Goal: Task Accomplishment & Management: Use online tool/utility

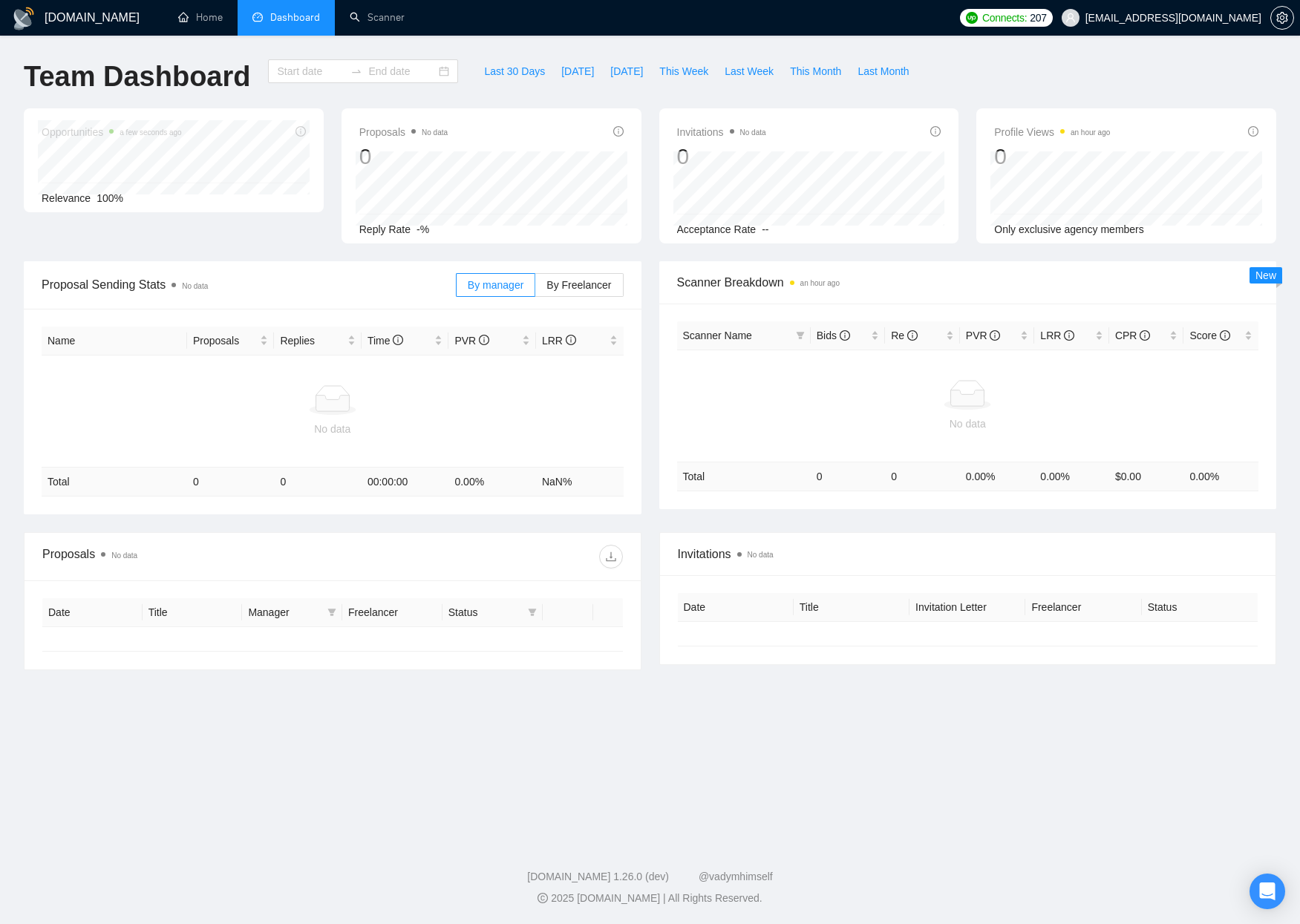
type input "2025-07-15"
type input "2025-08-14"
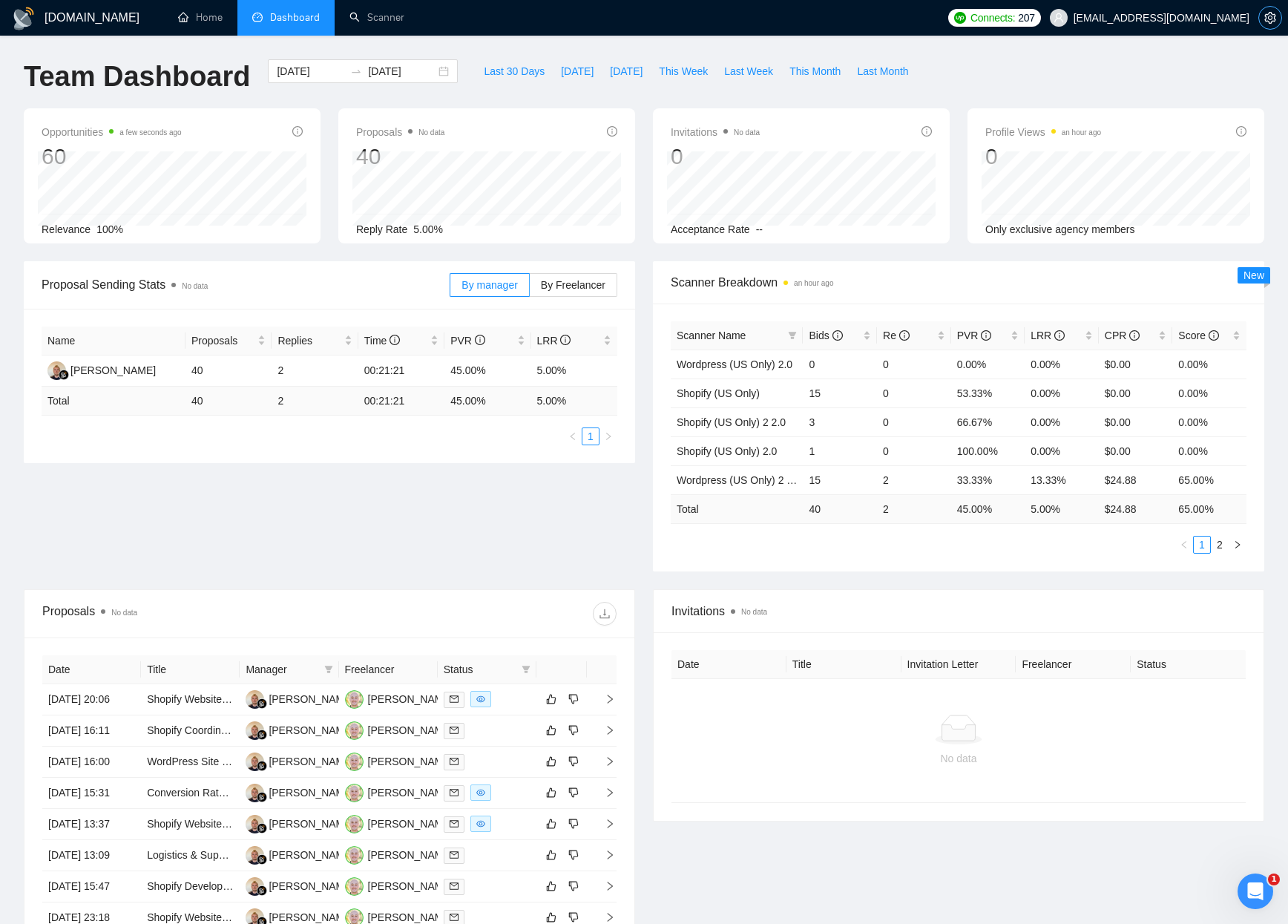
click at [1268, 22] on icon "setting" at bounding box center [1270, 18] width 12 height 12
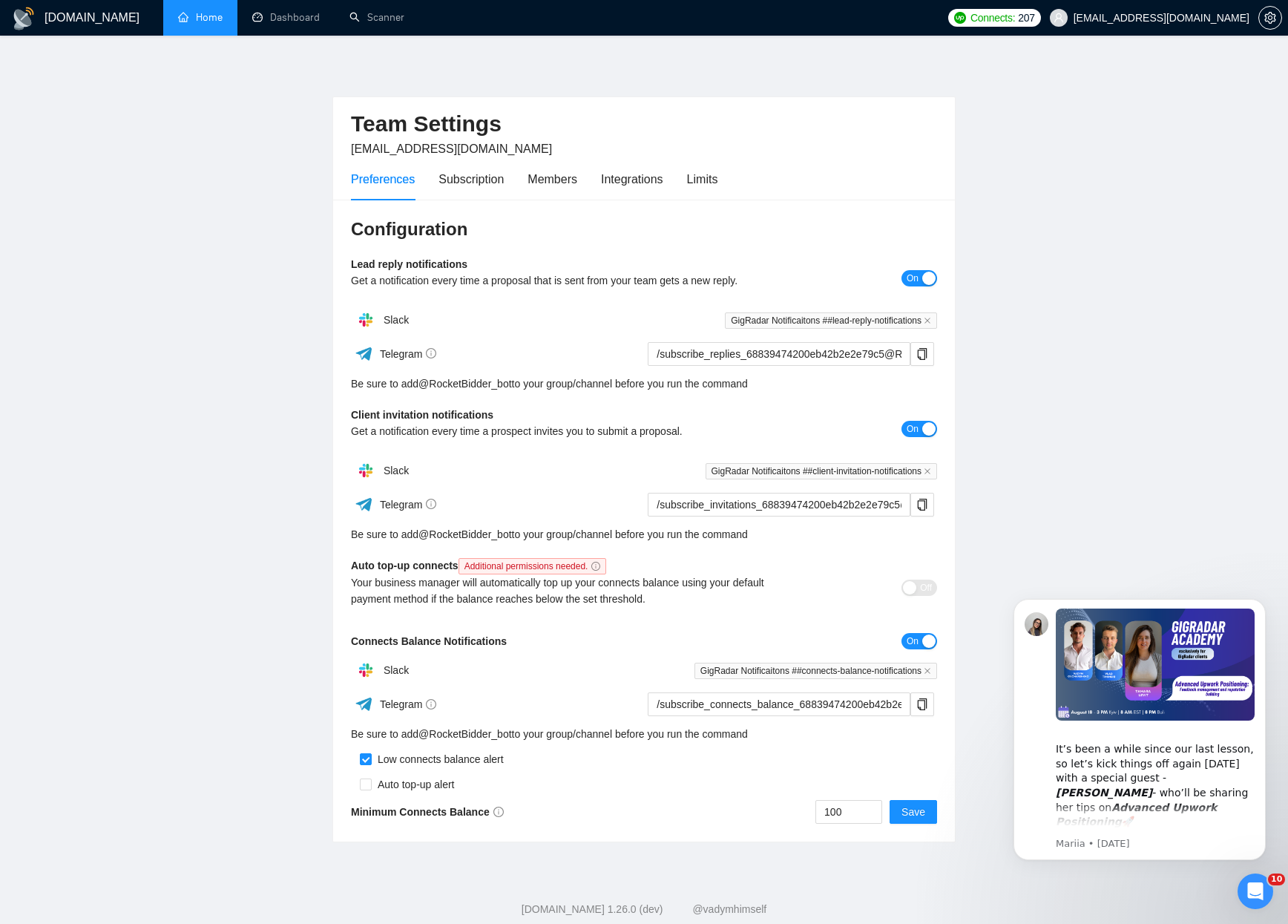
click at [206, 18] on link "Home" at bounding box center [200, 18] width 45 height 13
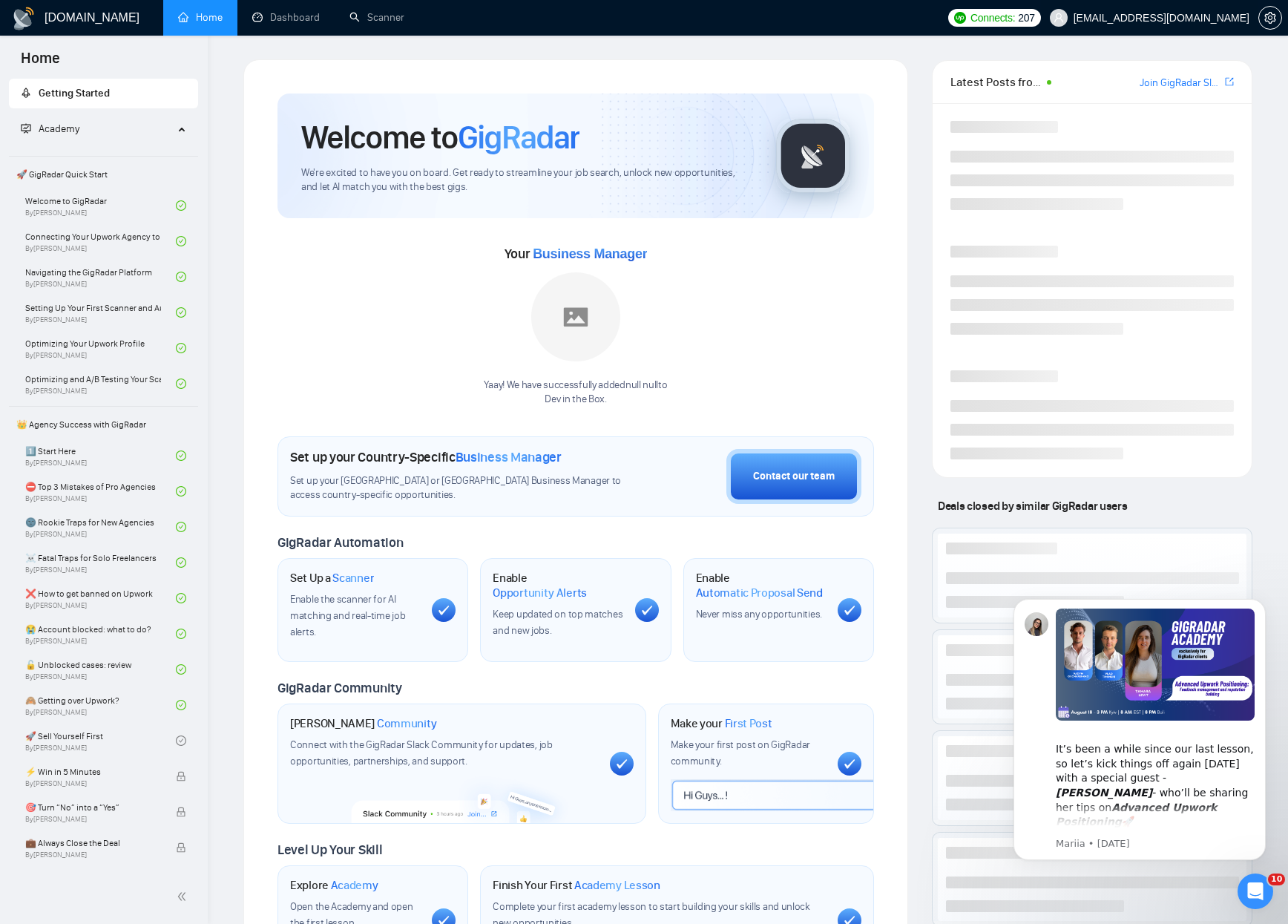
click at [1181, 30] on span "[EMAIL_ADDRESS][DOMAIN_NAME]" at bounding box center [1150, 18] width 217 height 47
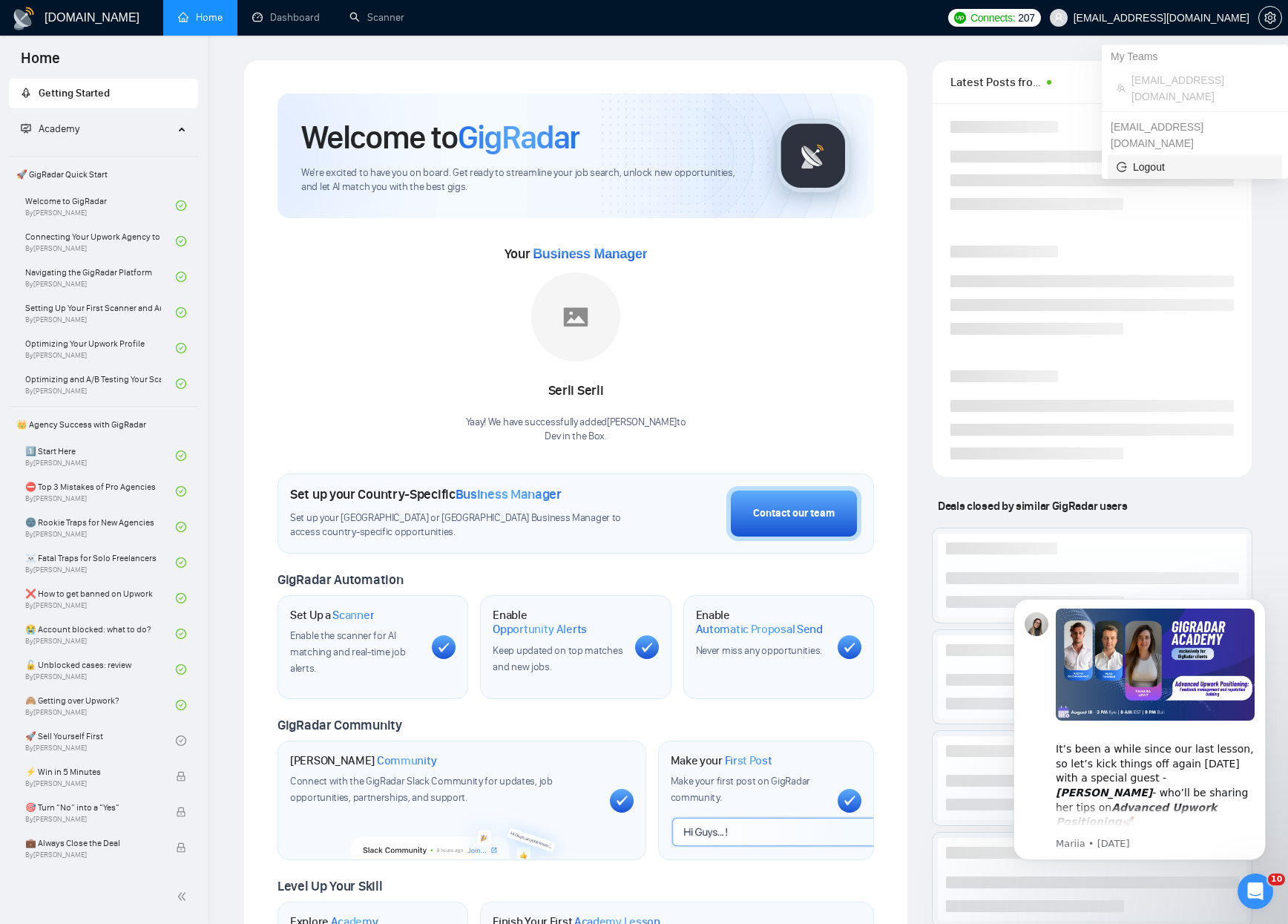
click at [1156, 159] on span "Logout" at bounding box center [1195, 167] width 157 height 16
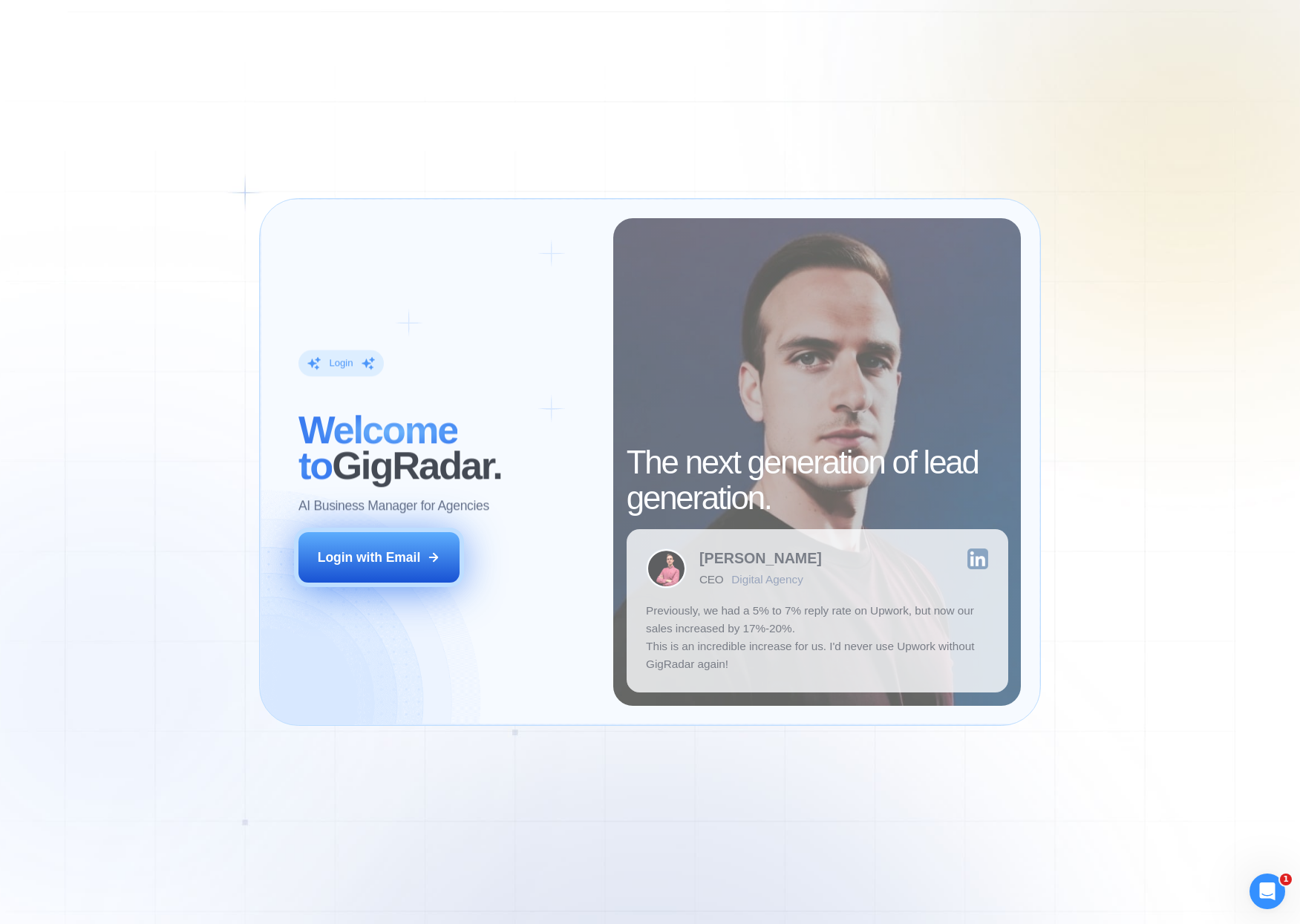
click at [388, 555] on div "Login with Email" at bounding box center [369, 557] width 102 height 18
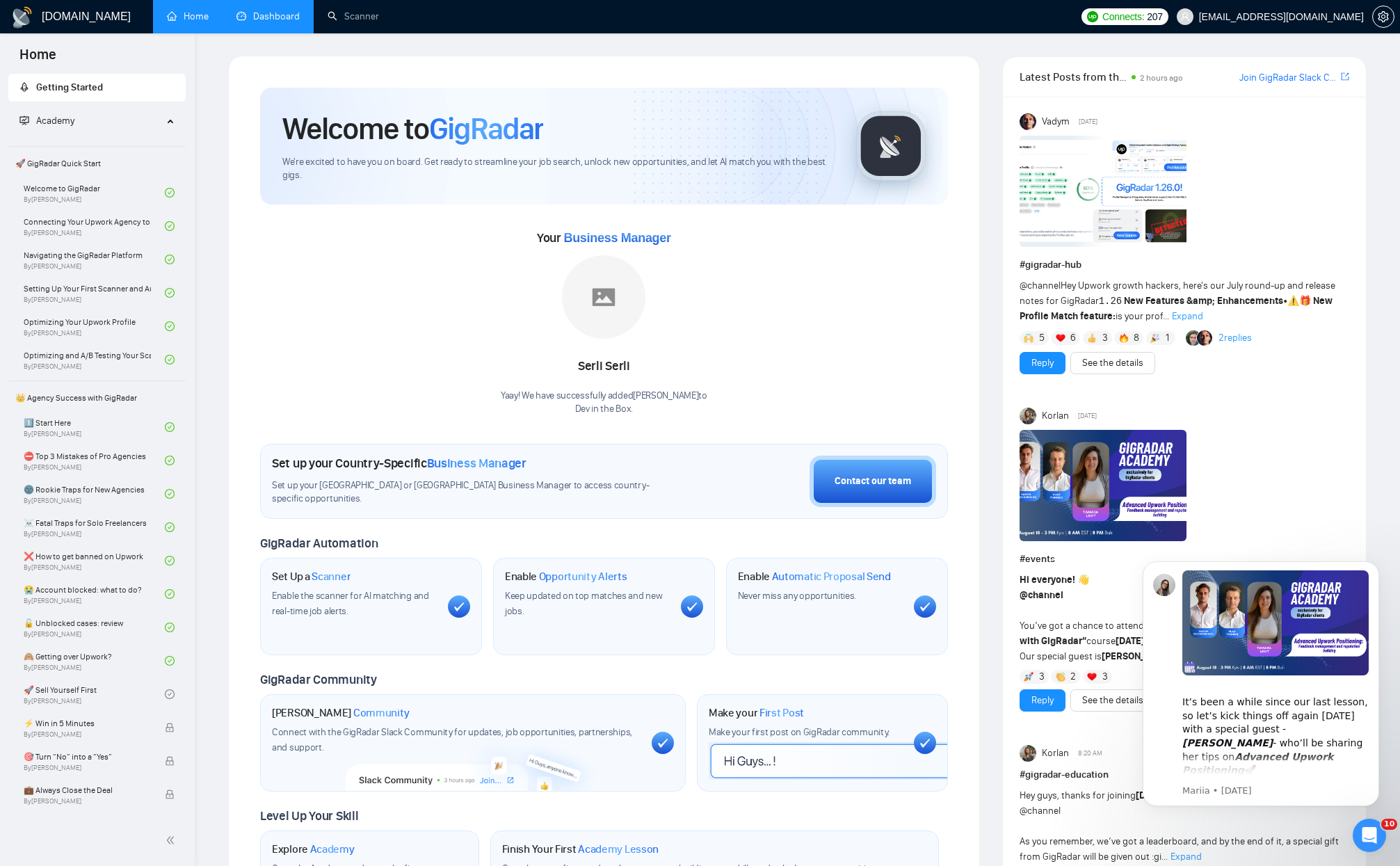
click at [260, 10] on link "Dashboard" at bounding box center [268, 16] width 64 height 12
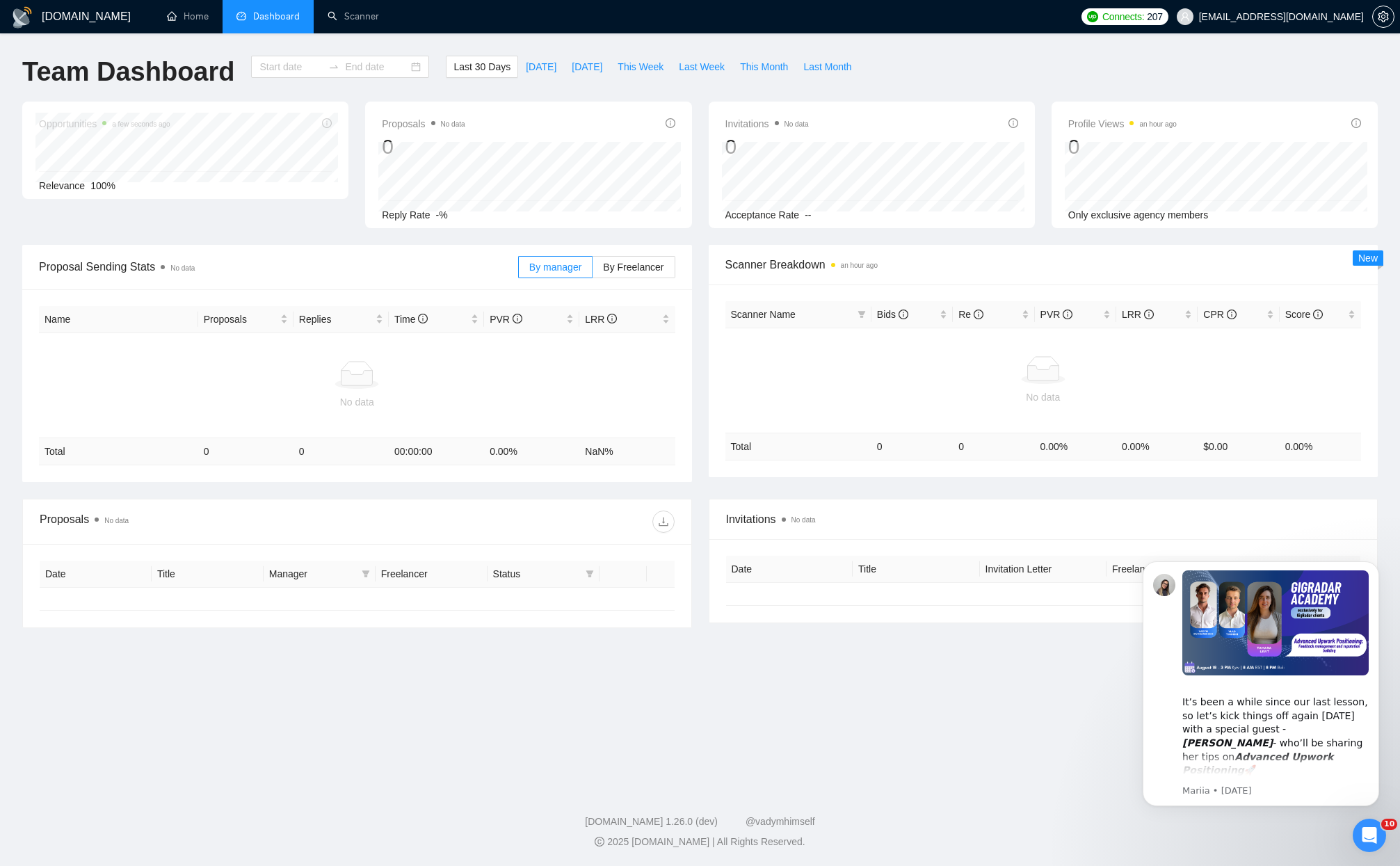
type input "[DATE]"
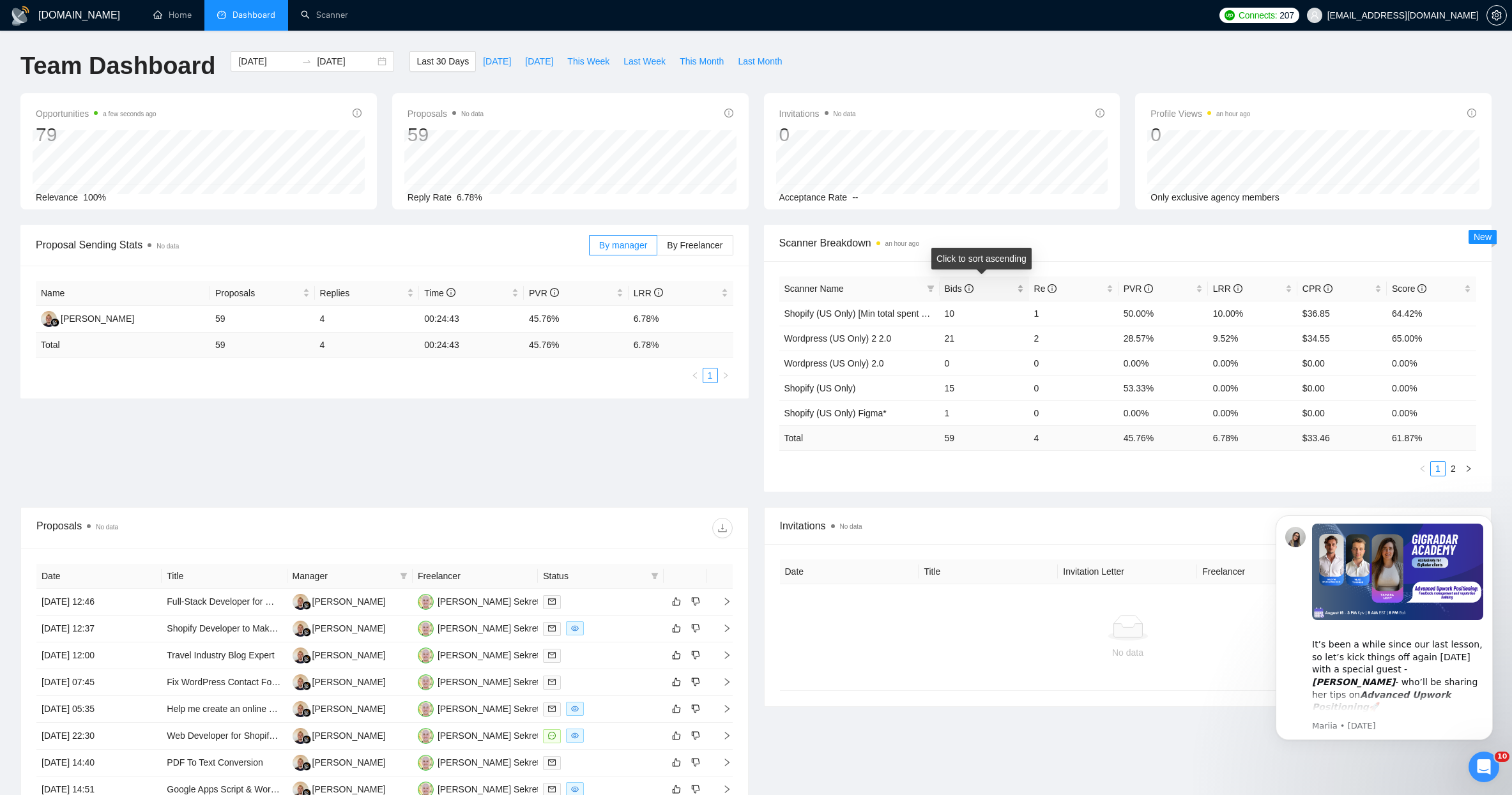
click at [953, 288] on span "Bids" at bounding box center [959, 289] width 29 height 10
click at [362, 429] on div "Proposal Sending Stats No data By manager By Freelancer Name Proposals Replies …" at bounding box center [756, 366] width 1486 height 282
click at [323, 14] on link "Scanner" at bounding box center [324, 15] width 47 height 11
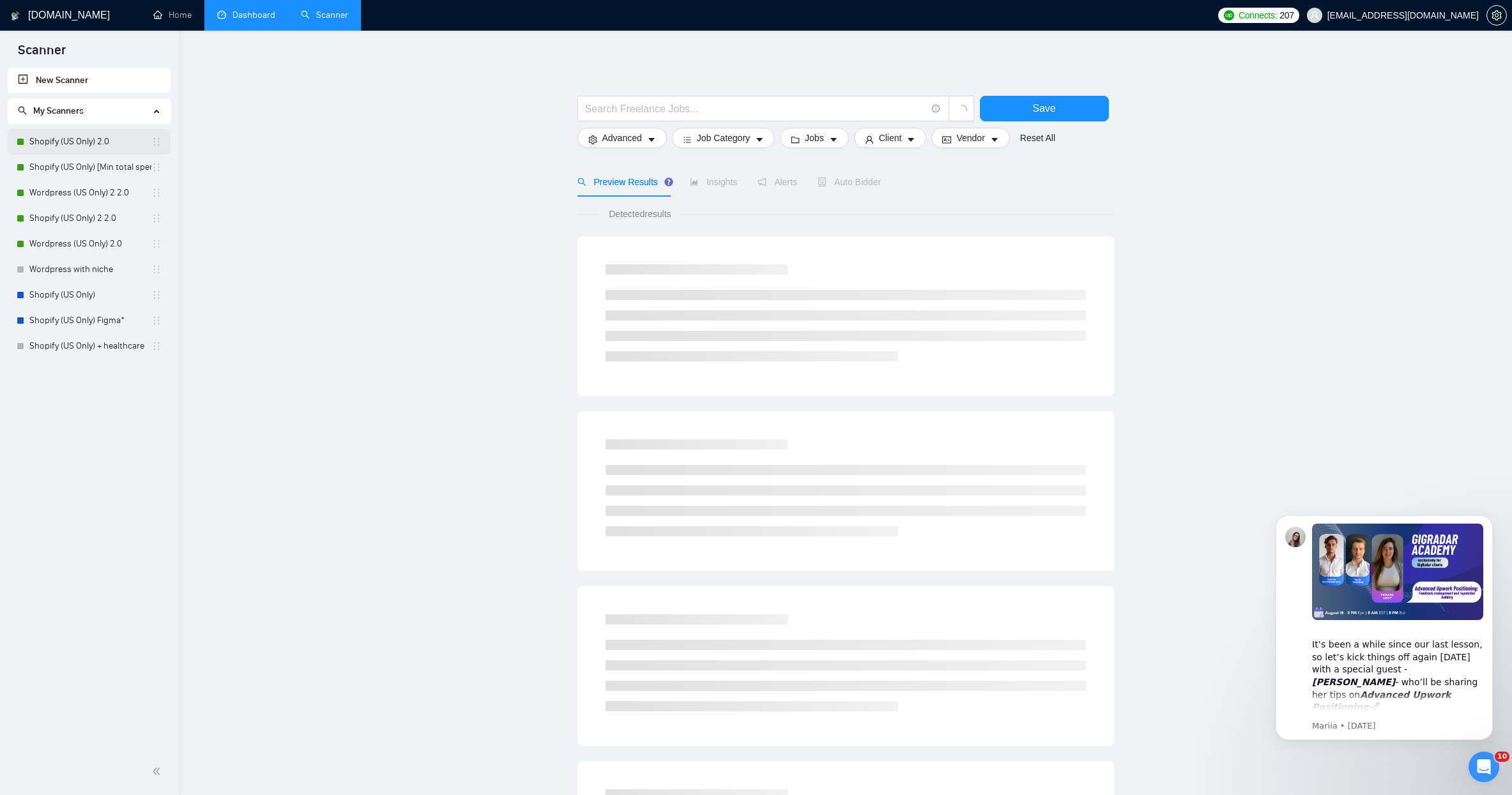
click at [71, 137] on link "Shopify (US Only) 2.0" at bounding box center [90, 142] width 122 height 25
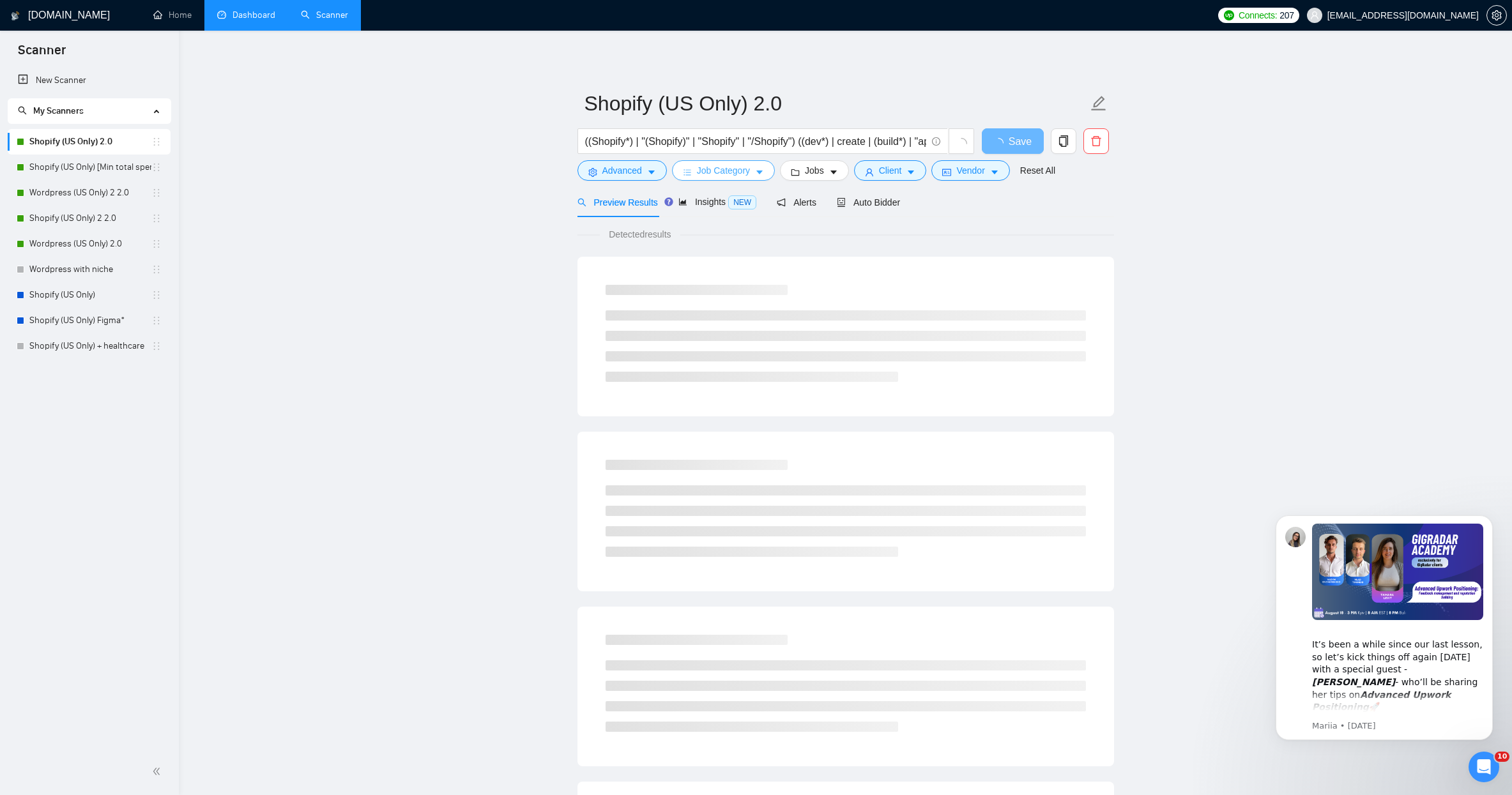
click at [727, 168] on span "Job Category" at bounding box center [723, 170] width 53 height 14
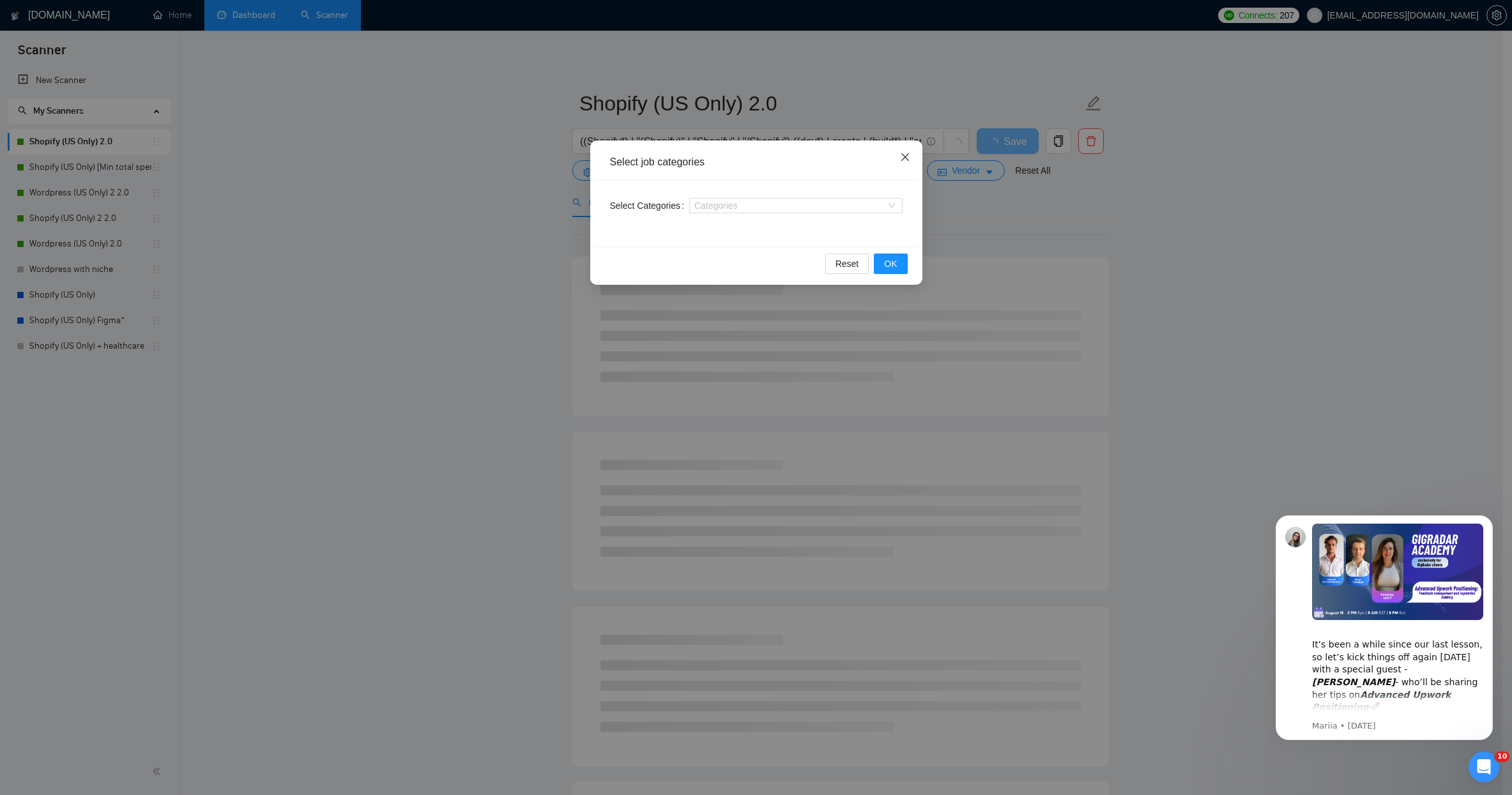
click at [906, 157] on icon "close" at bounding box center [904, 157] width 8 height 8
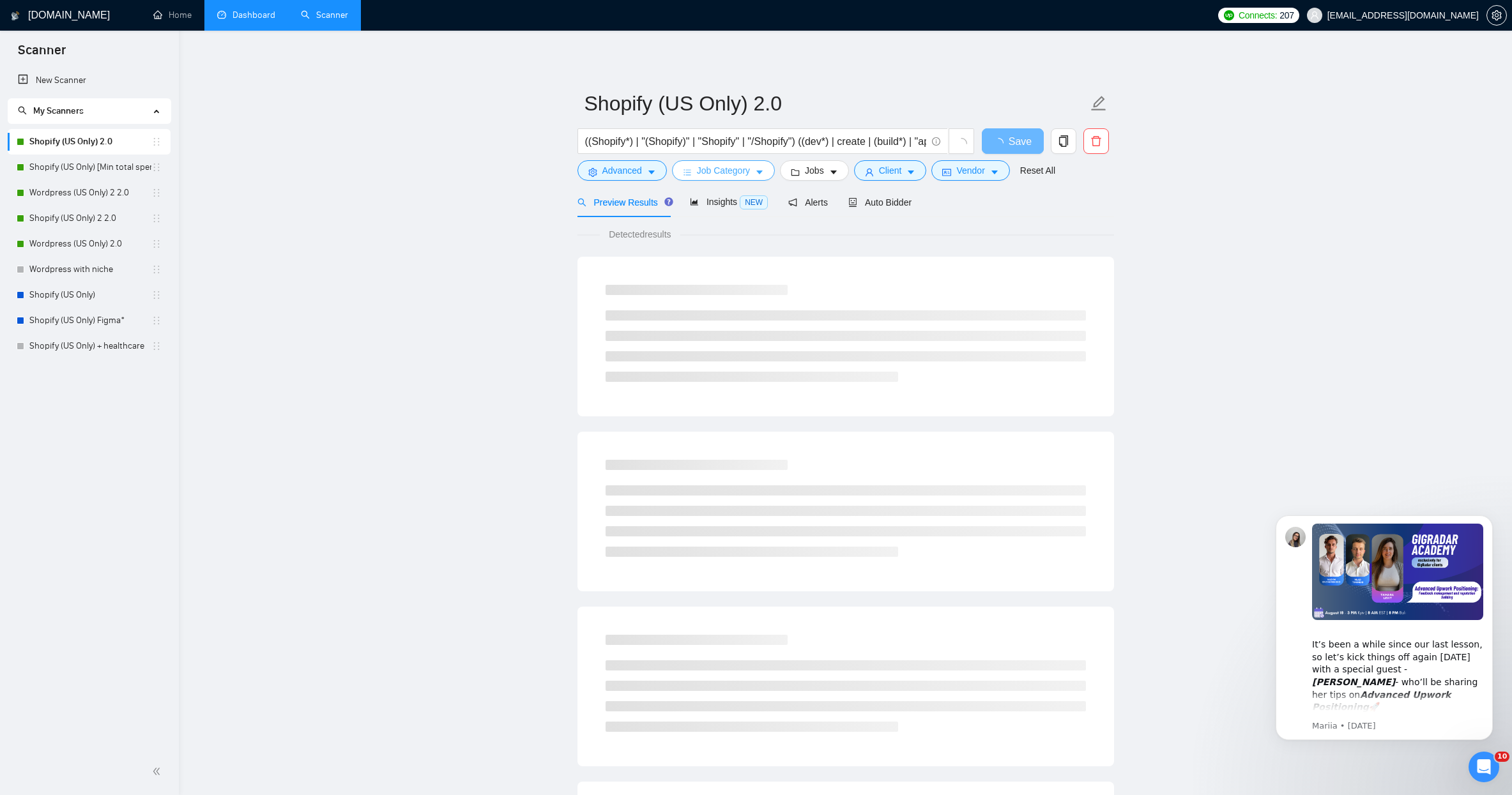
click at [746, 166] on span "Job Category" at bounding box center [723, 170] width 53 height 14
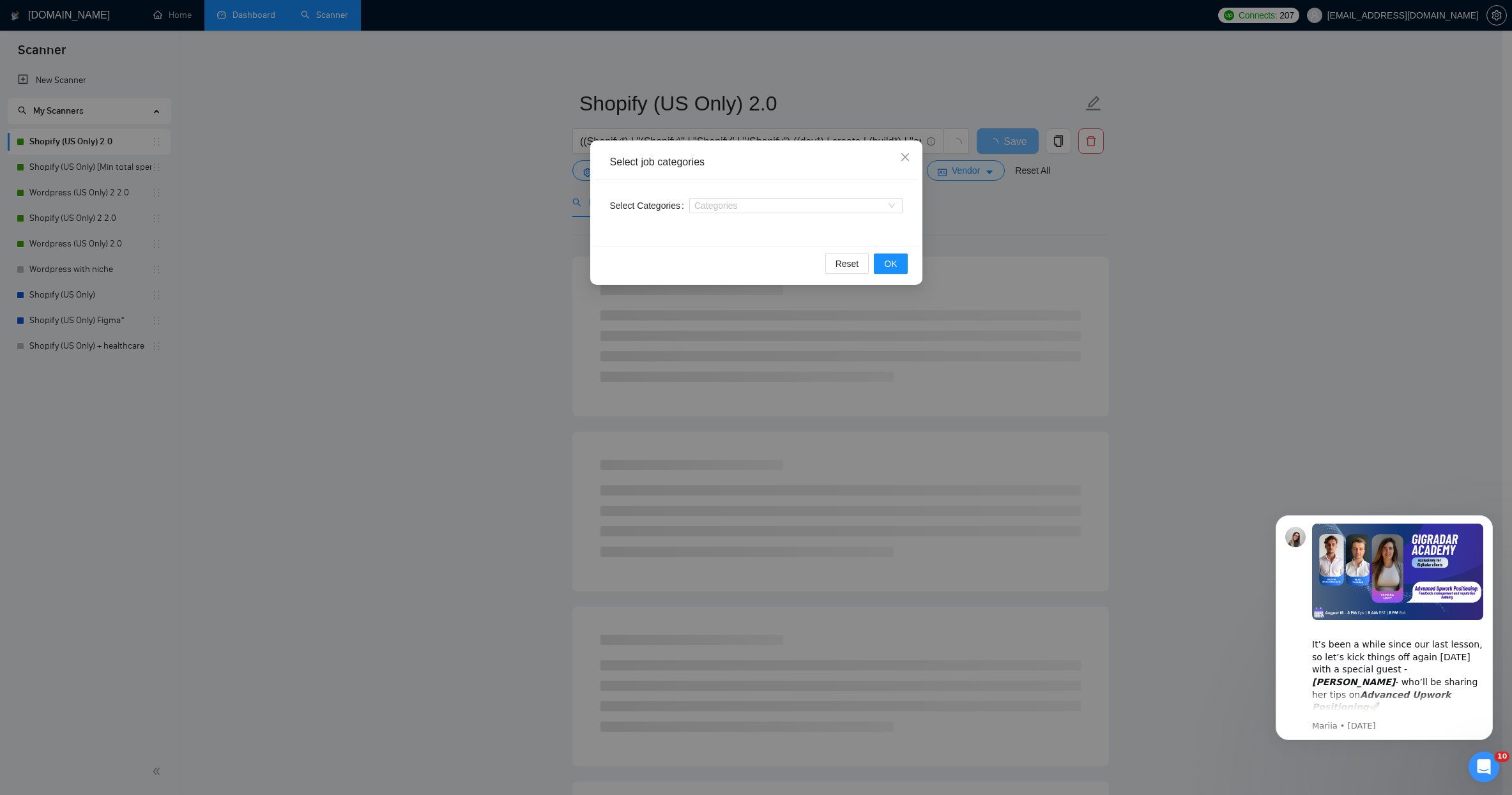
click at [744, 196] on div "Categories" at bounding box center [796, 205] width 213 height 21
click at [744, 203] on div at bounding box center [789, 205] width 194 height 10
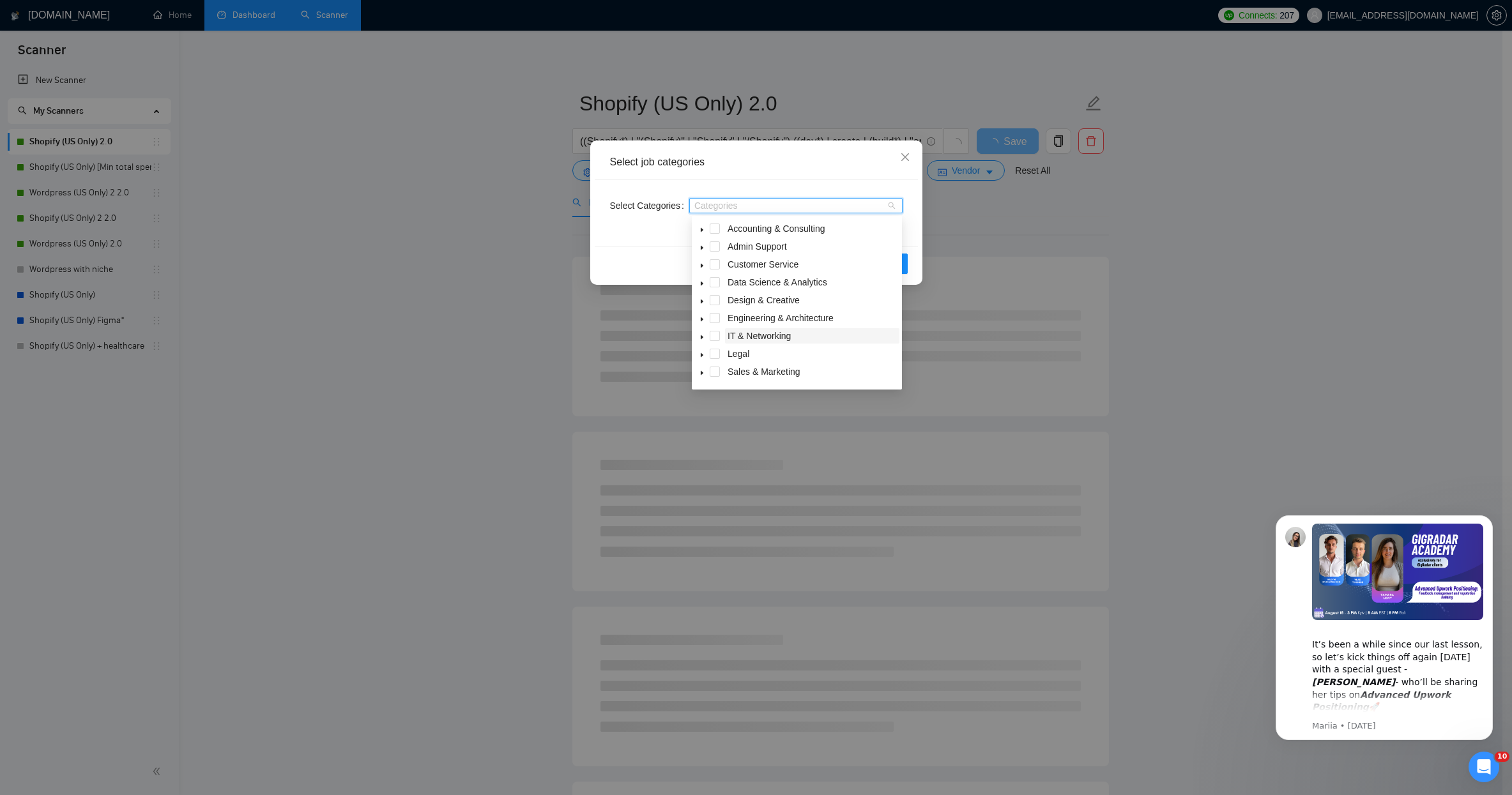
click at [746, 337] on span "IT & Networking" at bounding box center [759, 335] width 63 height 10
click at [700, 317] on span at bounding box center [702, 320] width 15 height 15
click at [755, 333] on span "IT & Networking" at bounding box center [759, 335] width 63 height 10
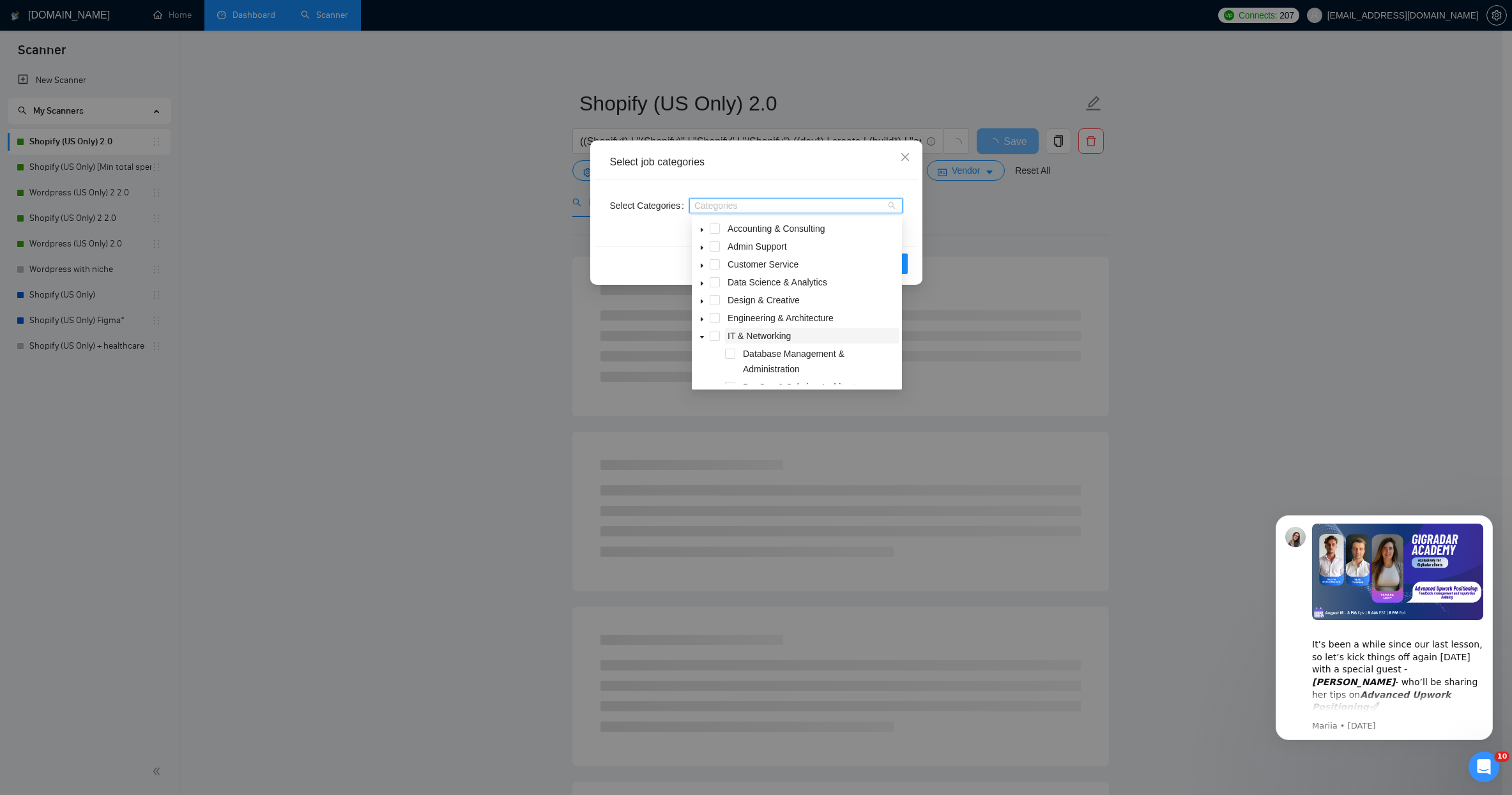
scroll to position [16, 0]
click at [705, 320] on span at bounding box center [702, 320] width 15 height 15
click at [702, 303] on icon "caret-down" at bounding box center [702, 304] width 3 height 5
click at [713, 309] on span at bounding box center [714, 311] width 10 height 10
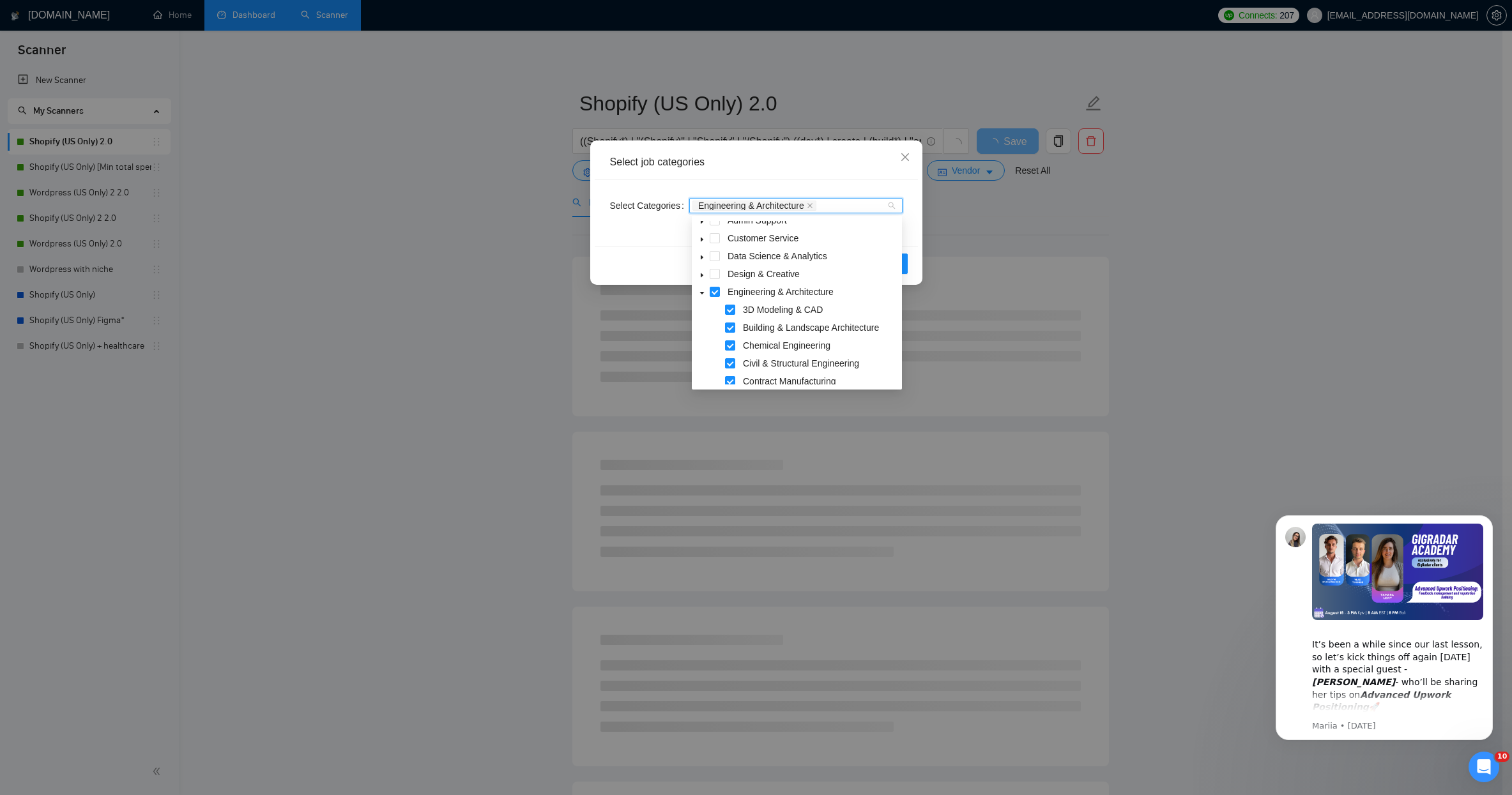
scroll to position [0, 0]
click at [715, 317] on span at bounding box center [714, 317] width 10 height 10
click at [706, 317] on span at bounding box center [702, 318] width 15 height 15
click at [1118, 237] on div "Select job categories Select Categories Categories Reset OK" at bounding box center [756, 397] width 1512 height 795
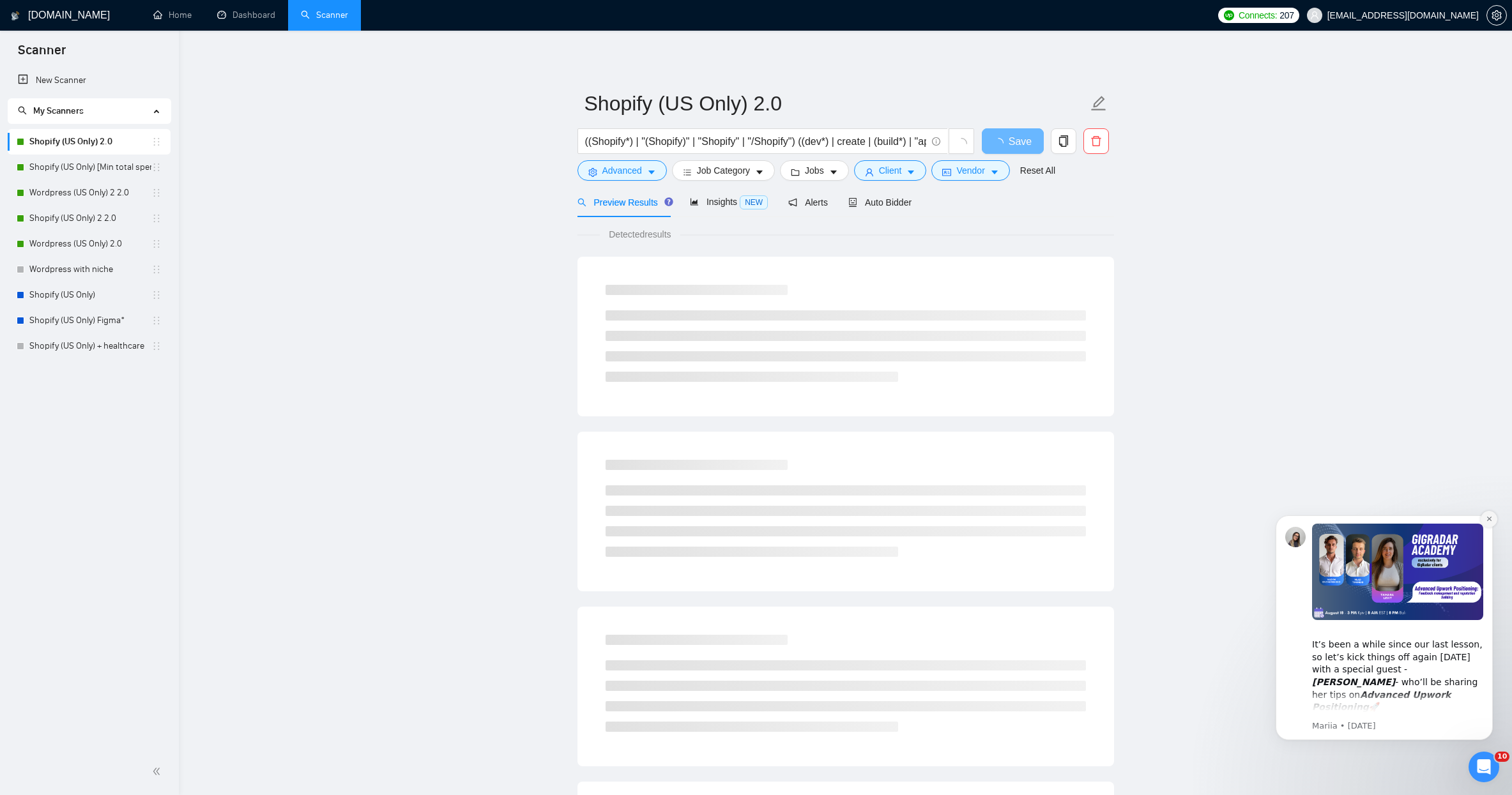
drag, startPoint x: 1486, startPoint y: 517, endPoint x: 2746, endPoint y: 1014, distance: 1354.5
click at [1486, 517] on icon "Dismiss notification" at bounding box center [1489, 519] width 7 height 7
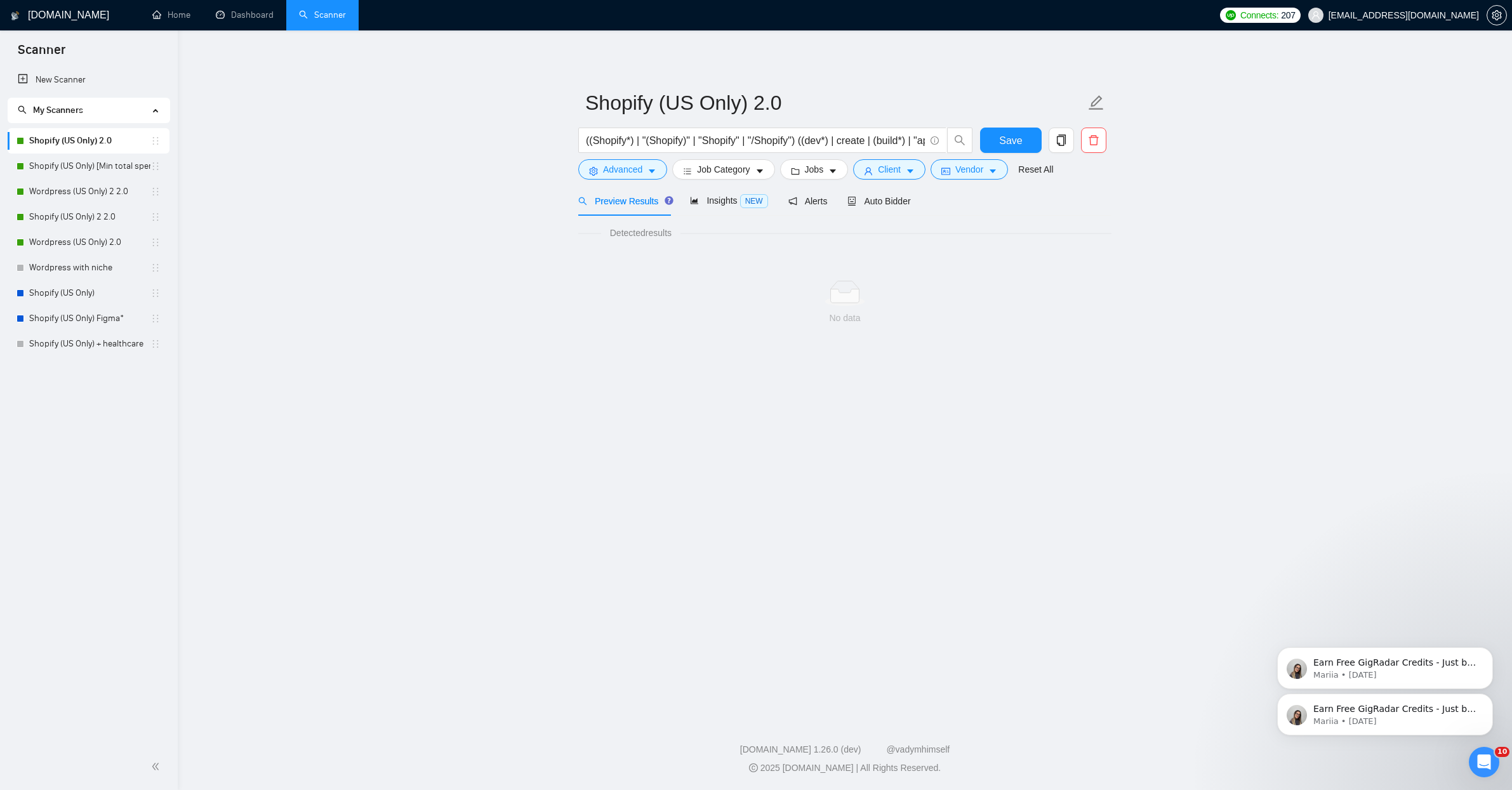
click at [1153, 274] on main "Shopify (US Only) 2.0 ((Shopify*) | "(Shopify)" | "Shopify" | "/Shopify") ((dev…" at bounding box center [845, 371] width 1293 height 642
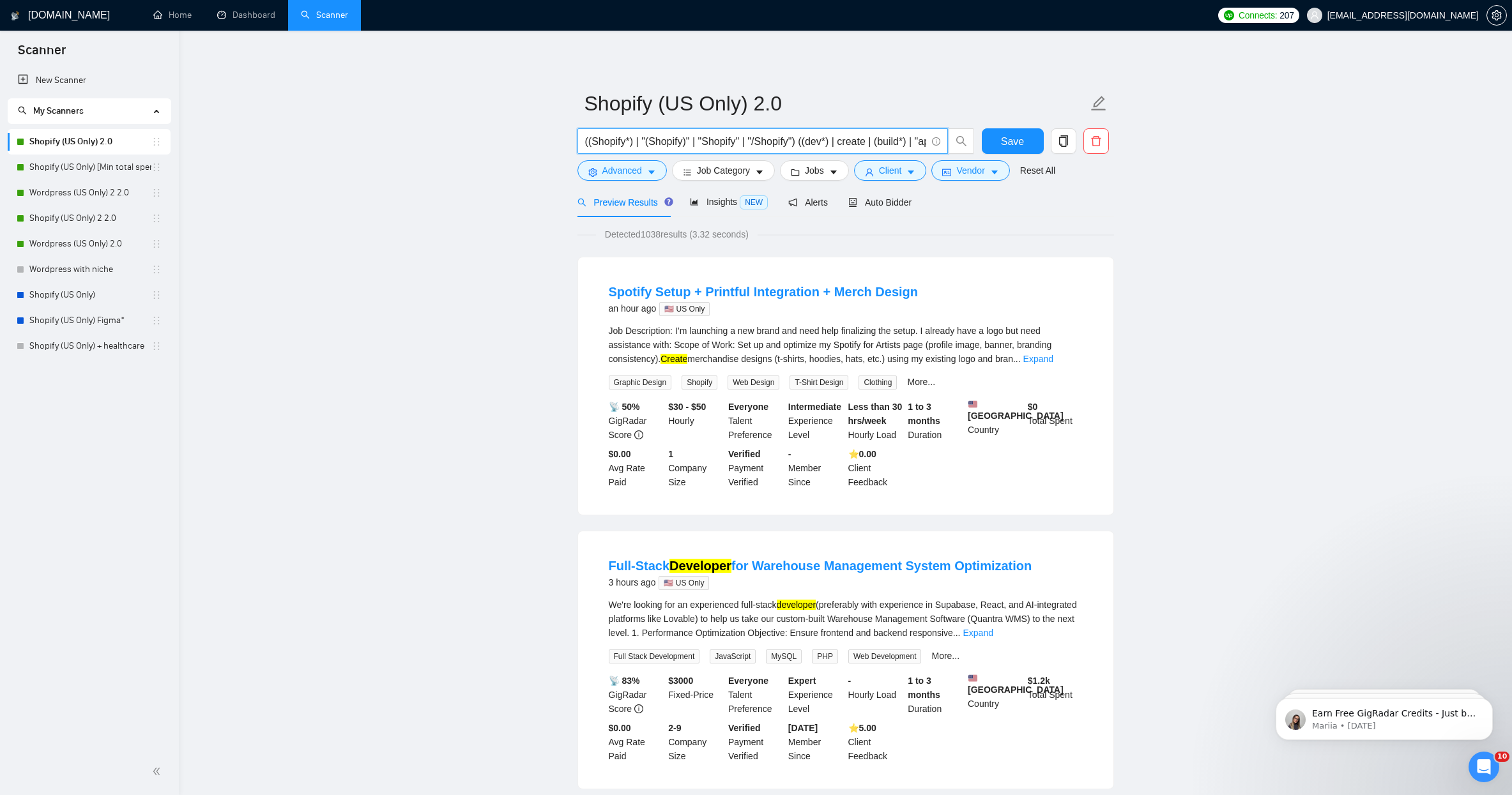
drag, startPoint x: 845, startPoint y: 136, endPoint x: 1118, endPoint y: 131, distance: 273.0
click at [717, 175] on span "Job Category" at bounding box center [723, 170] width 53 height 14
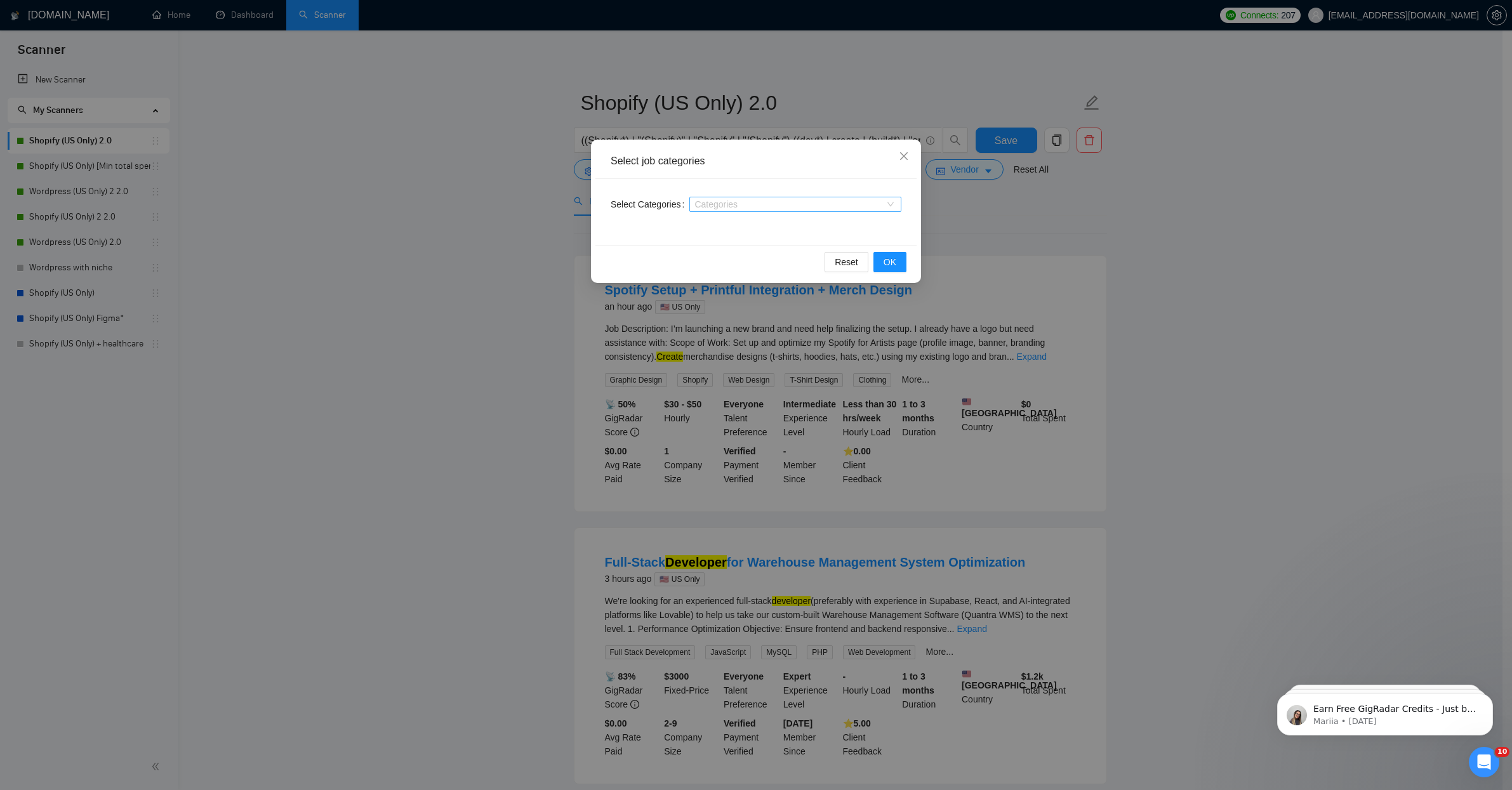
click at [740, 197] on div "Categories" at bounding box center [795, 204] width 212 height 15
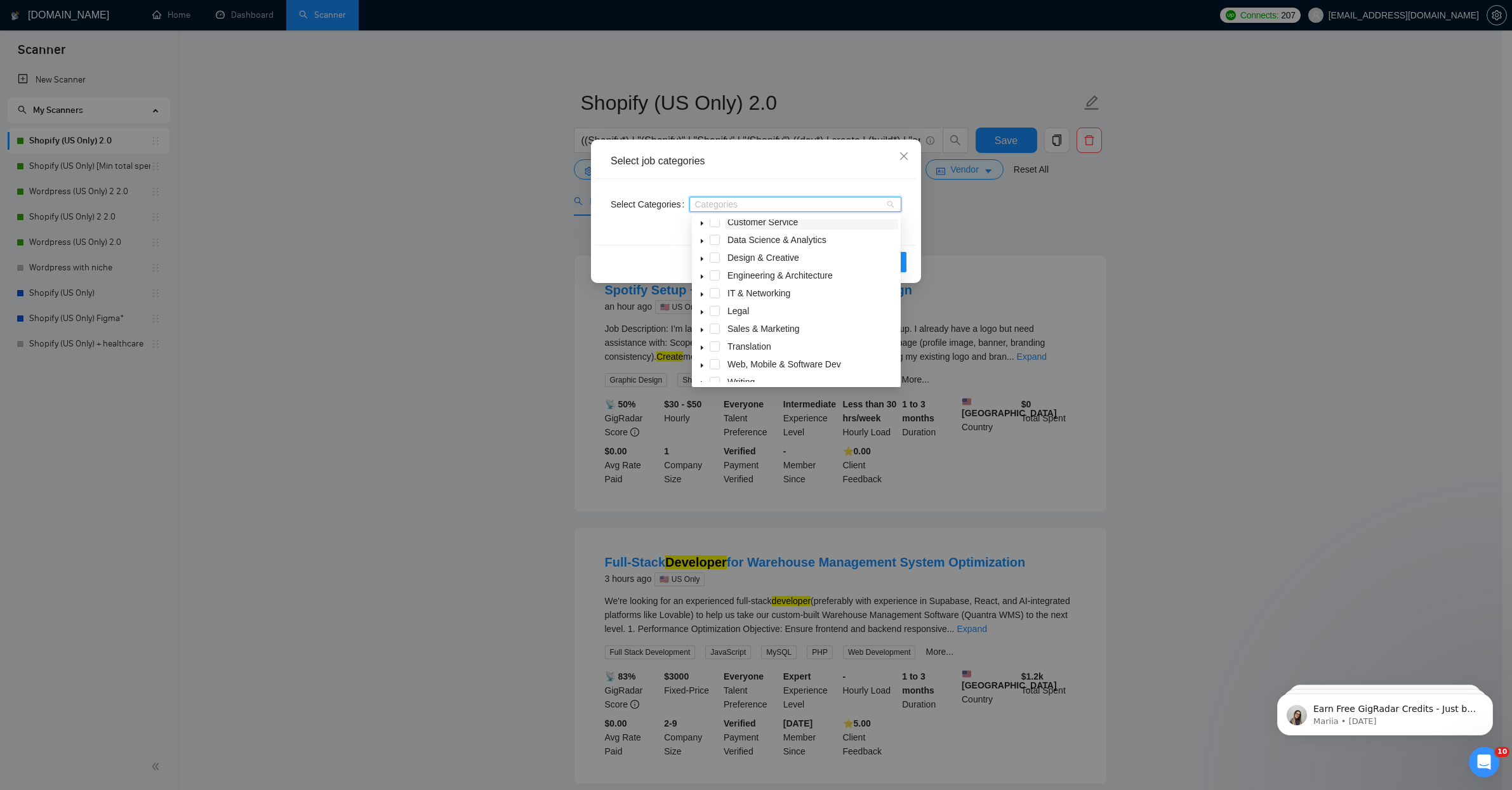
scroll to position [51, 0]
click at [787, 356] on span "Web, Mobile & Software Dev" at bounding box center [784, 354] width 113 height 10
click at [703, 354] on icon "caret-down" at bounding box center [701, 355] width 6 height 6
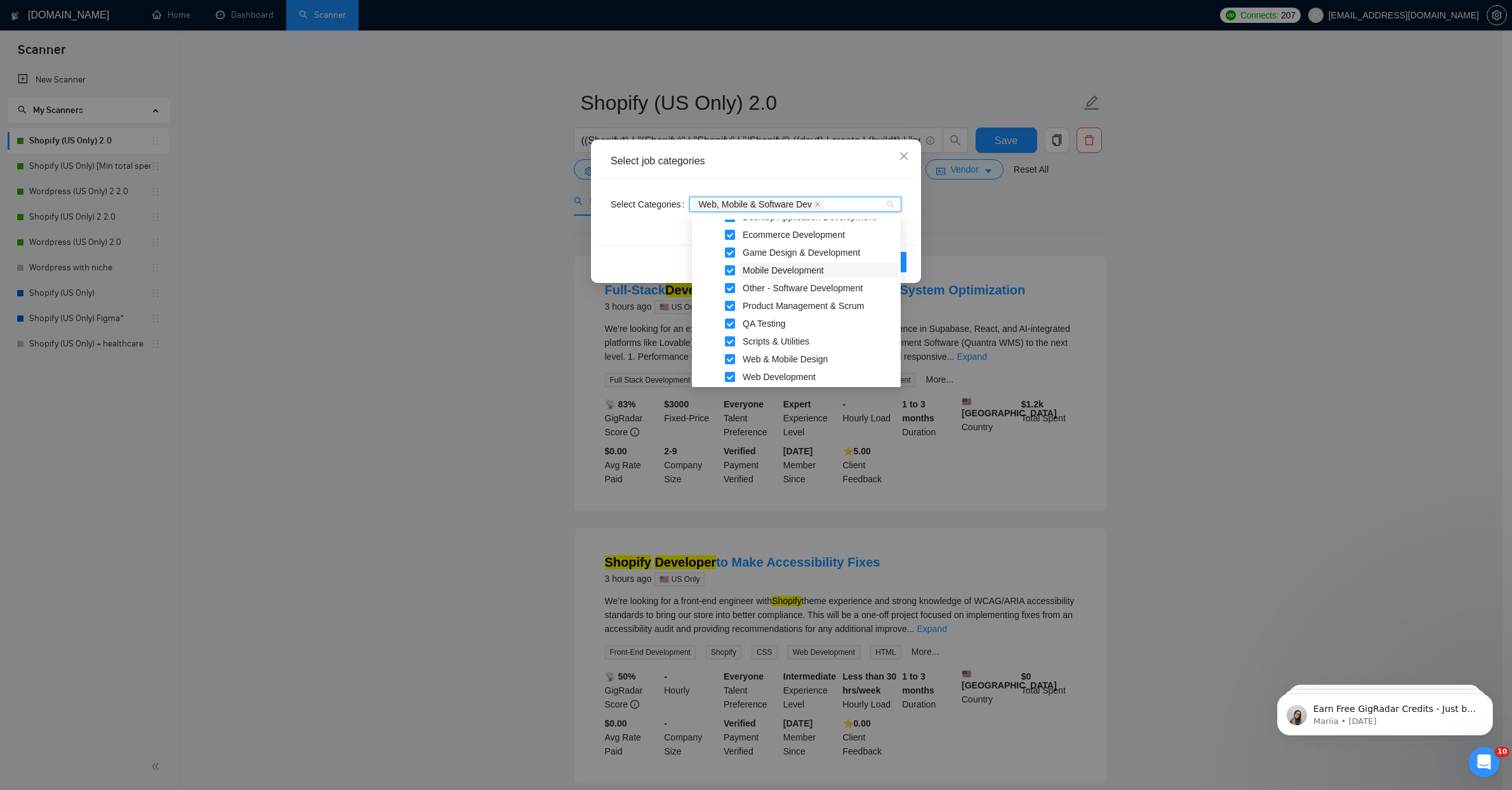
scroll to position [264, 0]
click at [481, 359] on div "Select job categories Select Categories Web, Mobile & Software Dev Reset OK" at bounding box center [756, 395] width 1512 height 790
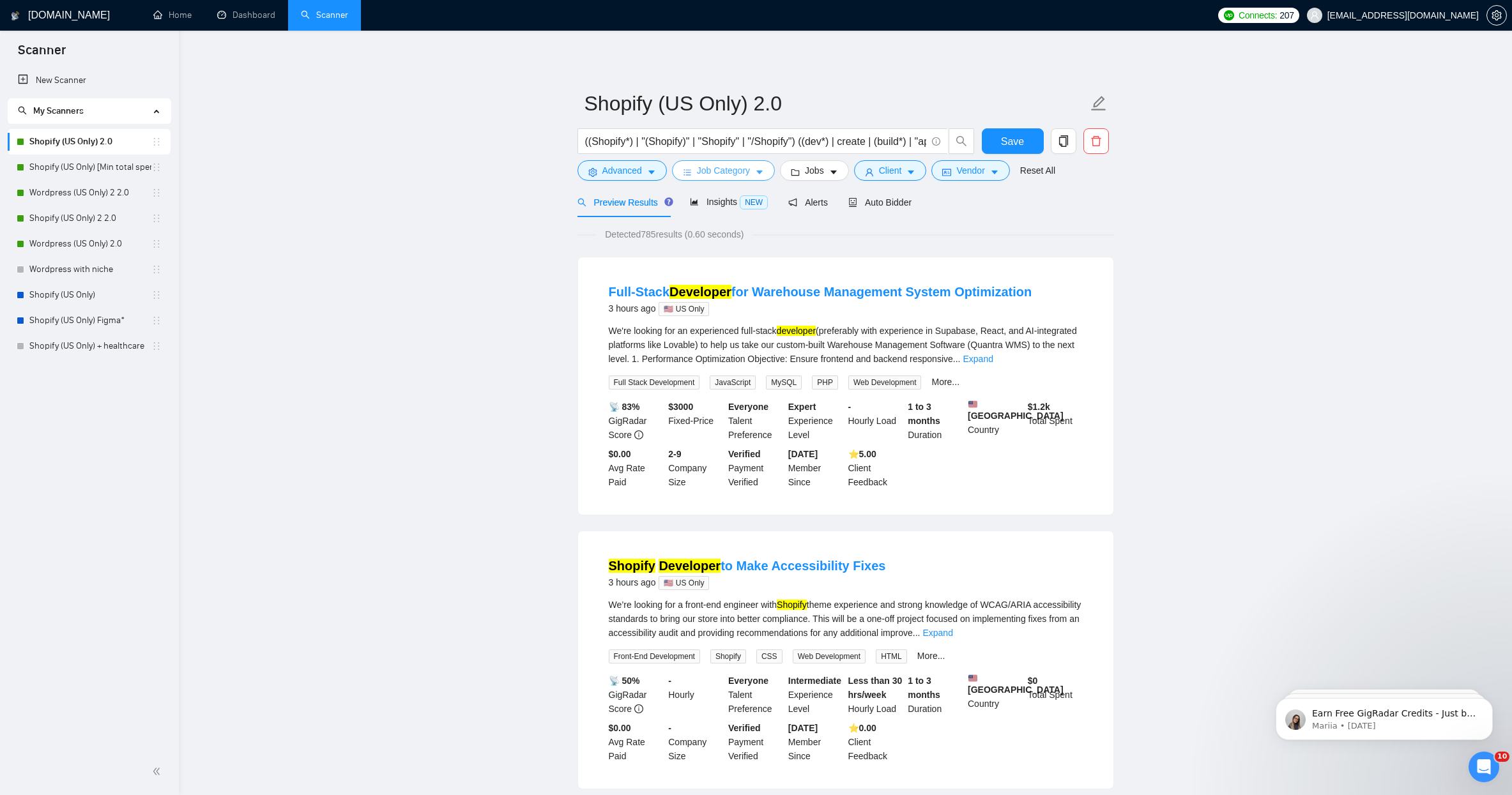
click at [721, 174] on span "Job Category" at bounding box center [723, 170] width 53 height 14
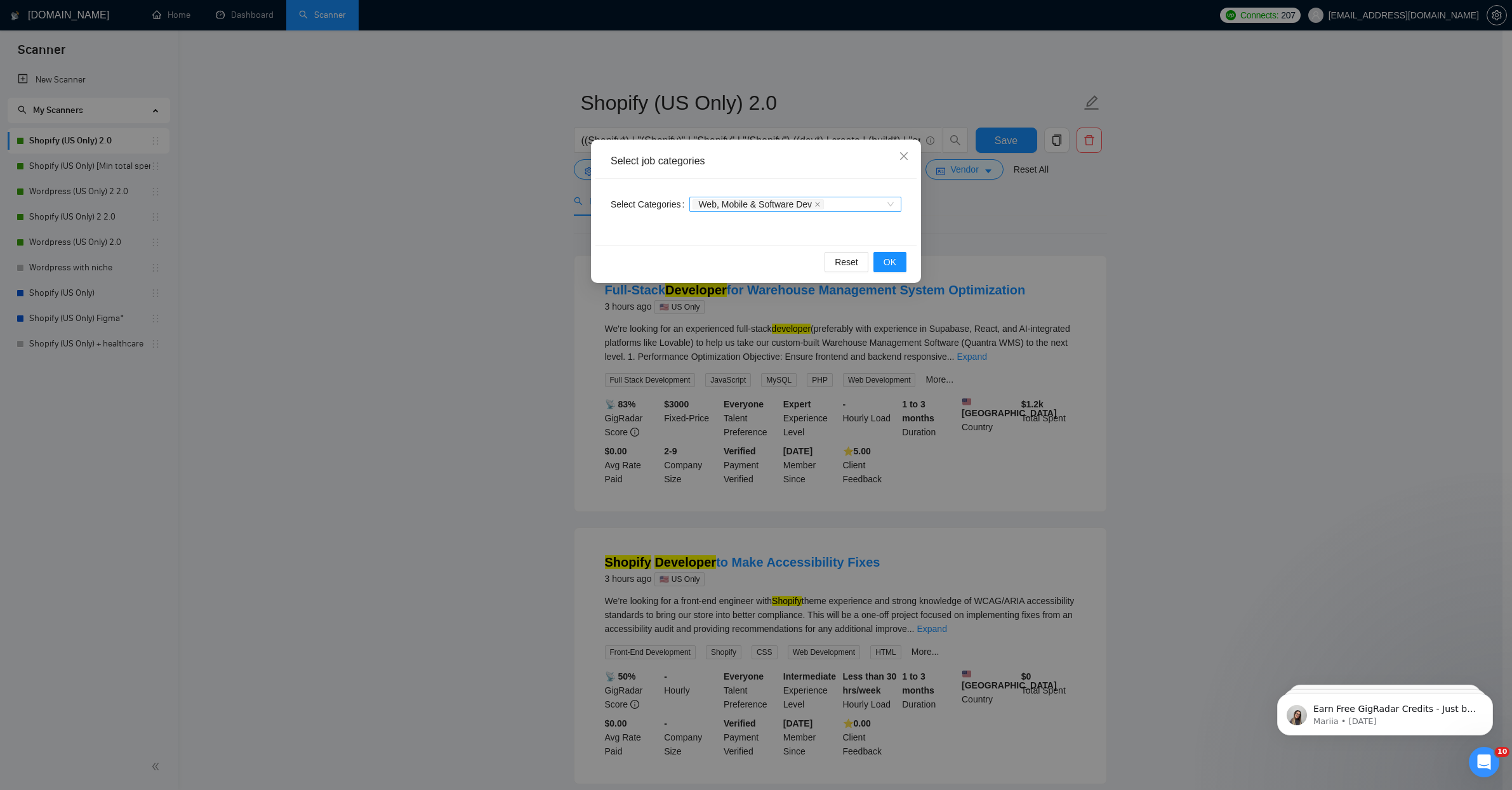
click at [879, 203] on div "Web, Mobile & Software Dev" at bounding box center [789, 204] width 193 height 13
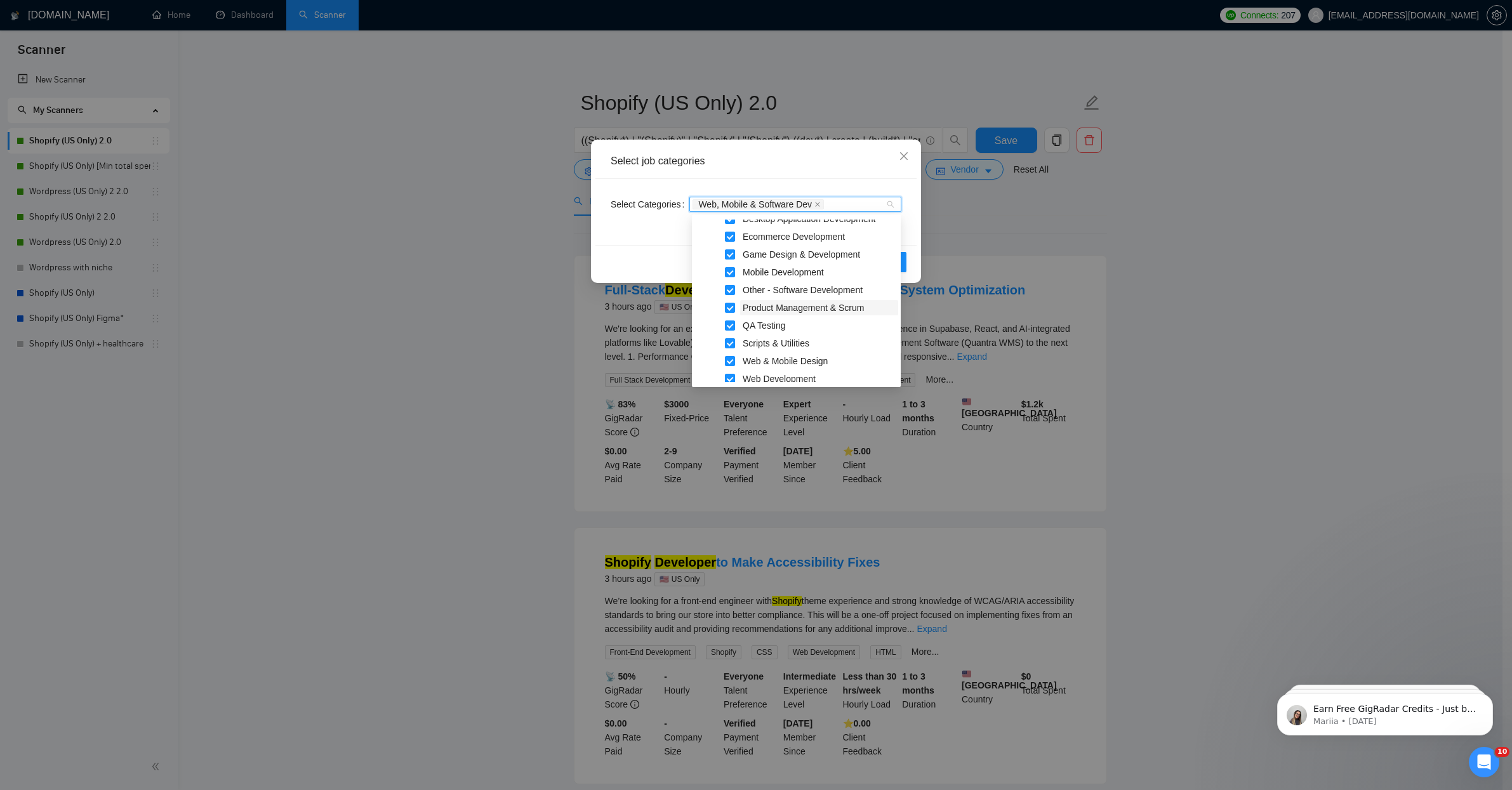
scroll to position [231, 0]
click at [730, 277] on span at bounding box center [729, 279] width 10 height 10
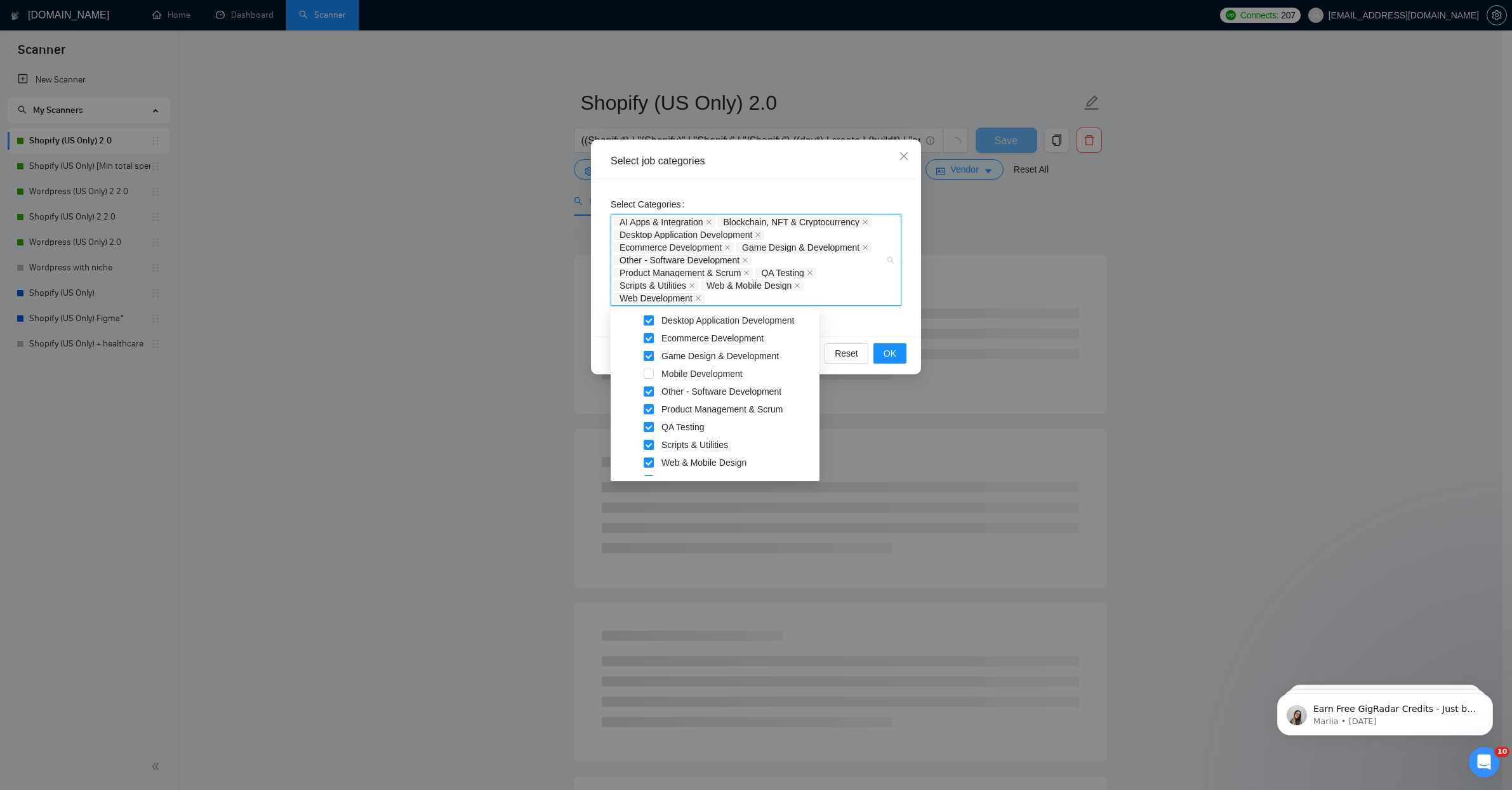
click at [650, 355] on span at bounding box center [648, 356] width 10 height 10
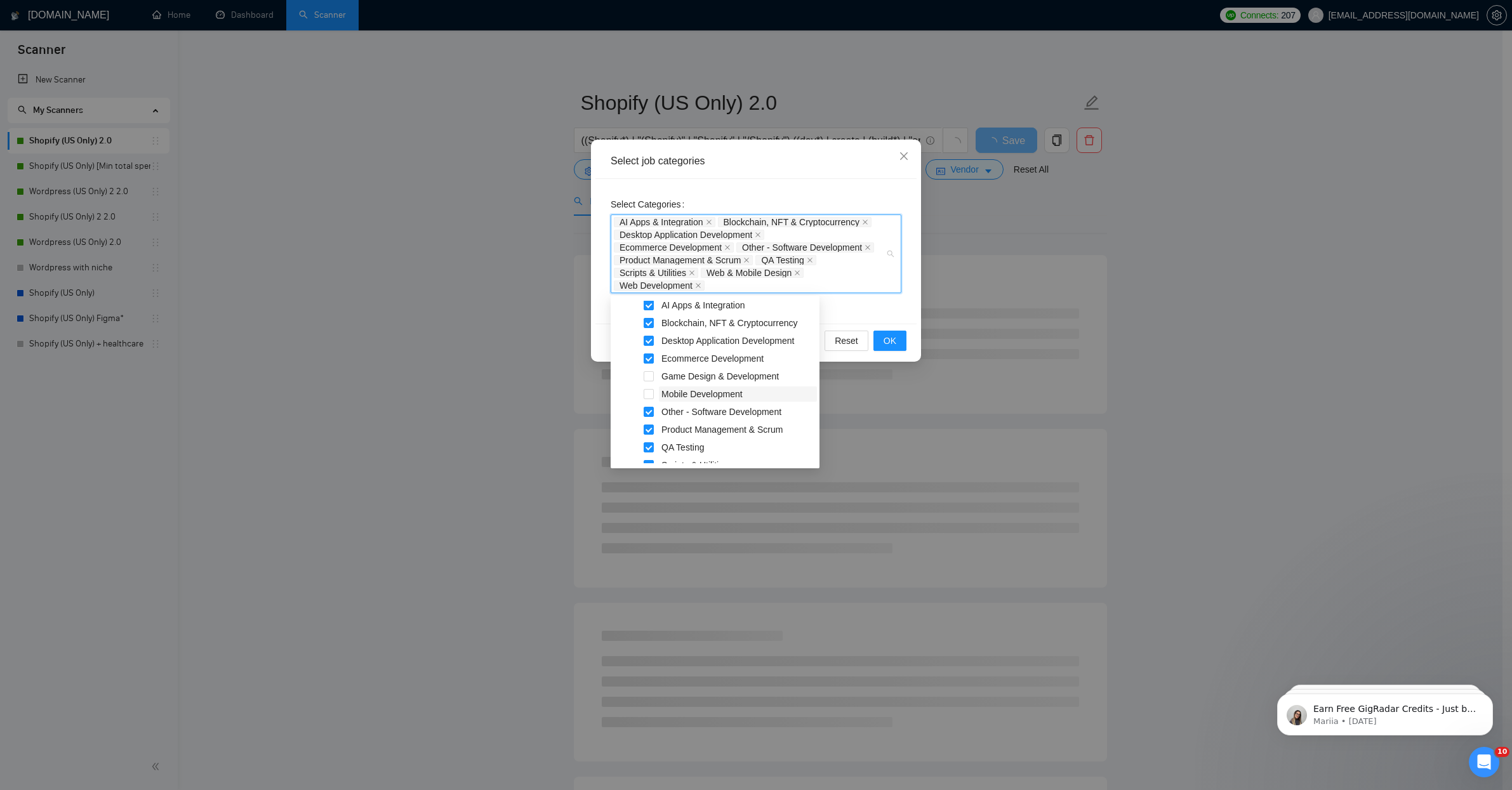
scroll to position [191, 0]
click at [649, 328] on span at bounding box center [648, 331] width 10 height 10
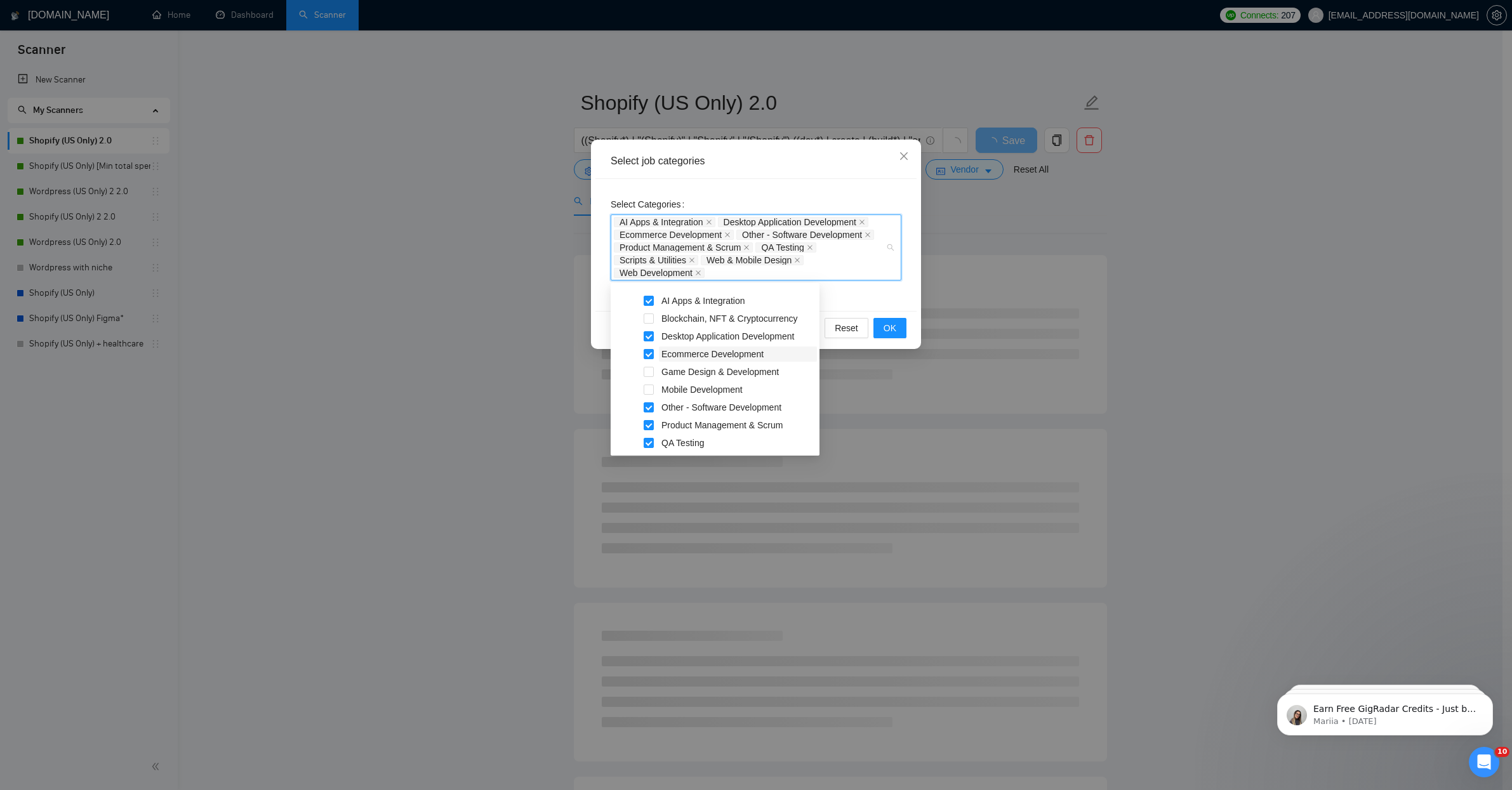
scroll to position [174, 0]
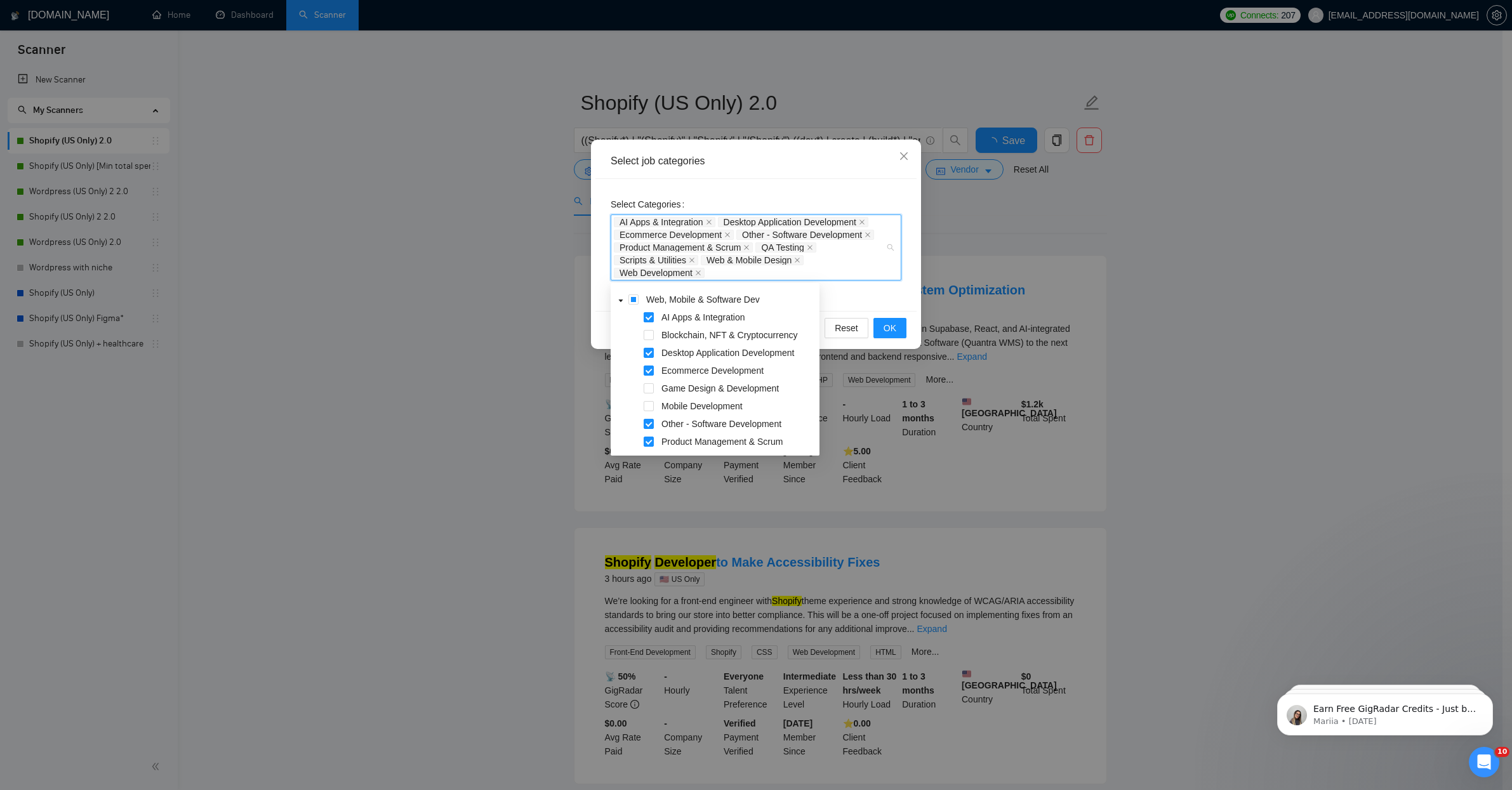
click at [652, 317] on span at bounding box center [648, 317] width 10 height 10
click at [649, 337] on span at bounding box center [648, 337] width 10 height 10
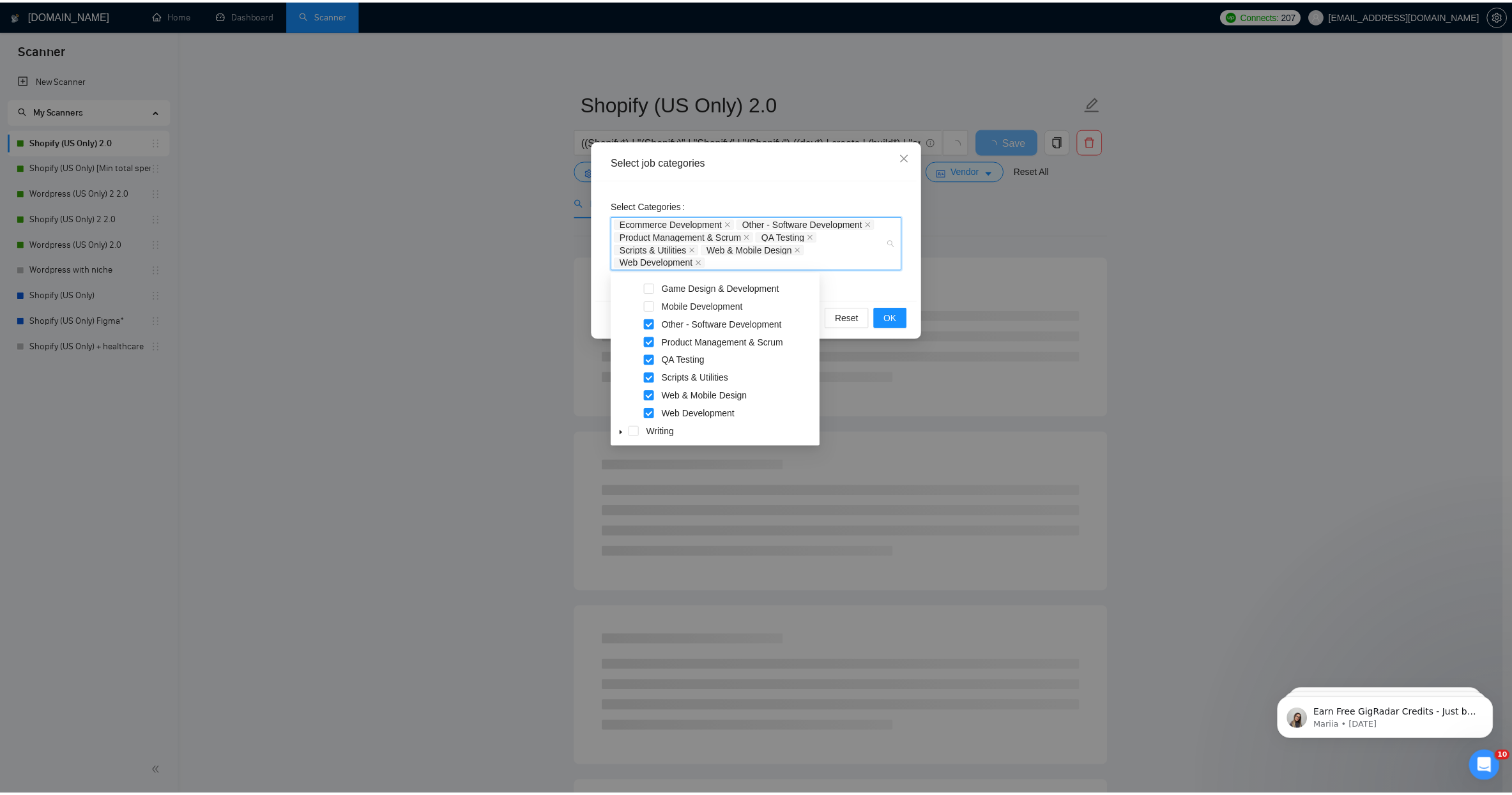
scroll to position [266, 0]
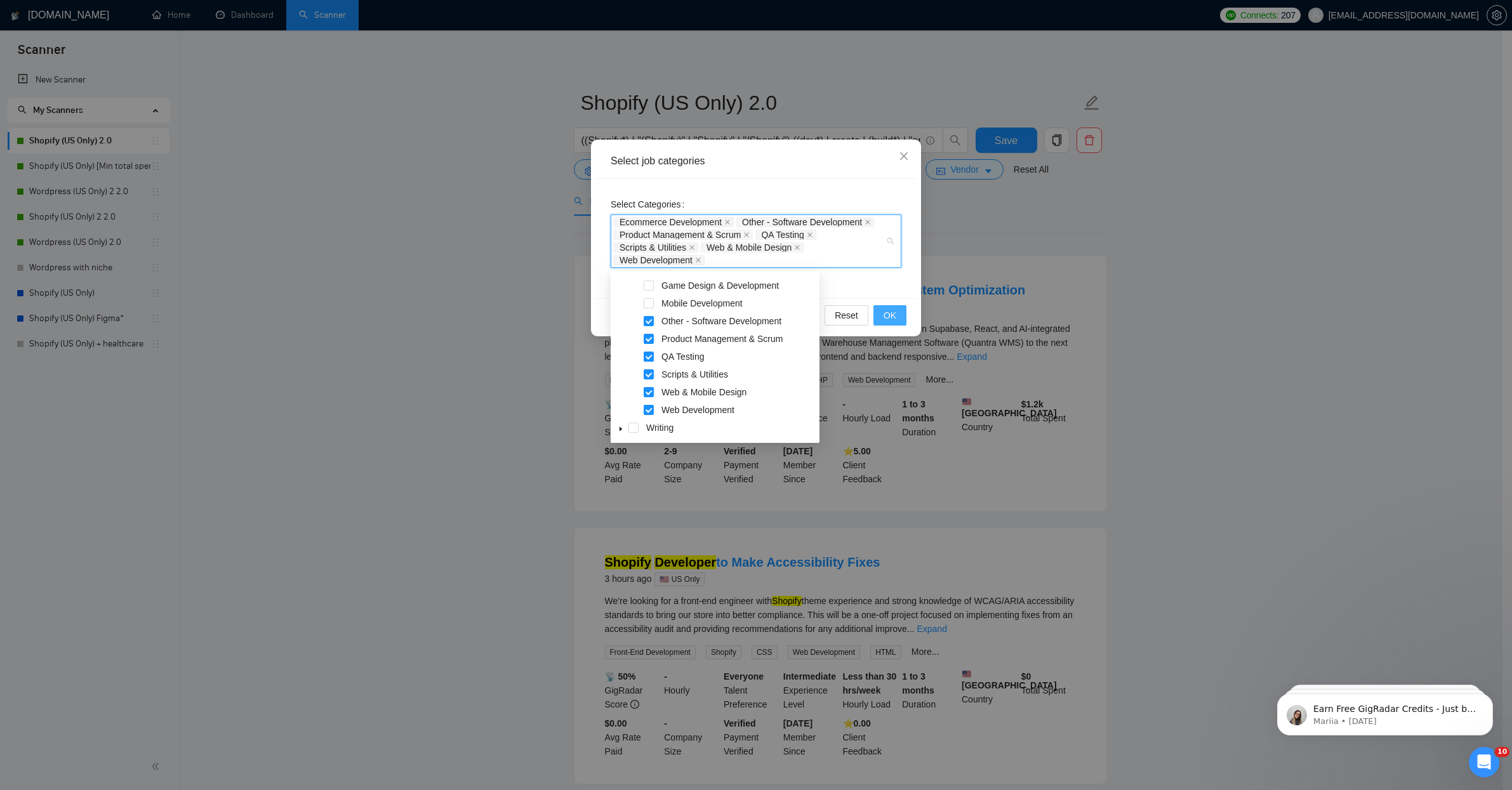
click at [890, 319] on span "OK" at bounding box center [890, 315] width 13 height 14
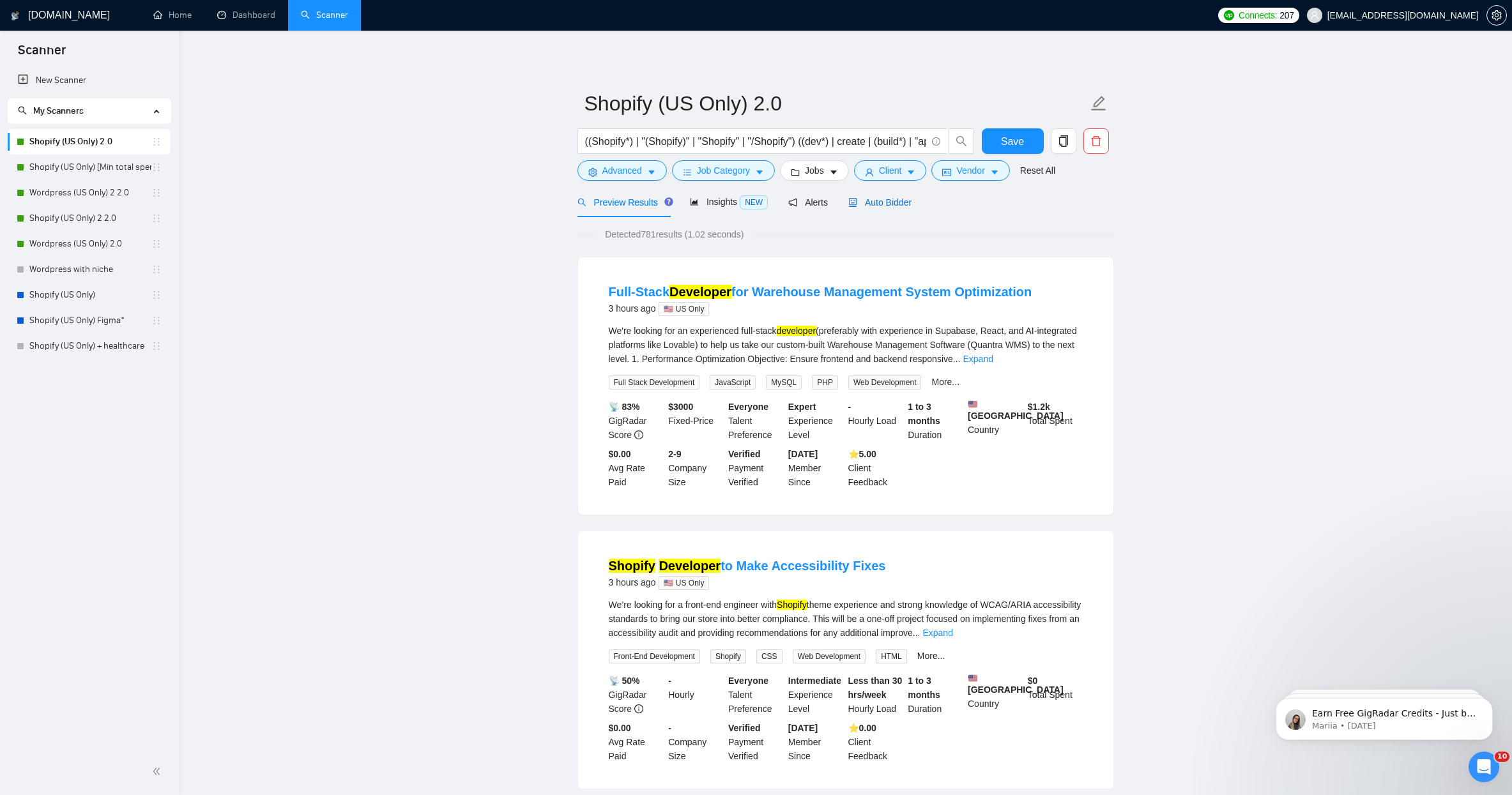
click at [868, 206] on span "Auto Bidder" at bounding box center [880, 202] width 63 height 10
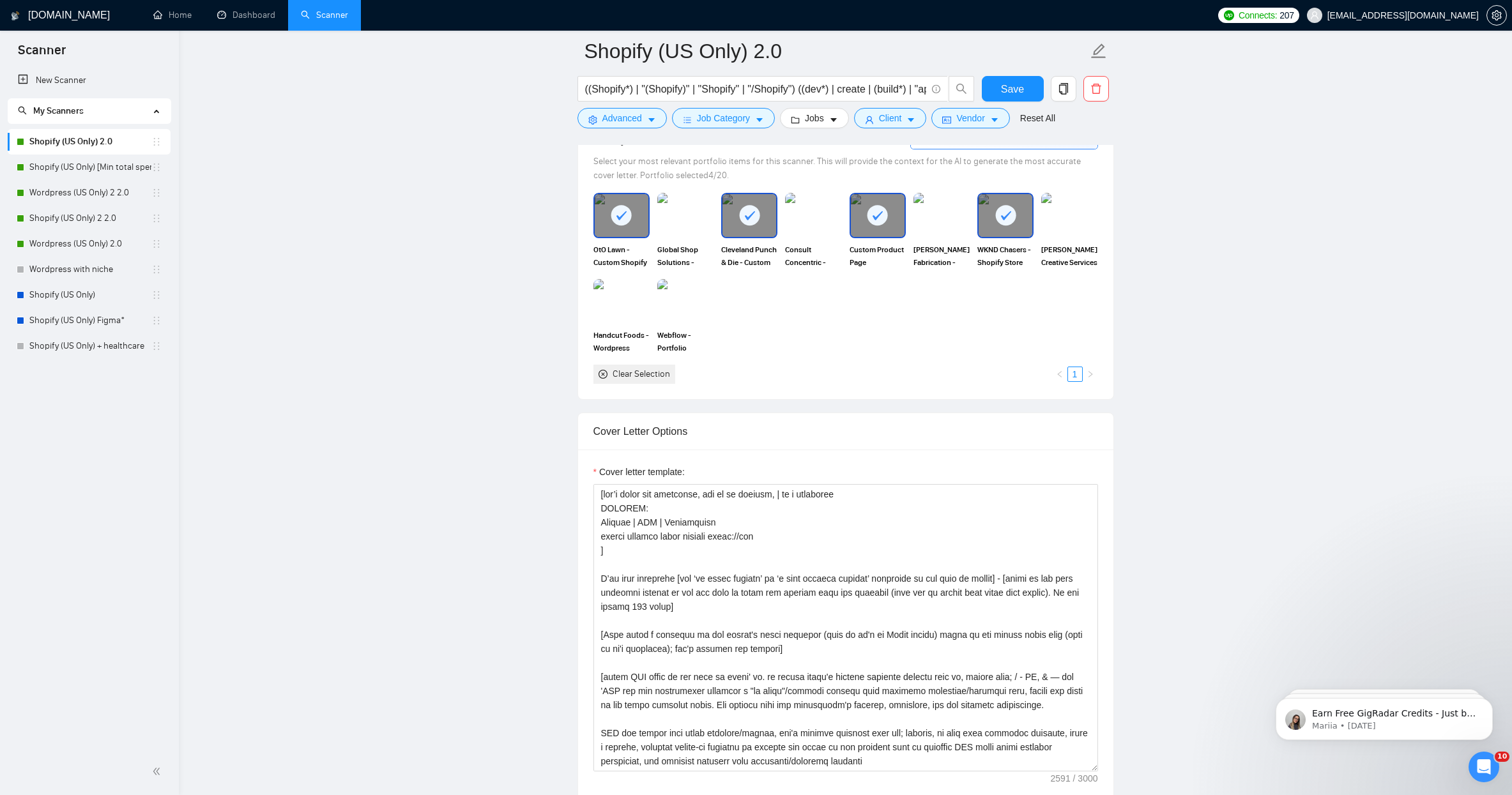
scroll to position [1176, 0]
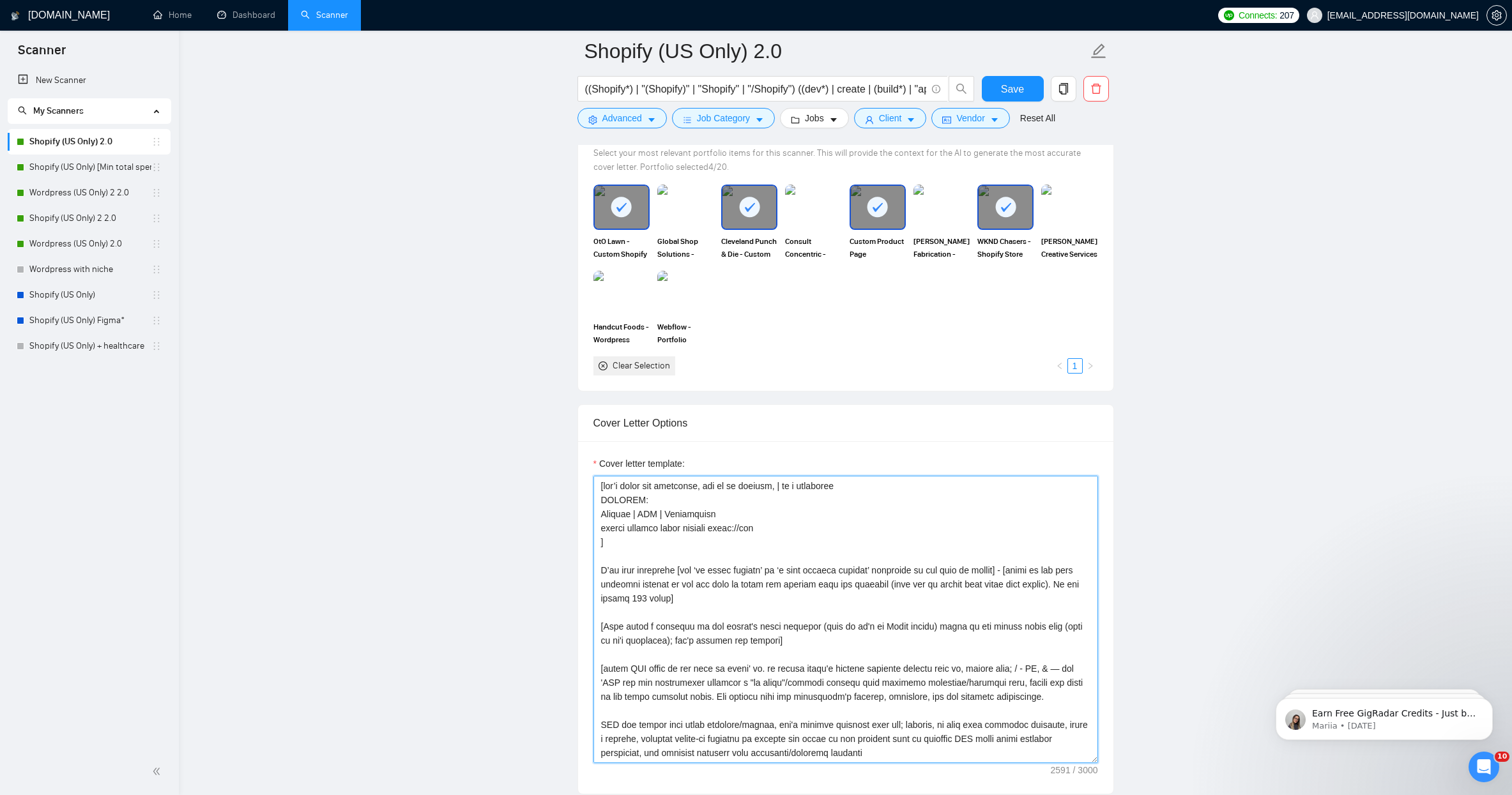
click at [621, 516] on textarea "Cover letter template:" at bounding box center [845, 619] width 504 height 287
click at [652, 510] on textarea "Cover letter template:" at bounding box center [845, 619] width 504 height 287
click at [713, 514] on textarea "Cover letter template:" at bounding box center [845, 619] width 504 height 287
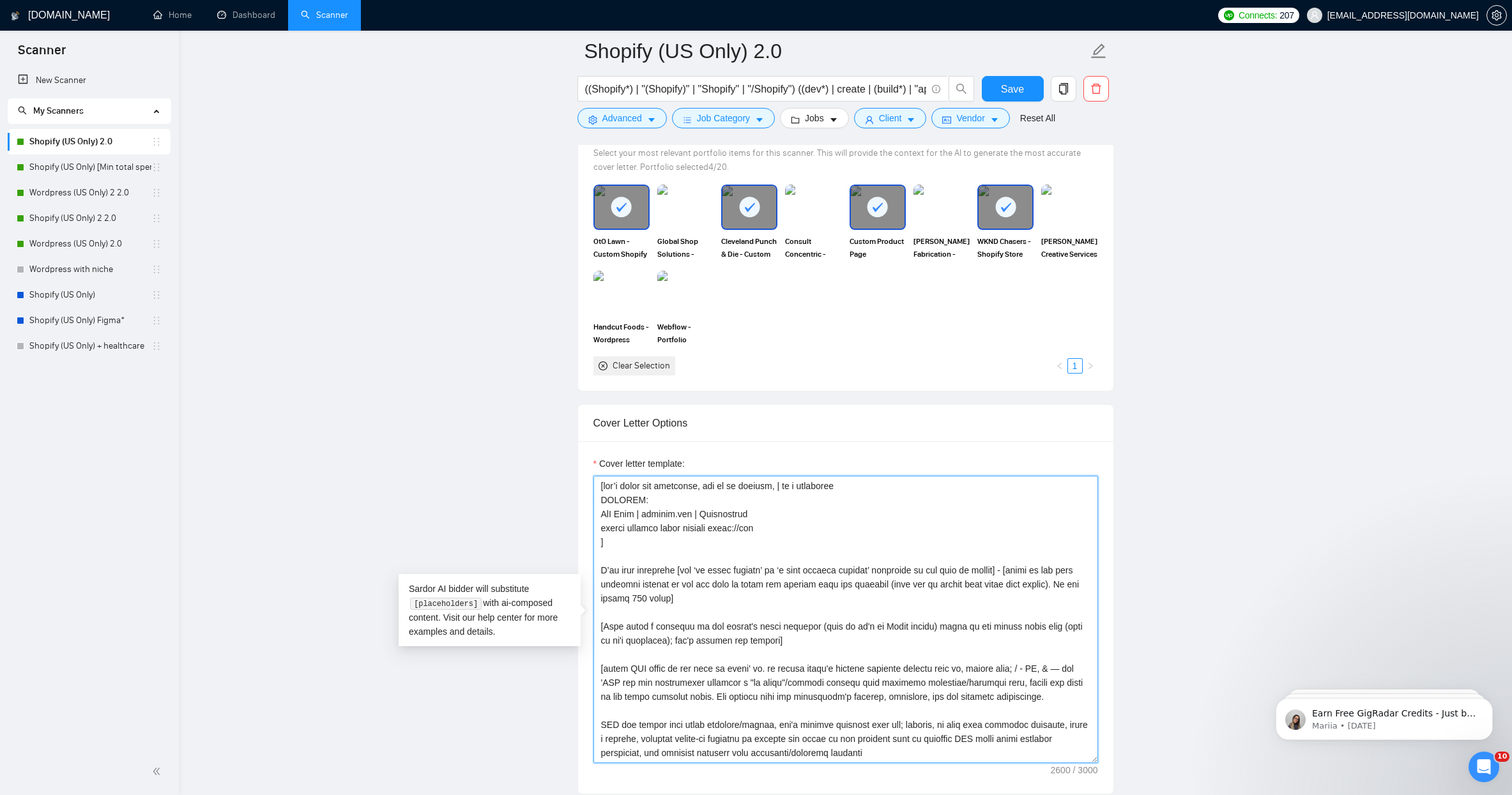
click at [713, 514] on textarea "Cover letter template:" at bounding box center [845, 619] width 504 height 287
paste textarea "- Figma to Custom Theme - Improved Page Speed and User Conversion by 40% - Cust…"
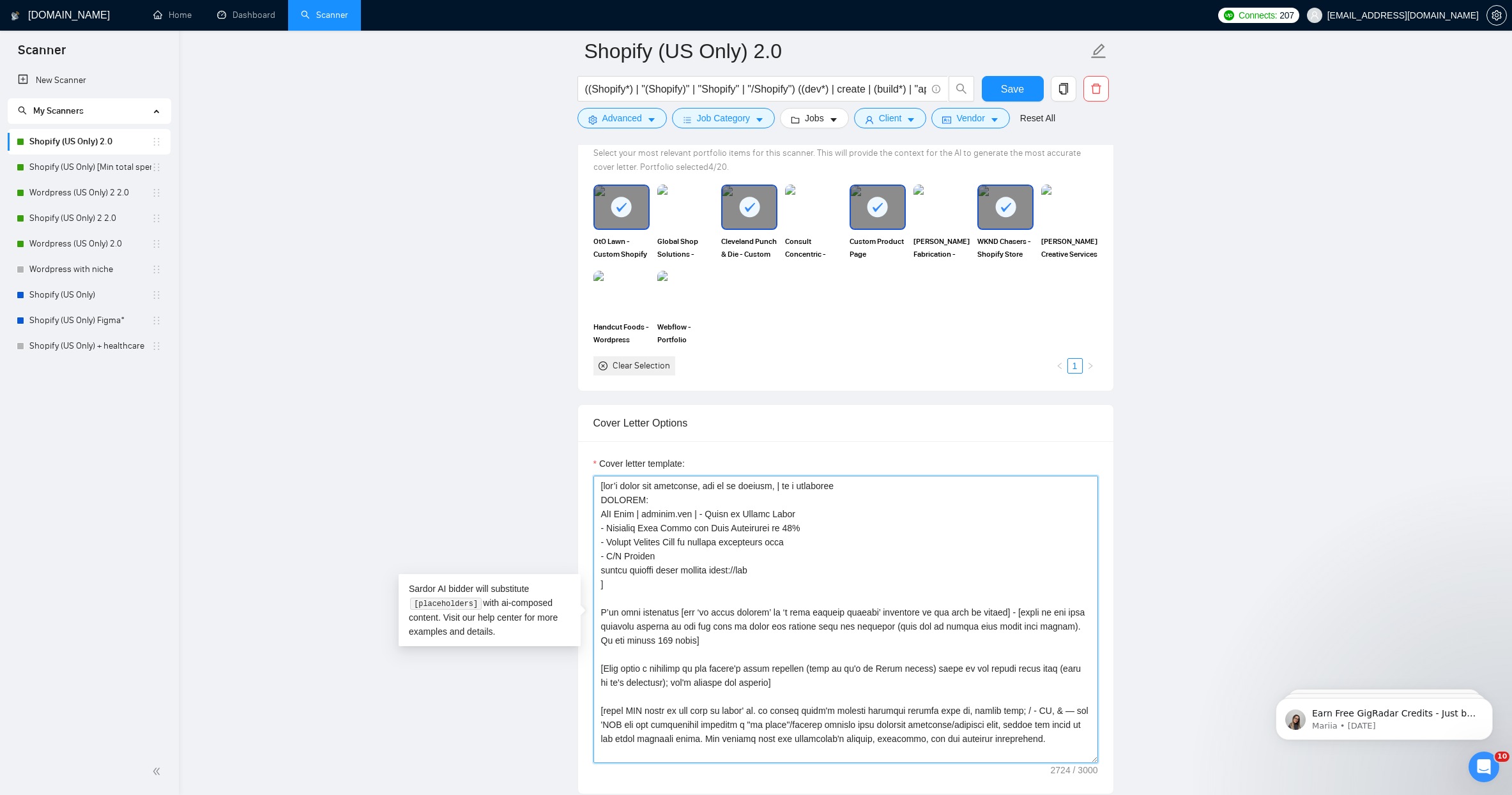
click at [601, 528] on textarea "Cover letter template:" at bounding box center [845, 619] width 504 height 287
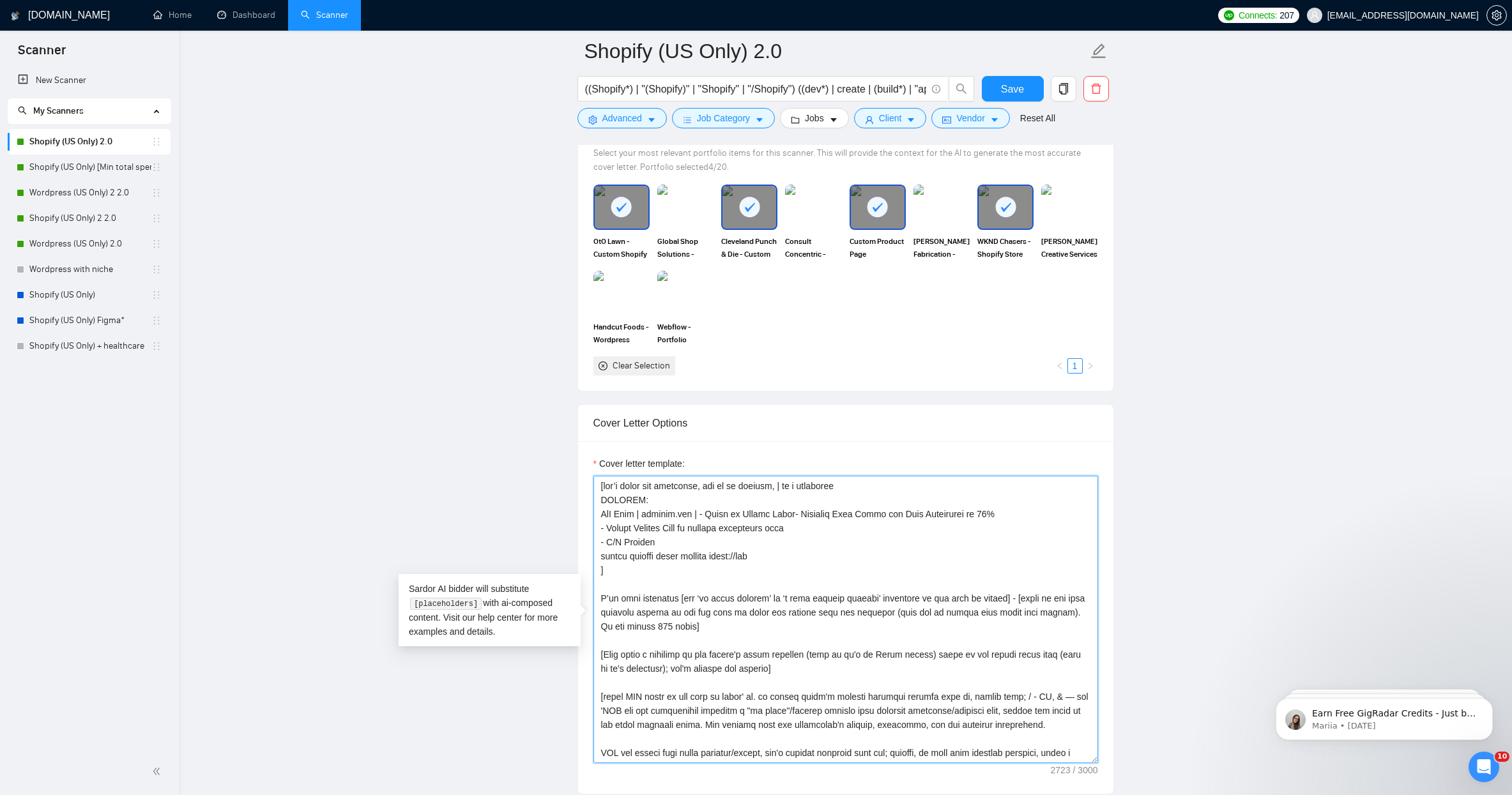
drag, startPoint x: 820, startPoint y: 513, endPoint x: 843, endPoint y: 507, distance: 23.8
click at [819, 513] on textarea "Cover letter template:" at bounding box center [845, 619] width 504 height 287
click at [715, 516] on textarea "Cover letter template:" at bounding box center [845, 619] width 504 height 287
click at [814, 513] on textarea "Cover letter template:" at bounding box center [845, 619] width 504 height 287
click at [609, 527] on textarea "Cover letter template:" at bounding box center [845, 619] width 504 height 287
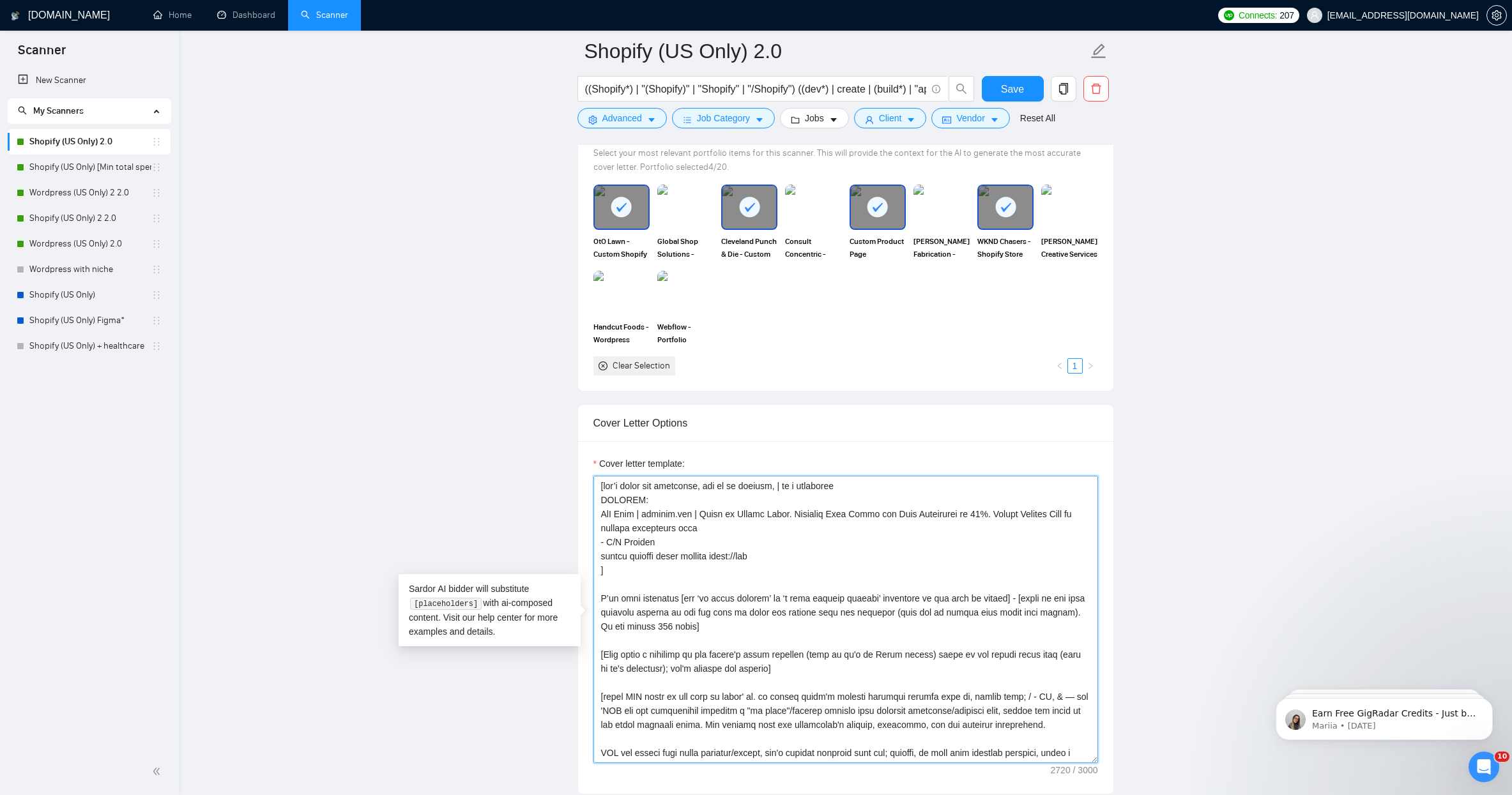
click at [606, 545] on textarea "Cover letter template:" at bounding box center [845, 619] width 504 height 287
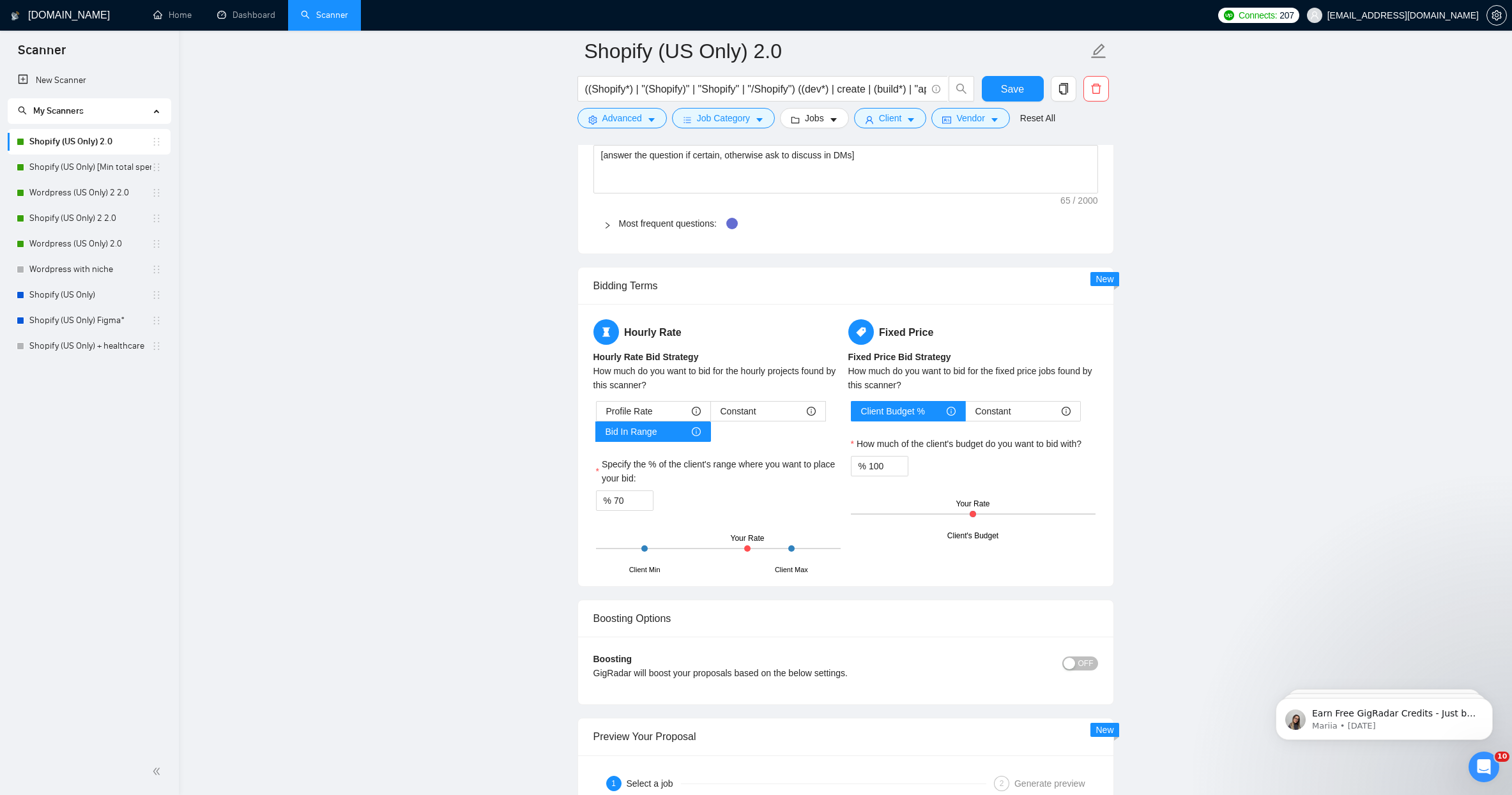
scroll to position [2124, 0]
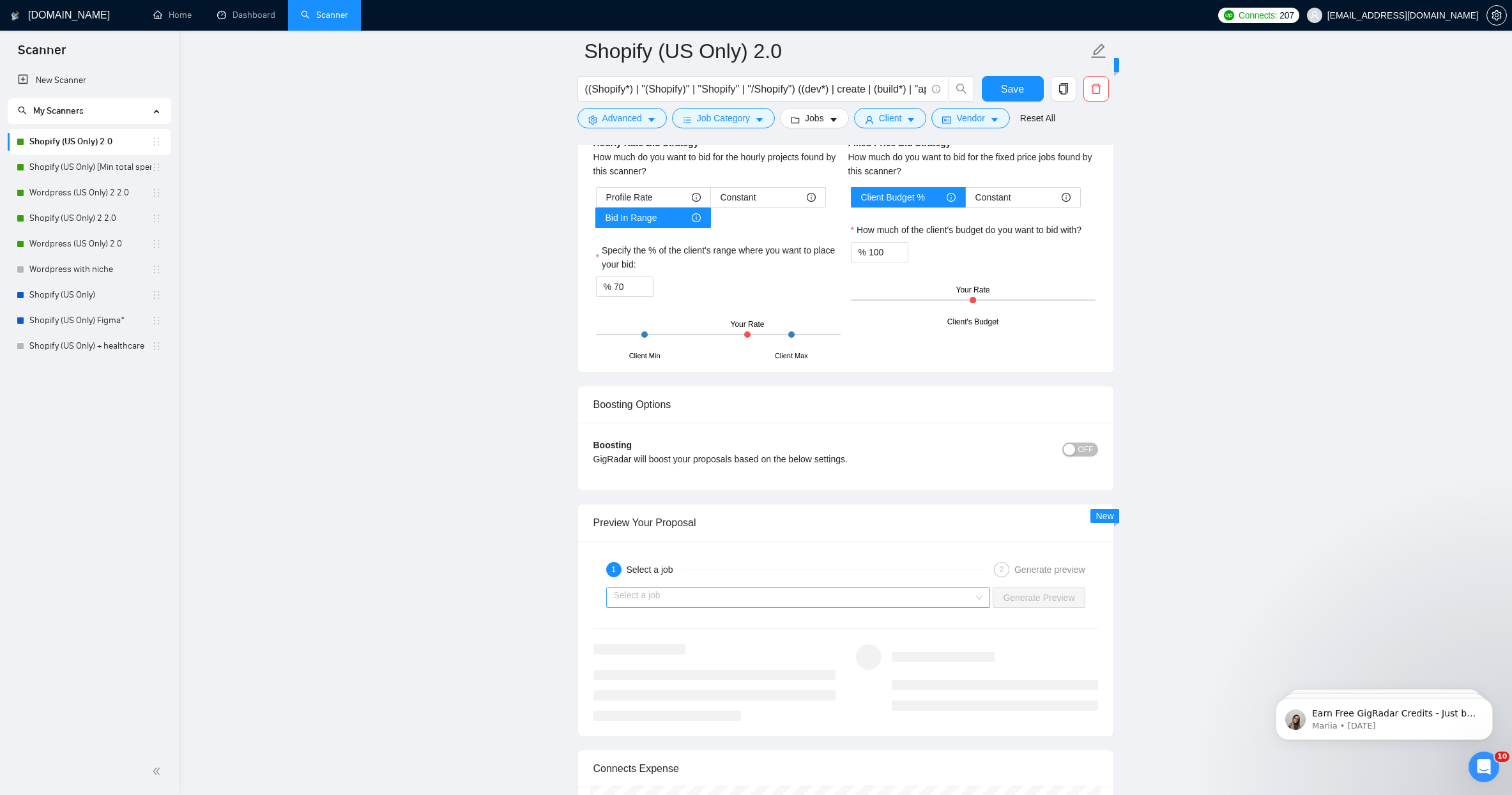
click at [979, 594] on div "Select a job" at bounding box center [798, 598] width 384 height 21
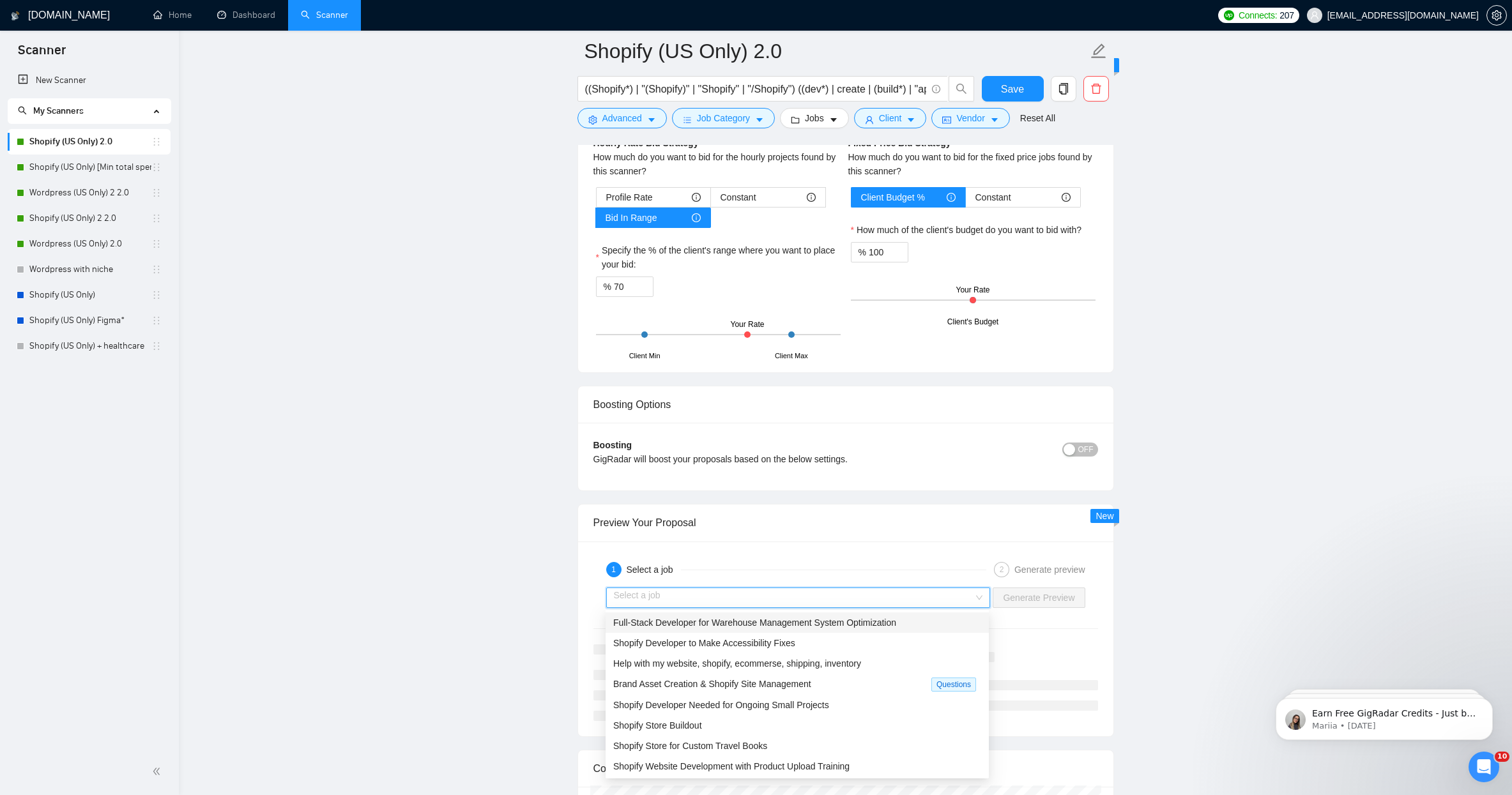
click at [784, 625] on span "Full-Stack Developer for Warehouse Management System Optimization" at bounding box center [755, 623] width 283 height 10
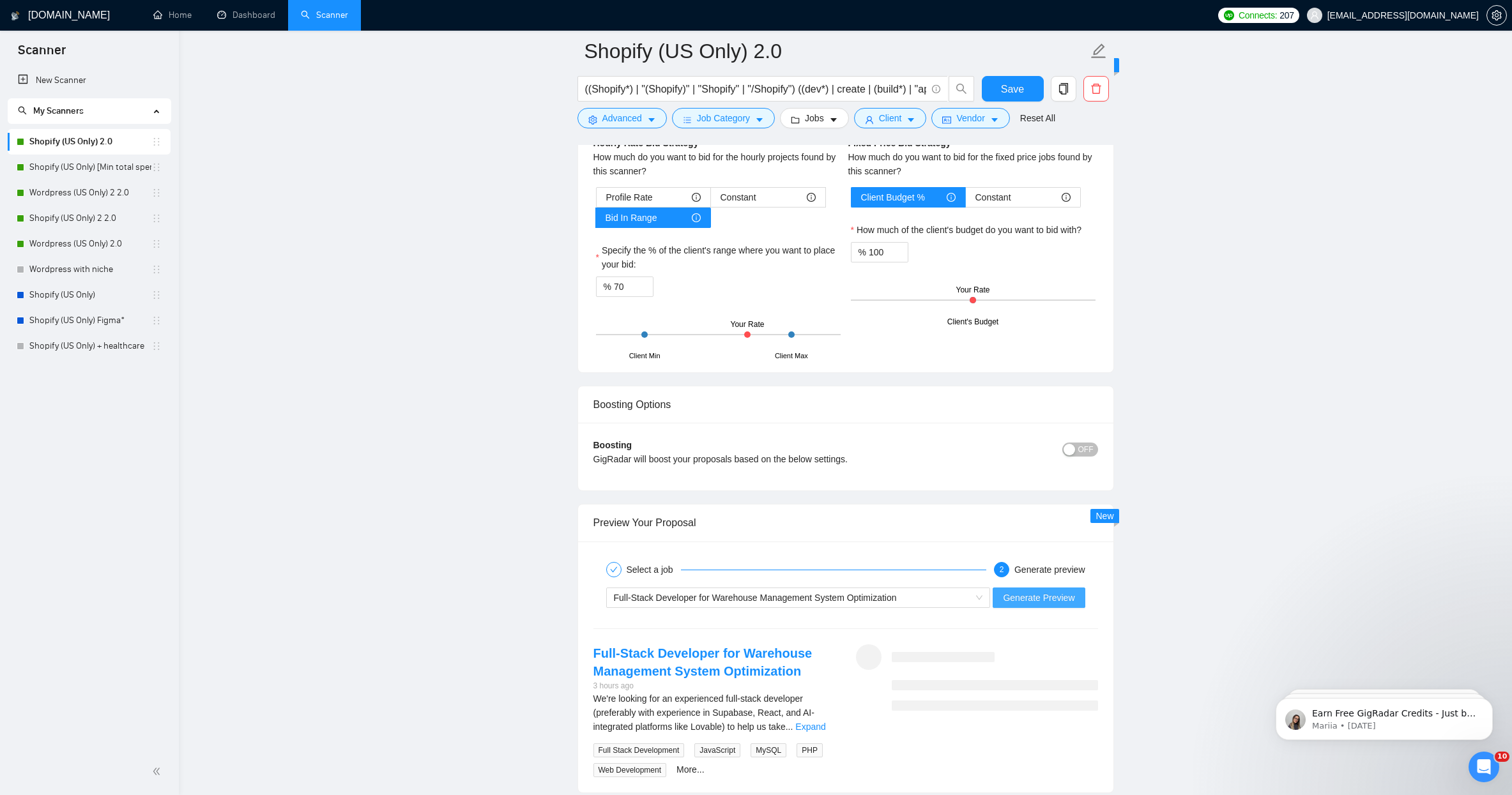
click at [1027, 600] on span "Generate Preview" at bounding box center [1038, 598] width 71 height 14
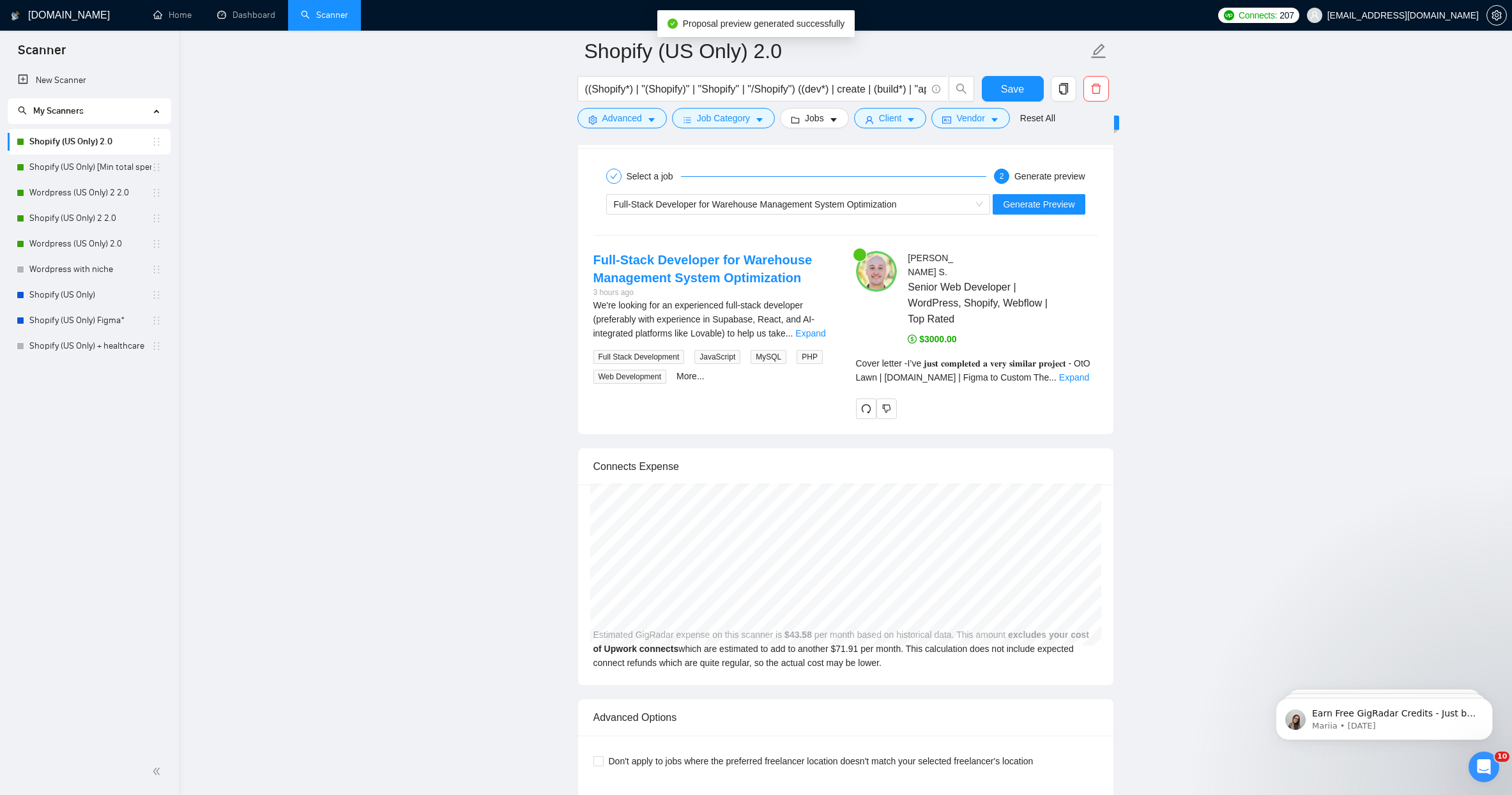
scroll to position [2468, 0]
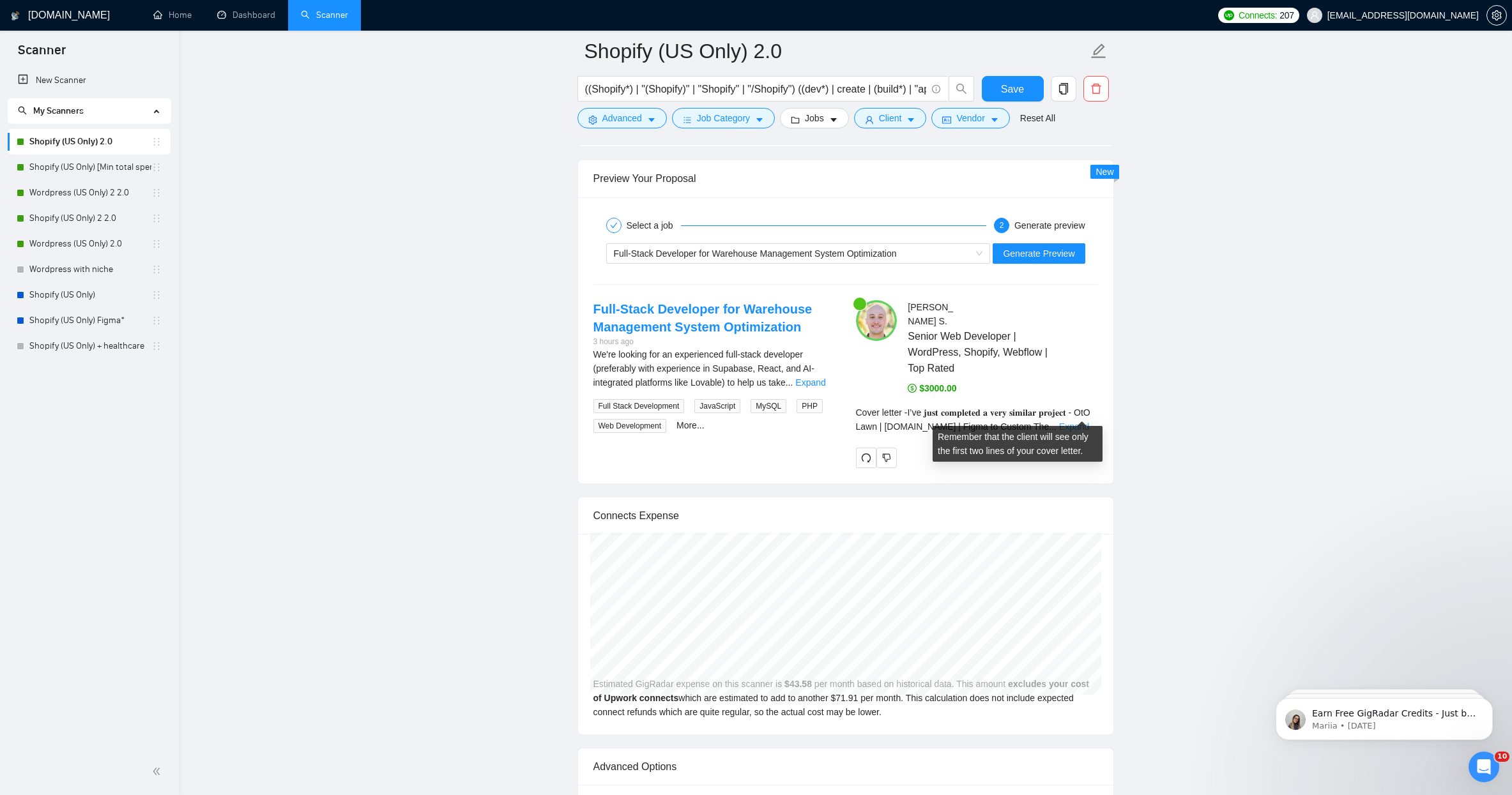
click at [1076, 421] on link "Expand" at bounding box center [1074, 426] width 30 height 10
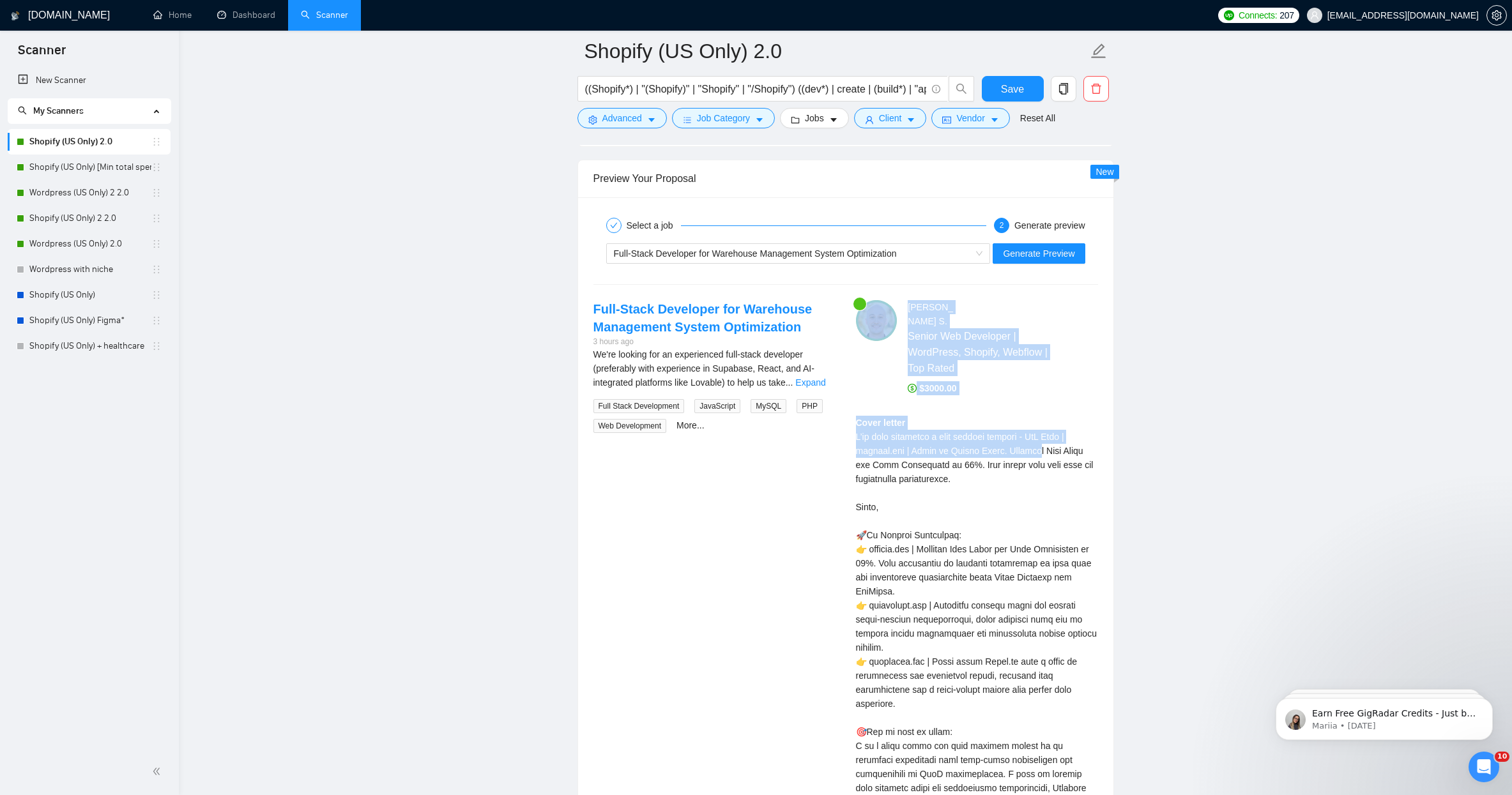
drag, startPoint x: 865, startPoint y: 438, endPoint x: 840, endPoint y: 436, distance: 25.1
click at [840, 436] on div "Full-Stack Developer for Warehouse Management System Optimization 3 hours ago W…" at bounding box center [845, 691] width 525 height 782
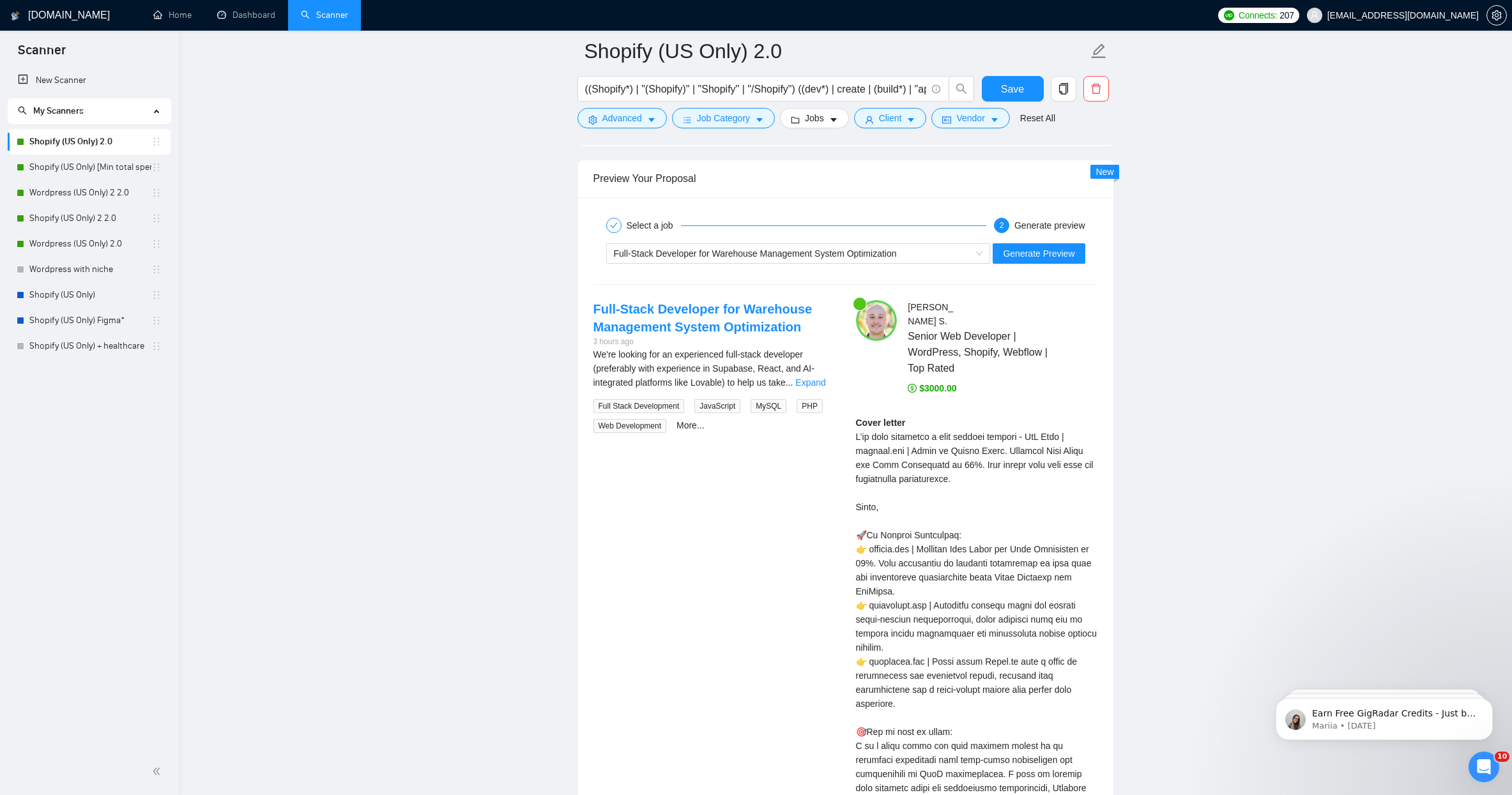
click at [937, 473] on div "Cover letter" at bounding box center [977, 732] width 242 height 632
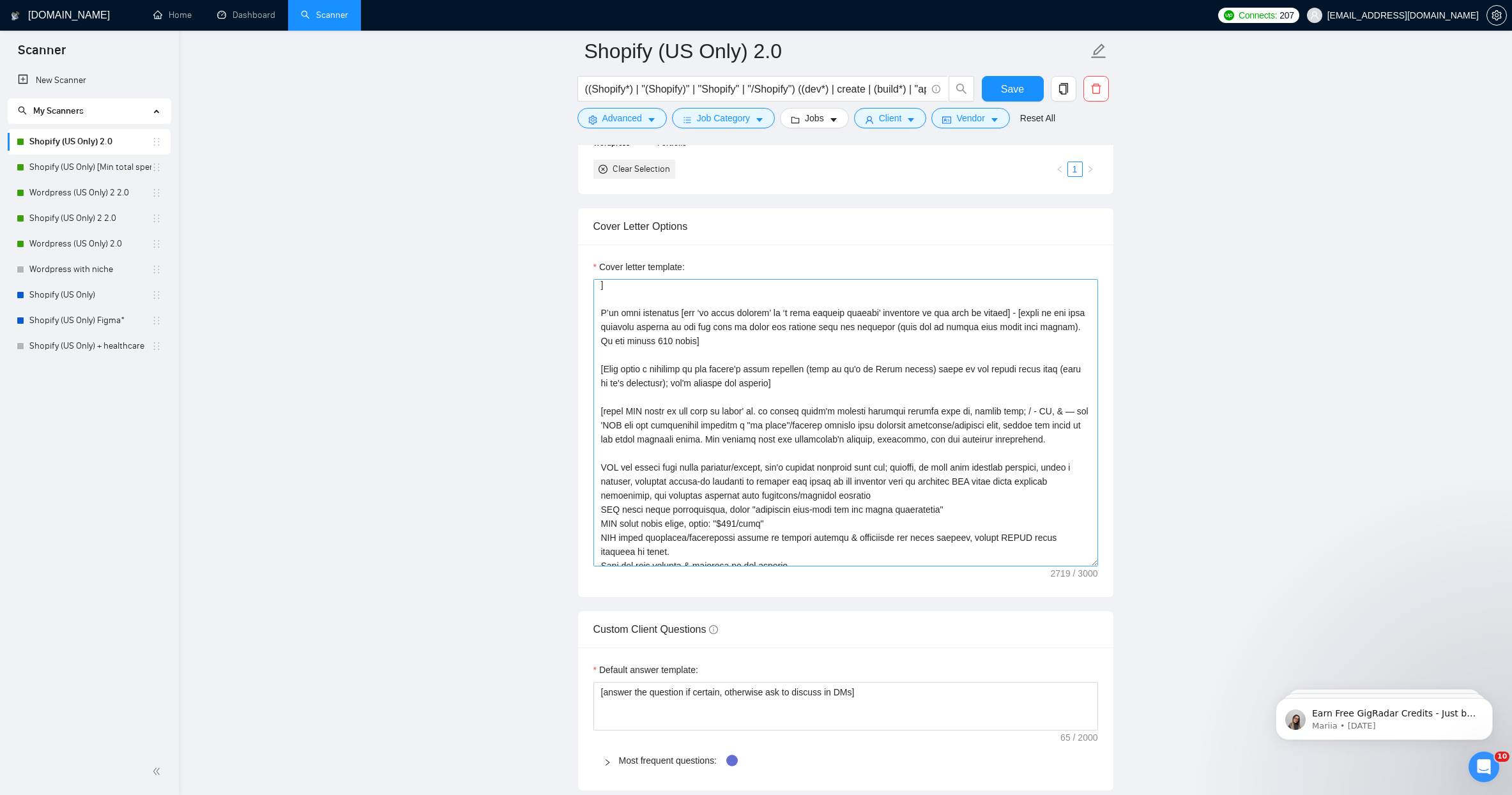
scroll to position [58, 0]
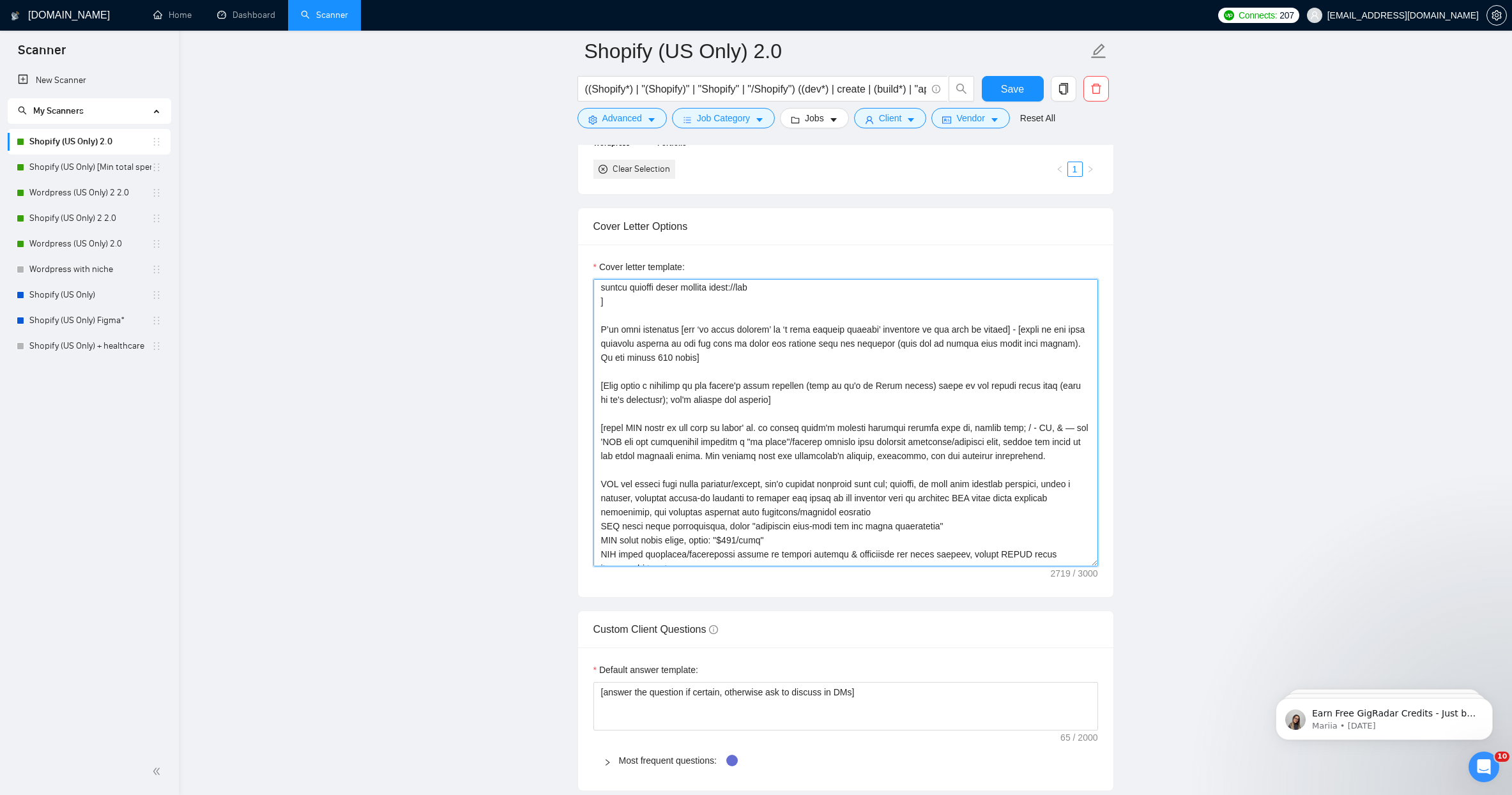
click at [913, 341] on textarea "Cover letter template:" at bounding box center [845, 423] width 504 height 287
click at [964, 339] on textarea "Cover letter template:" at bounding box center [845, 423] width 504 height 287
click at [1005, 341] on textarea "Cover letter template:" at bounding box center [845, 423] width 504 height 287
click at [693, 357] on textarea "Cover letter template:" at bounding box center [845, 423] width 504 height 287
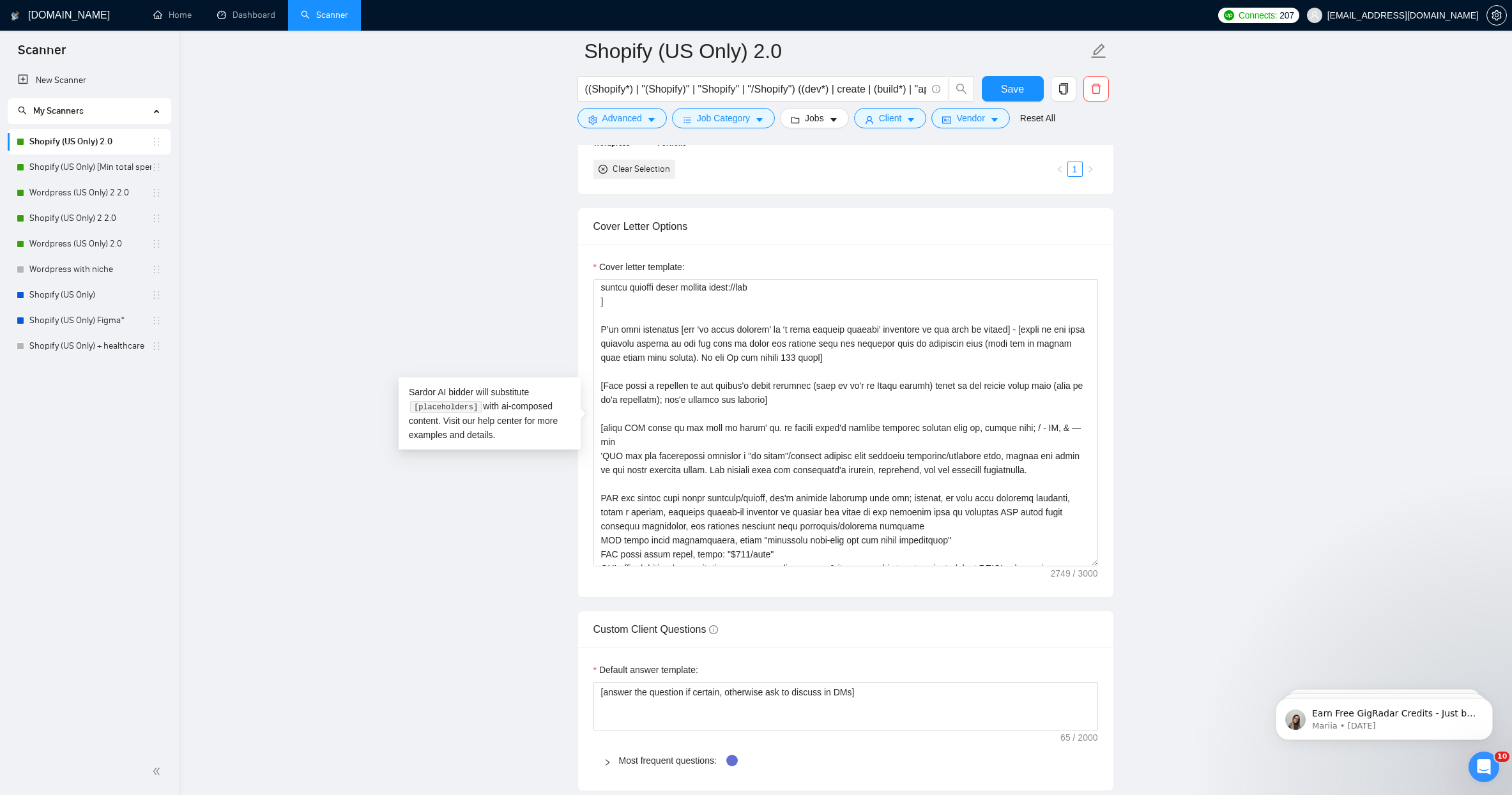
click at [468, 384] on div "Sardor AI bidder will substitute [placeholders] with ai-composed content. Visit…" at bounding box center [489, 413] width 182 height 72
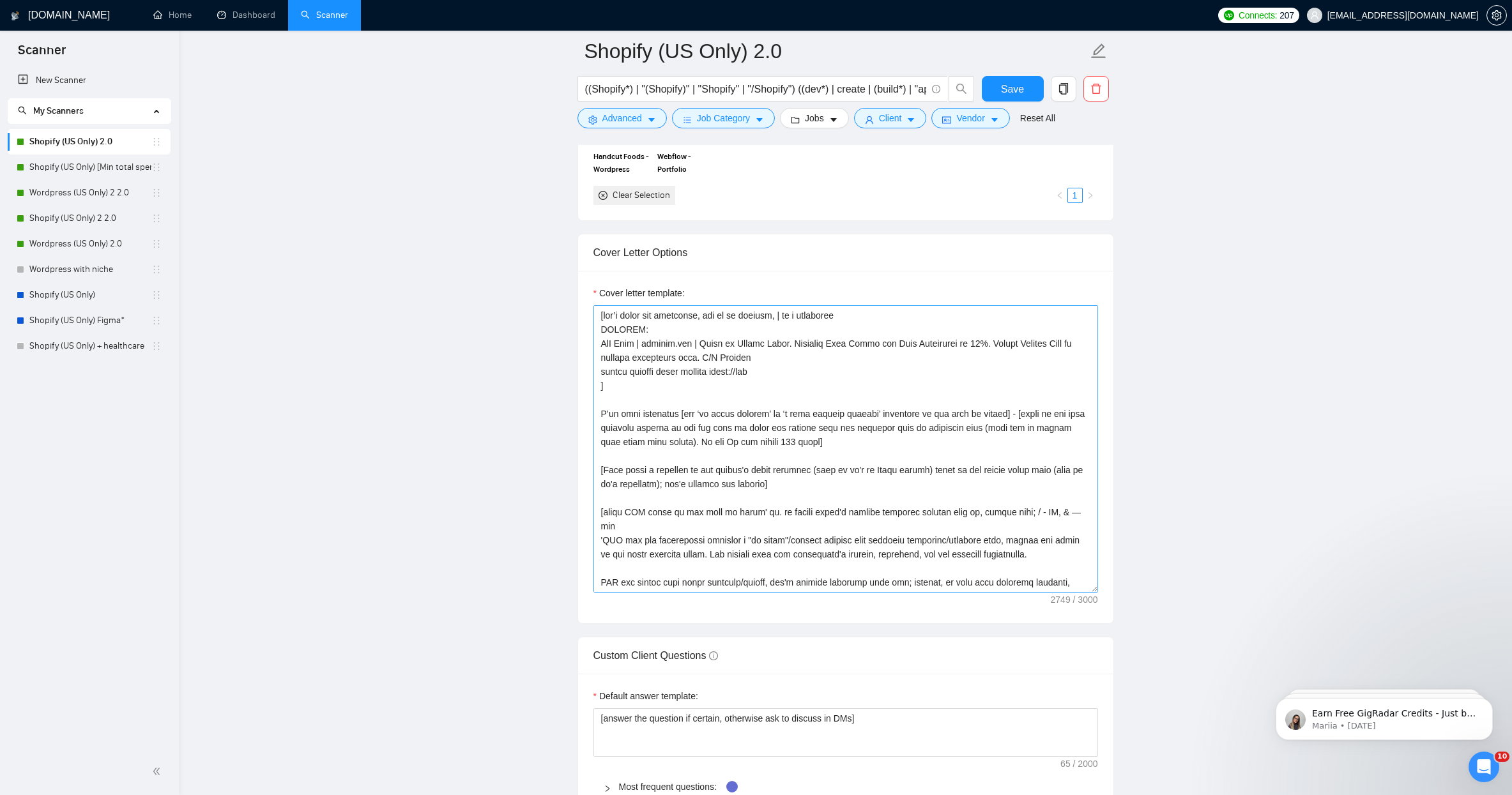
scroll to position [1273, 0]
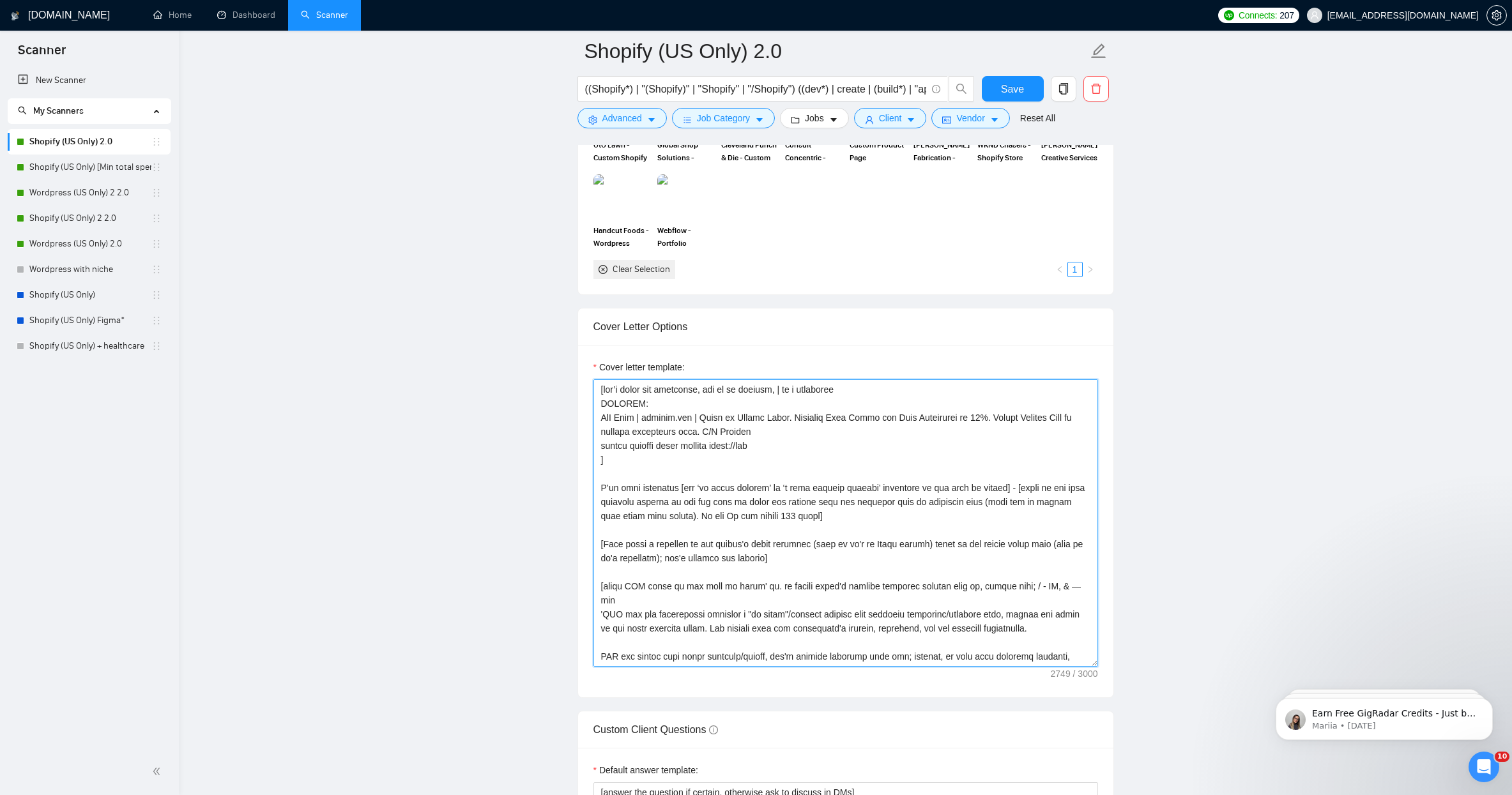
click at [786, 491] on textarea "Cover letter template:" at bounding box center [845, 523] width 504 height 287
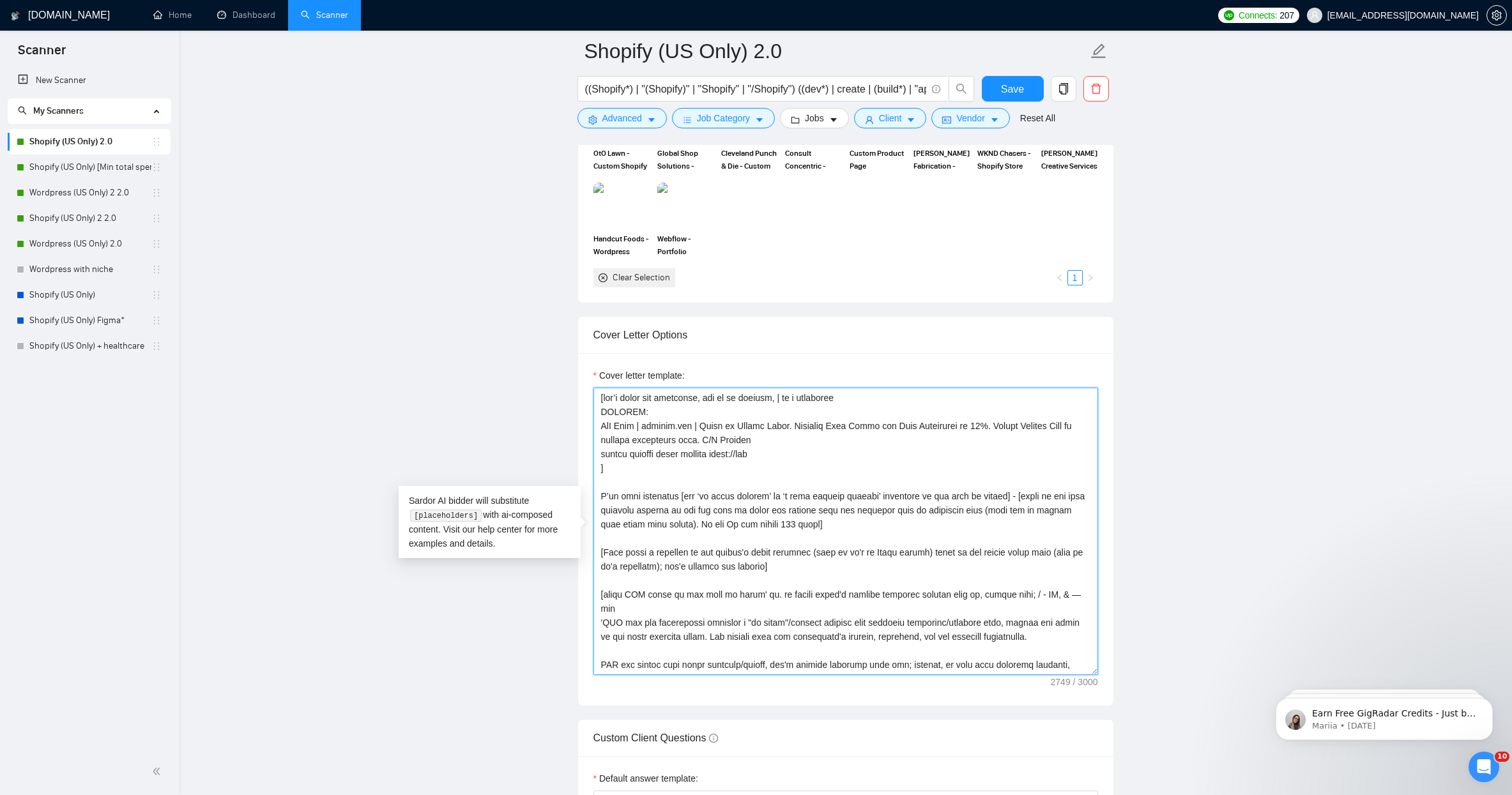
click at [725, 522] on textarea "Cover letter template:" at bounding box center [845, 531] width 504 height 287
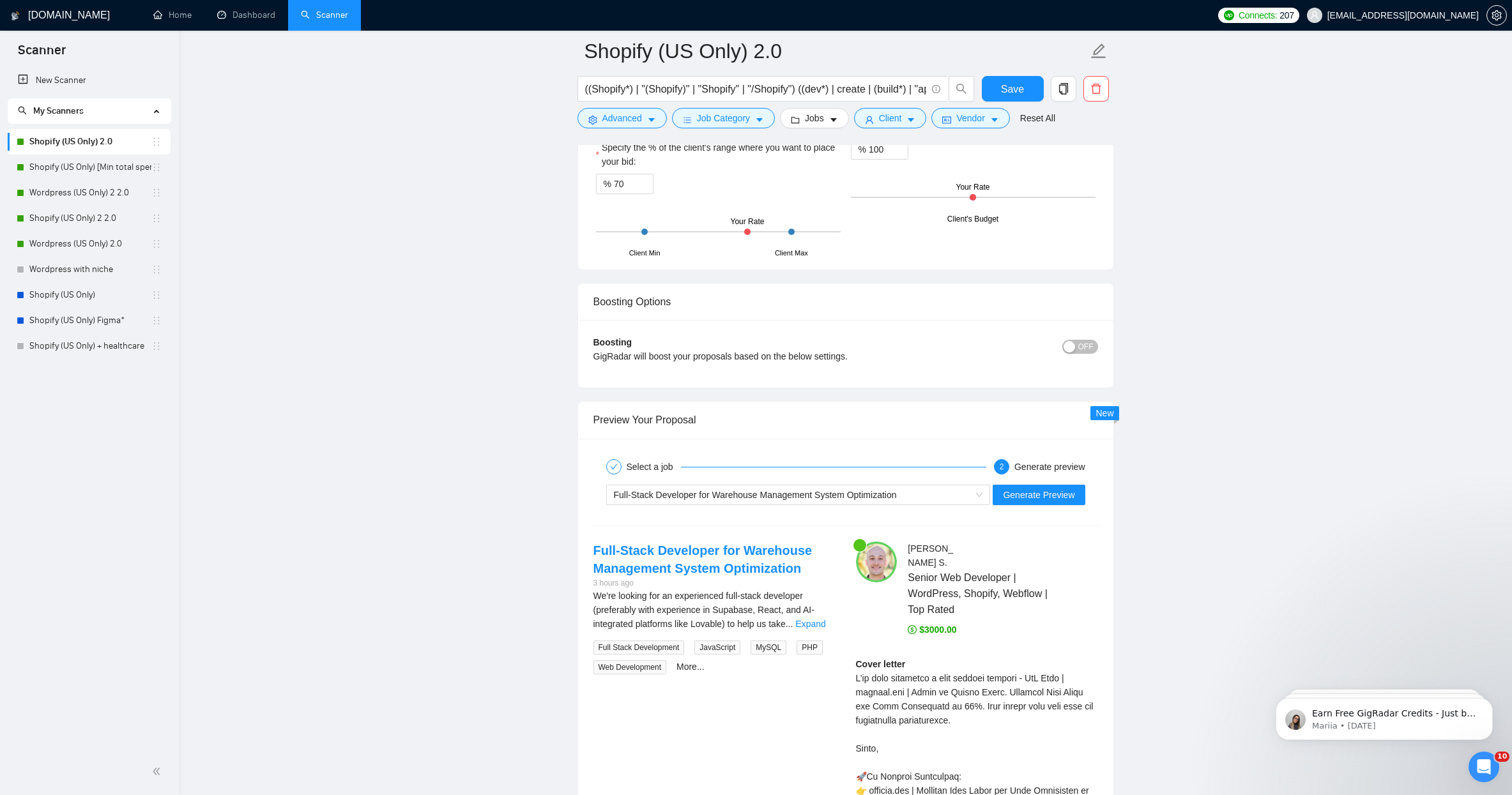
scroll to position [2489, 0]
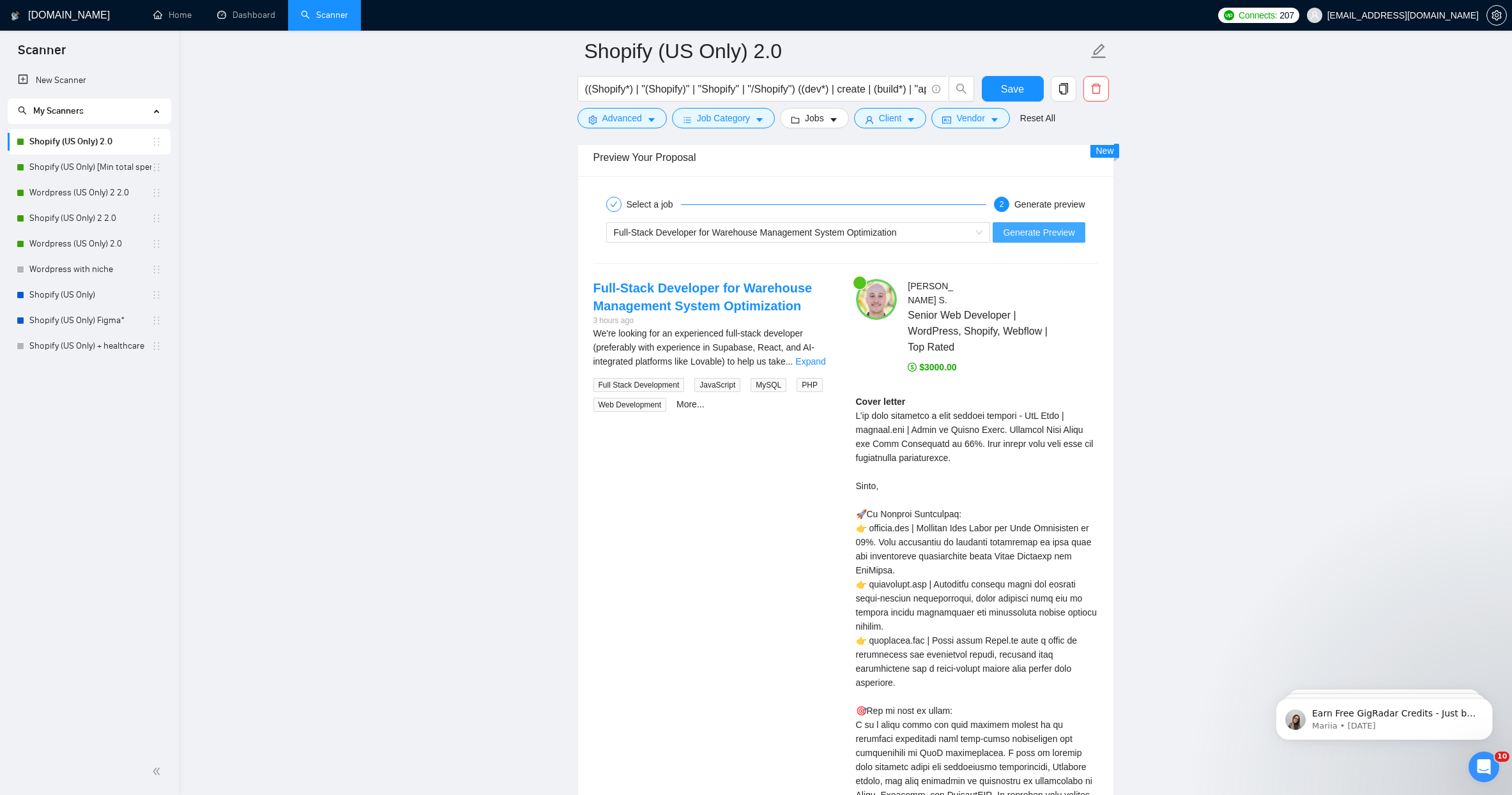
click at [1041, 238] on span "Generate Preview" at bounding box center [1038, 232] width 71 height 14
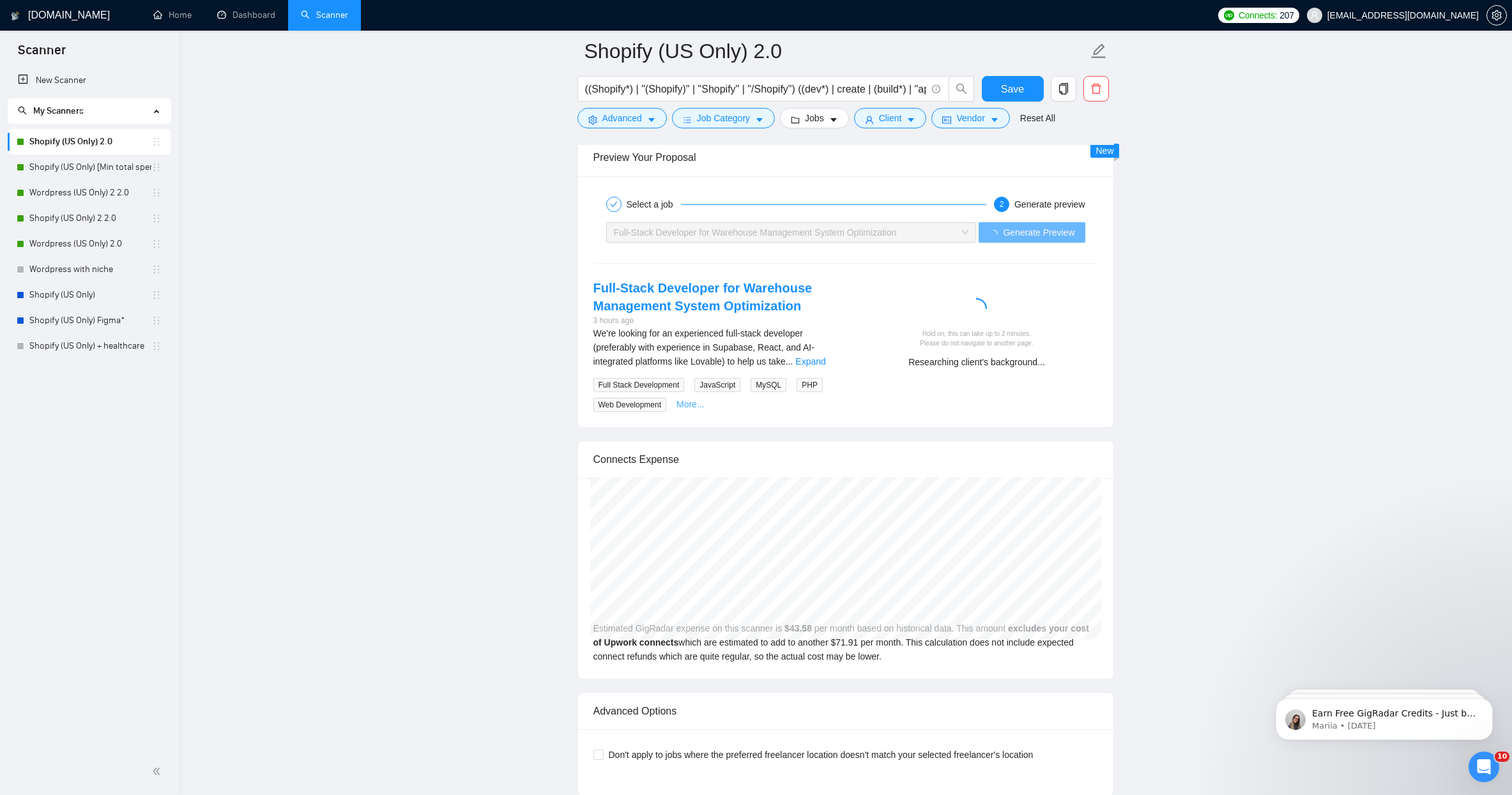
click at [704, 404] on link "More..." at bounding box center [690, 404] width 28 height 10
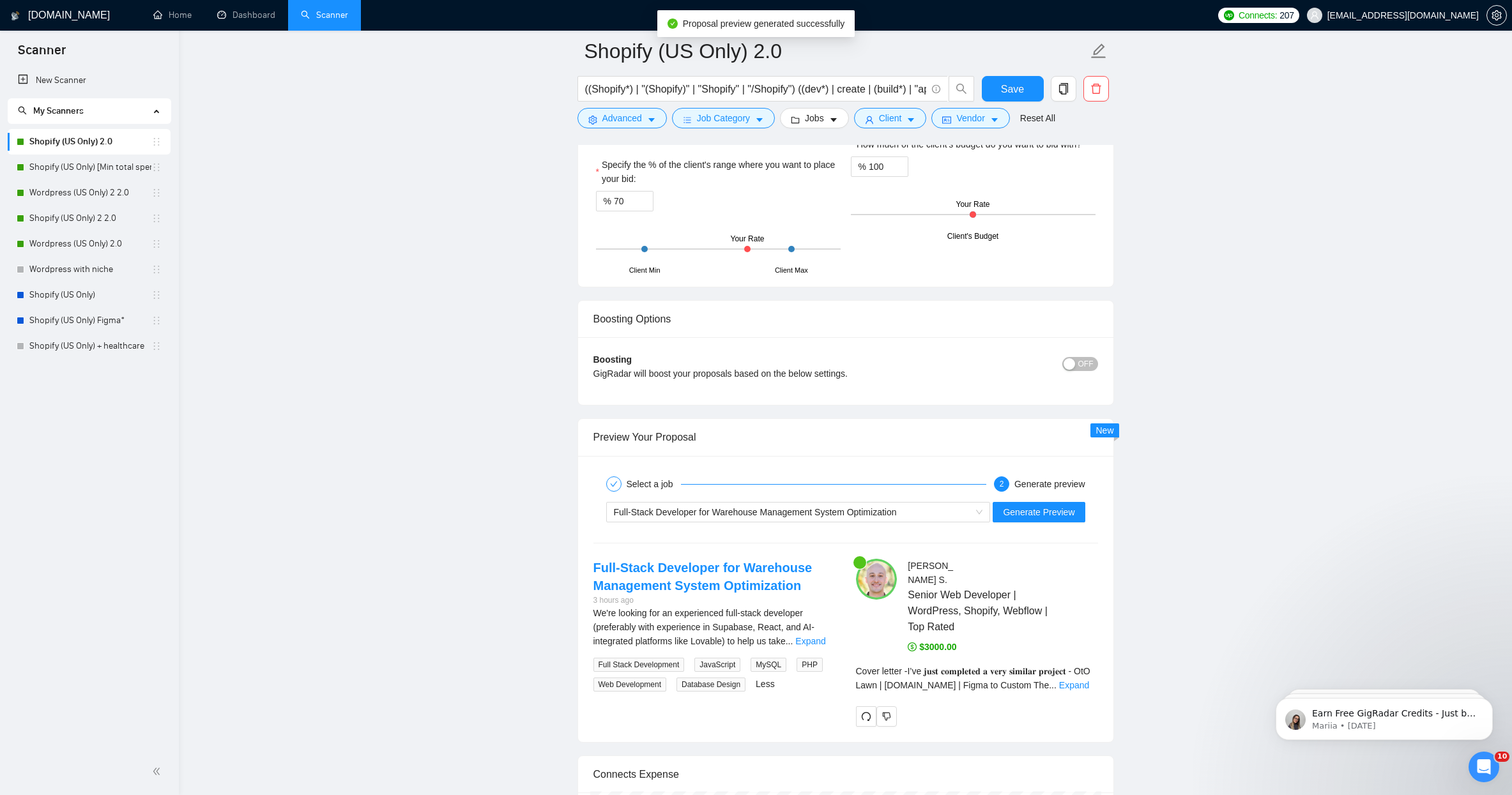
scroll to position [2275, 0]
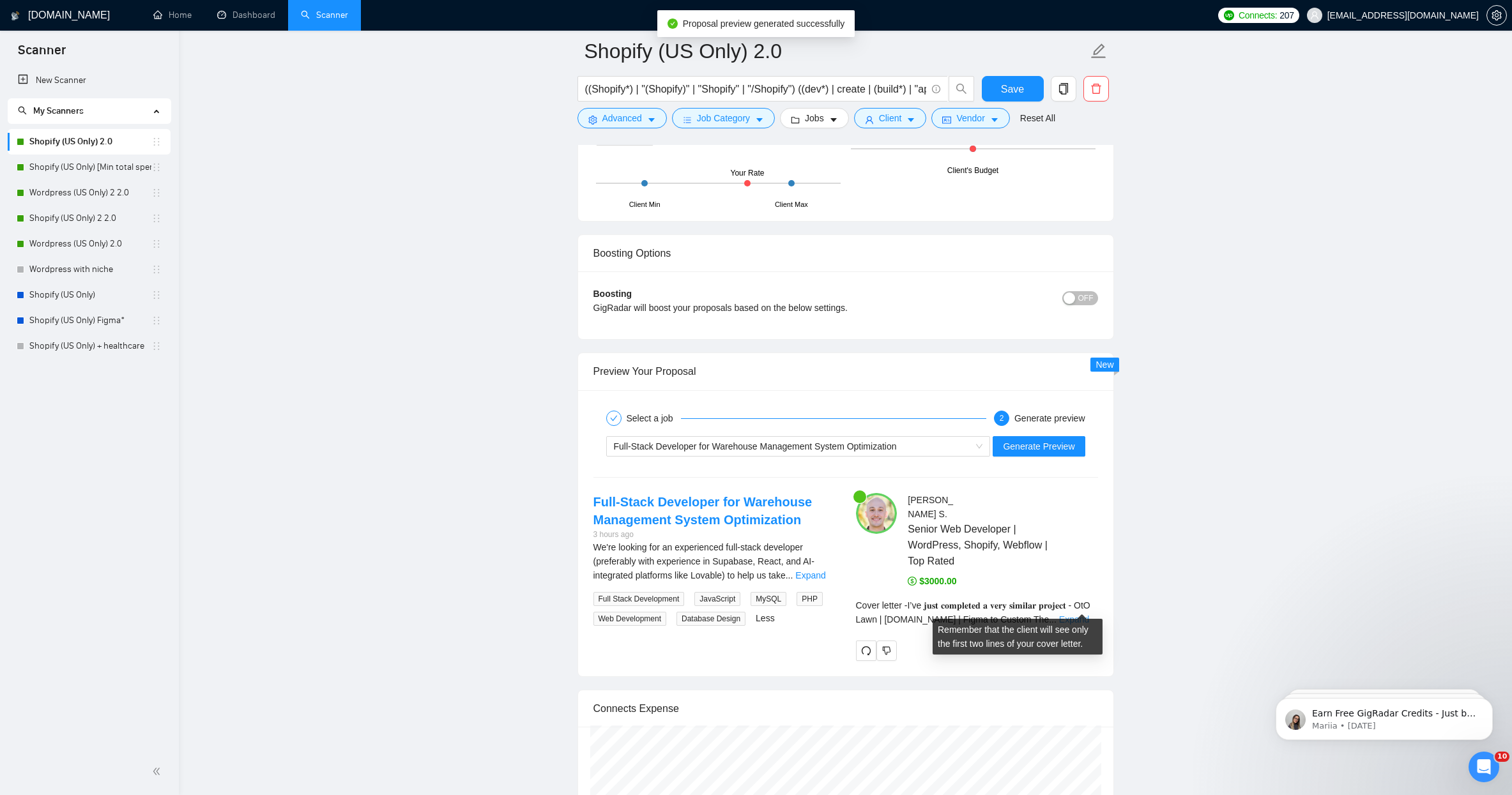
click at [1067, 614] on link "Expand" at bounding box center [1074, 619] width 30 height 10
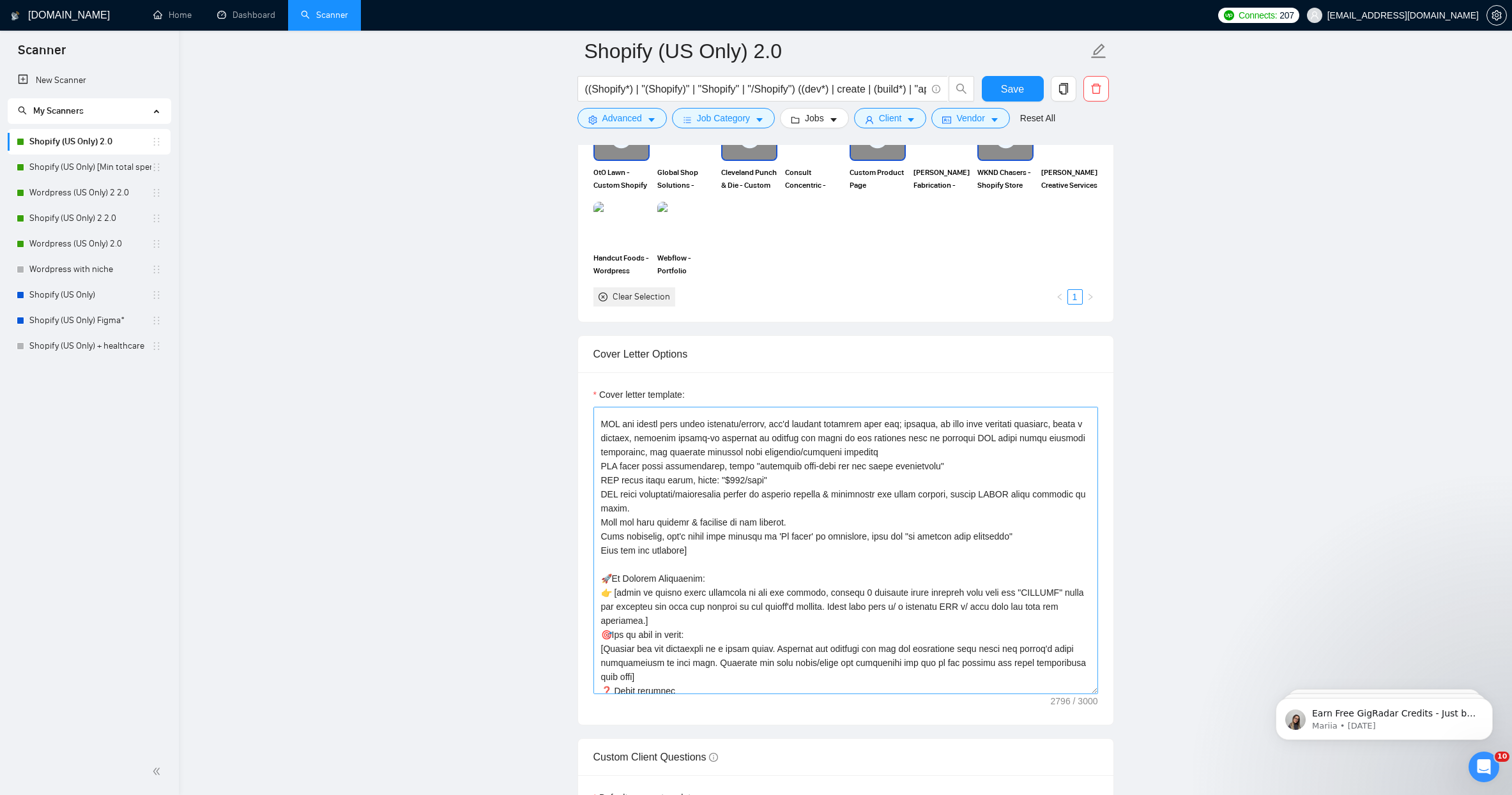
scroll to position [0, 0]
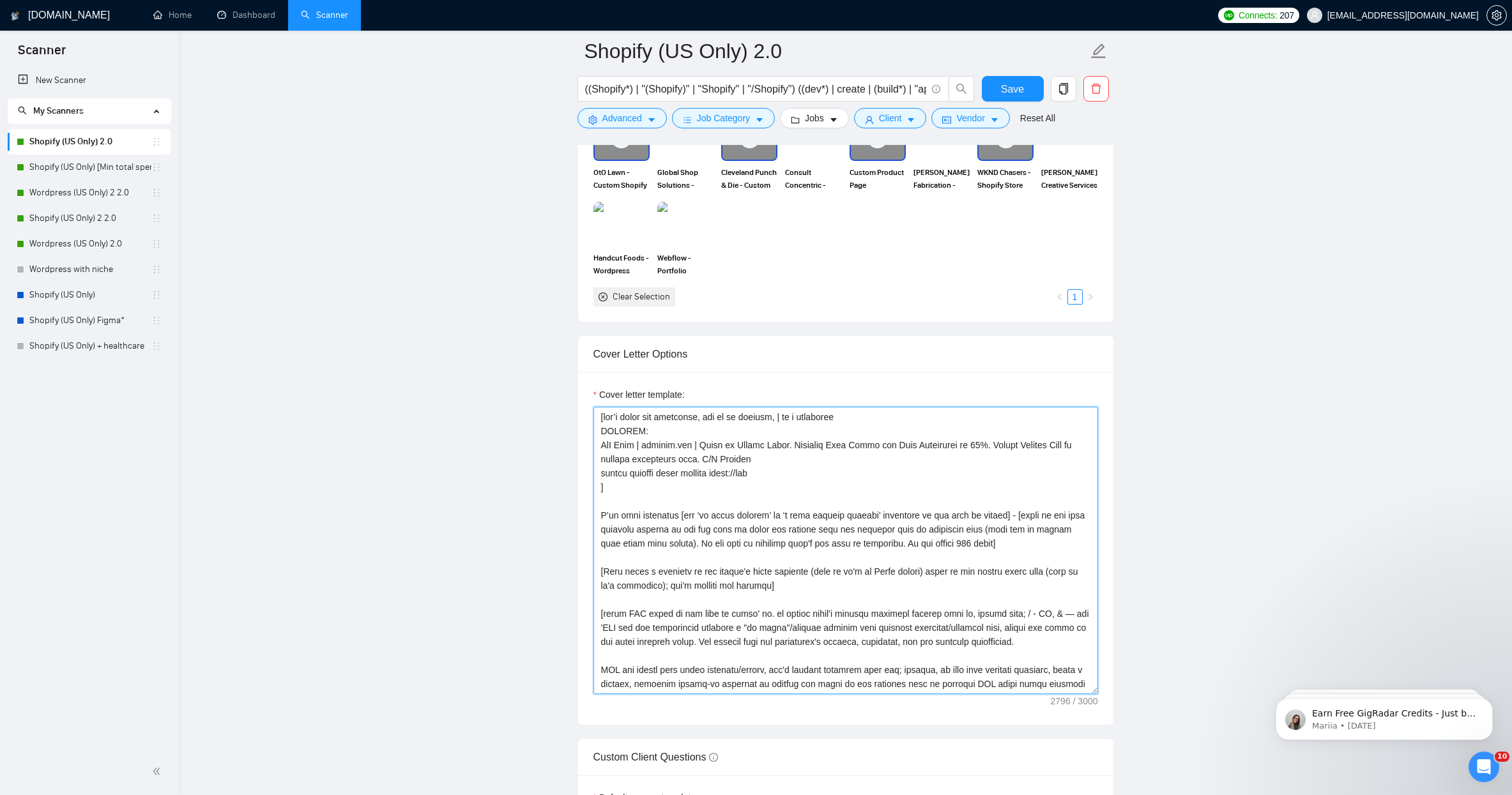
click at [857, 461] on textarea "Cover letter template:" at bounding box center [845, 550] width 504 height 287
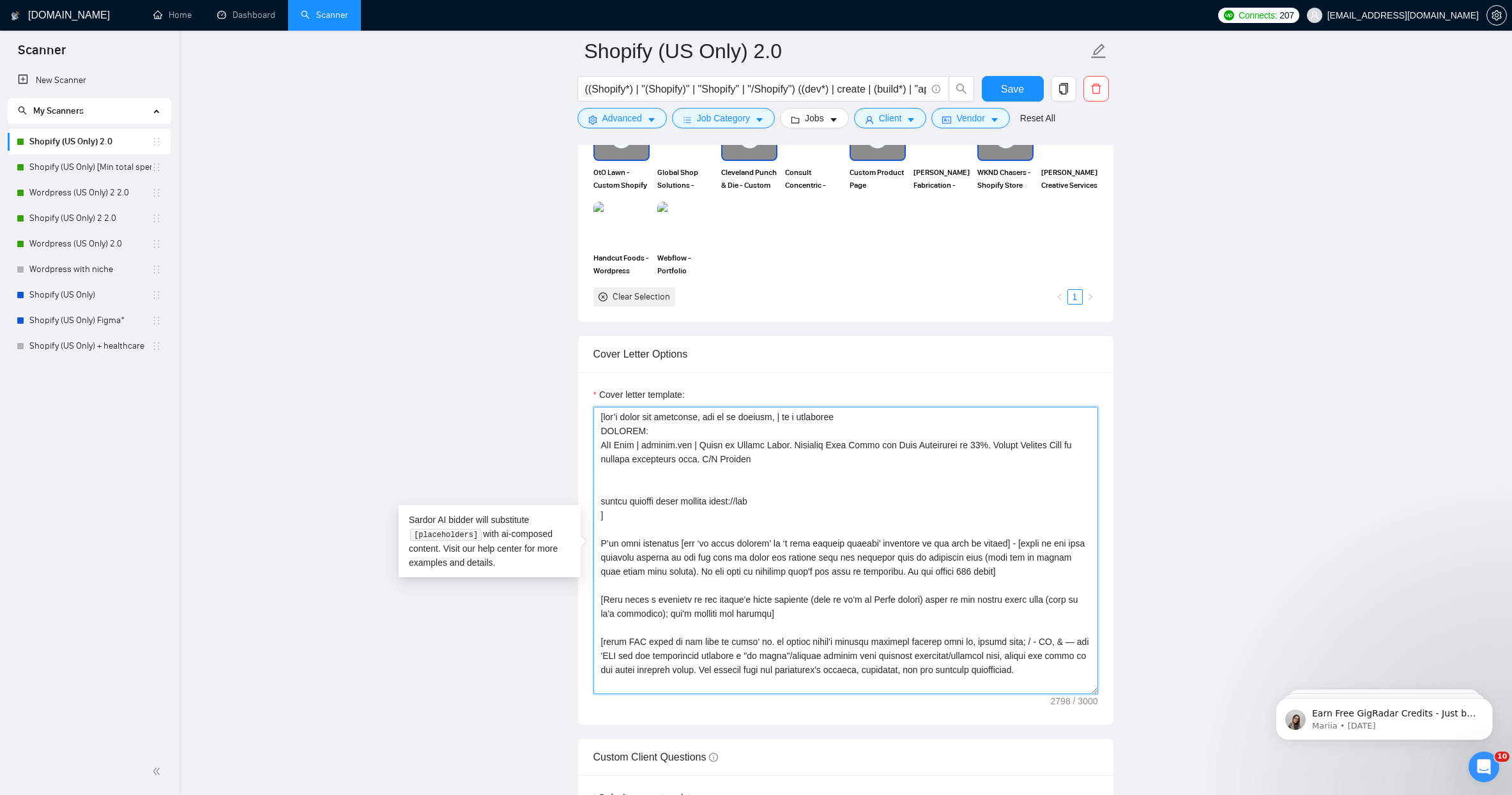
click at [738, 481] on textarea "Cover letter template:" at bounding box center [845, 550] width 504 height 287
click at [695, 473] on textarea "Cover letter template:" at bounding box center [845, 550] width 504 height 287
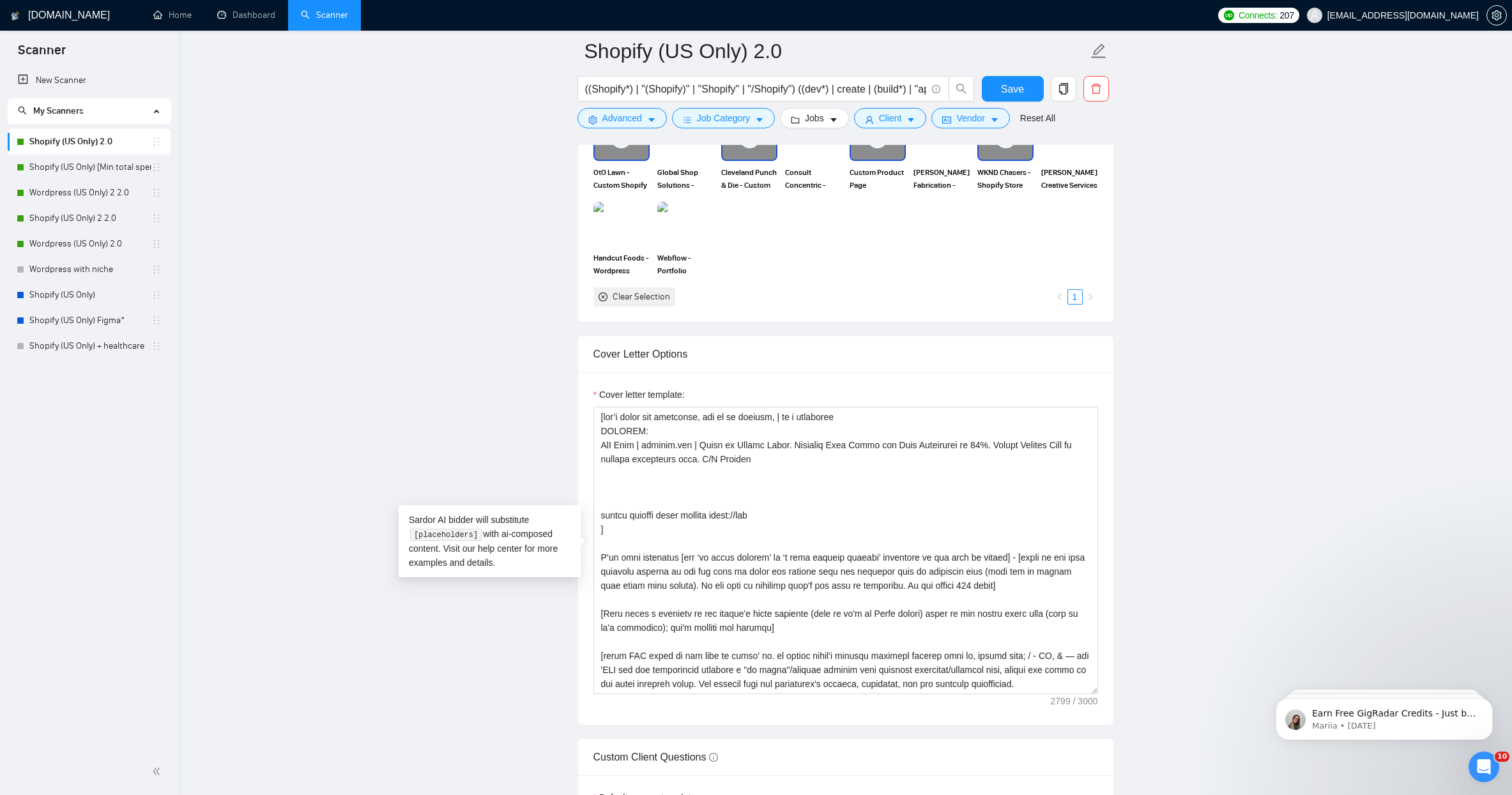
drag, startPoint x: 555, startPoint y: 228, endPoint x: 562, endPoint y: 232, distance: 8.1
click at [626, 477] on textarea "Cover letter template:" at bounding box center [845, 550] width 504 height 287
click at [620, 475] on textarea "Cover letter template:" at bounding box center [845, 550] width 504 height 287
click at [614, 478] on textarea "Cover letter template:" at bounding box center [845, 550] width 504 height 287
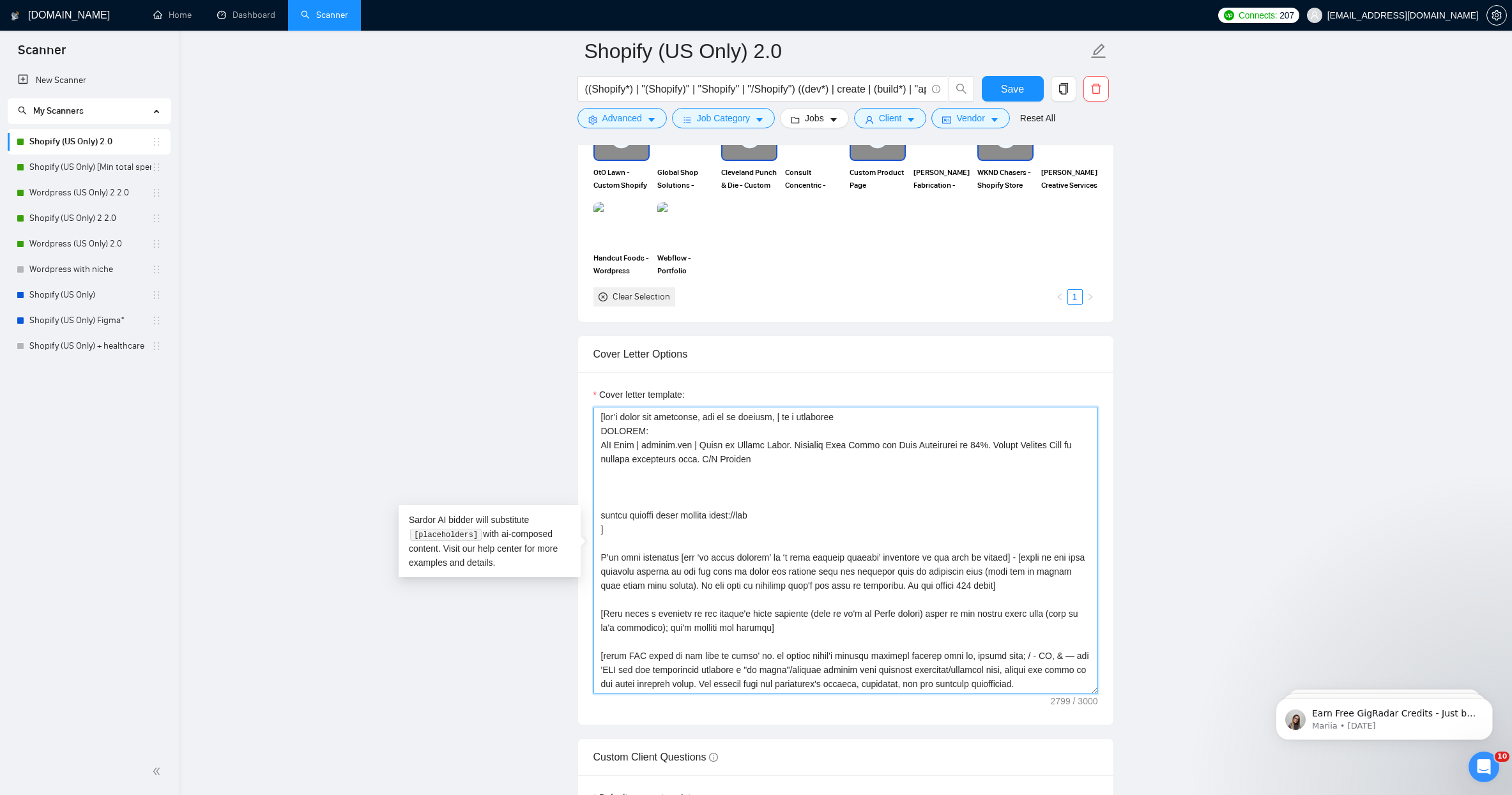
paste textarea "Cleveland Punch & Die"
paste textarea "[URL][DOMAIN_NAME]"
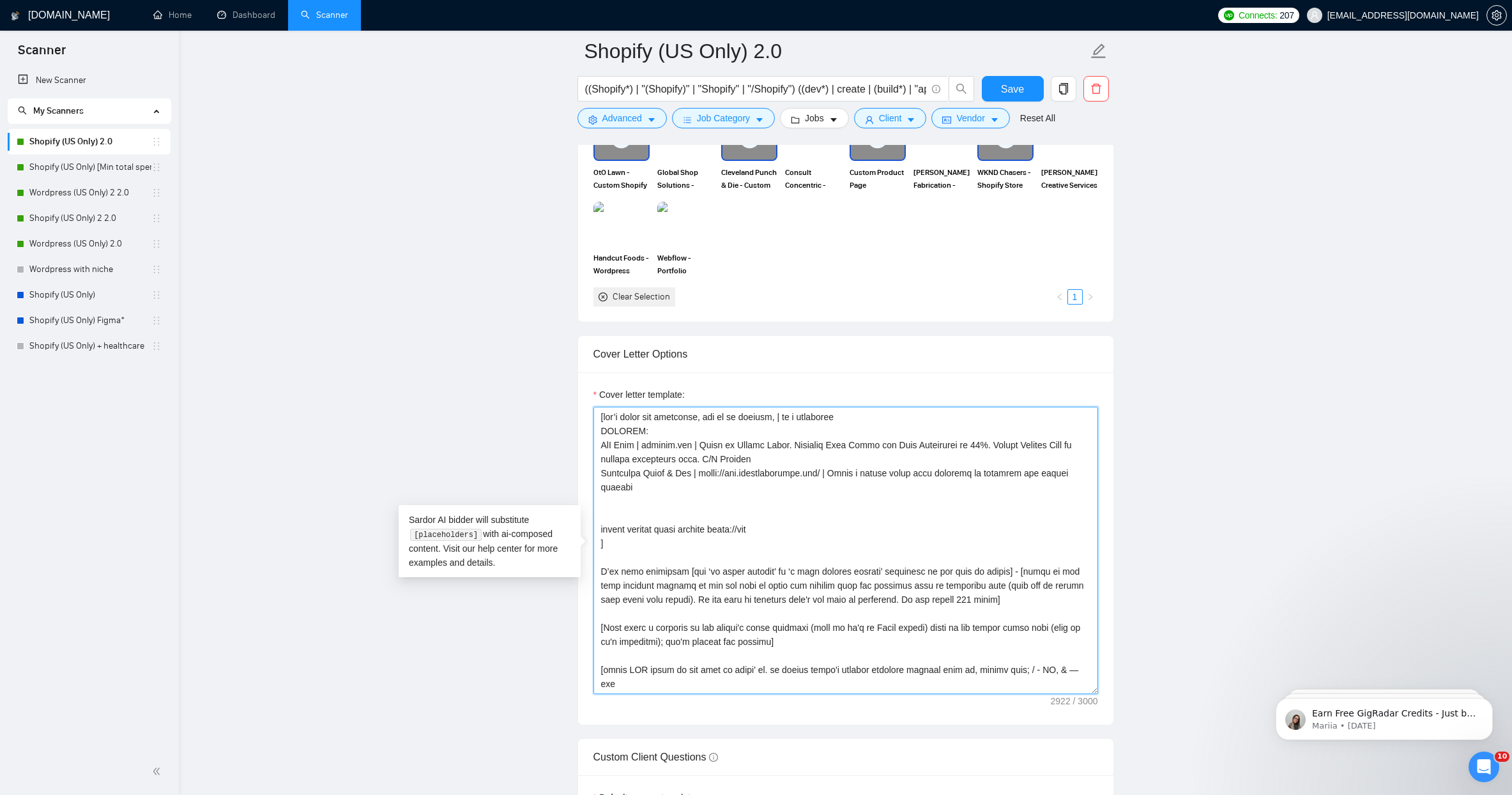
paste textarea "Store with custom filtering and variants"
paste textarea "Improved user retention and conversion by 30%"
click at [665, 483] on textarea "Cover letter template:" at bounding box center [845, 550] width 504 height 287
click at [898, 487] on textarea "Cover letter template:" at bounding box center [845, 550] width 504 height 287
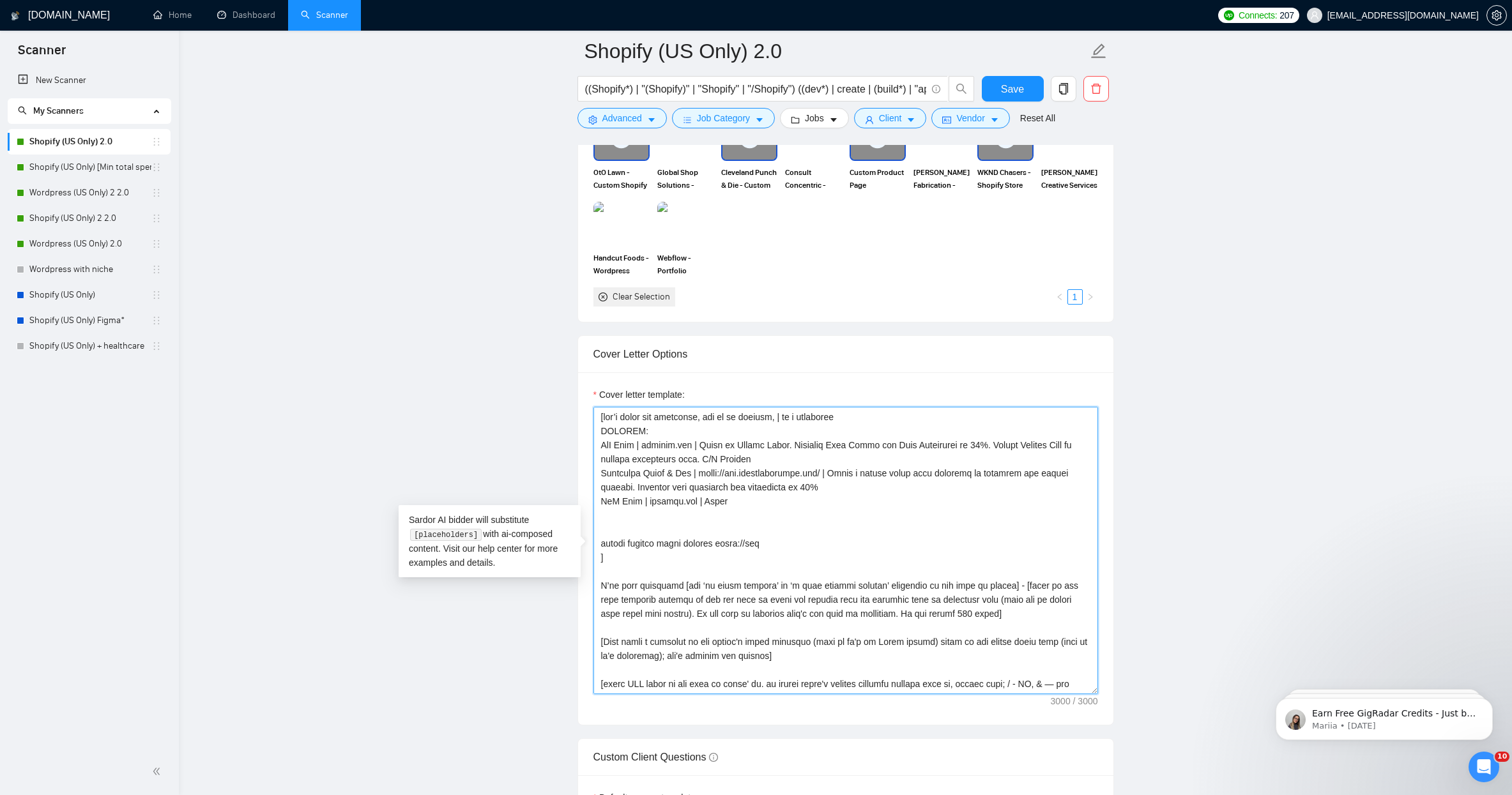
click at [764, 497] on textarea "Cover letter template:" at bounding box center [845, 550] width 504 height 287
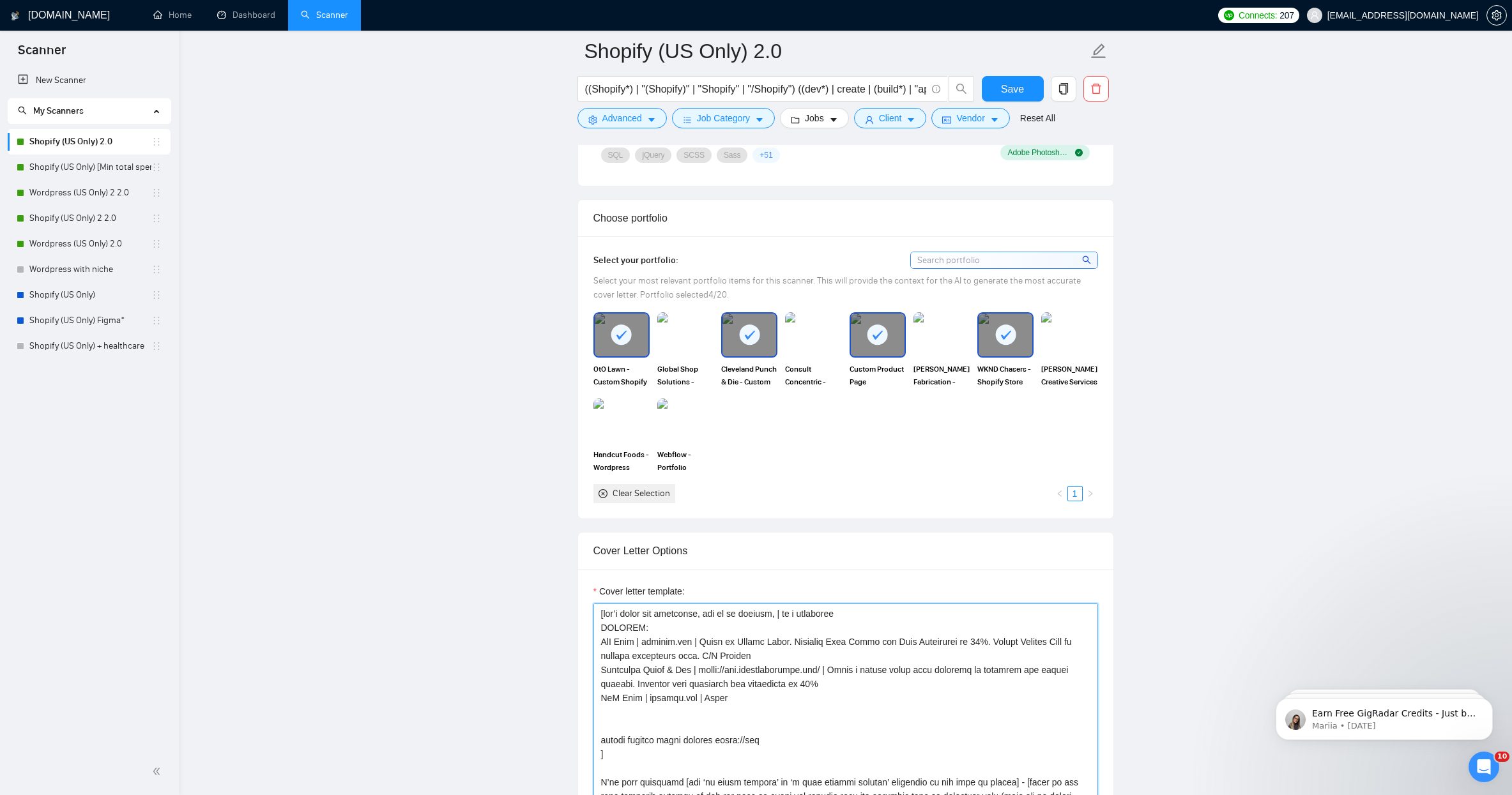
scroll to position [1187, 0]
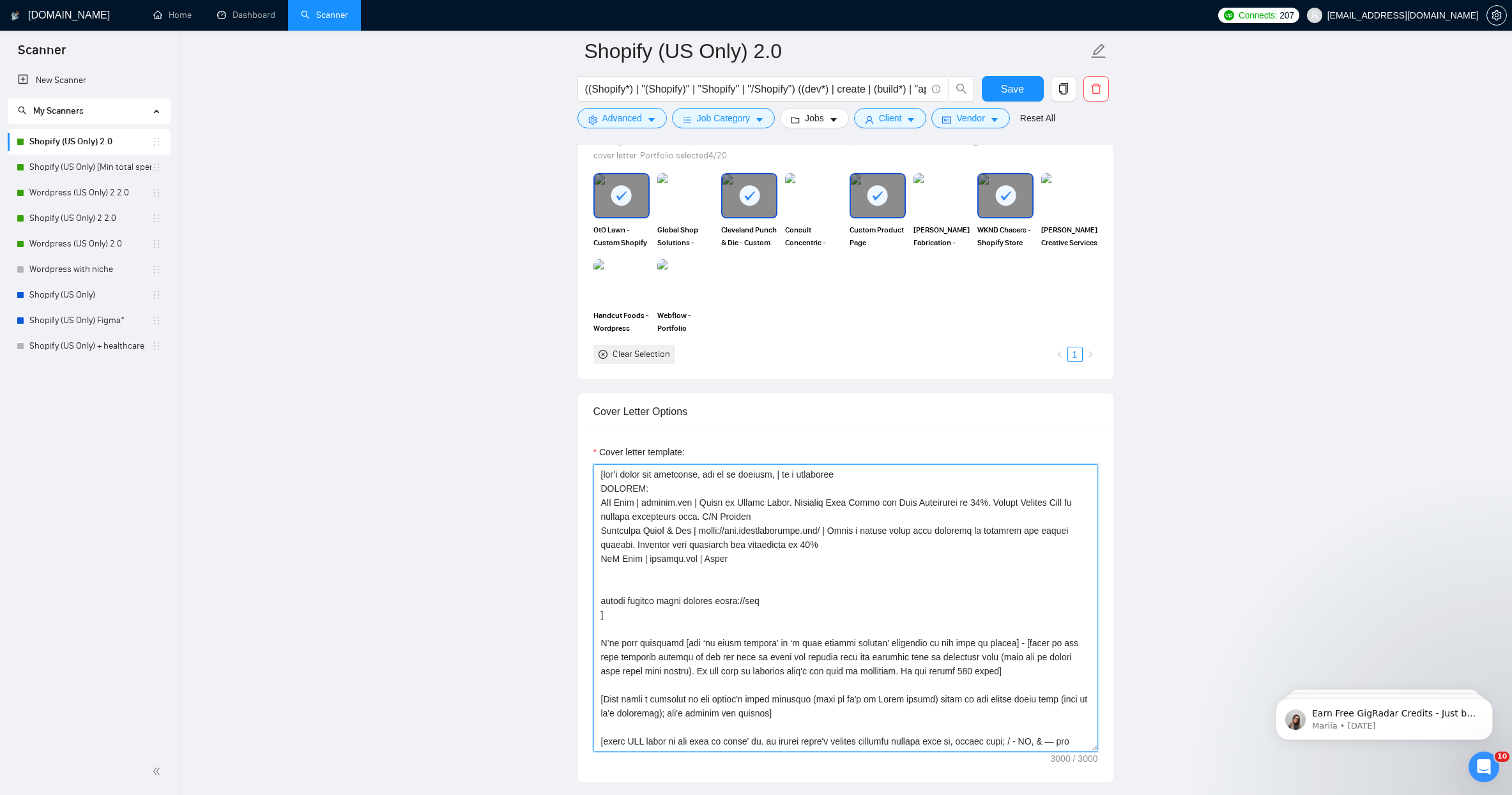
click at [697, 568] on textarea "Cover letter template:" at bounding box center [845, 608] width 504 height 287
drag, startPoint x: 781, startPoint y: 564, endPoint x: 583, endPoint y: 559, distance: 198.1
click at [583, 559] on div "Cover letter template:" at bounding box center [845, 605] width 535 height 352
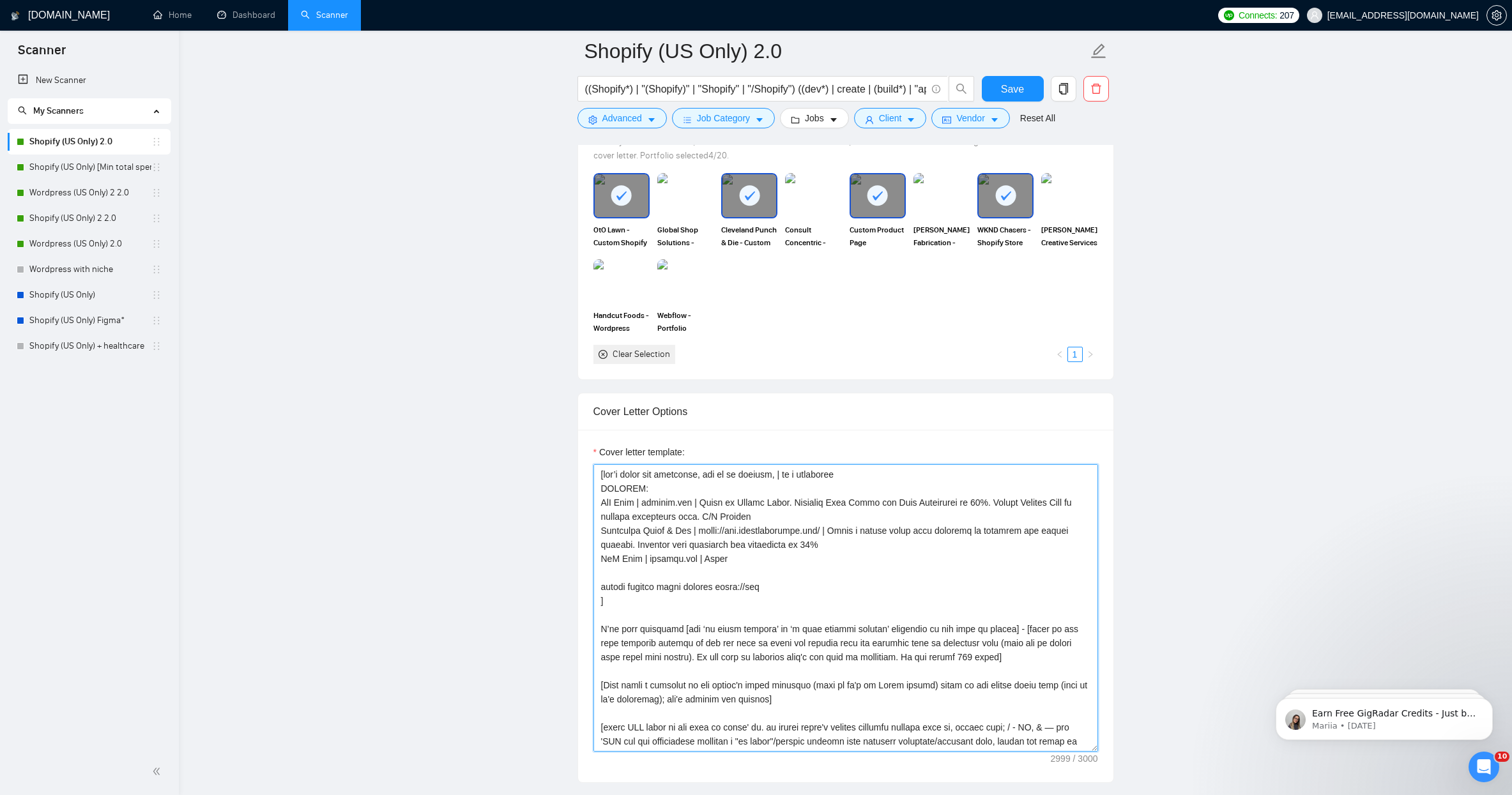
drag, startPoint x: 729, startPoint y: 561, endPoint x: 557, endPoint y: 559, distance: 172.0
paste textarea "WKND Chasers"
paste textarea
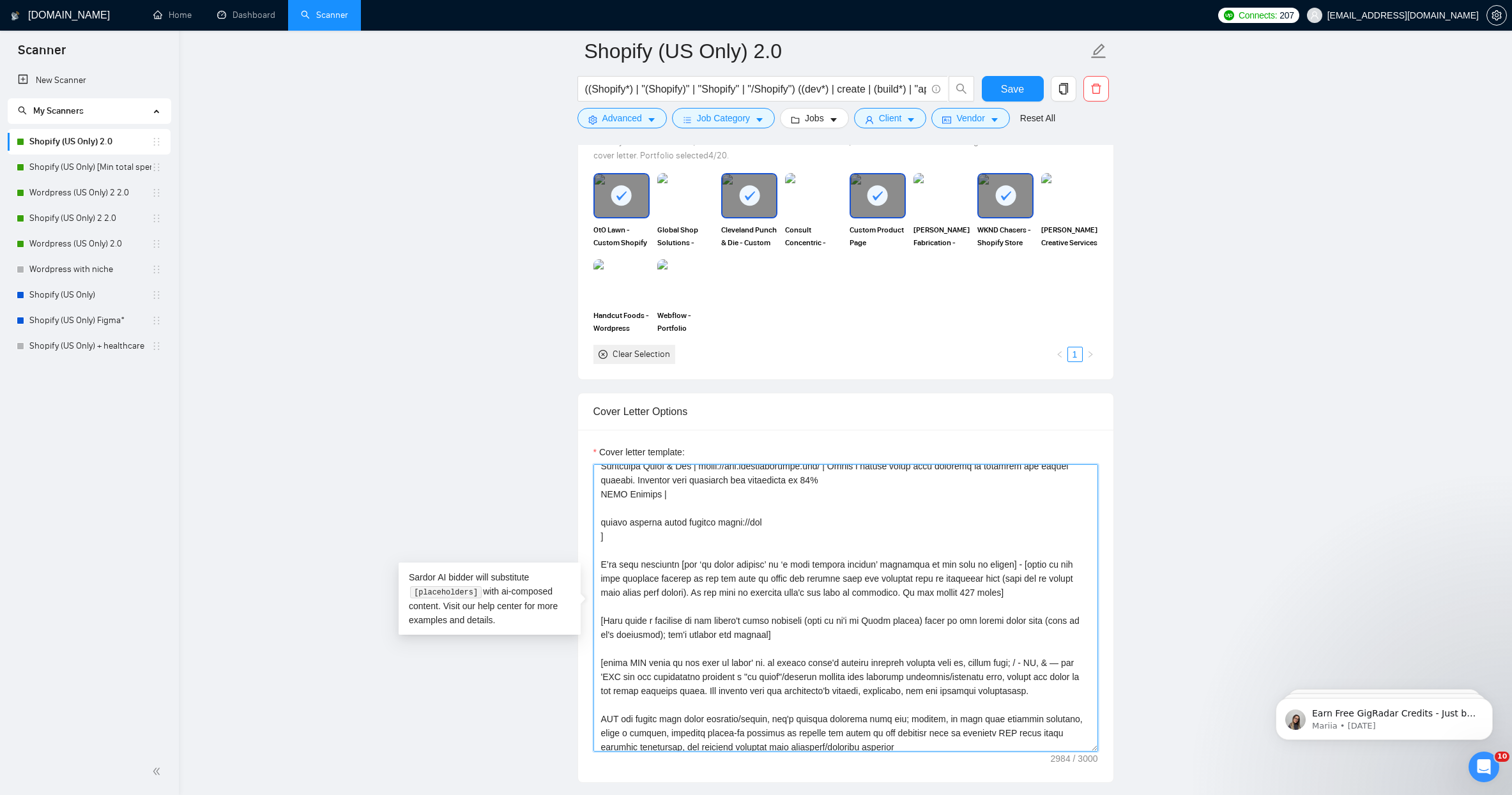
scroll to position [48, 0]
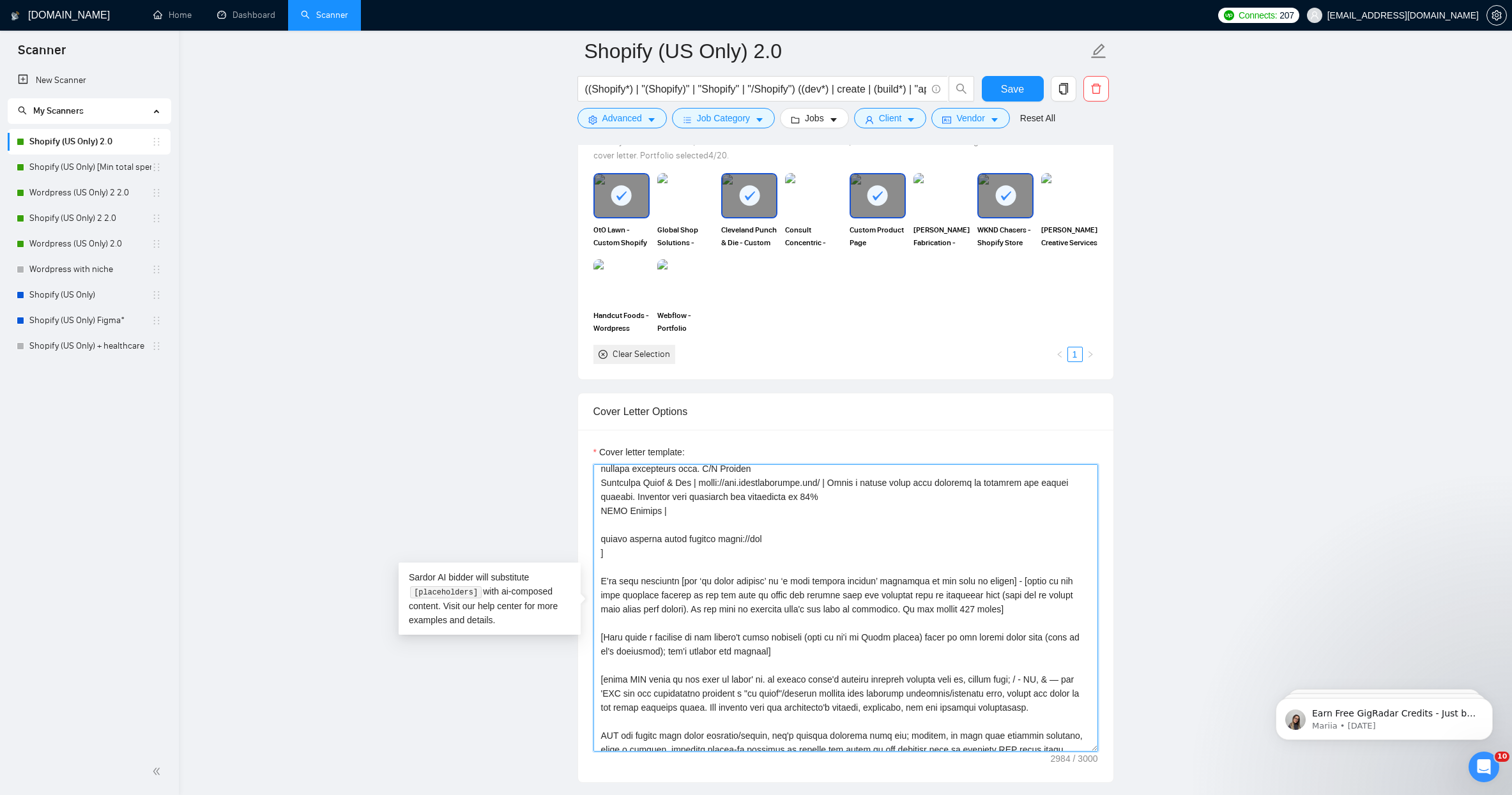
click at [687, 518] on textarea "Cover letter template:" at bounding box center [845, 608] width 504 height 287
click at [690, 515] on textarea "Cover letter template:" at bounding box center [845, 608] width 504 height 287
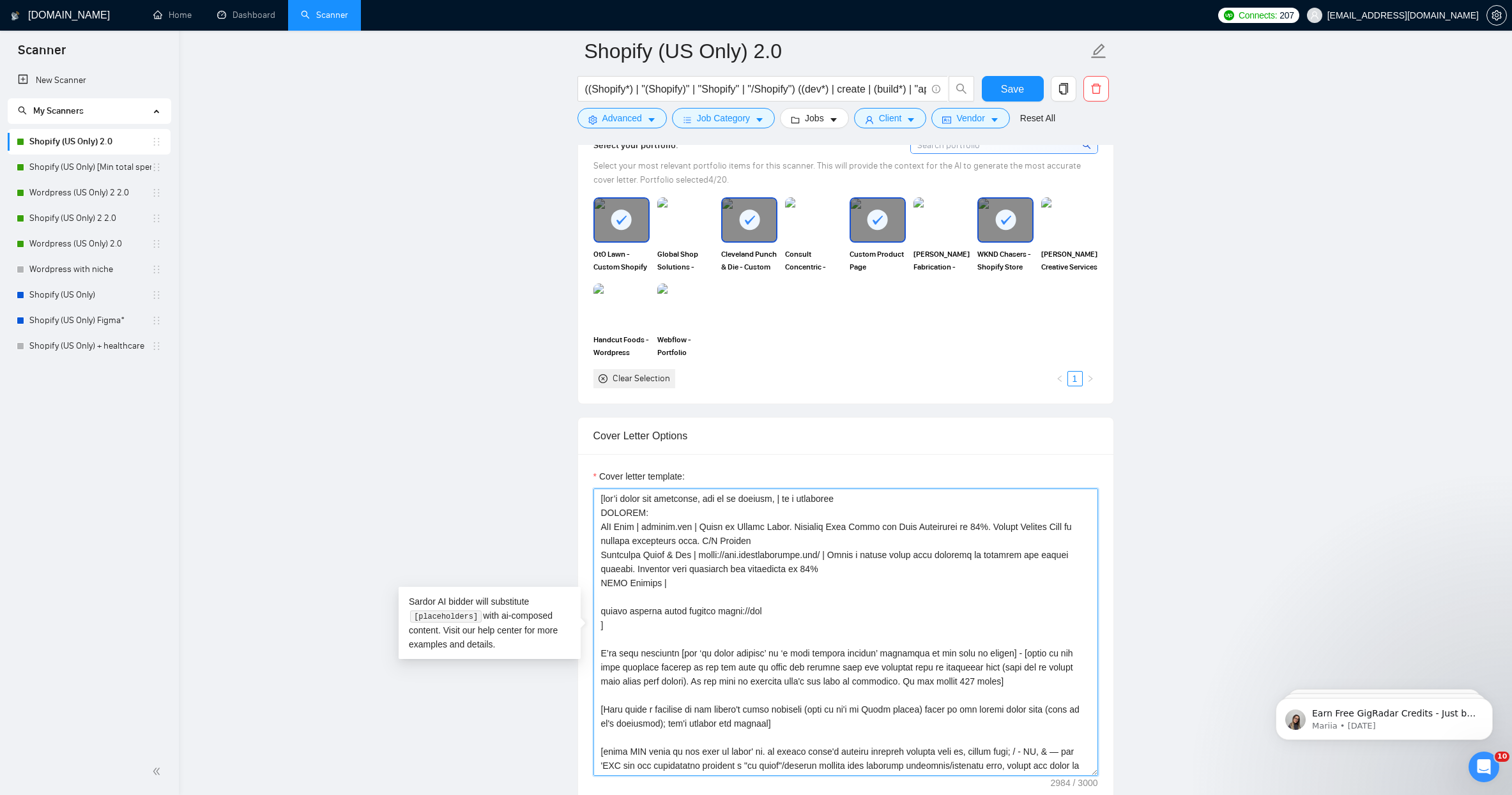
scroll to position [1155, 0]
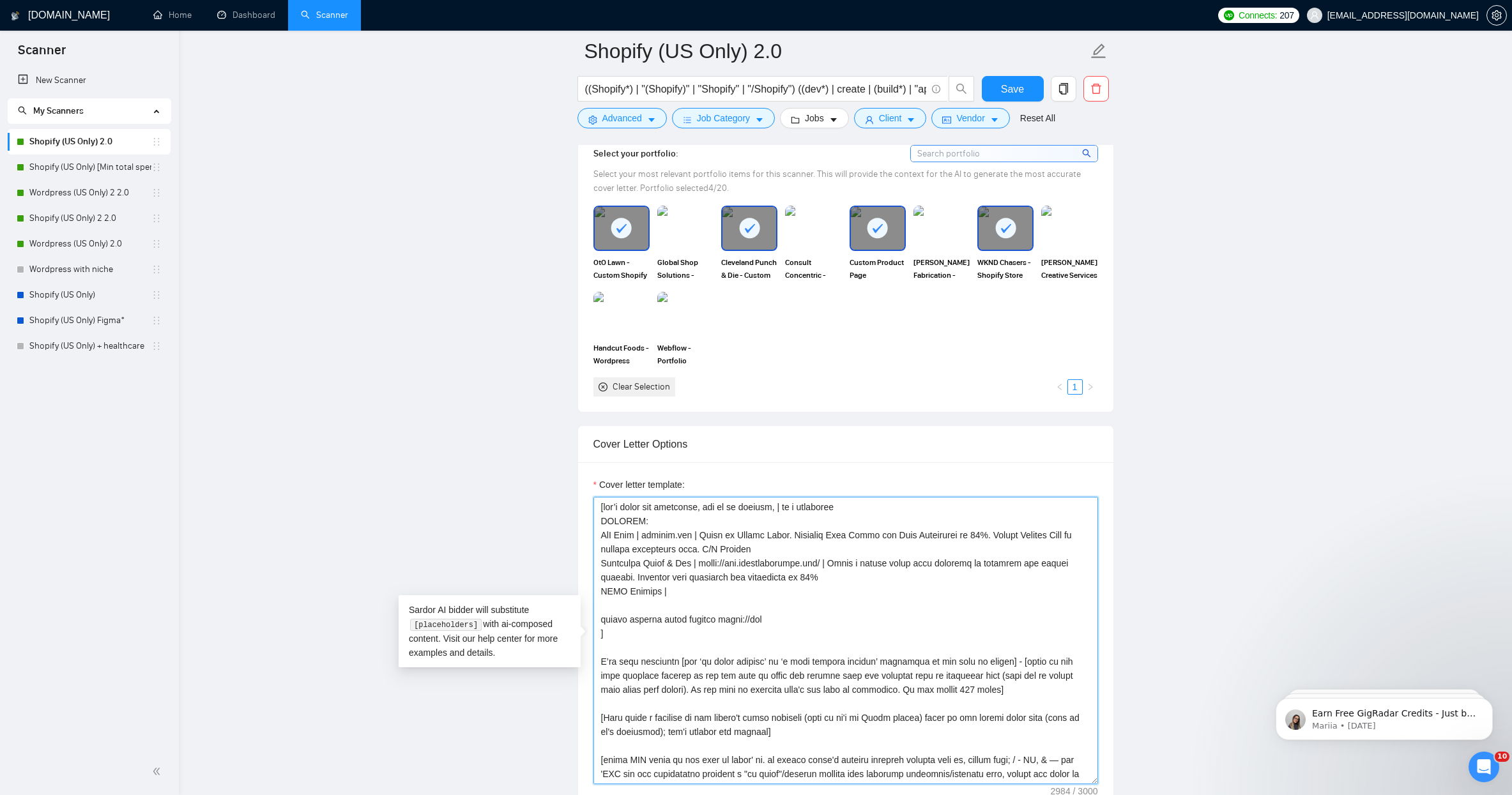
paste textarea
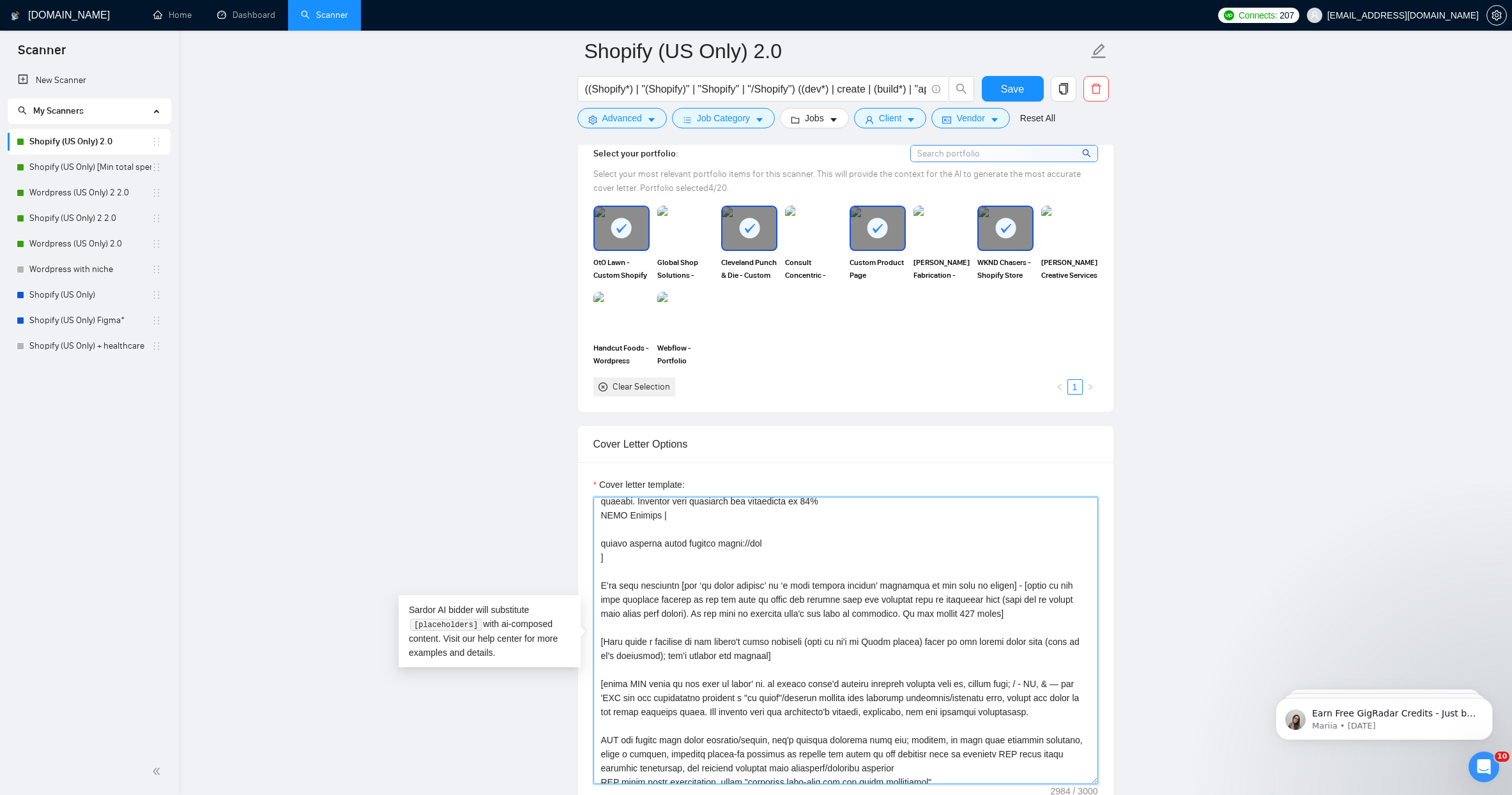
scroll to position [0, 0]
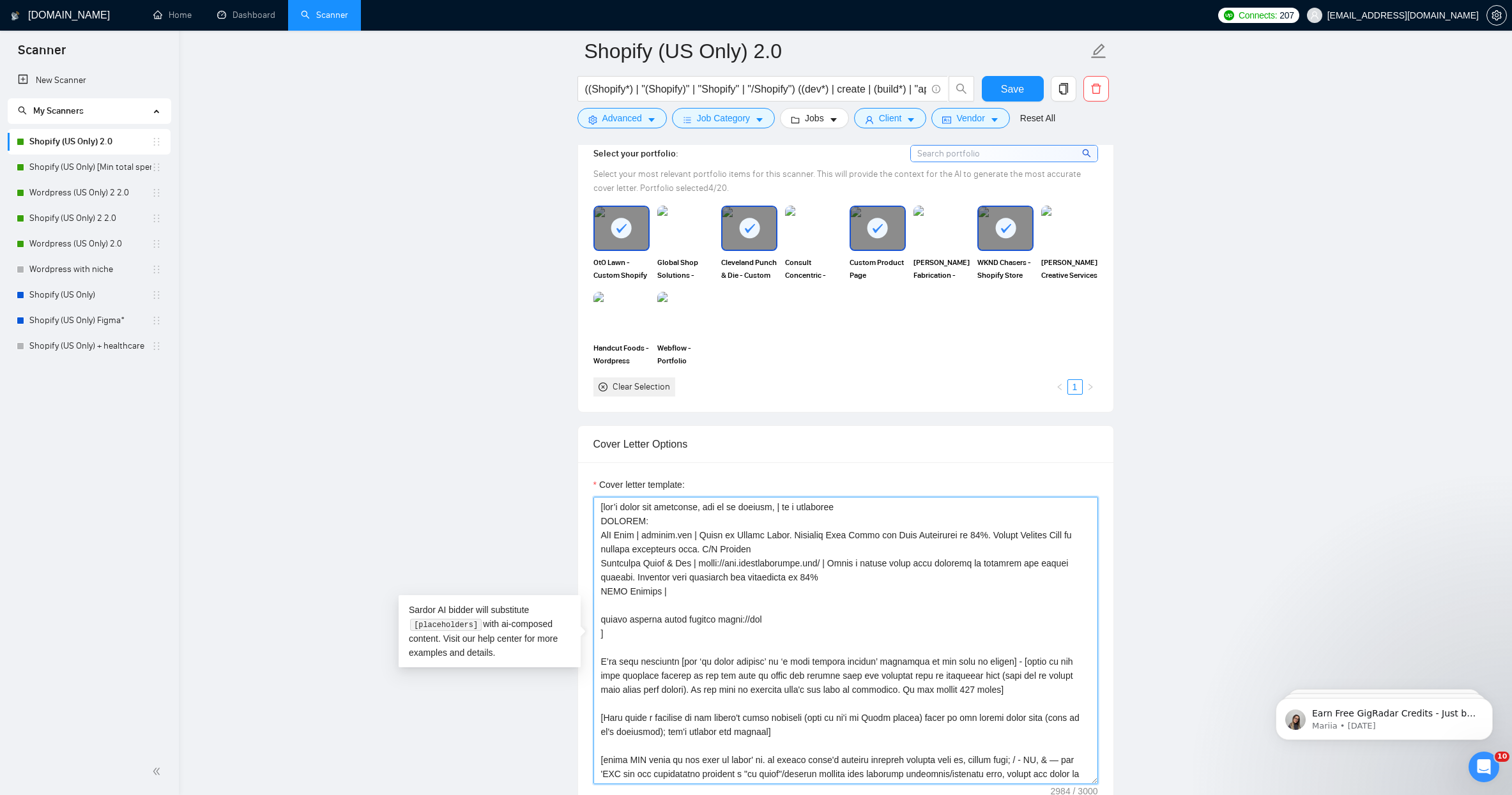
drag, startPoint x: 883, startPoint y: 575, endPoint x: 667, endPoint y: 578, distance: 216.0
click at [667, 578] on textarea "Cover letter template:" at bounding box center [845, 640] width 504 height 287
click at [678, 592] on textarea "Cover letter template:" at bounding box center [845, 640] width 504 height 287
paste textarea "[URL][DOMAIN_NAME]"
type textarea "[lor’i dolor sit ametconse, adi el se doeiusm, | te i utlaboree DOLOREM: AlI En…"
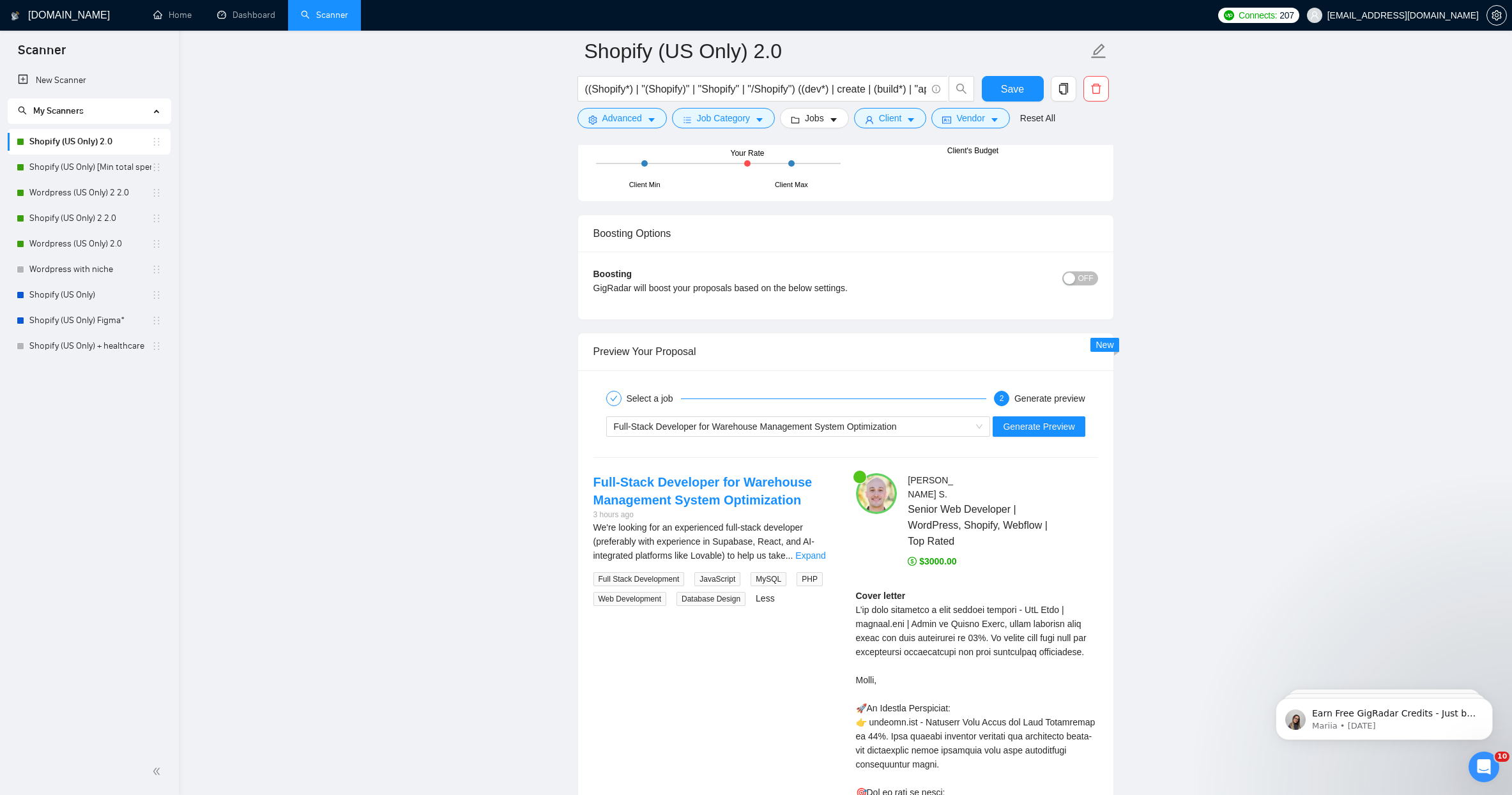
scroll to position [2303, 0]
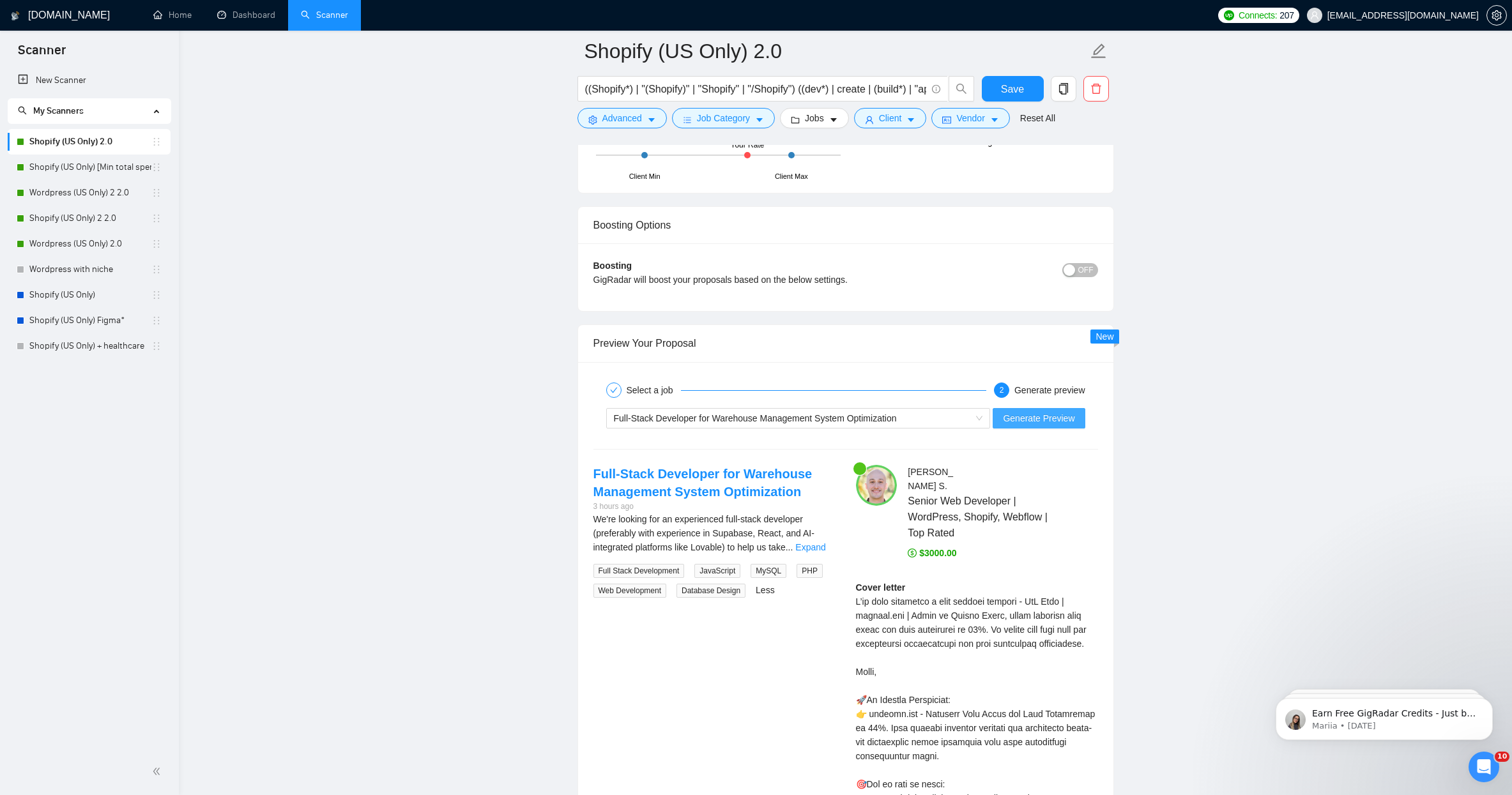
click at [1056, 411] on span "Generate Preview" at bounding box center [1038, 418] width 71 height 14
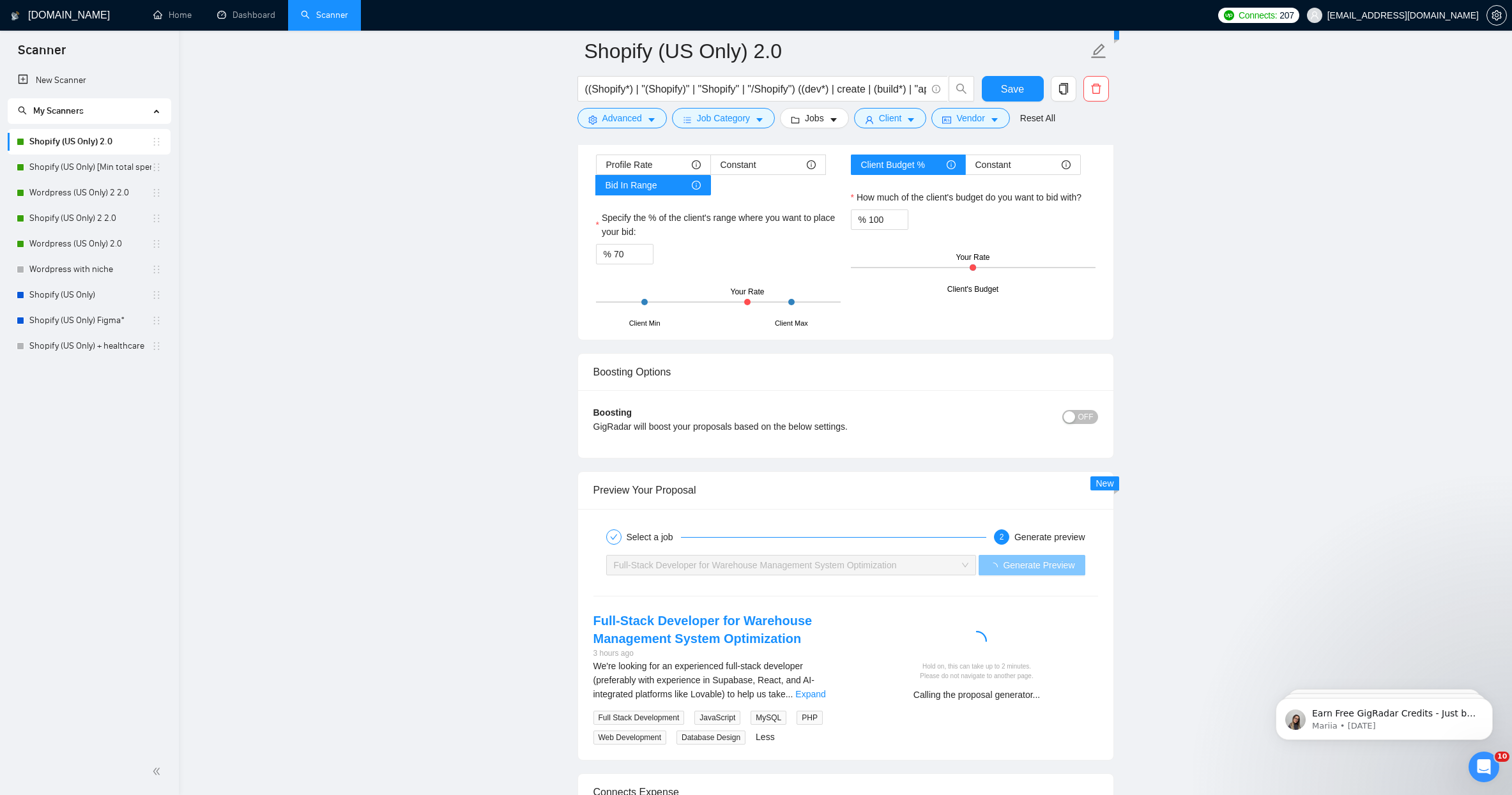
scroll to position [2091, 0]
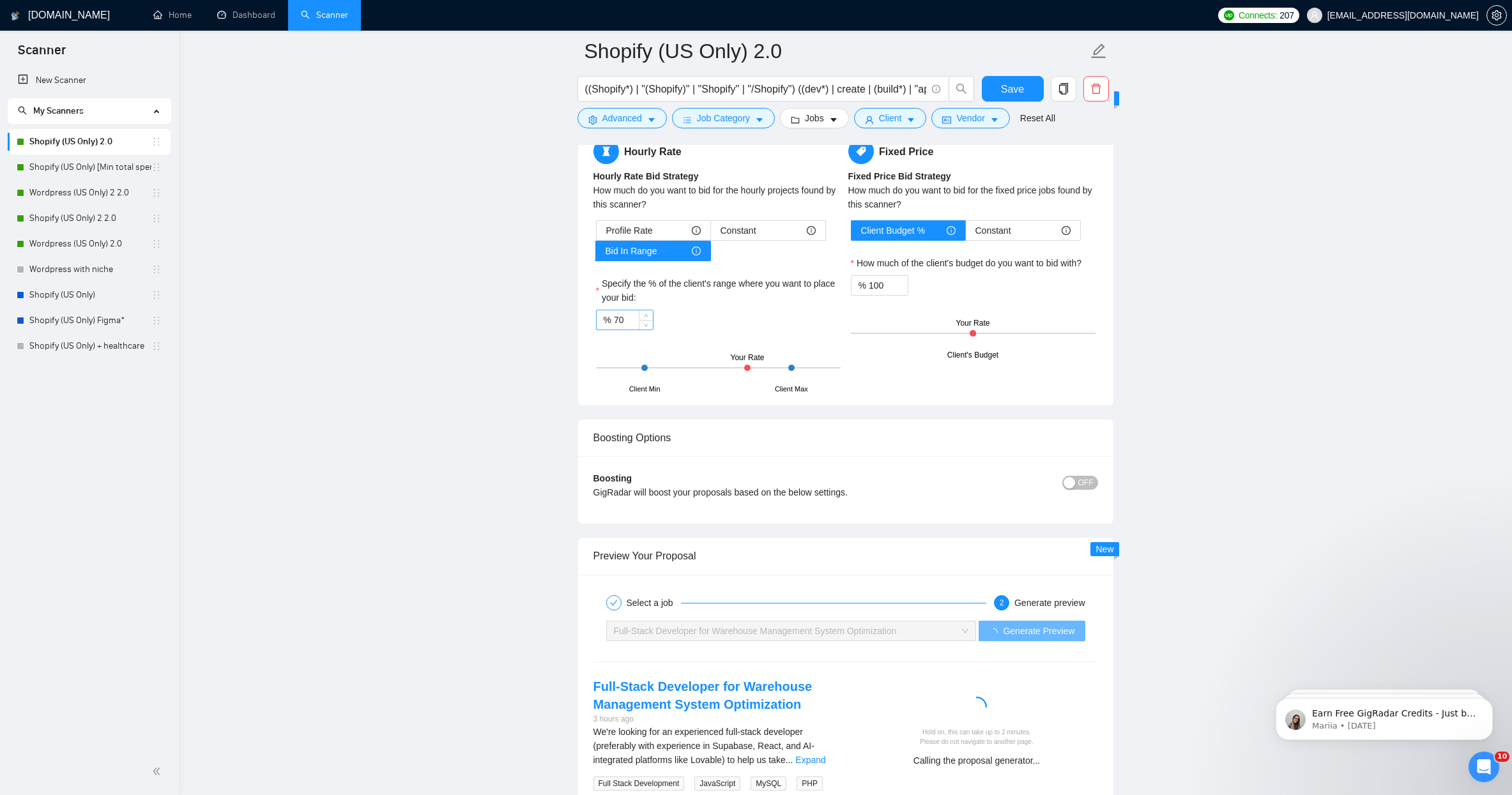
click at [632, 317] on input "70" at bounding box center [633, 320] width 39 height 19
type input "7"
type input "85"
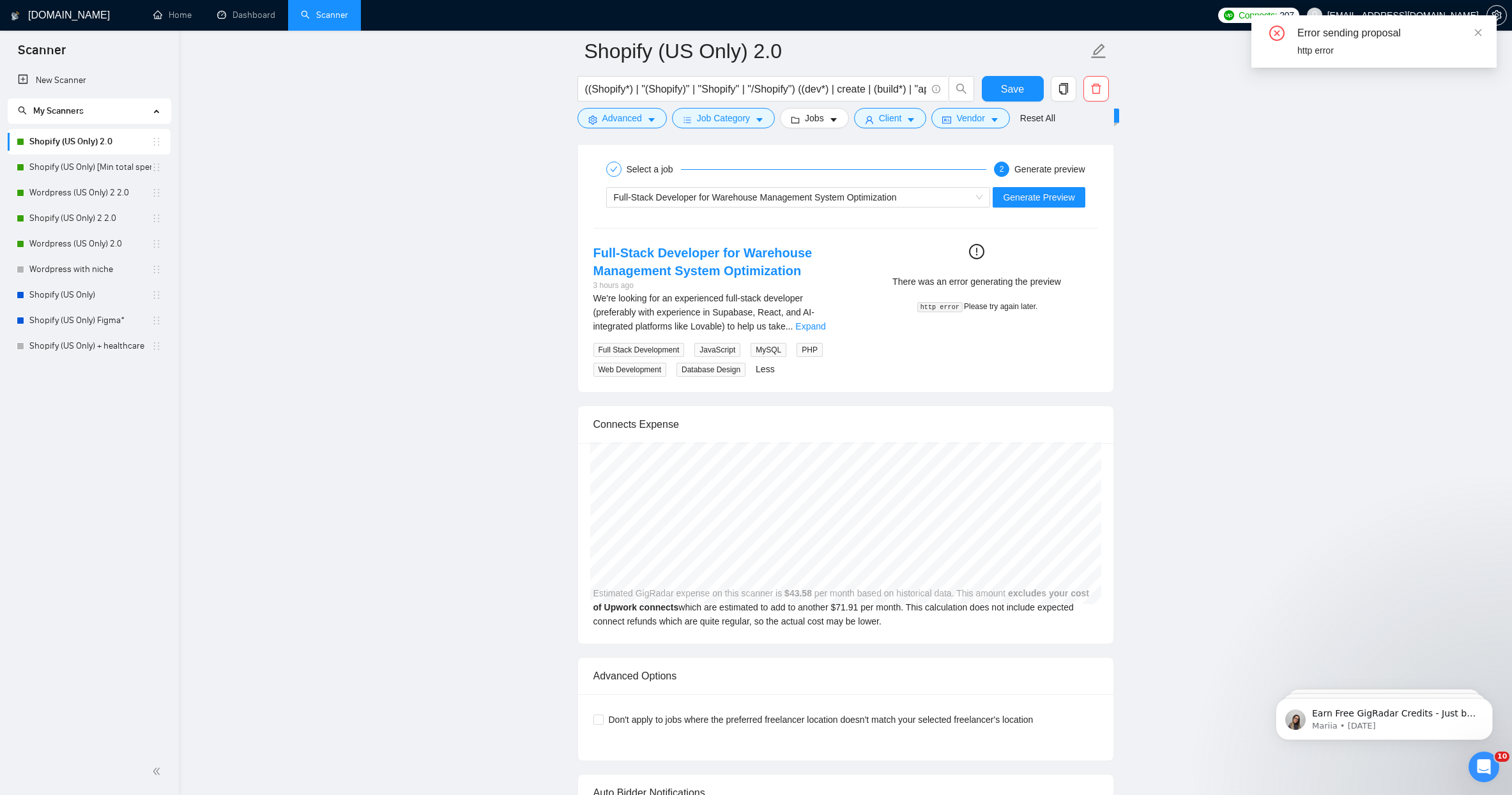
scroll to position [2311, 0]
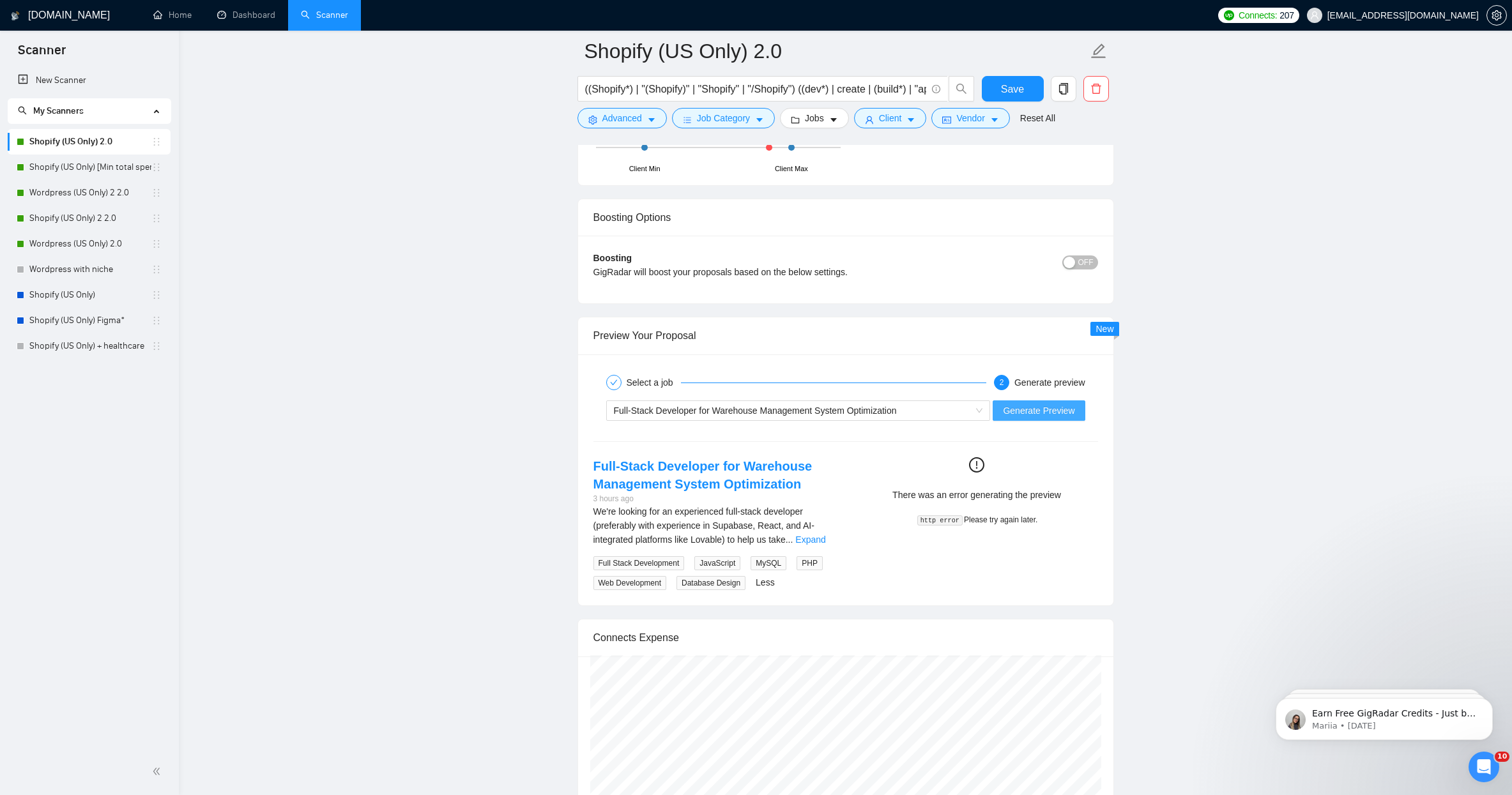
click at [1030, 405] on span "Generate Preview" at bounding box center [1038, 410] width 71 height 14
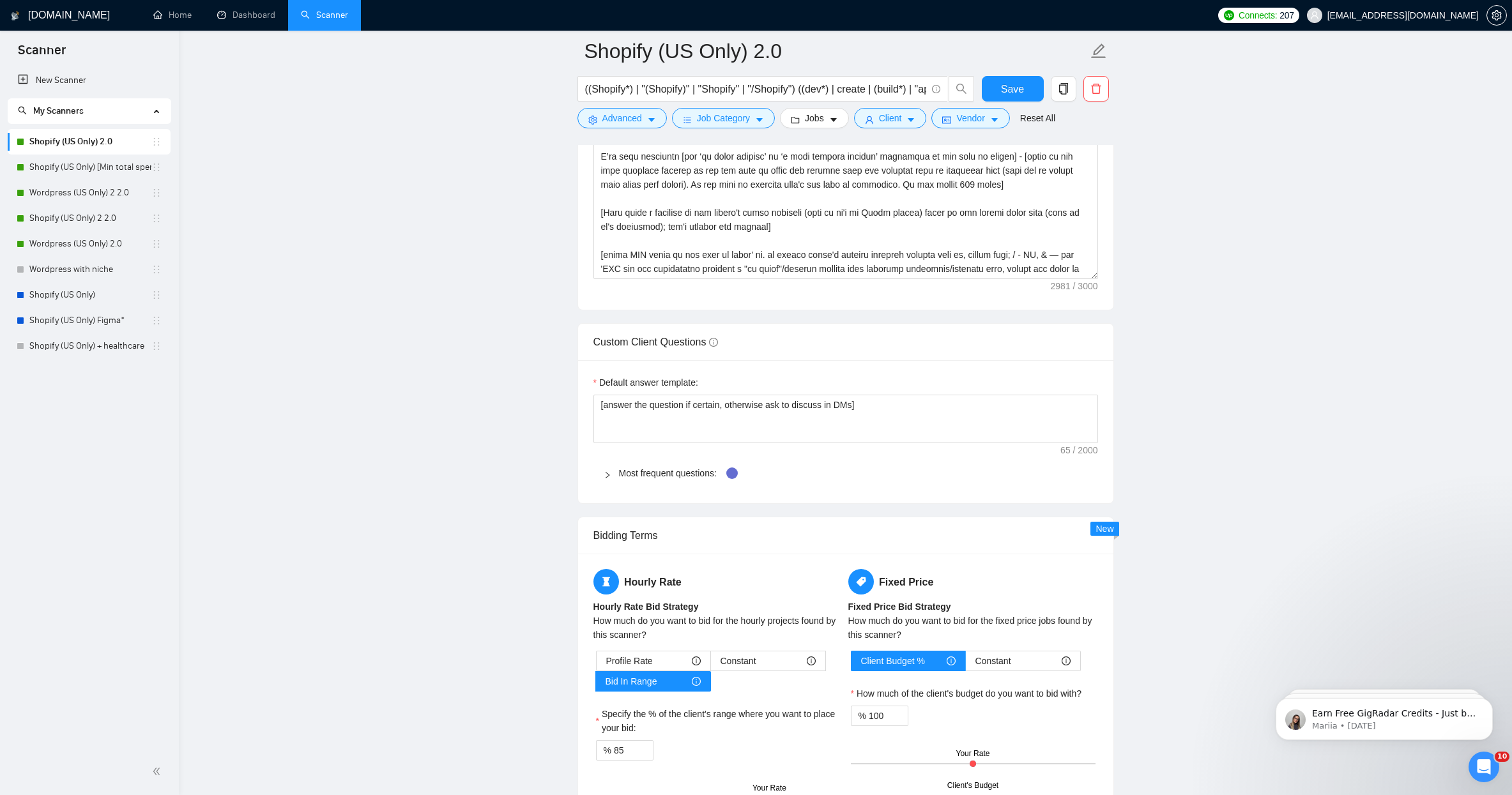
scroll to position [1389, 0]
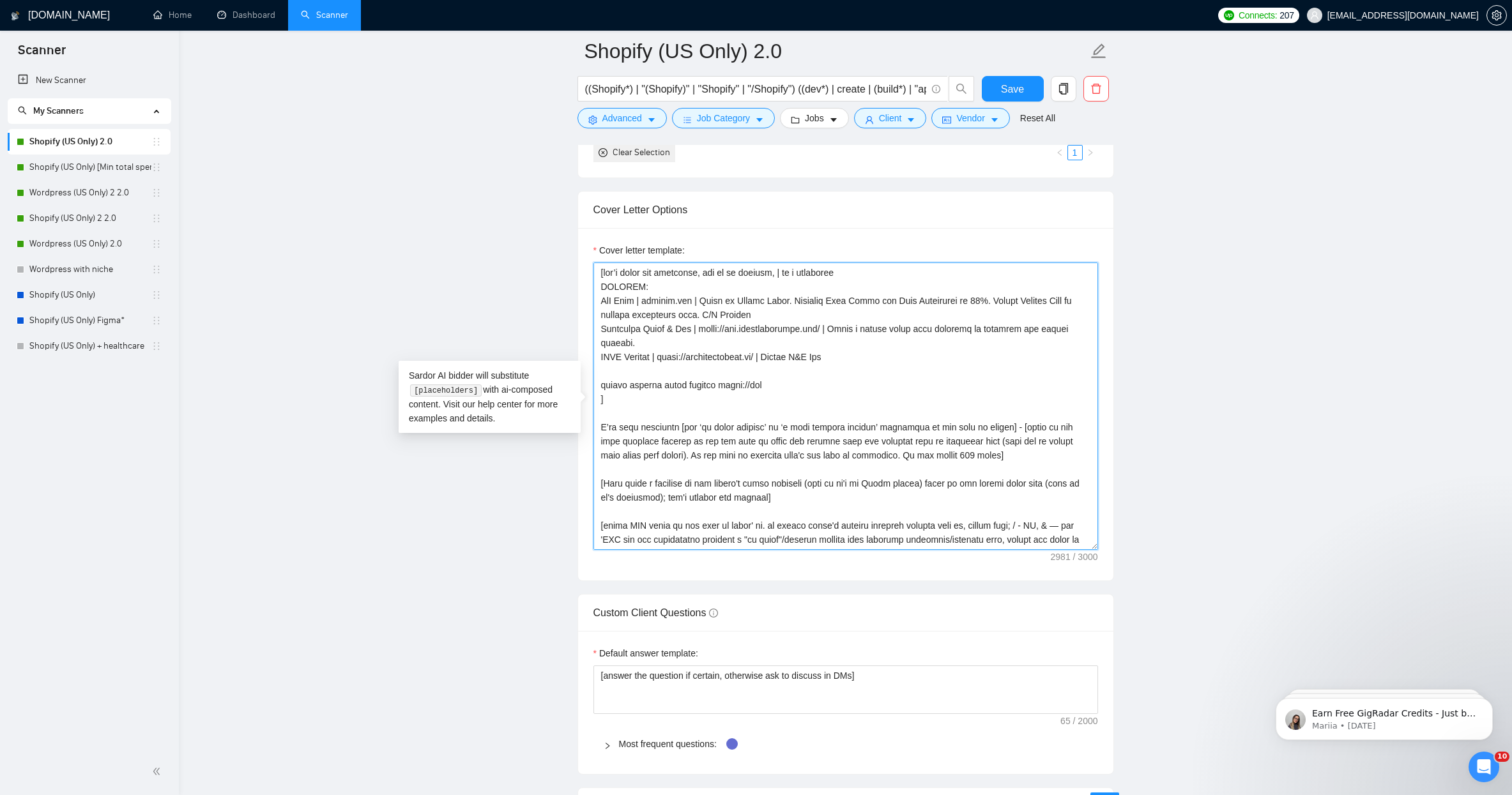
drag, startPoint x: 772, startPoint y: 384, endPoint x: 564, endPoint y: 375, distance: 208.2
drag, startPoint x: 814, startPoint y: 410, endPoint x: 806, endPoint y: 399, distance: 13.6
click at [813, 410] on textarea "Cover letter template:" at bounding box center [845, 406] width 504 height 287
drag, startPoint x: 733, startPoint y: 387, endPoint x: 583, endPoint y: 386, distance: 150.0
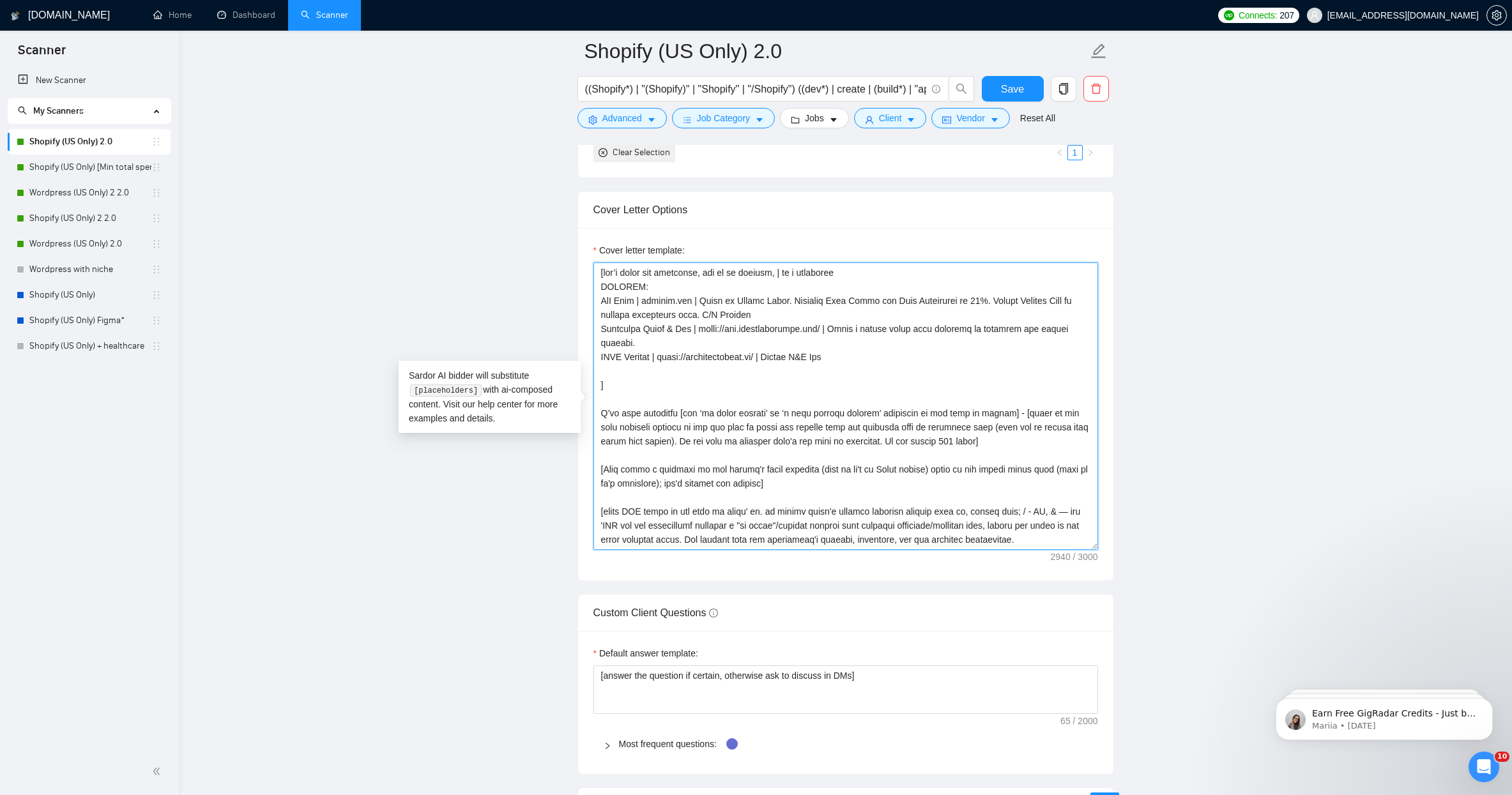
click at [832, 352] on textarea "Cover letter template:" at bounding box center [845, 406] width 504 height 287
click at [912, 358] on textarea "Cover letter template:" at bounding box center [845, 406] width 504 height 287
drag, startPoint x: 912, startPoint y: 358, endPoint x: 989, endPoint y: 364, distance: 77.2
click at [912, 359] on textarea "Cover letter template:" at bounding box center [845, 406] width 504 height 287
click at [964, 400] on textarea "Cover letter template:" at bounding box center [845, 406] width 504 height 287
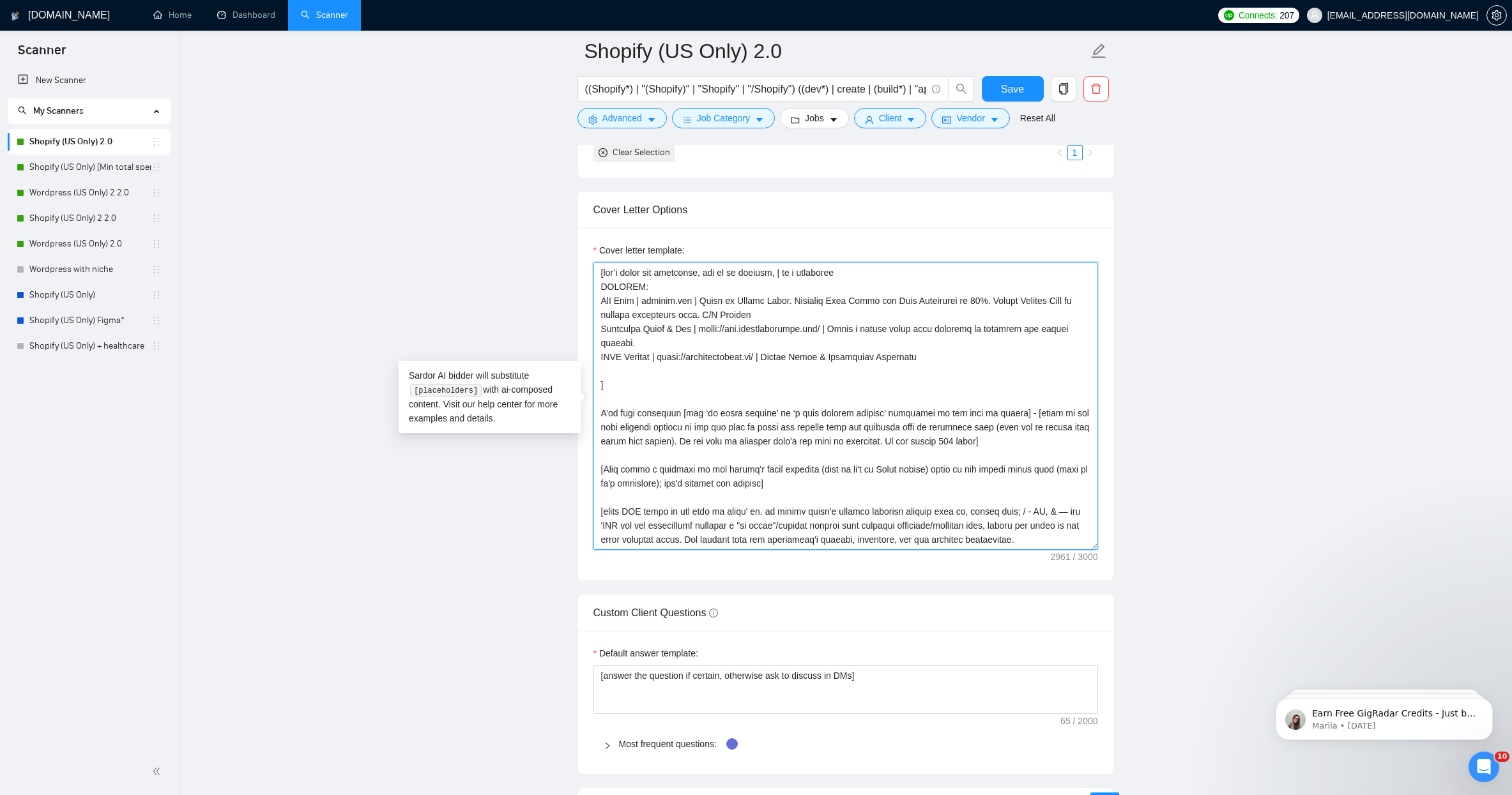
type textarea "[lor’i dolor sit ametconse, adi el se doeiusm, | te i utlaboree DOLOREM: AlI En…"
click at [1242, 390] on main "Shopify (US Only) 2.0 ((Shopify*) | "(Shopify)" | "Shopify" | "/Shopify") ((dev…" at bounding box center [845, 614] width 1292 height 3906
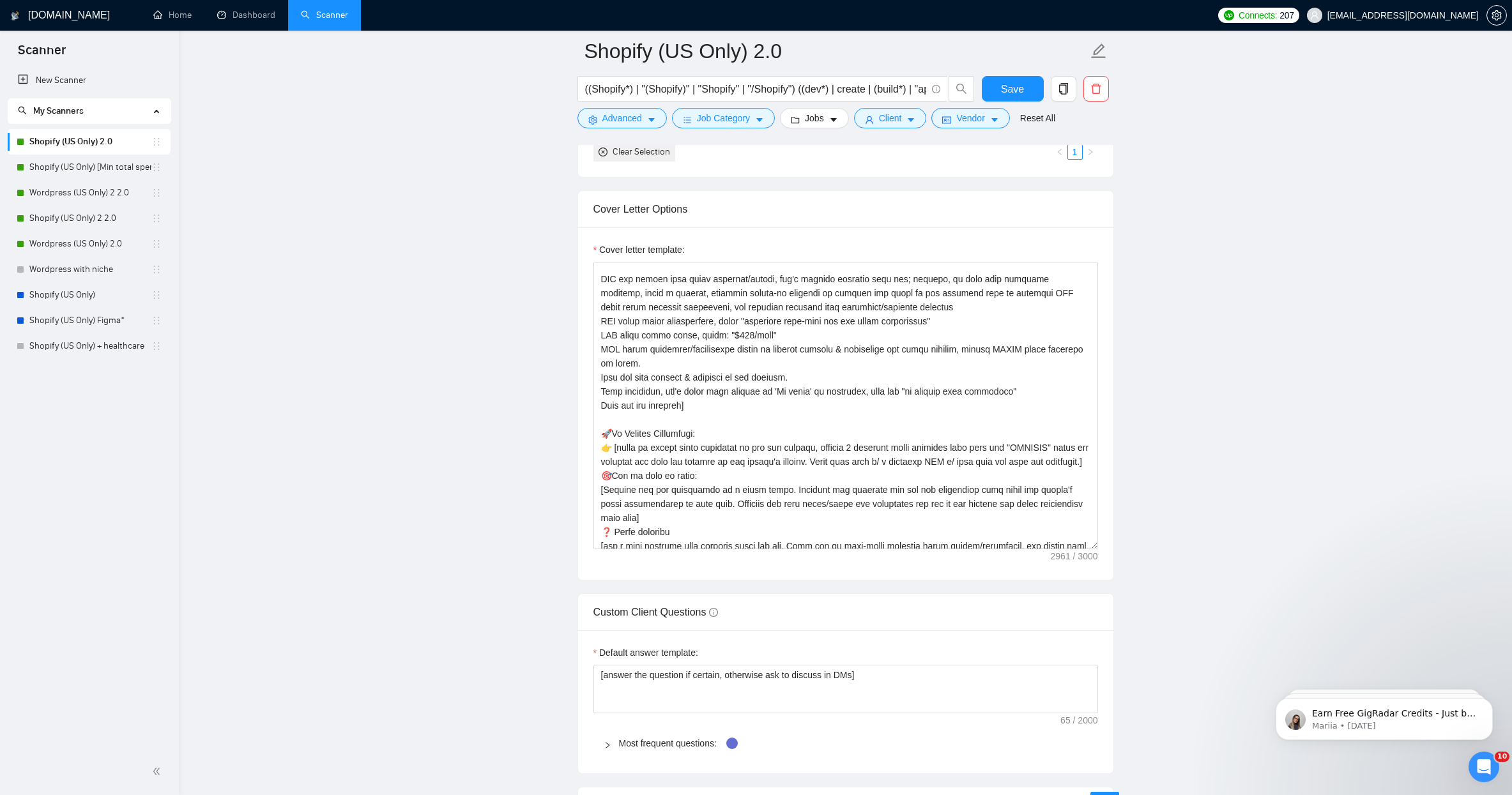
scroll to position [1324, 0]
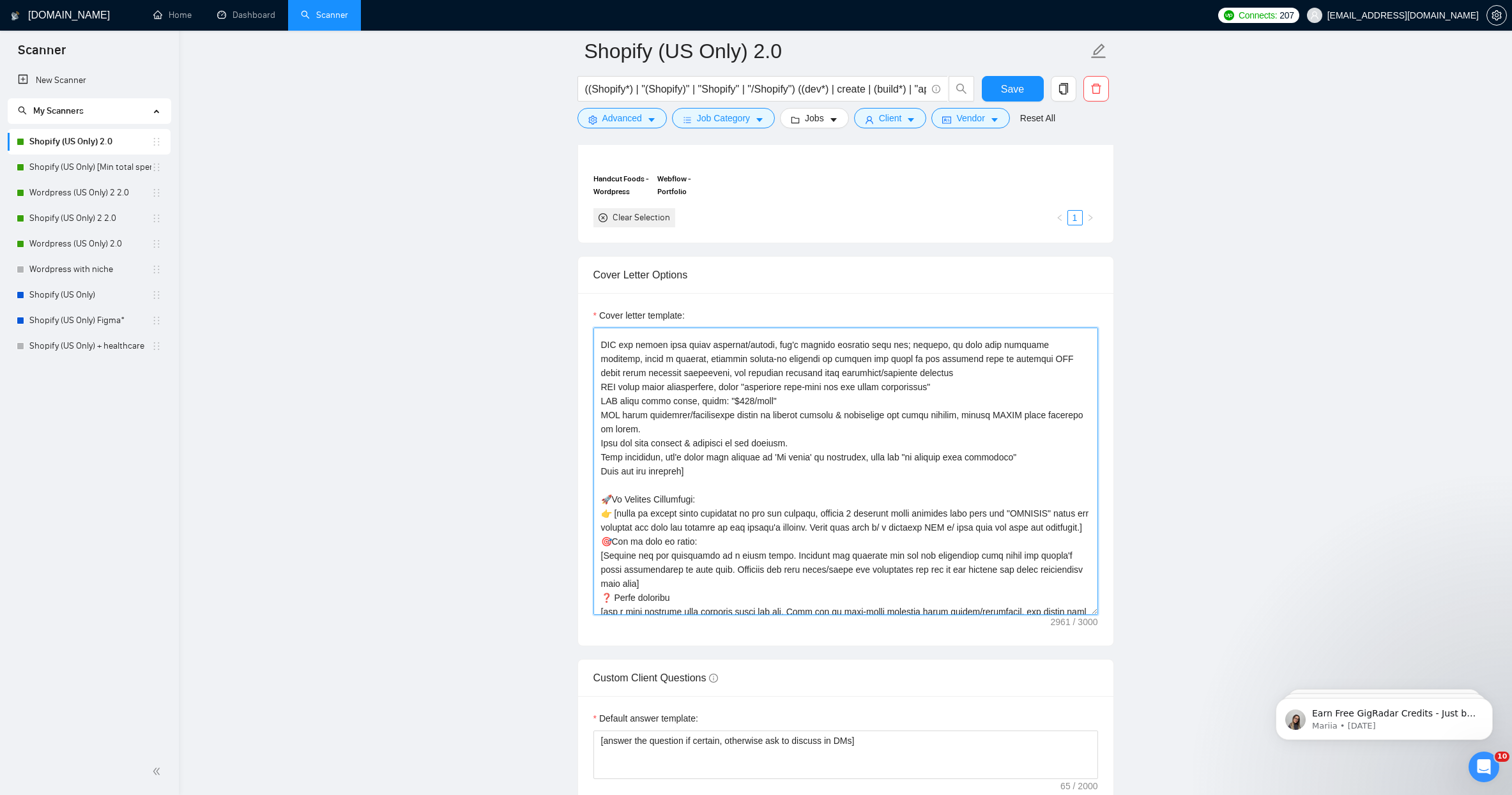
click at [784, 424] on textarea "Cover letter template:" at bounding box center [845, 471] width 504 height 287
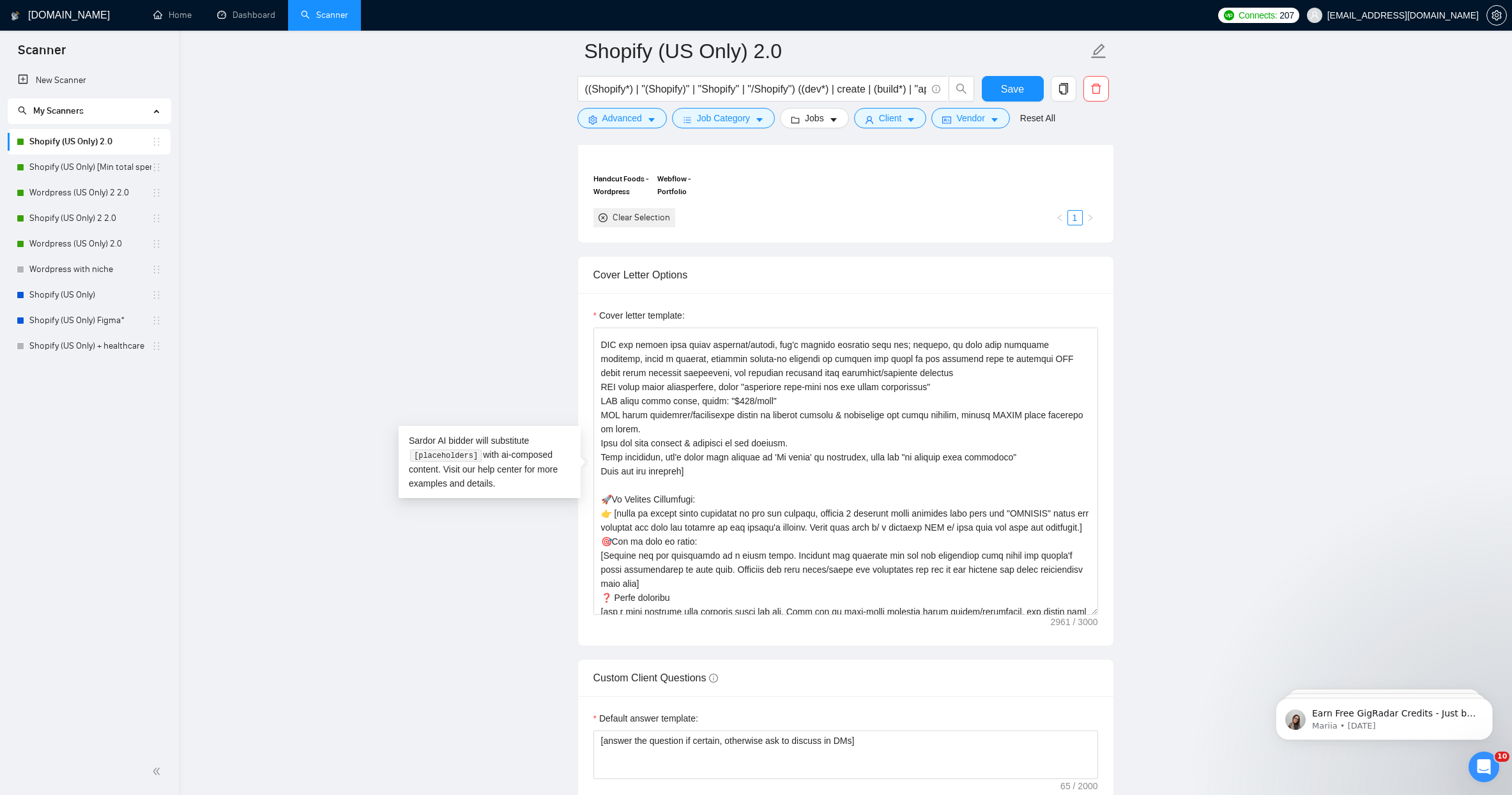
click at [1252, 425] on main "Shopify (US Only) 2.0 ((Shopify*) | "(Shopify)" | "Shopify" | "/Shopify") ((dev…" at bounding box center [845, 680] width 1292 height 3906
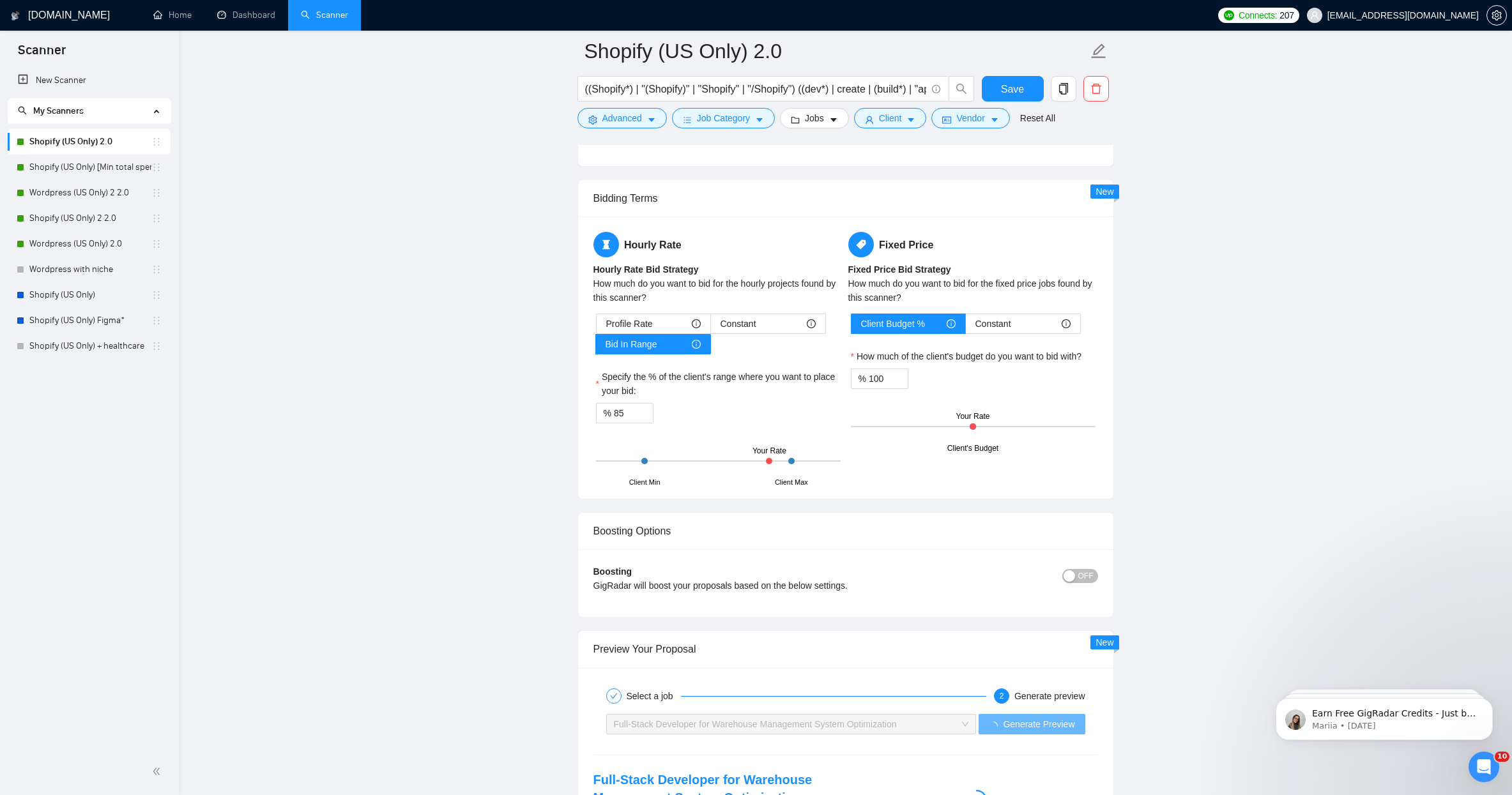
scroll to position [2269, 0]
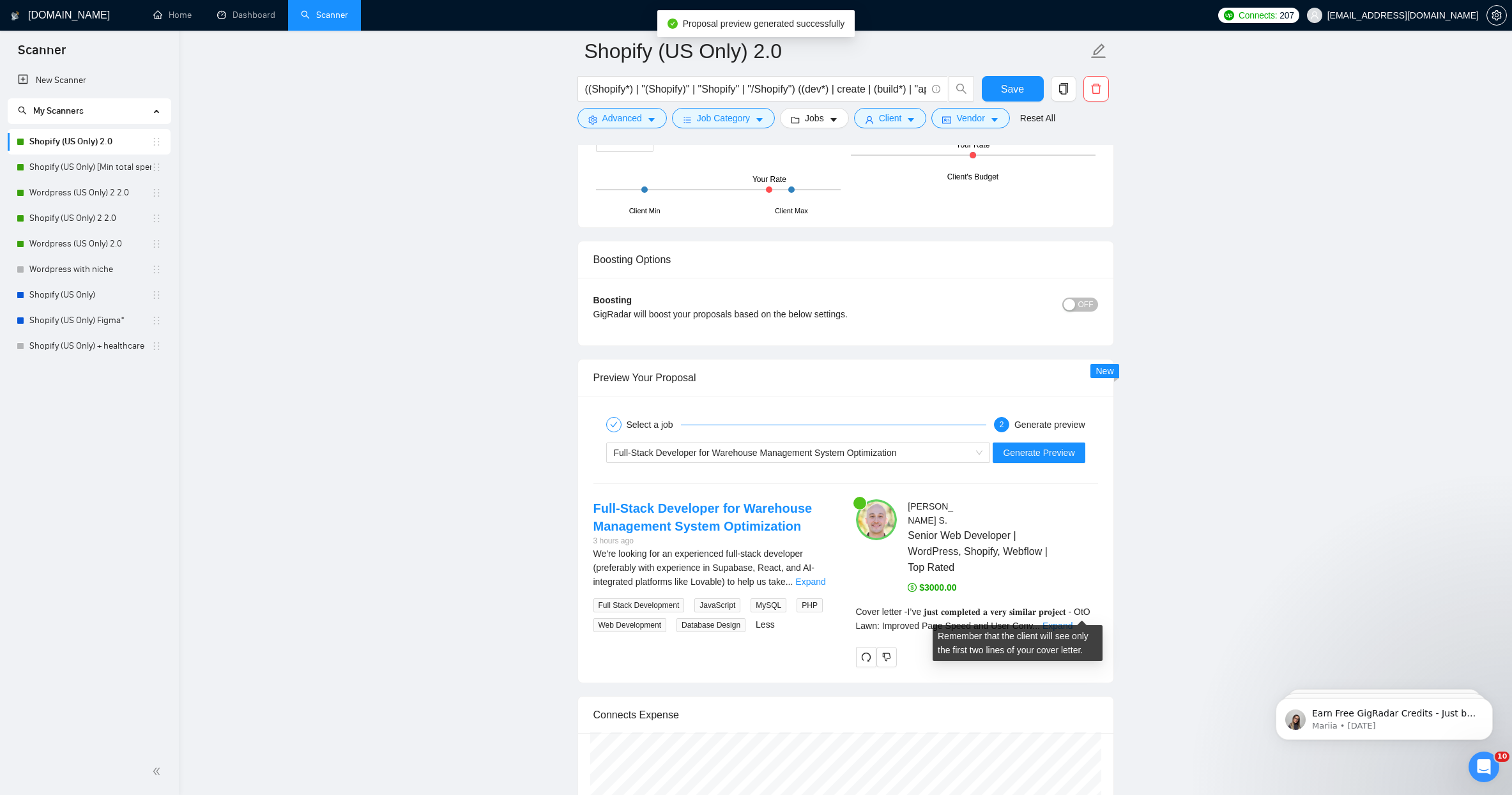
click at [1095, 610] on div "Cover letter - I’ve 𝐣𝐮𝐬𝐭 𝐜𝐨𝐦𝐩𝐥𝐞𝐭𝐞𝐝 𝐚 𝐯𝐞𝐫𝐲 𝐬𝐢𝐦𝐢𝐥𝐚𝐫 𝐩𝐫𝐨𝐣𝐞𝐜𝐭 - OtO Lawn: Improved …" at bounding box center [977, 618] width 242 height 28
click at [1072, 620] on link "Expand" at bounding box center [1058, 625] width 30 height 10
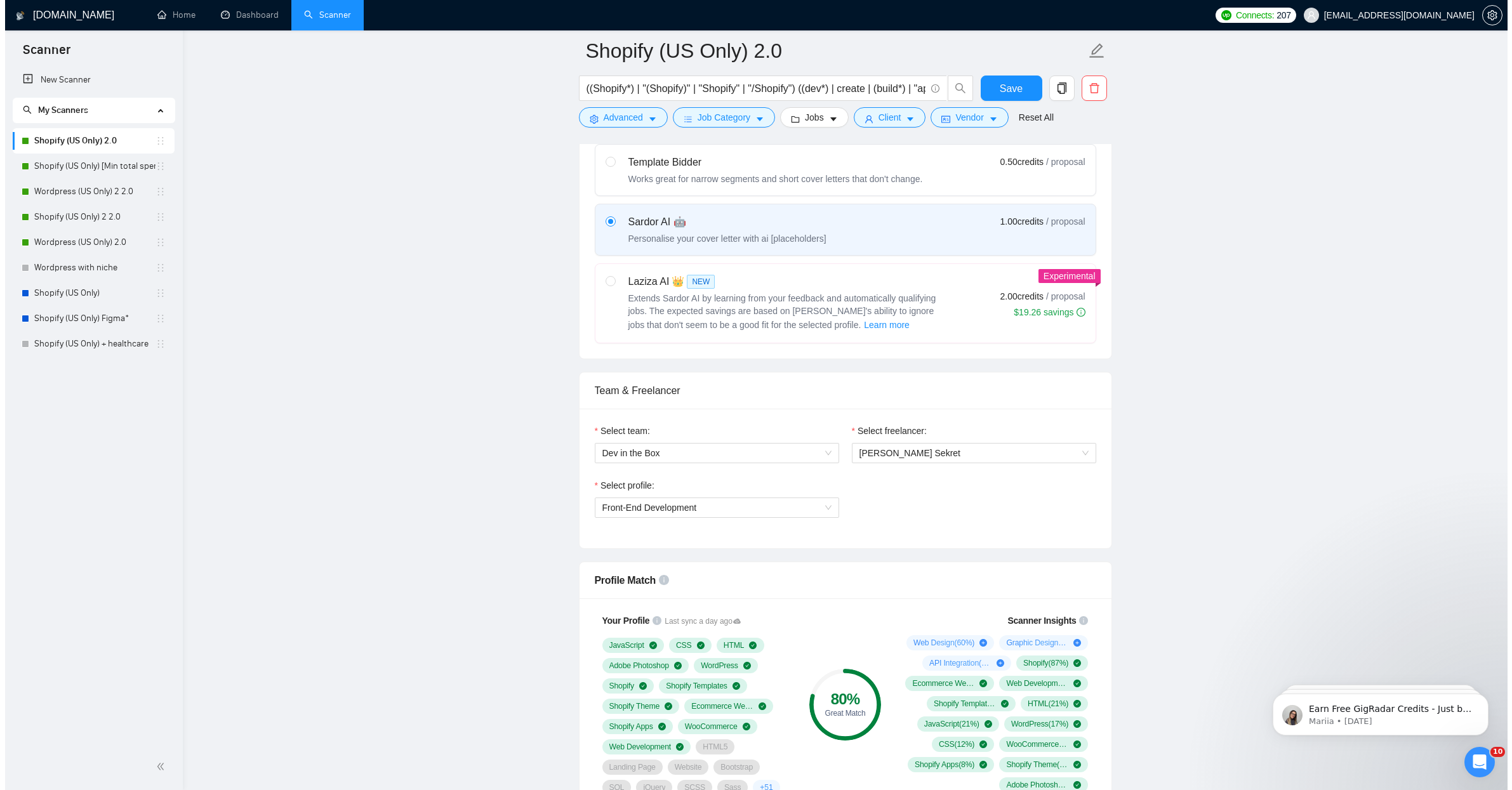
scroll to position [0, 0]
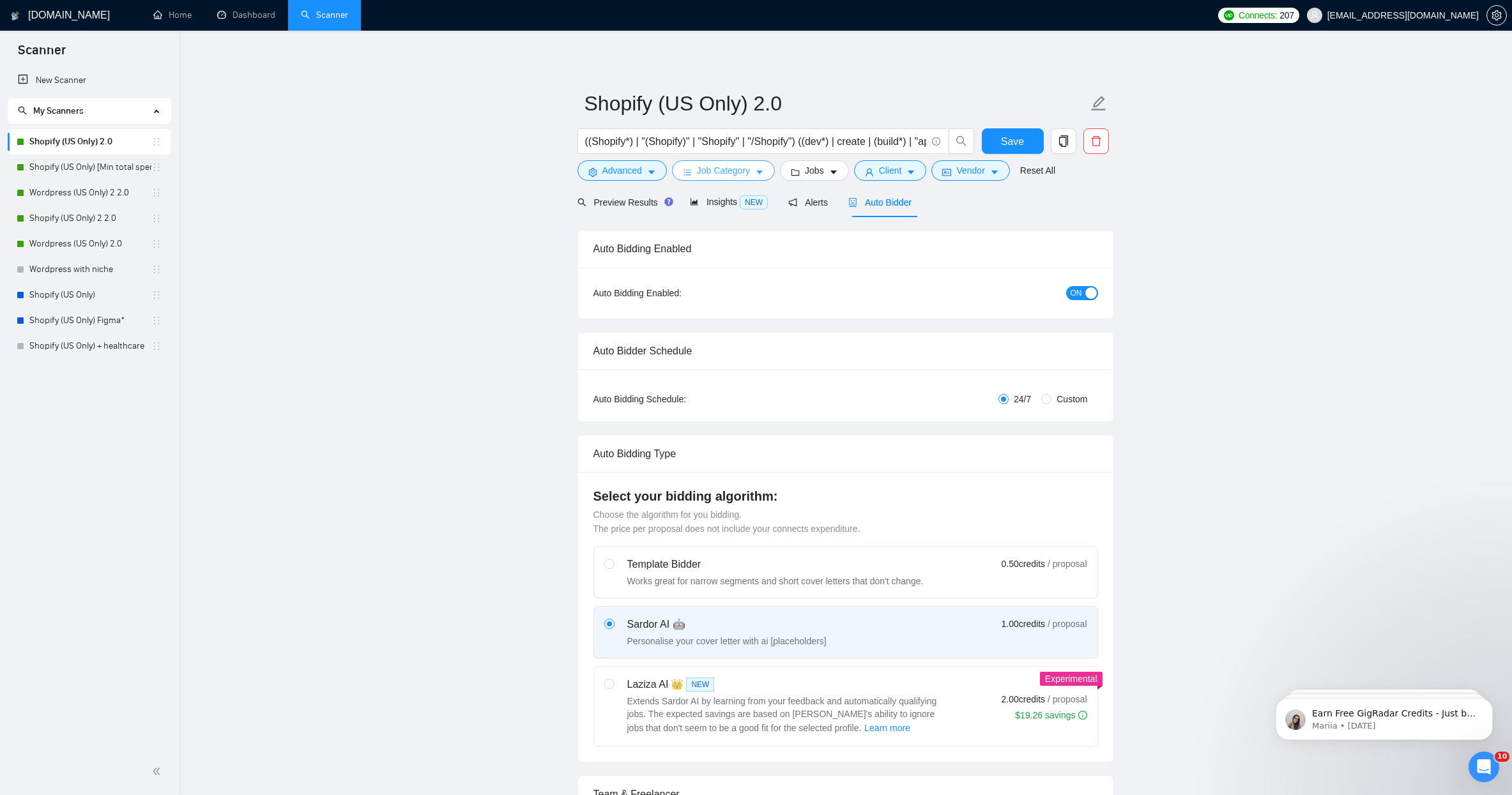
click at [745, 172] on span "Job Category" at bounding box center [723, 170] width 53 height 14
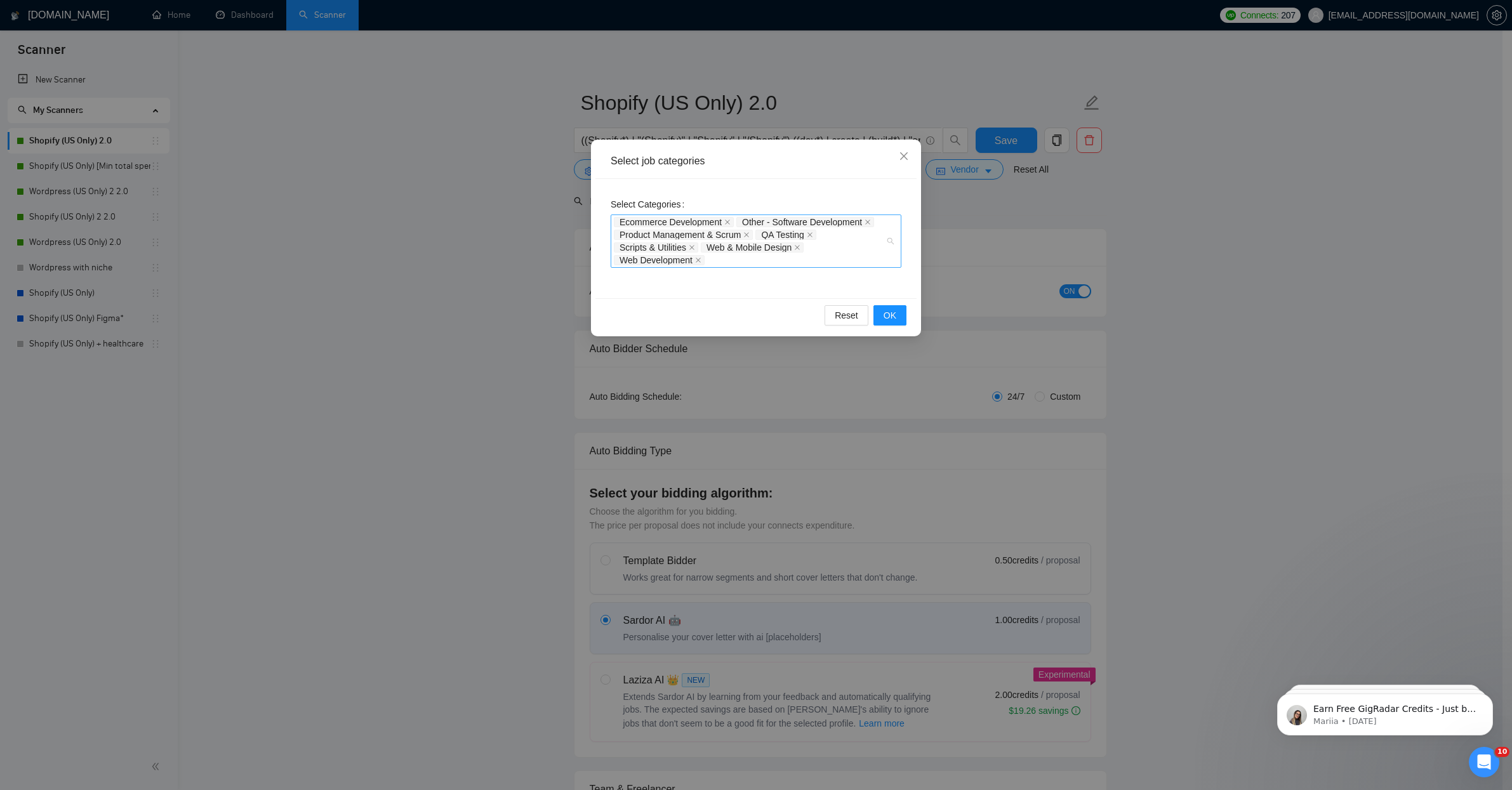
click at [805, 262] on div "Ecommerce Development Other - Software Development Product Management & Scrum Q…" at bounding box center [750, 241] width 272 height 51
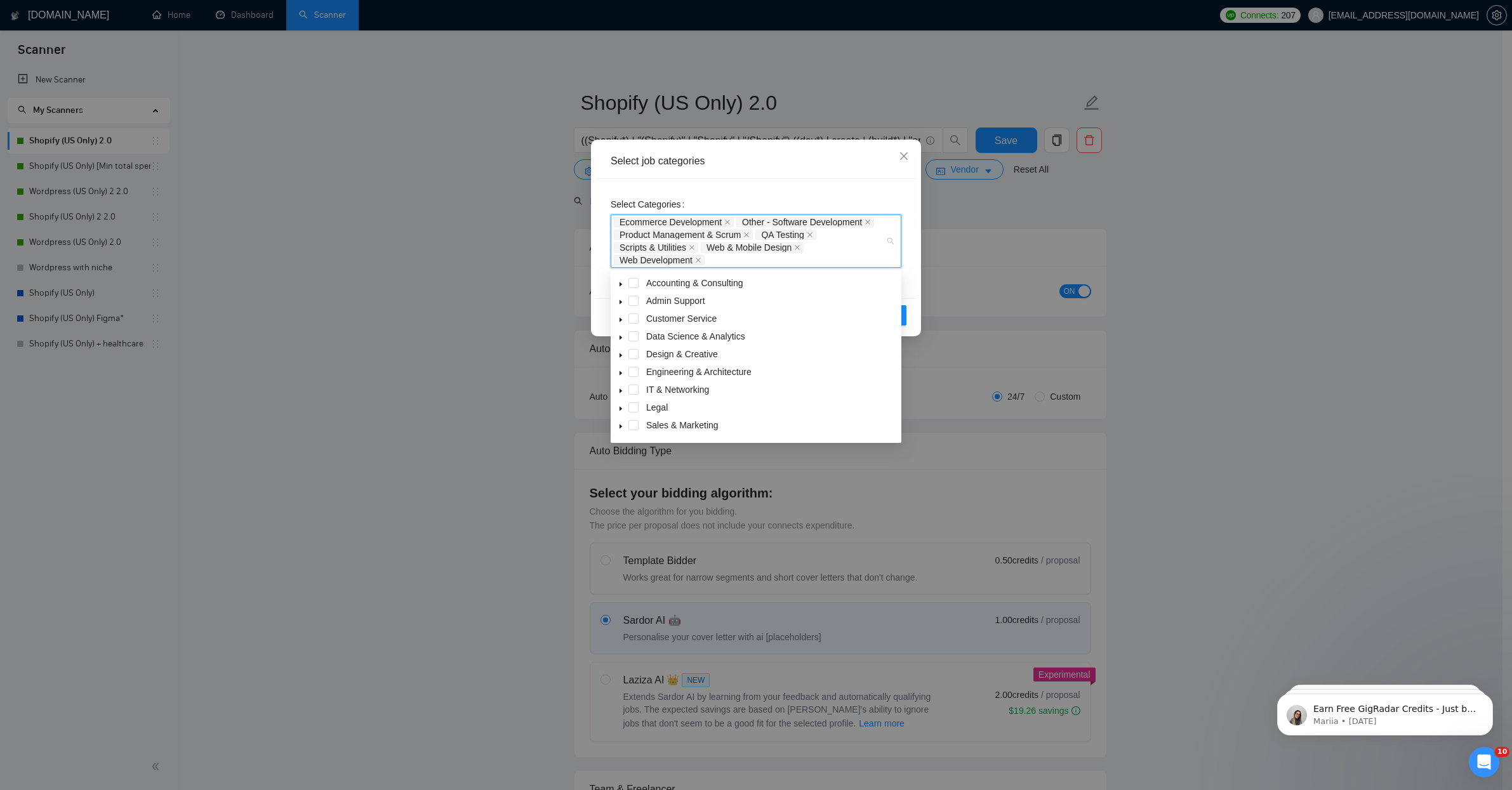
click at [345, 334] on div "Select job categories Select Categories Ecommerce Development Other - Software …" at bounding box center [756, 395] width 1512 height 790
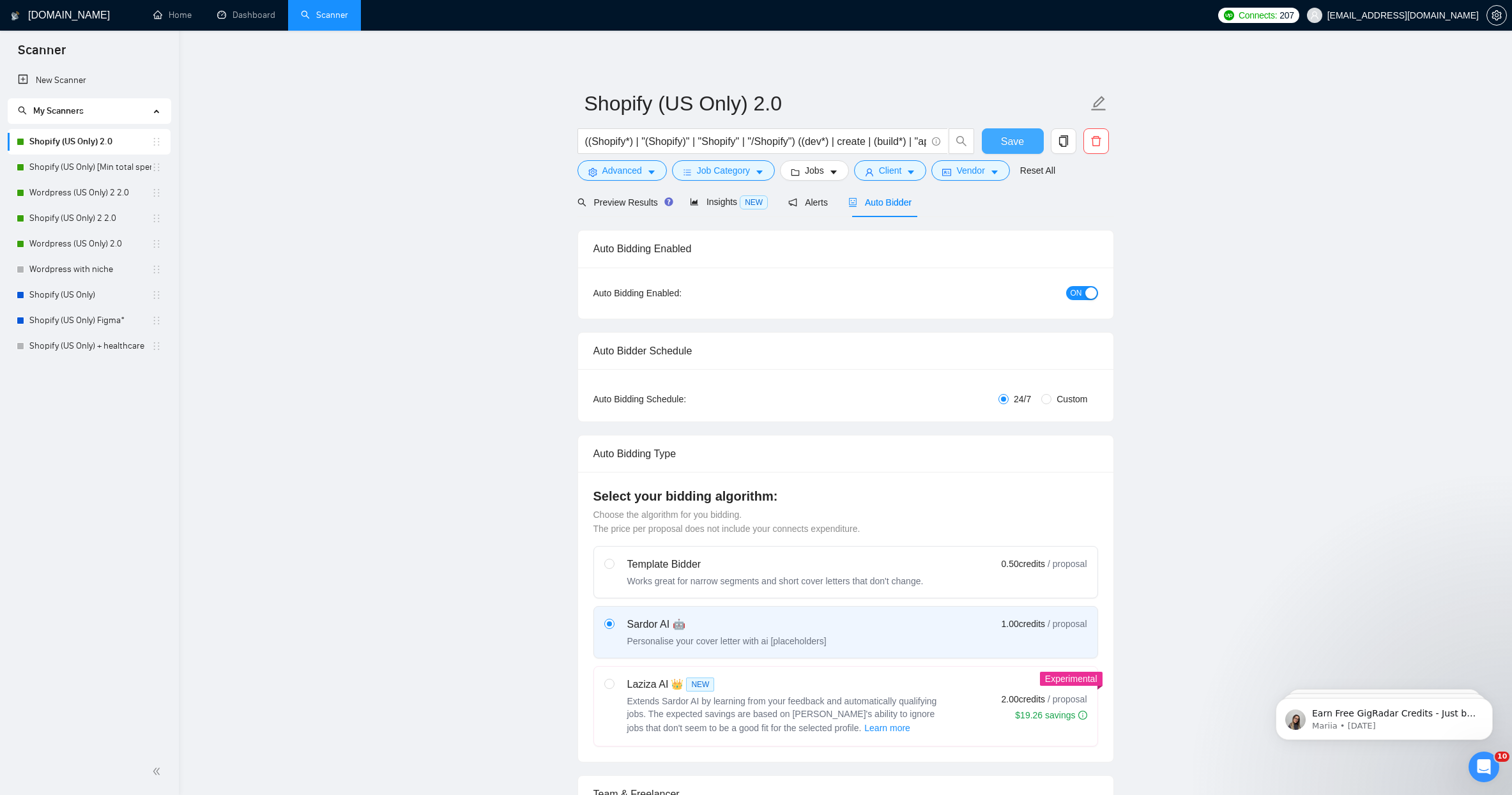
click at [1021, 138] on span "Save" at bounding box center [1012, 141] width 23 height 16
click at [647, 201] on span "Preview Results" at bounding box center [623, 202] width 92 height 10
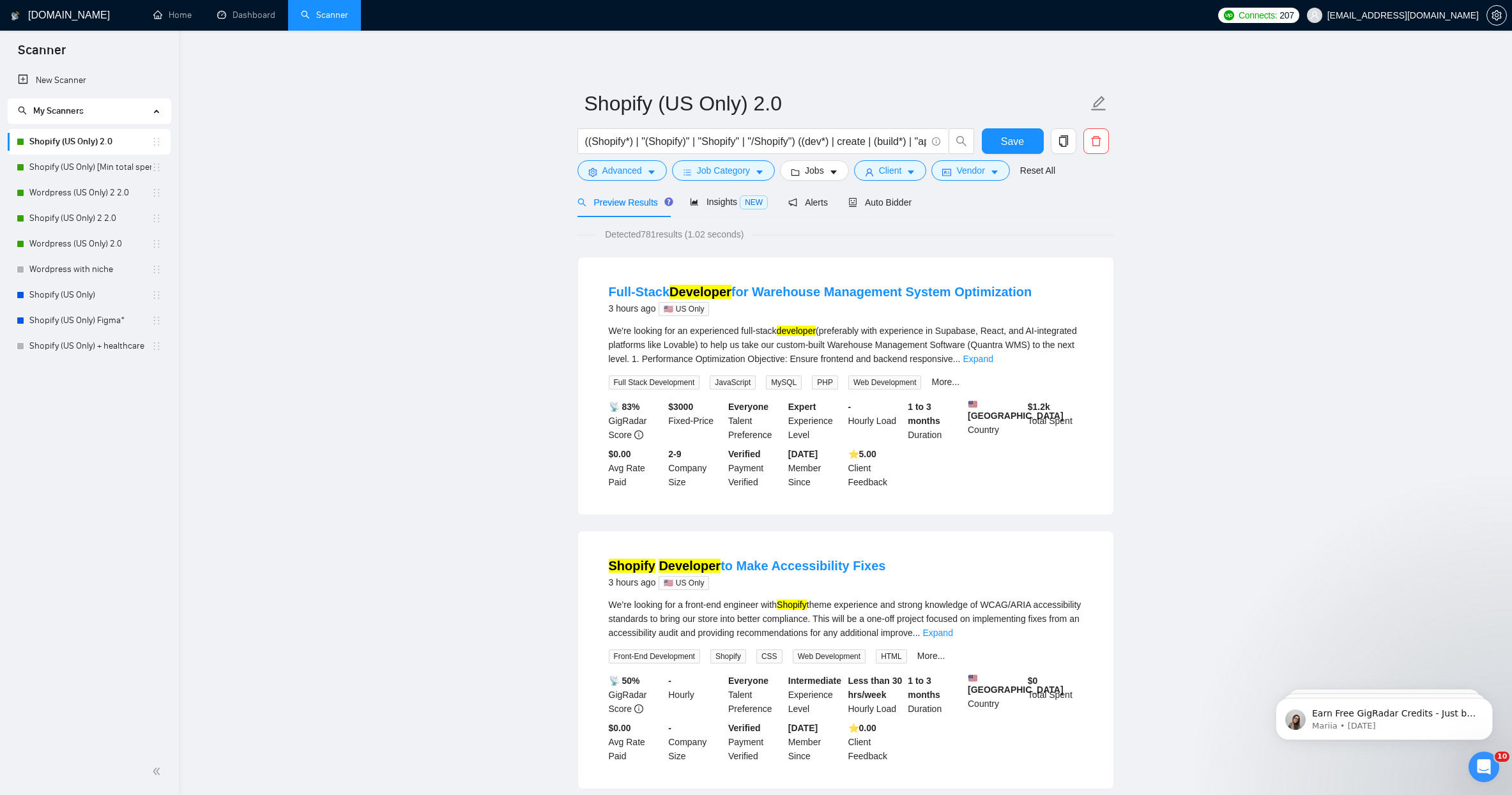
scroll to position [131, 0]
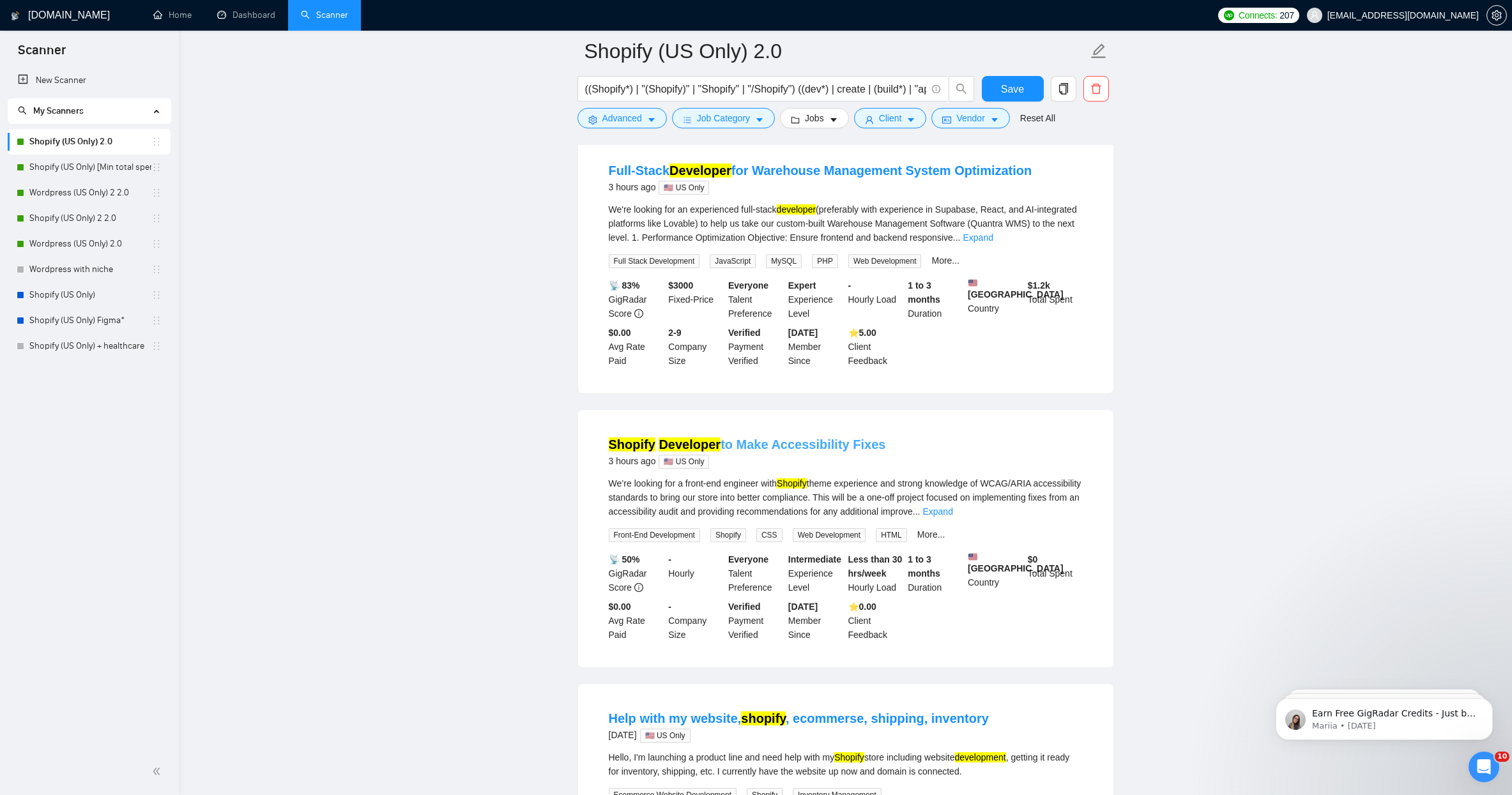
click at [781, 447] on link "Shopify Developer to Make Accessibility Fixes" at bounding box center [747, 445] width 277 height 14
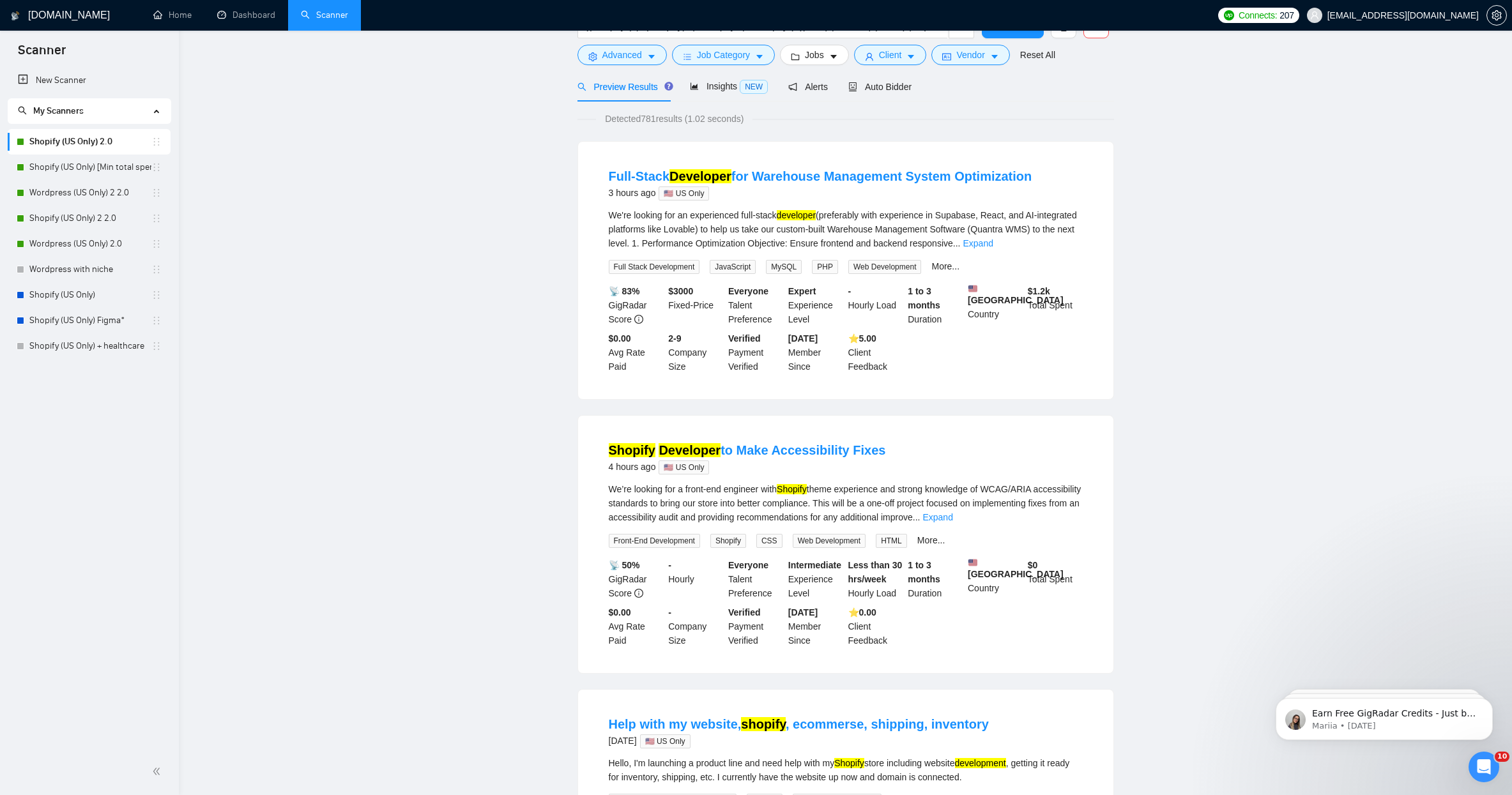
scroll to position [0, 0]
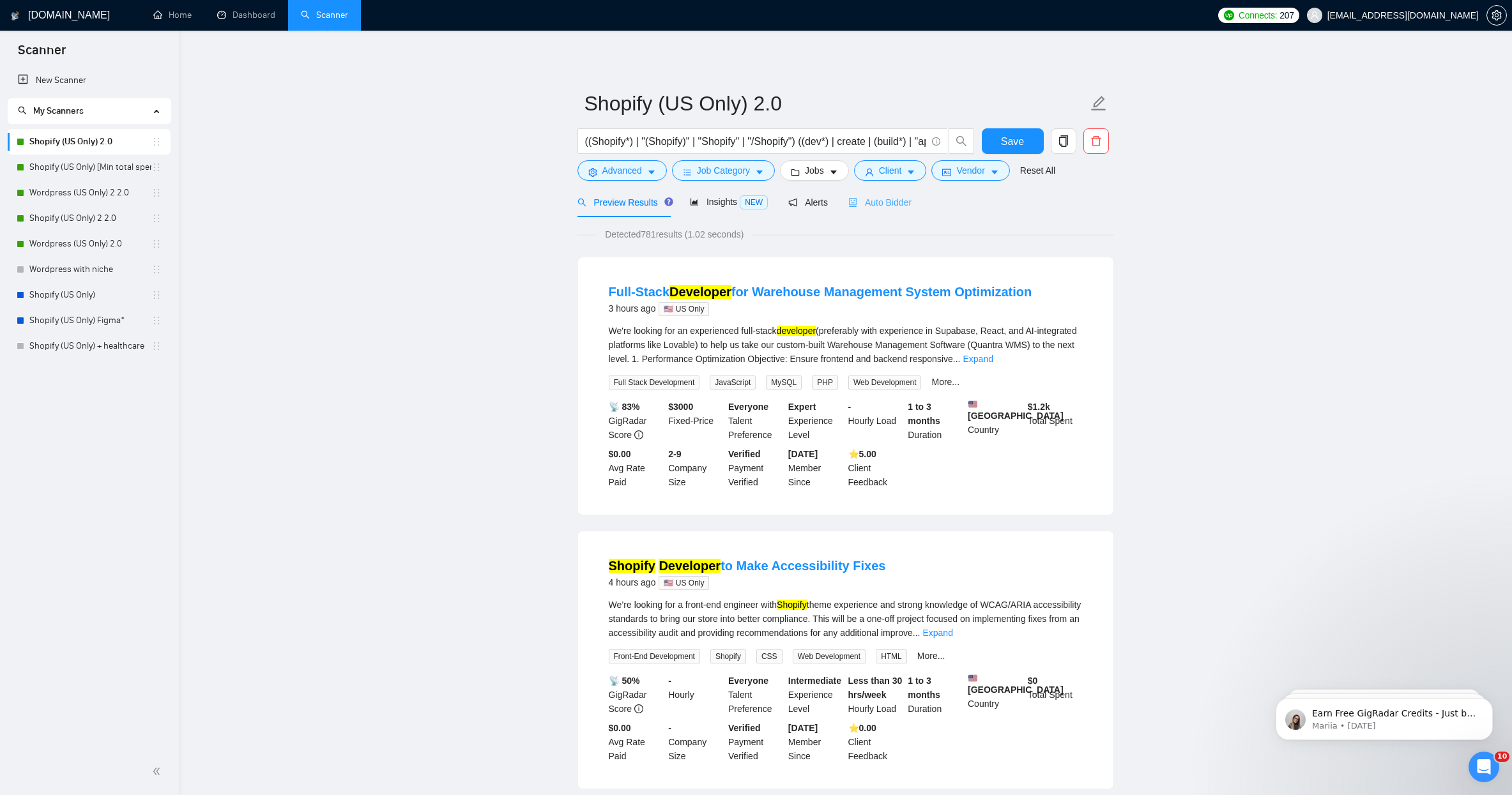
click at [911, 194] on div "Auto Bidder" at bounding box center [880, 202] width 63 height 30
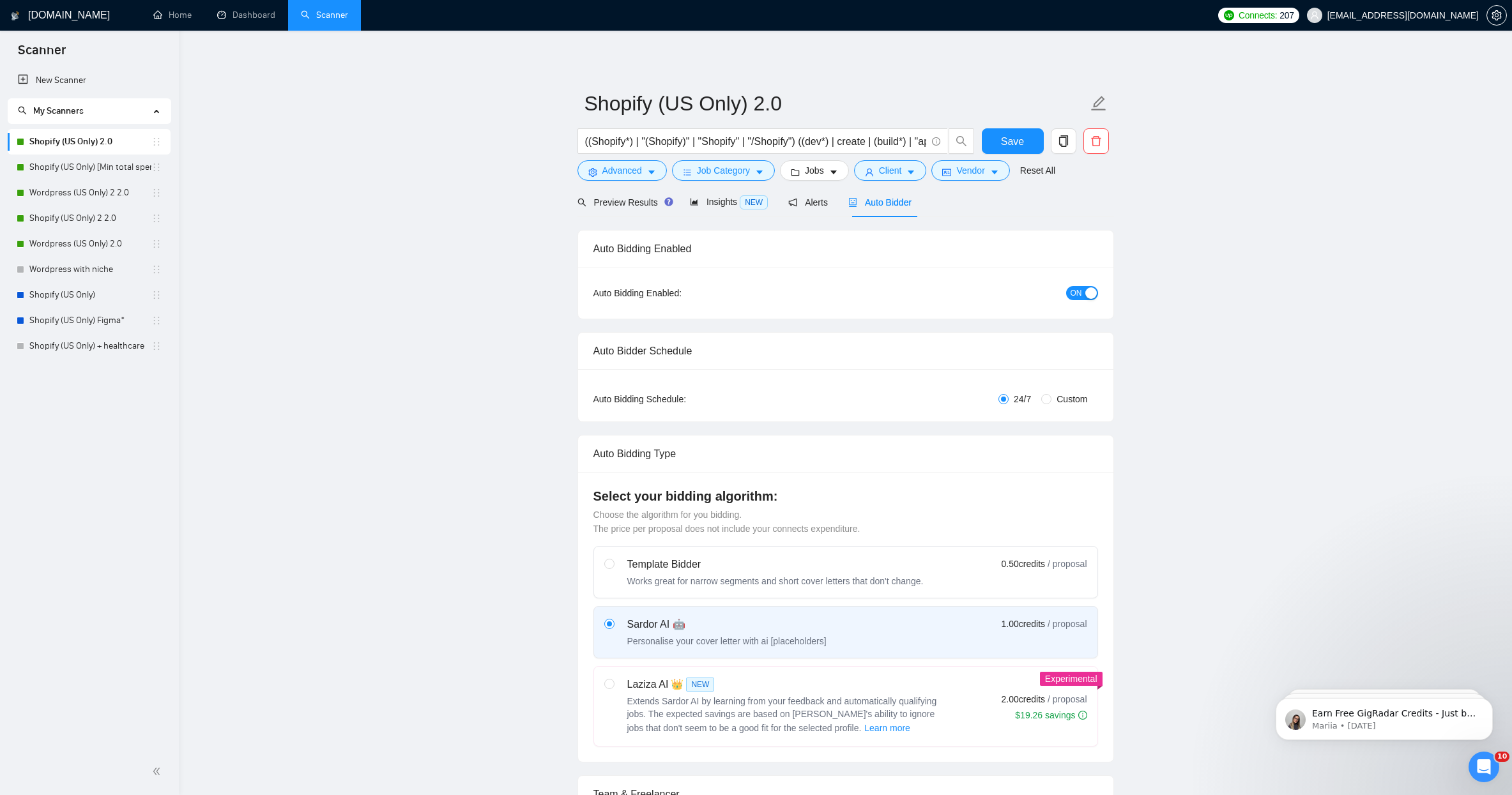
checkbox input "true"
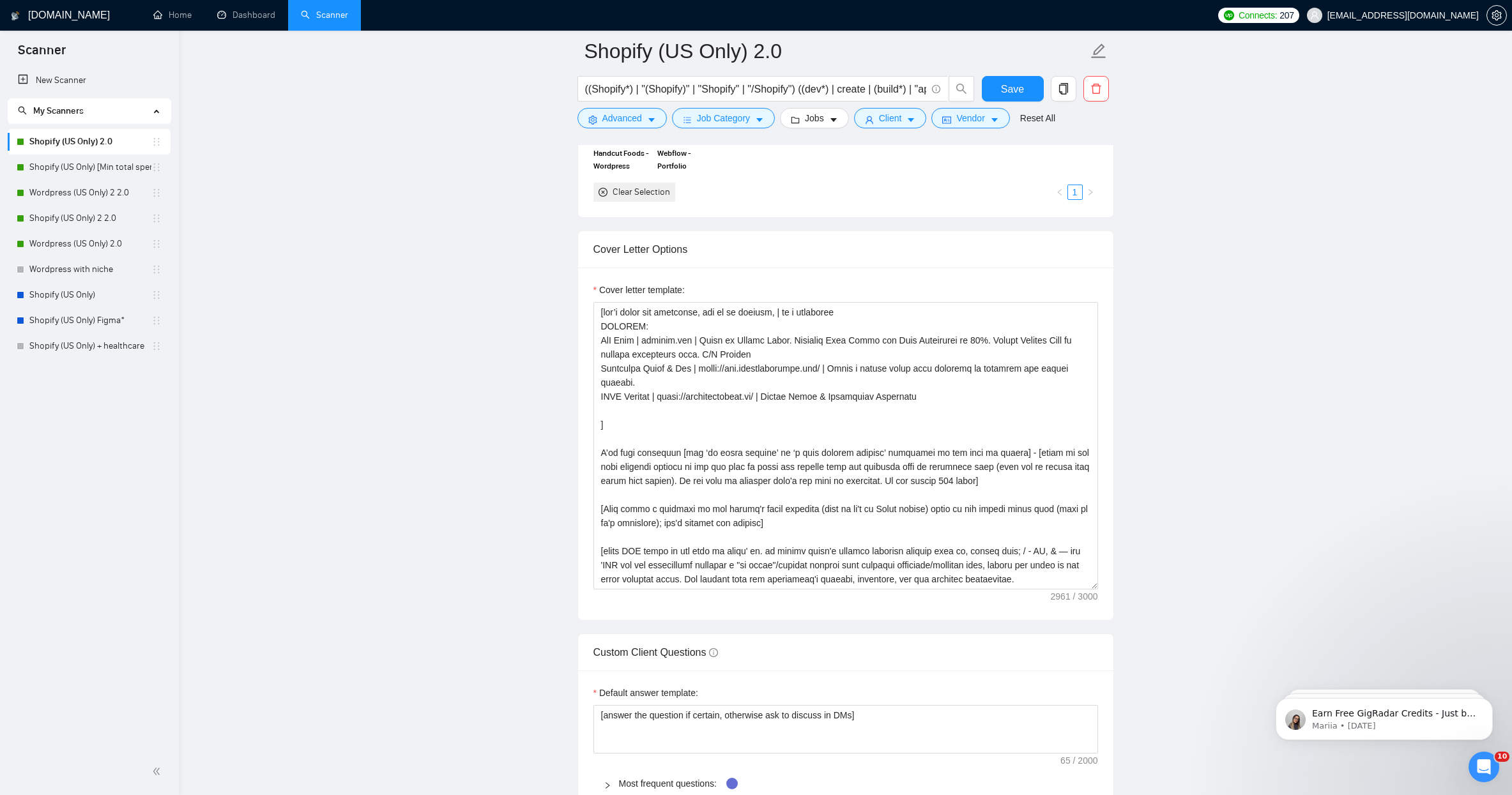
scroll to position [1415, 0]
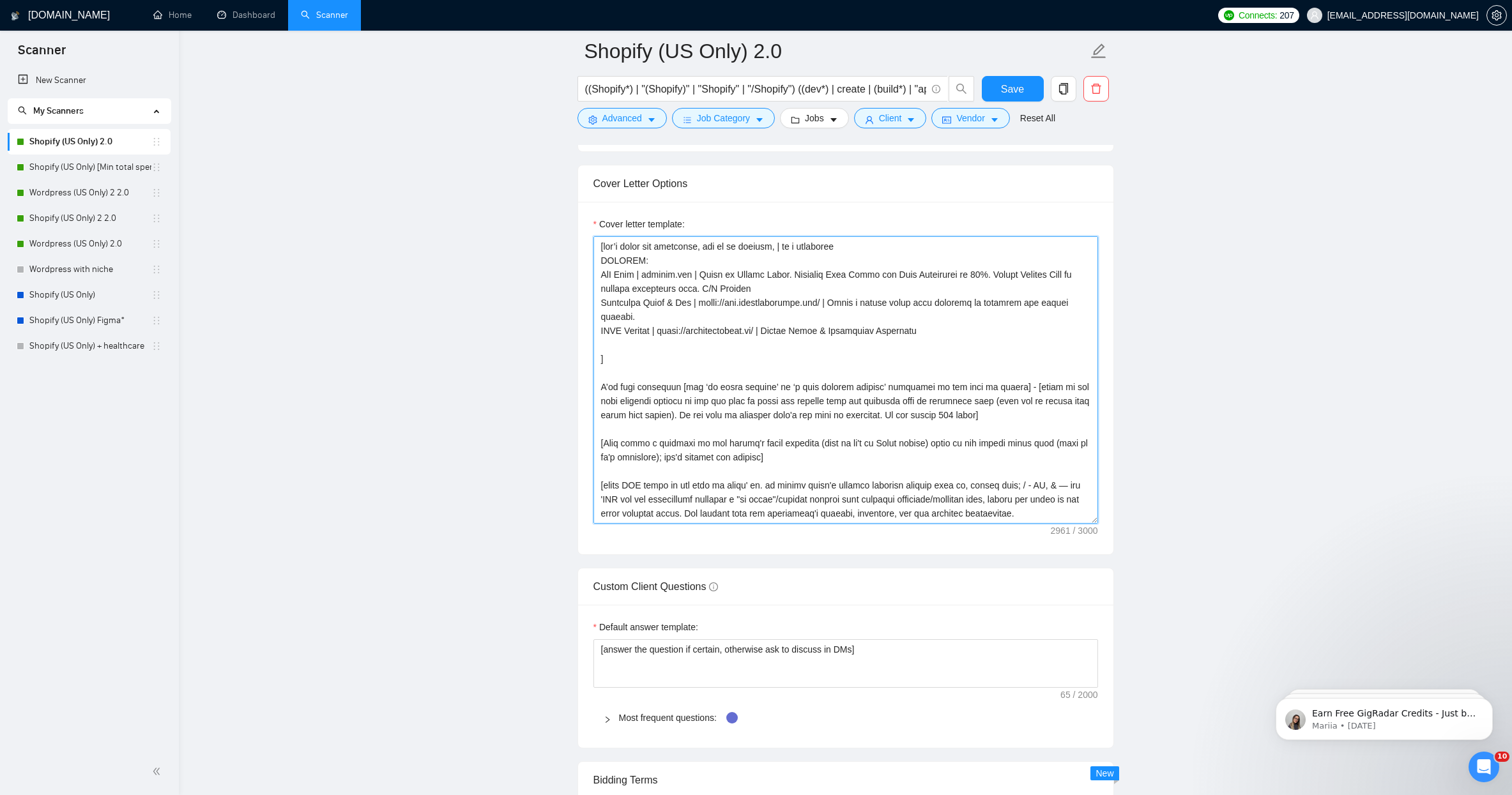
click at [788, 418] on textarea "Cover letter template:" at bounding box center [845, 380] width 504 height 287
click at [376, 208] on main "Shopify (US Only) 2.0 ((Shopify*) | "(Shopify)" | "Shopify" | "/Shopify") ((dev…" at bounding box center [845, 559] width 1292 height 3849
click at [85, 166] on link "Shopify (US Only) [Min total spent $10k] 2.0" at bounding box center [90, 167] width 122 height 25
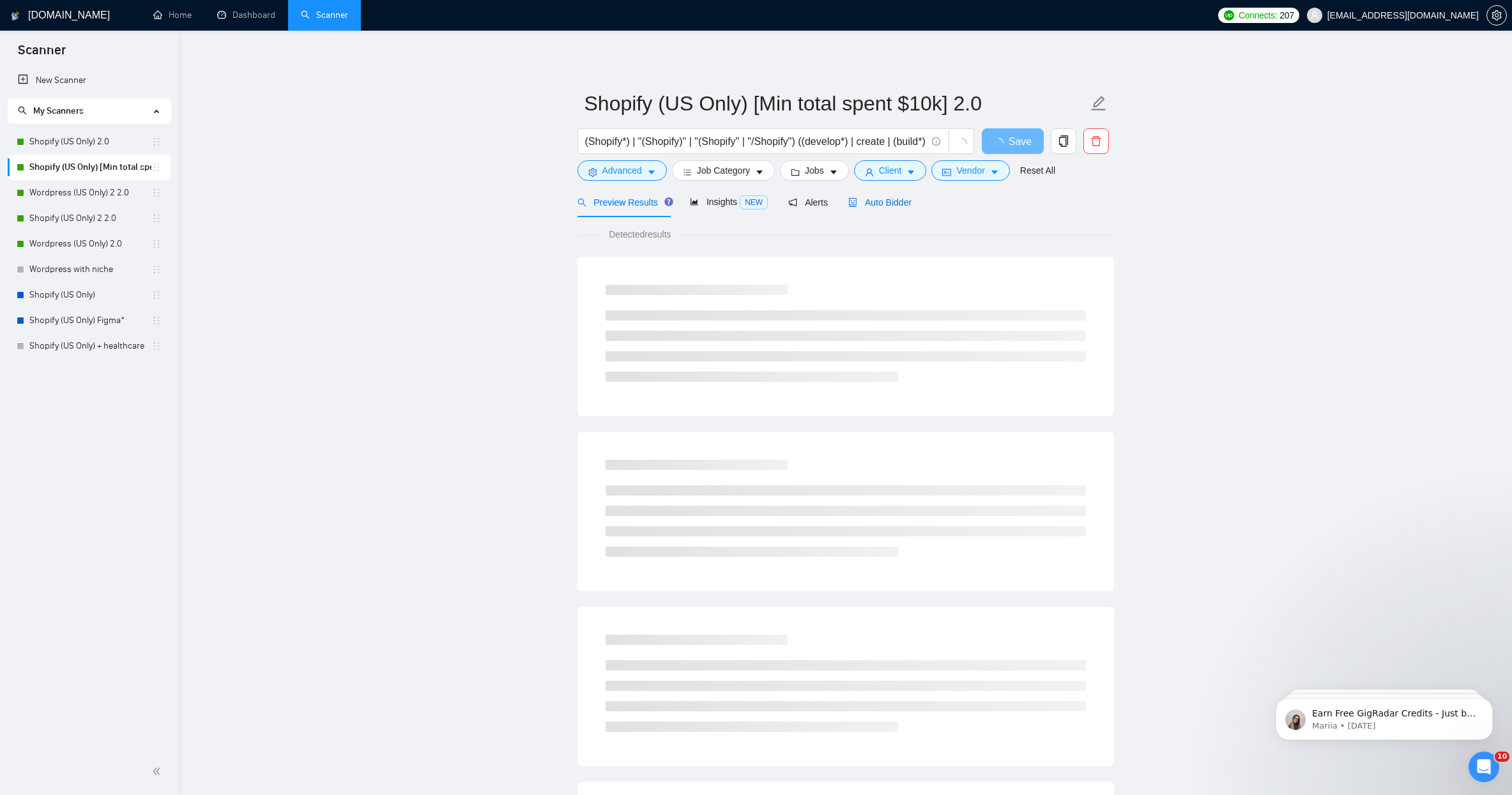
click at [898, 209] on div "Auto Bidder" at bounding box center [880, 202] width 63 height 14
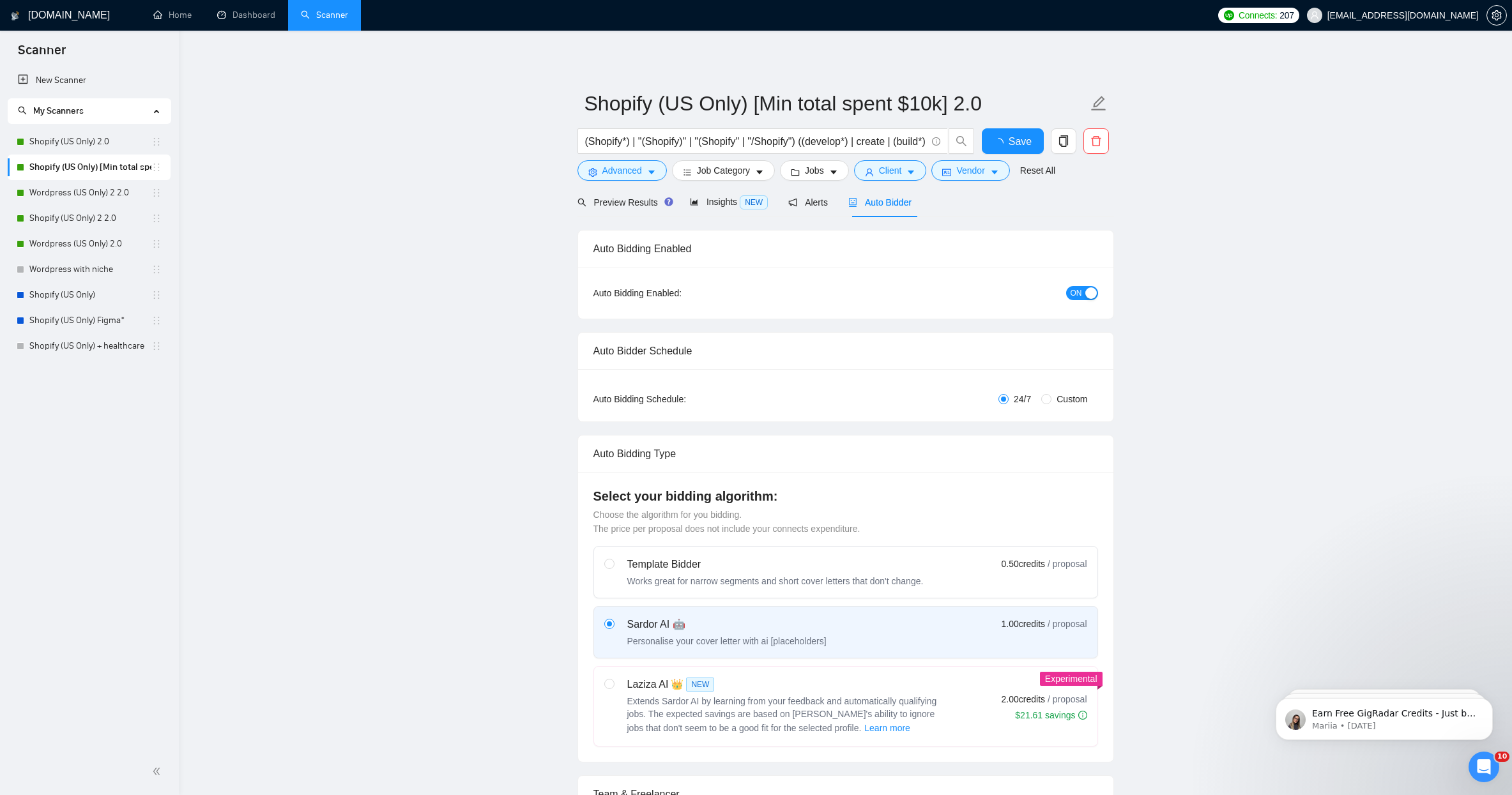
checkbox input "true"
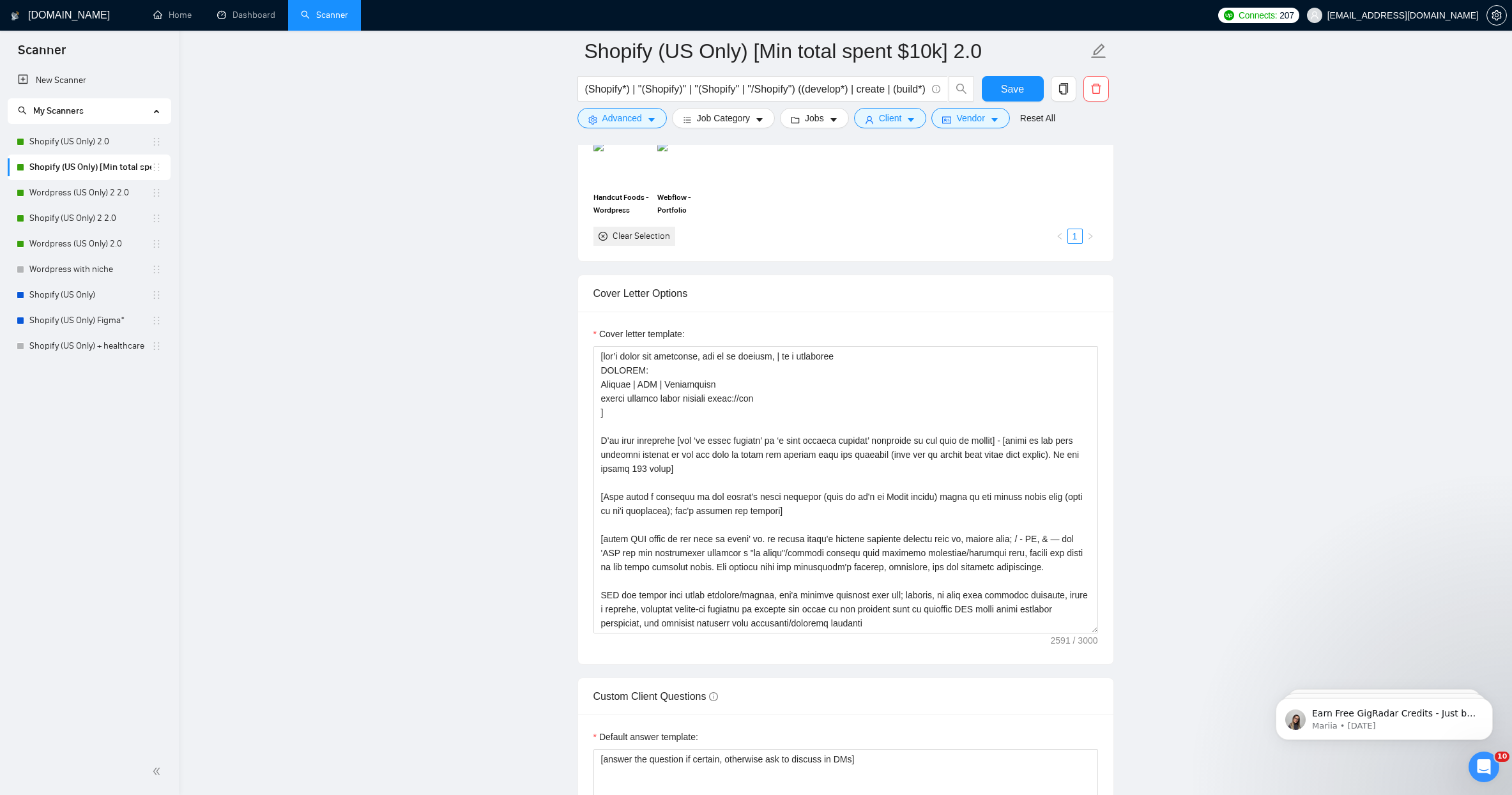
scroll to position [1437, 0]
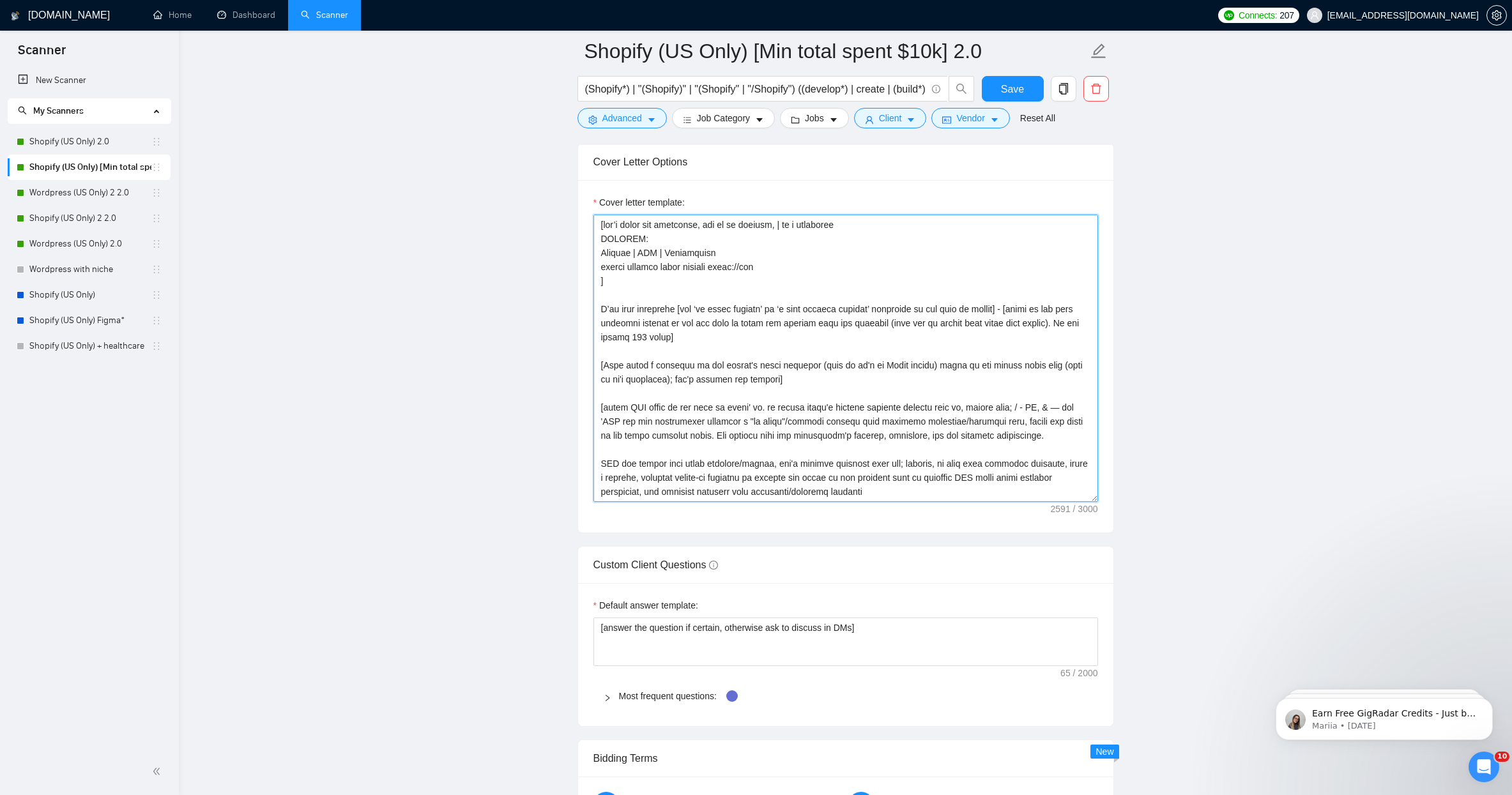
click at [766, 373] on textarea "Cover letter template:" at bounding box center [845, 358] width 504 height 287
paste textarea "OtO Lawn | [DOMAIN_NAME] | Figma to Custom Theme. Improved Page Speed and User …"
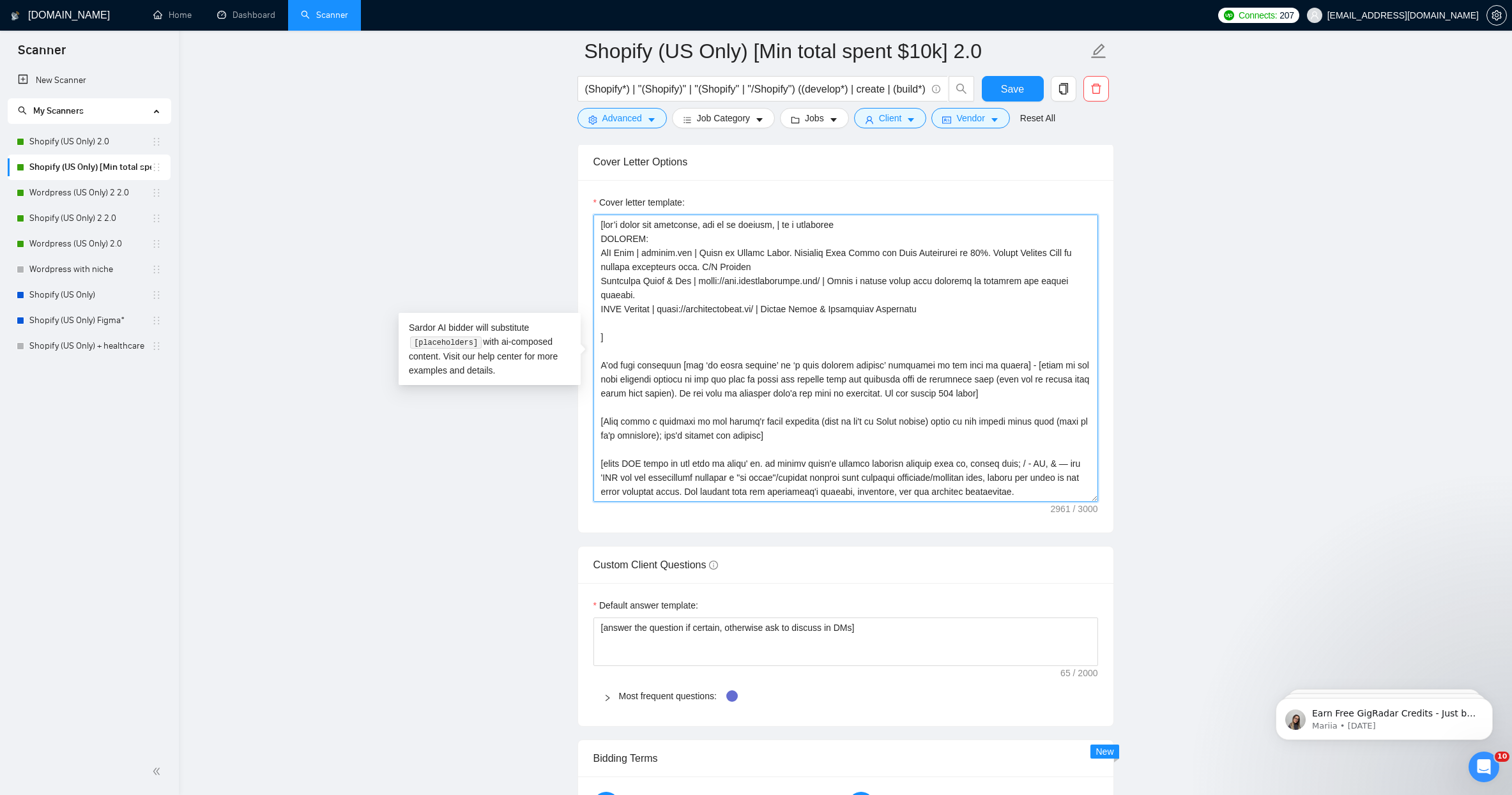
scroll to position [1, 0]
type textarea "[lor’i dolor sit ametconse, adi el se doeiusm, | te i utlaboree DOLOREM: AlI En…"
click at [1224, 451] on main "Shopify (US Only) [Min total spent $10k] 2.0 (Shopify*) | "(Shopify)" | "(Shopi…" at bounding box center [845, 549] width 1292 height 3870
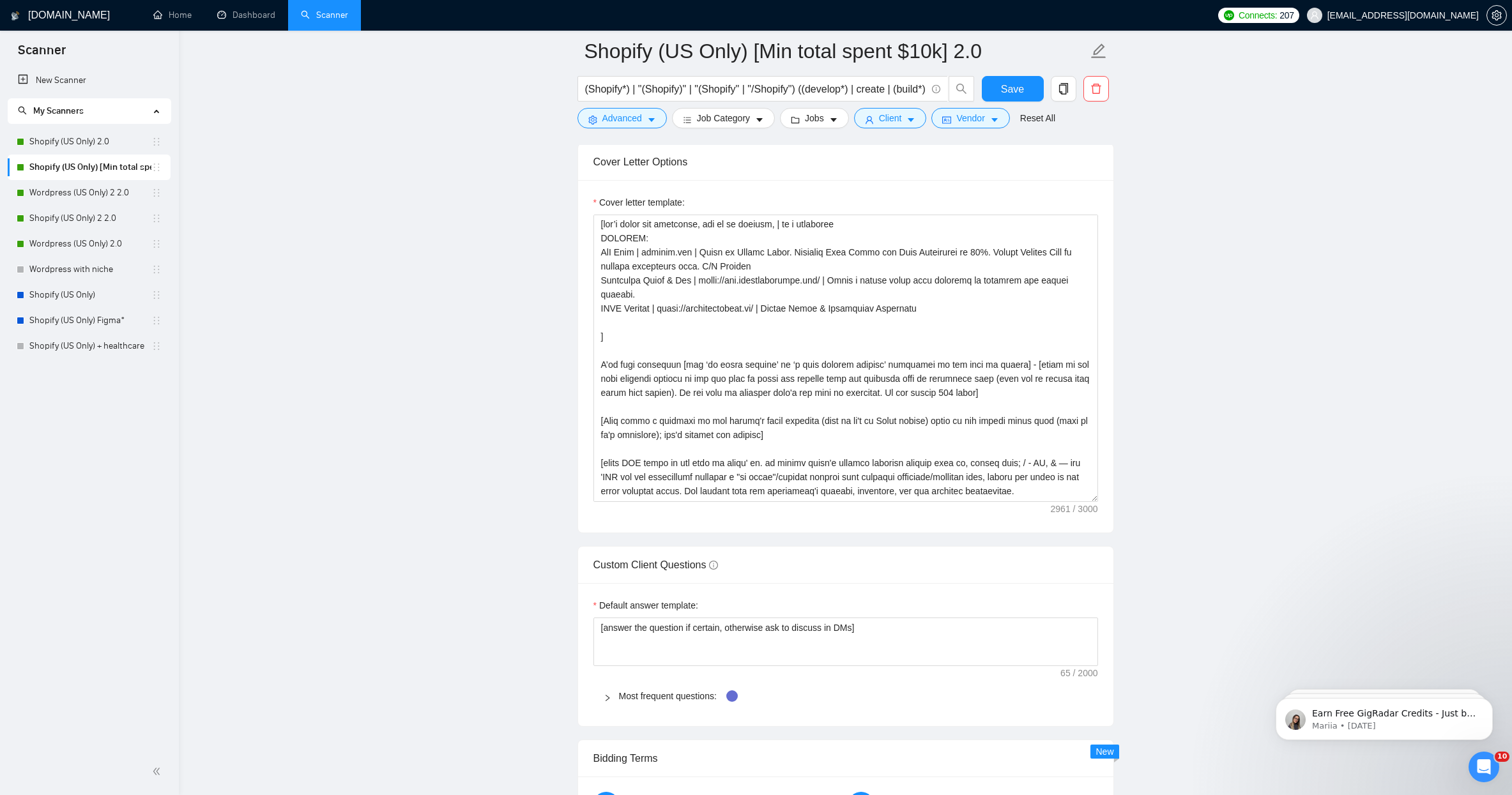
click at [354, 484] on main "Shopify (US Only) [Min total spent $10k] 2.0 (Shopify*) | "(Shopify)" | "(Shopi…" at bounding box center [845, 549] width 1292 height 3870
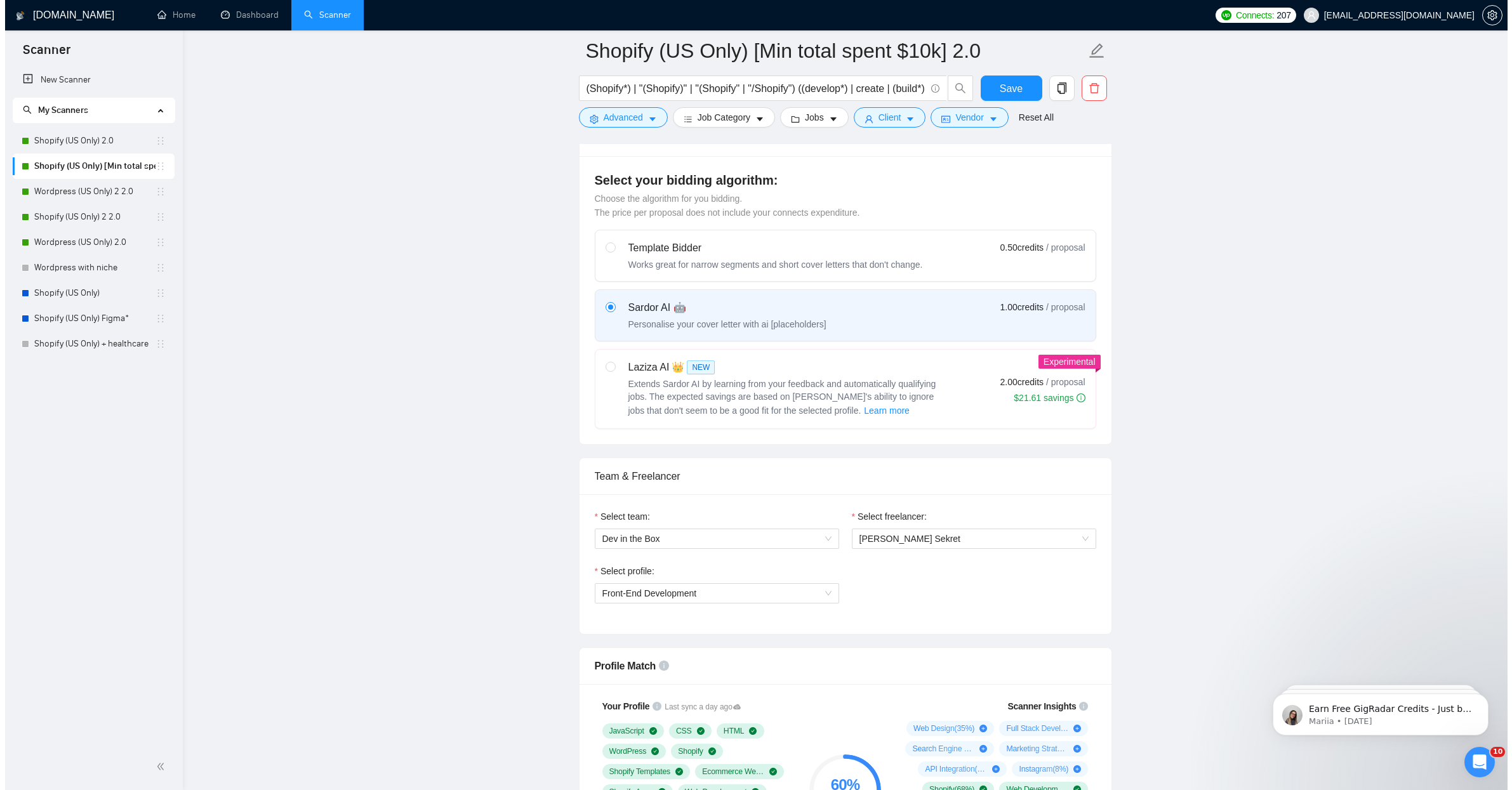
scroll to position [119, 0]
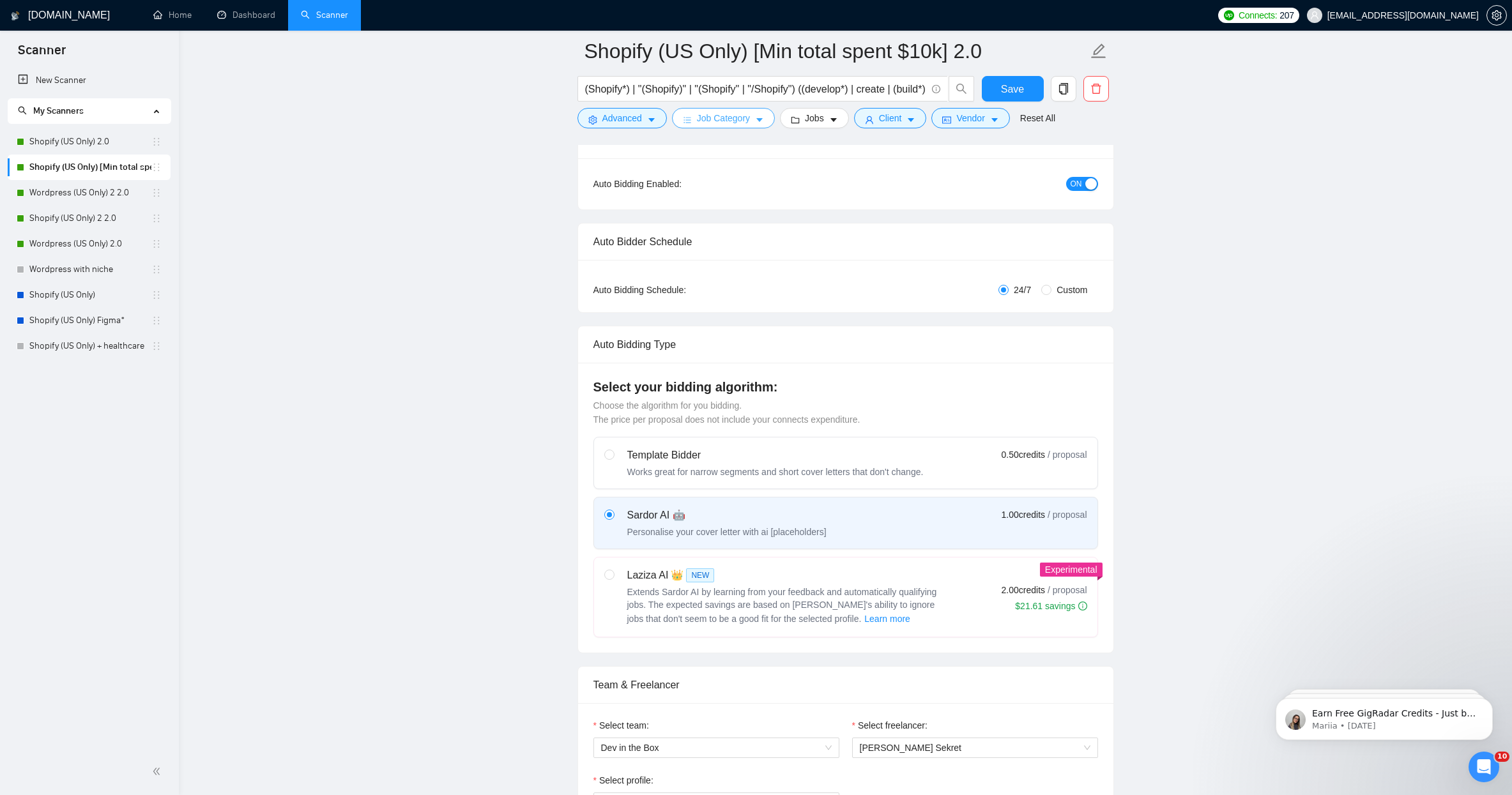
click at [741, 117] on span "Job Category" at bounding box center [723, 118] width 53 height 14
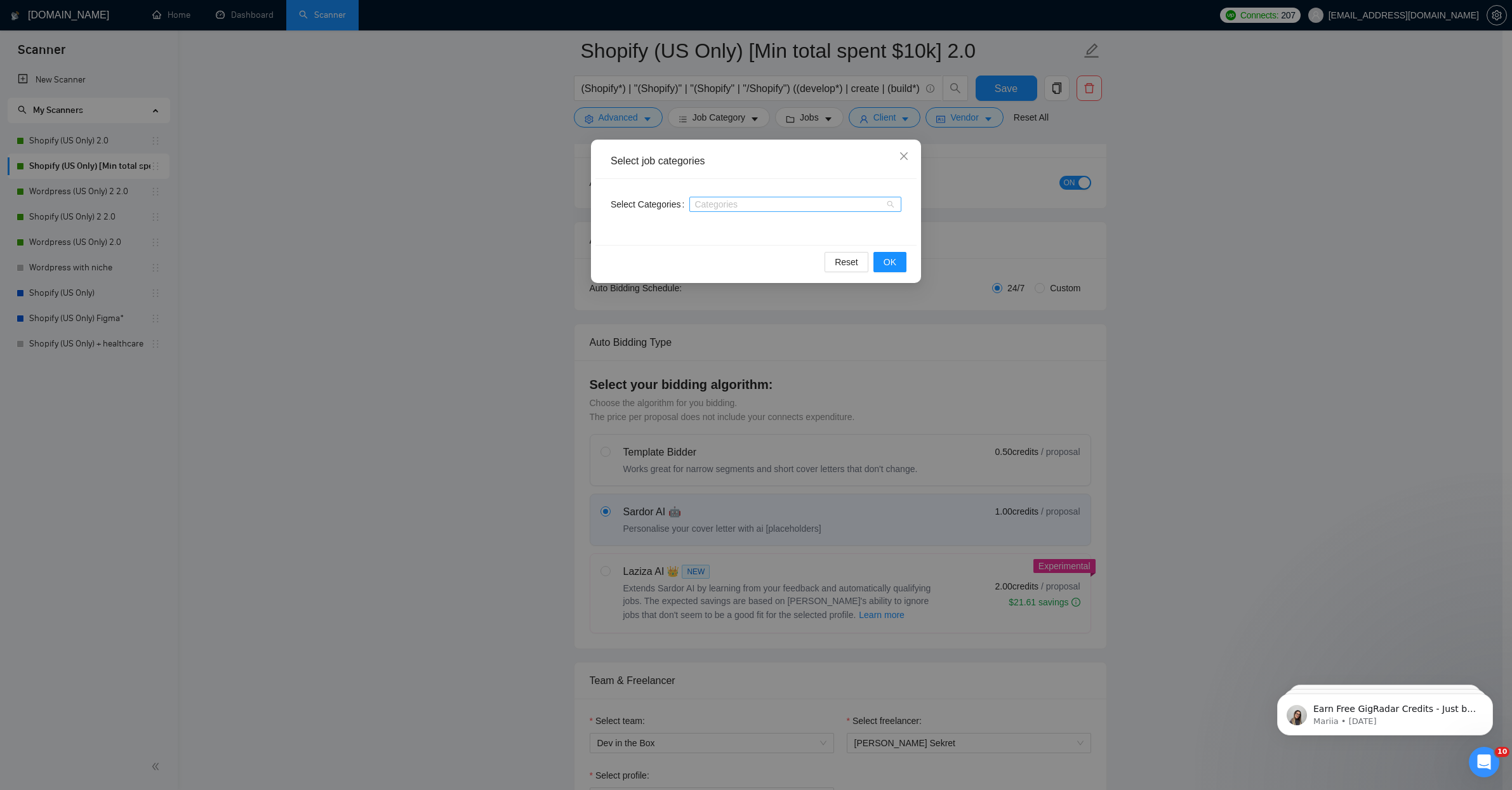
click at [792, 197] on div "Categories" at bounding box center [795, 204] width 212 height 15
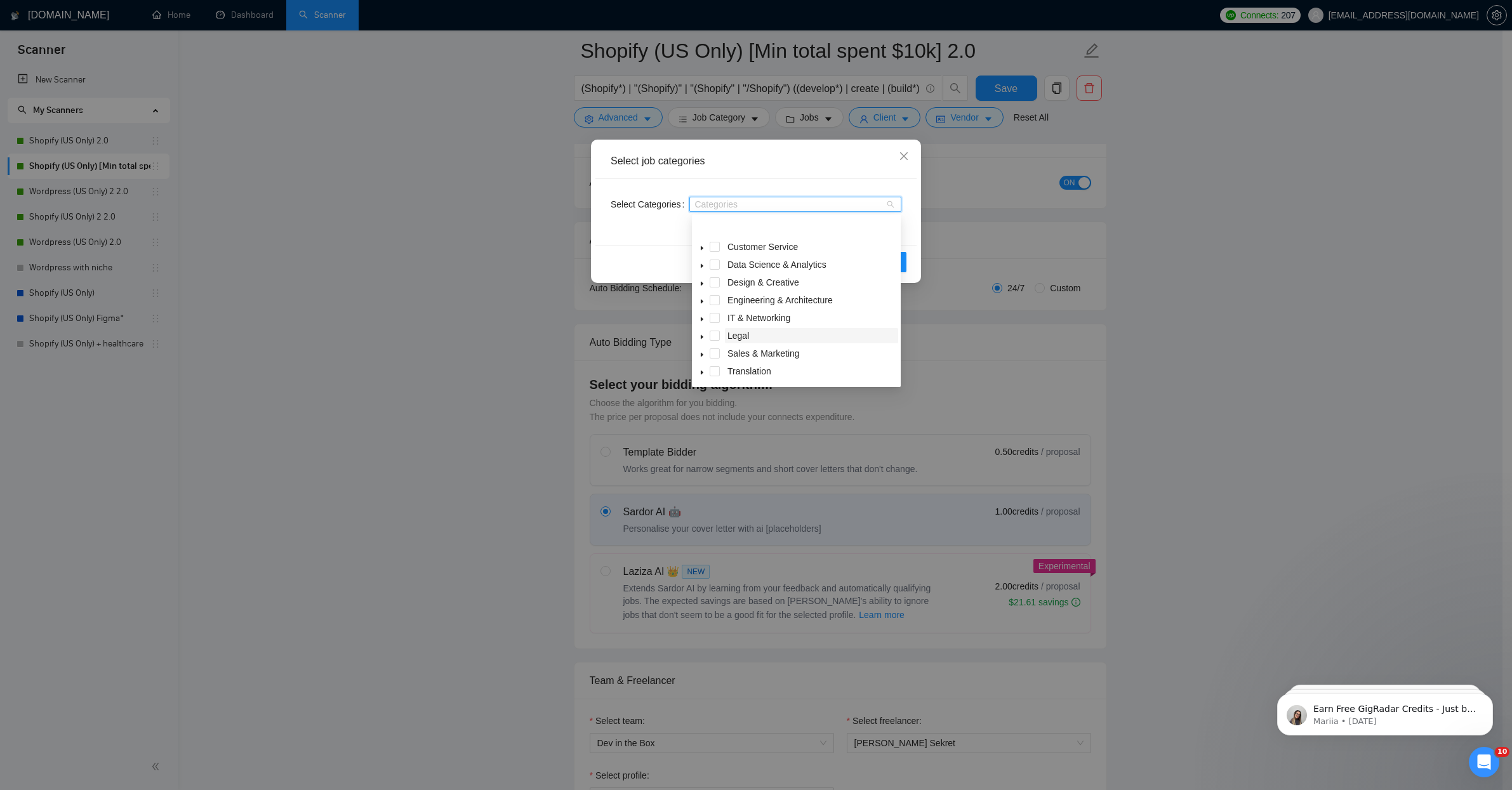
scroll to position [51, 0]
click at [811, 357] on span "Web, Mobile & Software Dev" at bounding box center [784, 354] width 113 height 10
click at [704, 354] on icon "caret-down" at bounding box center [701, 355] width 6 height 6
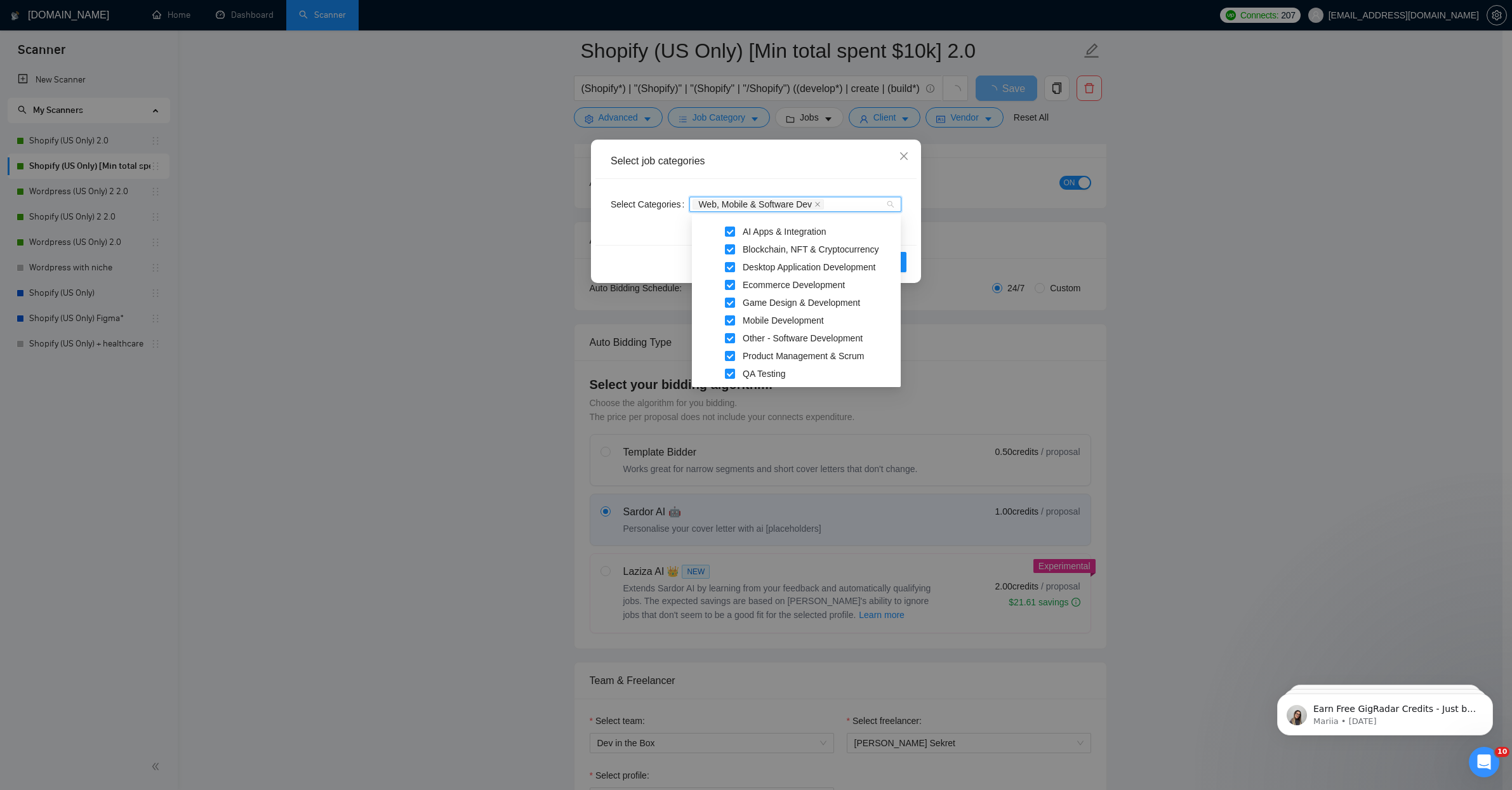
scroll to position [126, 0]
click at [802, 300] on span "AI Apps & Integration" at bounding box center [784, 296] width 84 height 10
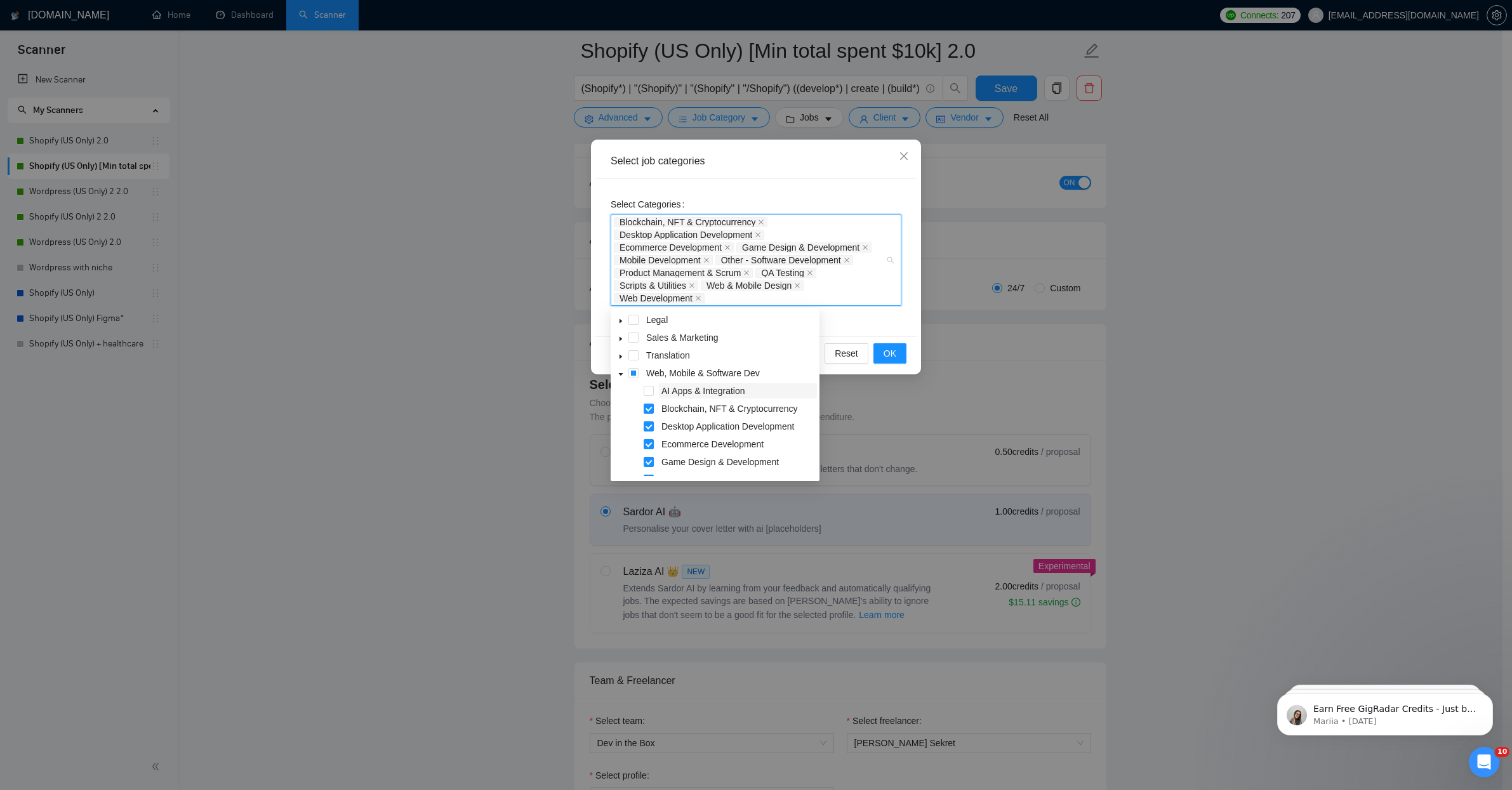
scroll to position [133, 0]
click at [731, 402] on span "Blockchain, NFT & Cryptocurrency" at bounding box center [729, 401] width 136 height 10
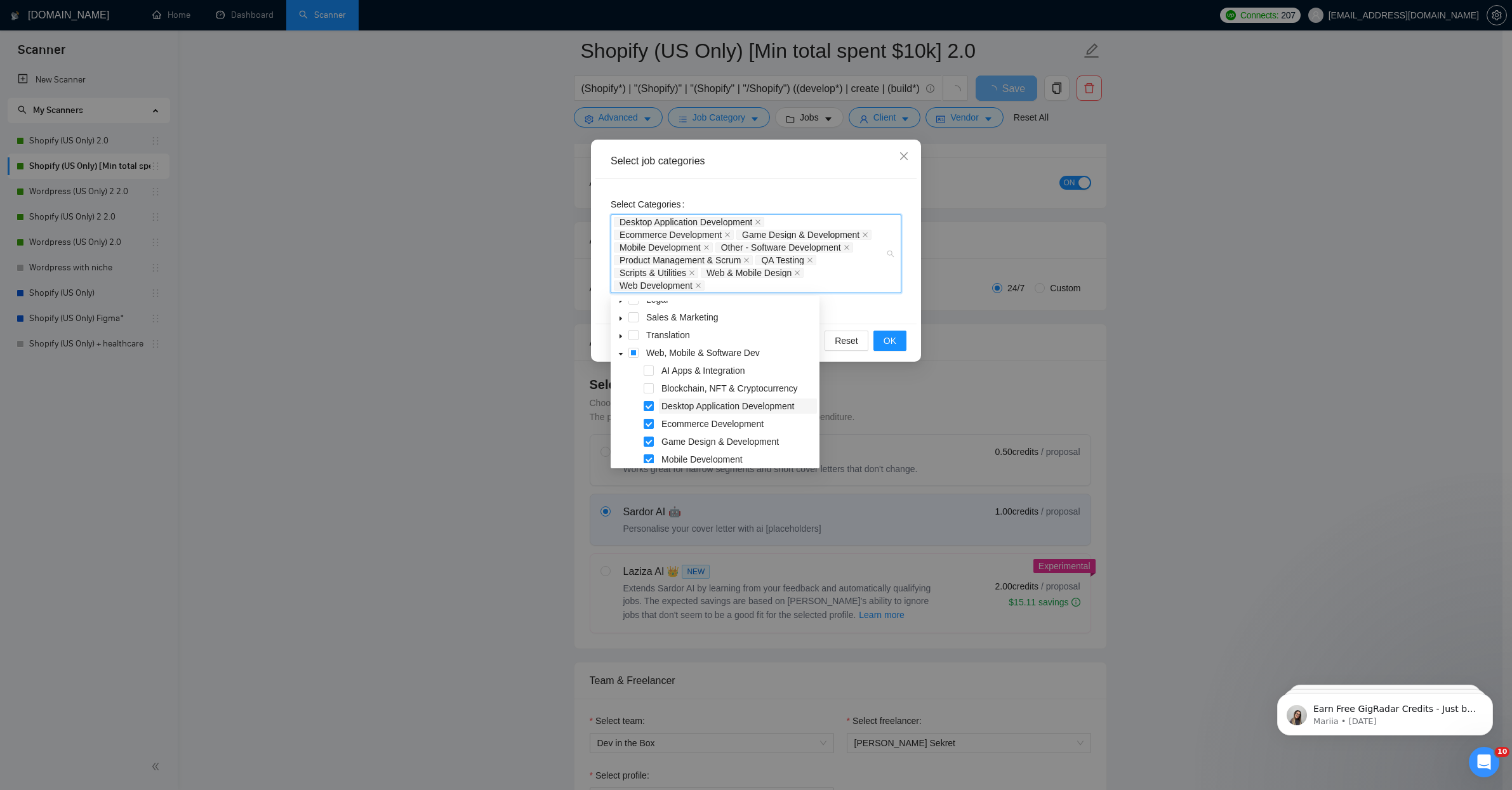
scroll to position [141, 0]
click at [732, 399] on span "Desktop Application Development" at bounding box center [727, 397] width 132 height 10
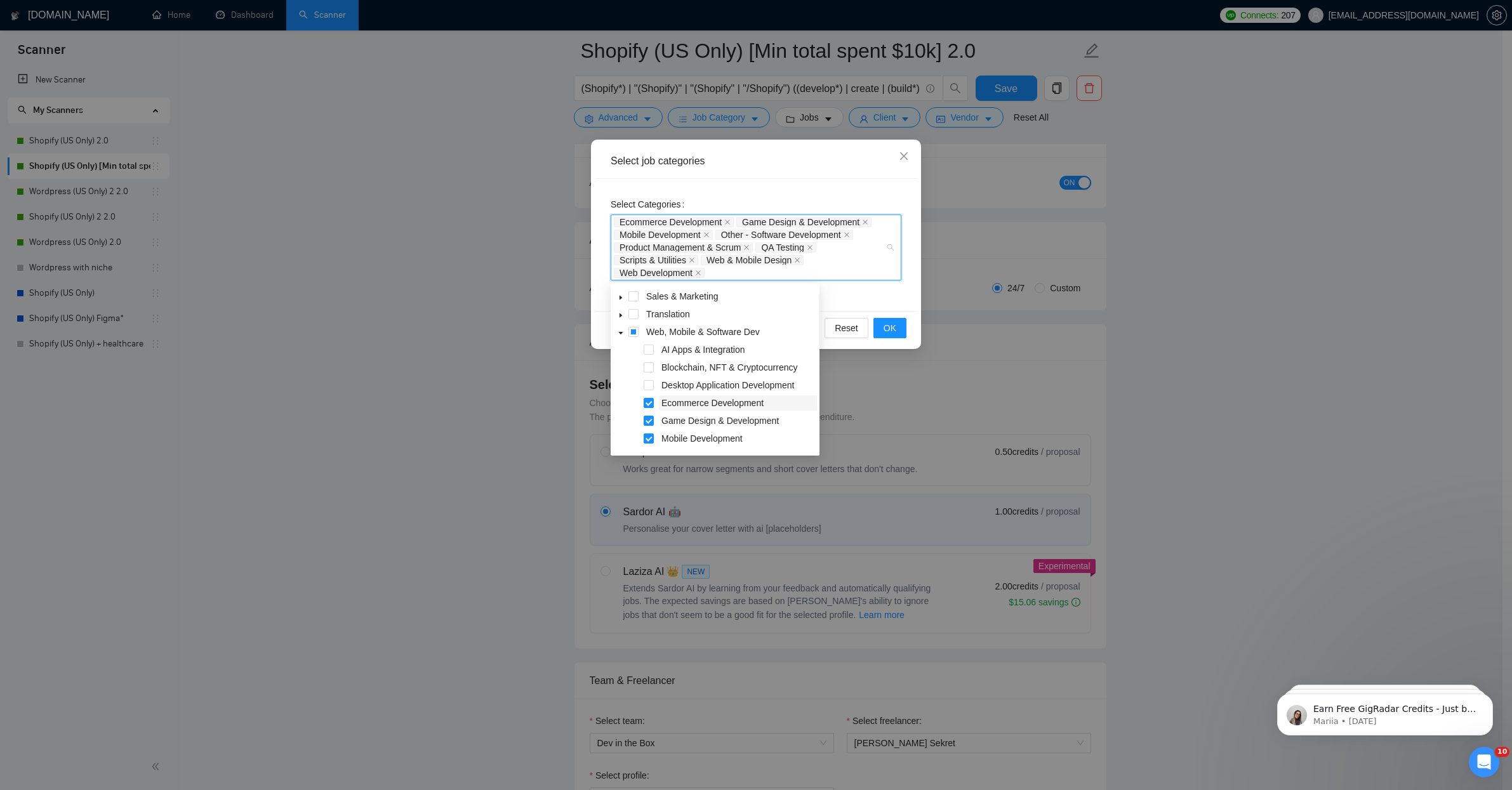
scroll to position [158, 0]
click at [735, 405] on span "Game Design & Development" at bounding box center [720, 404] width 117 height 10
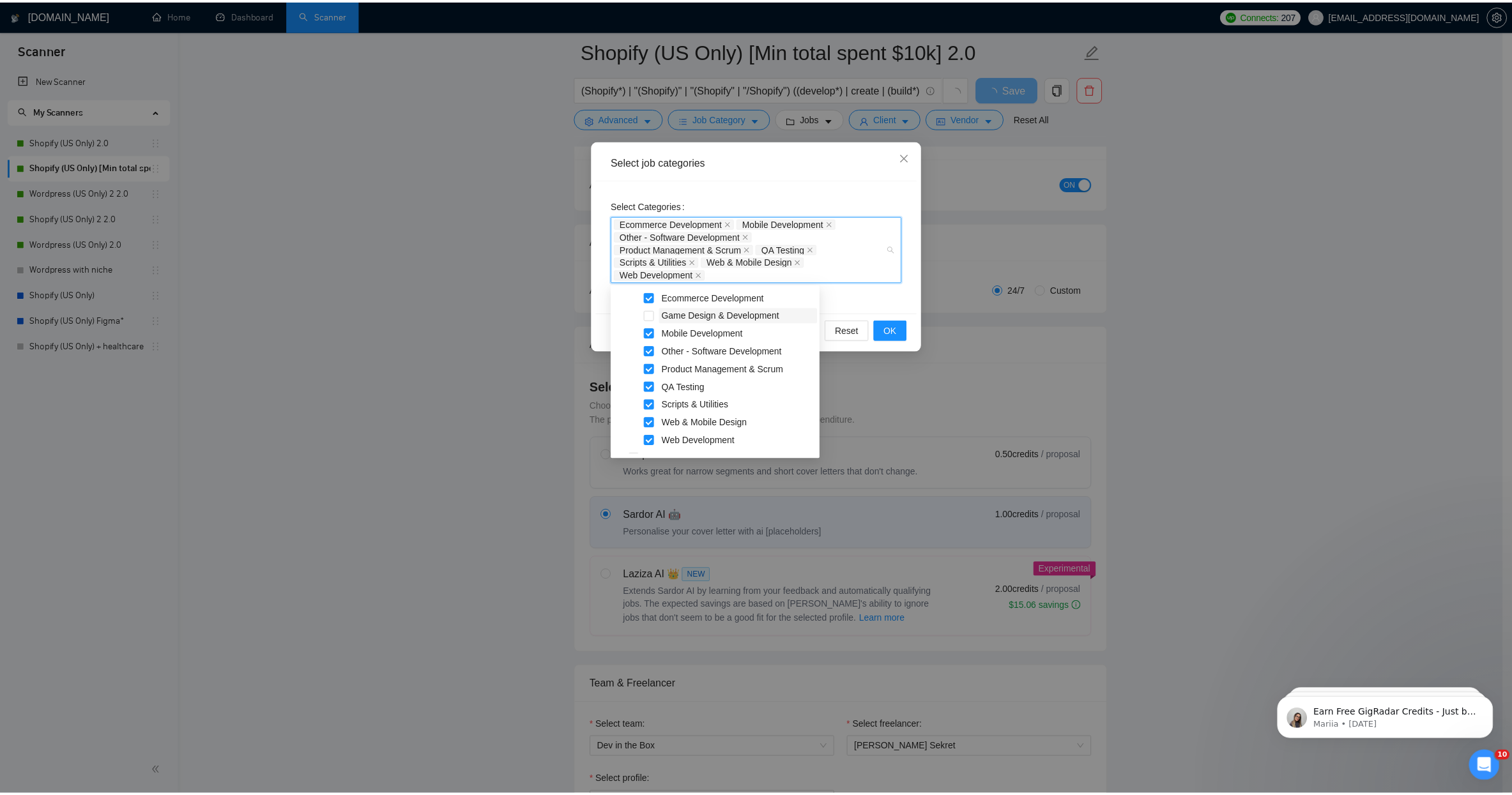
scroll to position [266, 0]
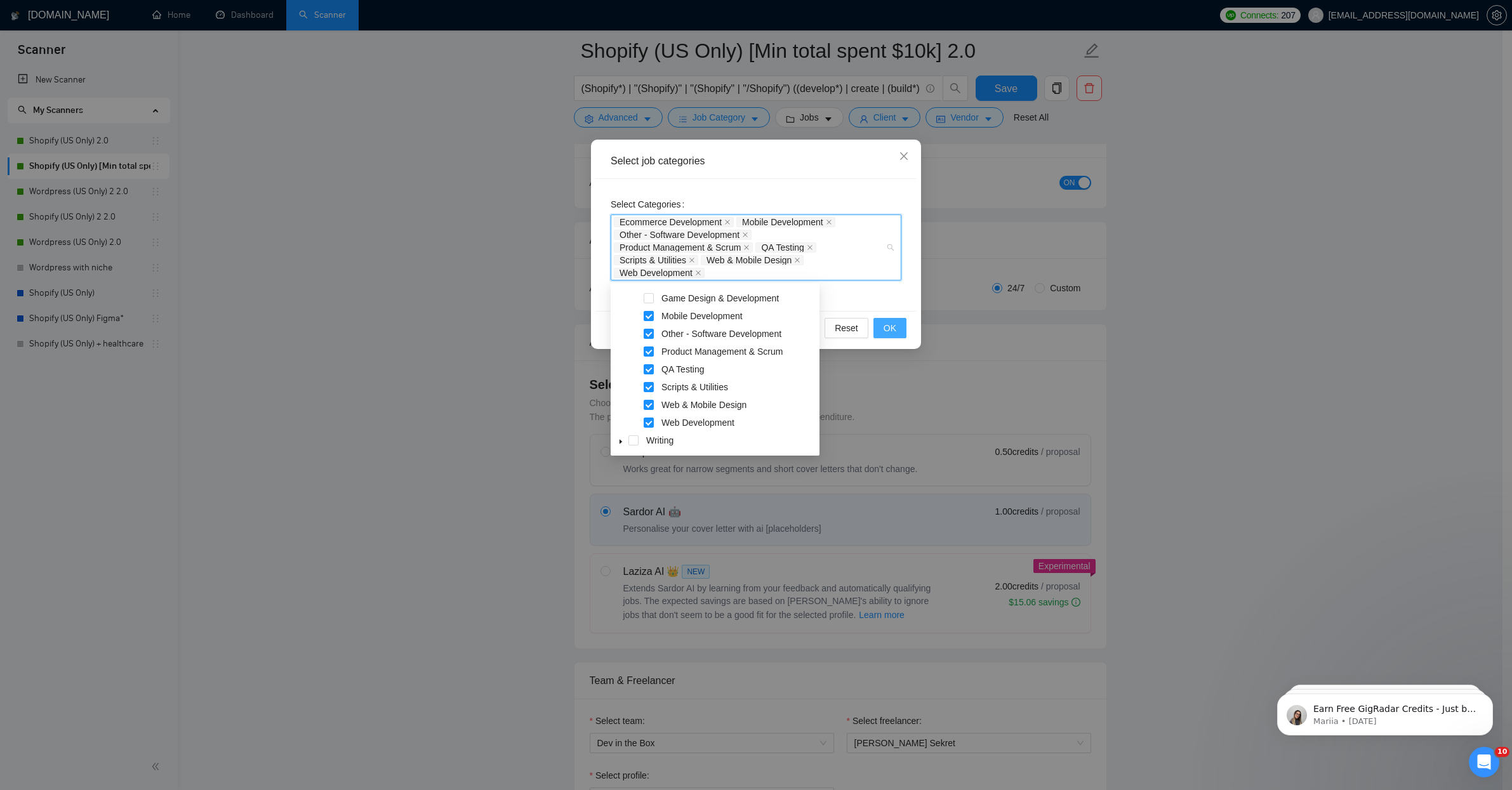
click at [886, 332] on span "OK" at bounding box center [890, 328] width 13 height 14
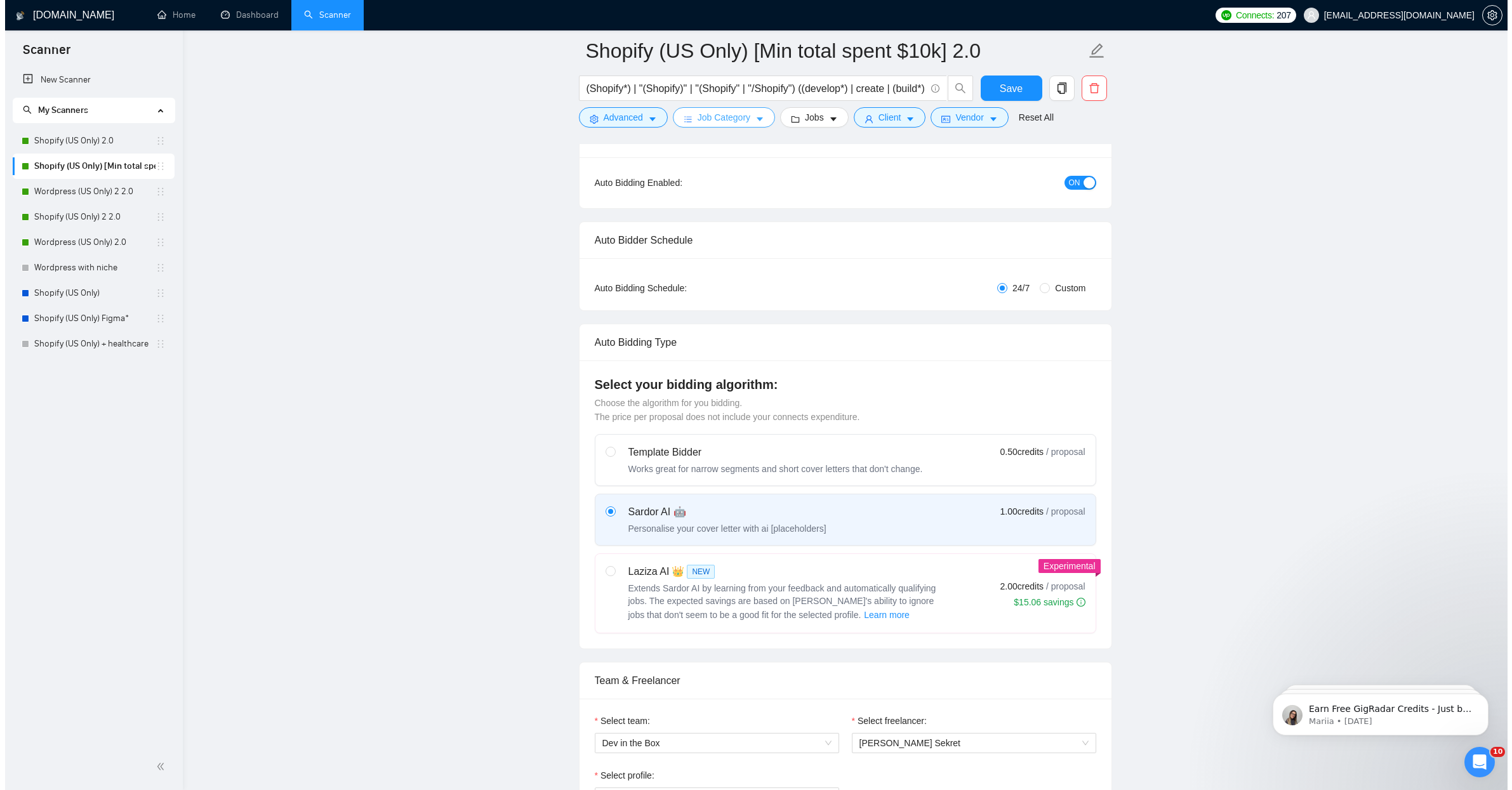
scroll to position [0, 0]
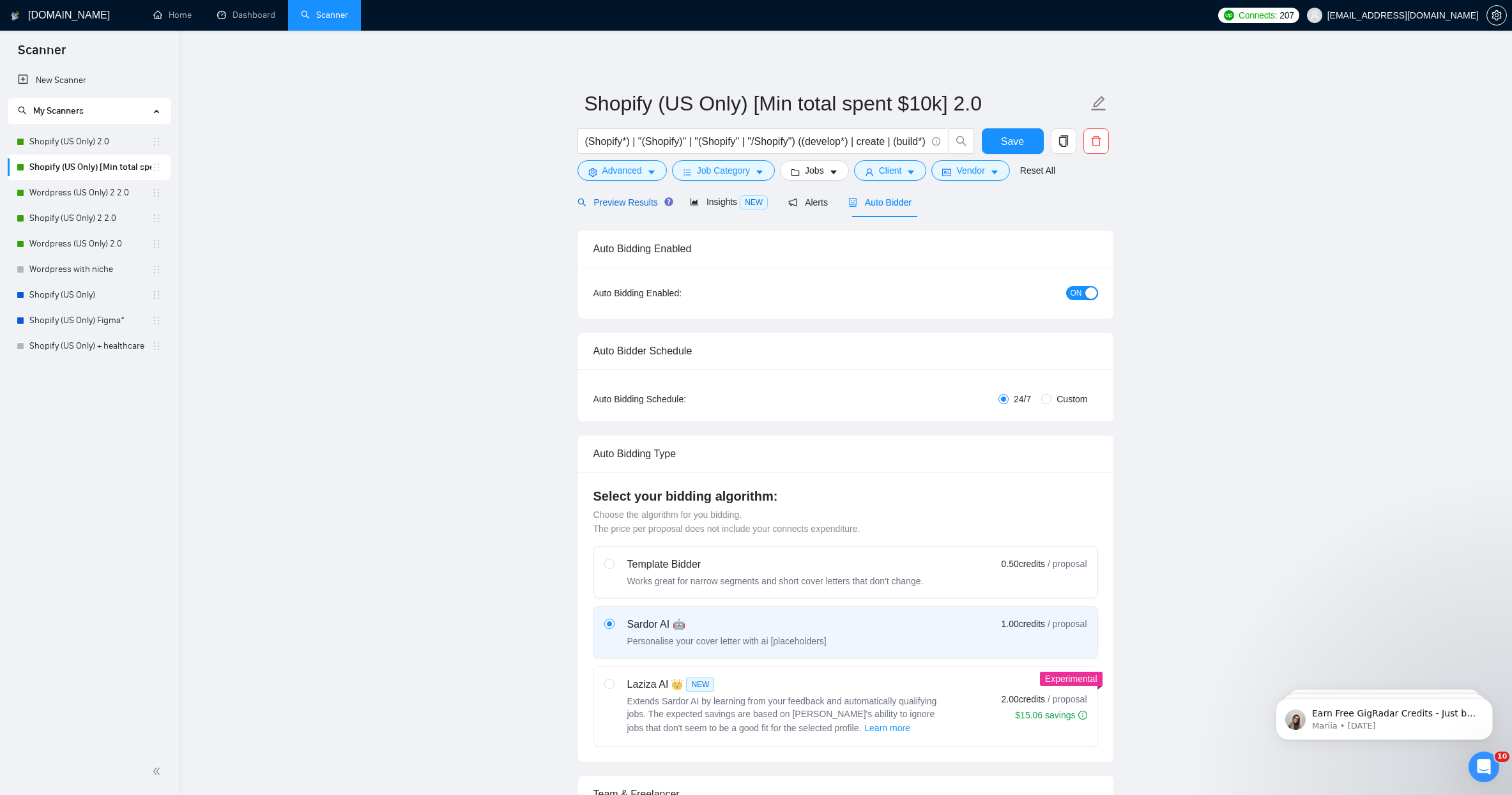
click at [638, 206] on span "Preview Results" at bounding box center [623, 202] width 92 height 10
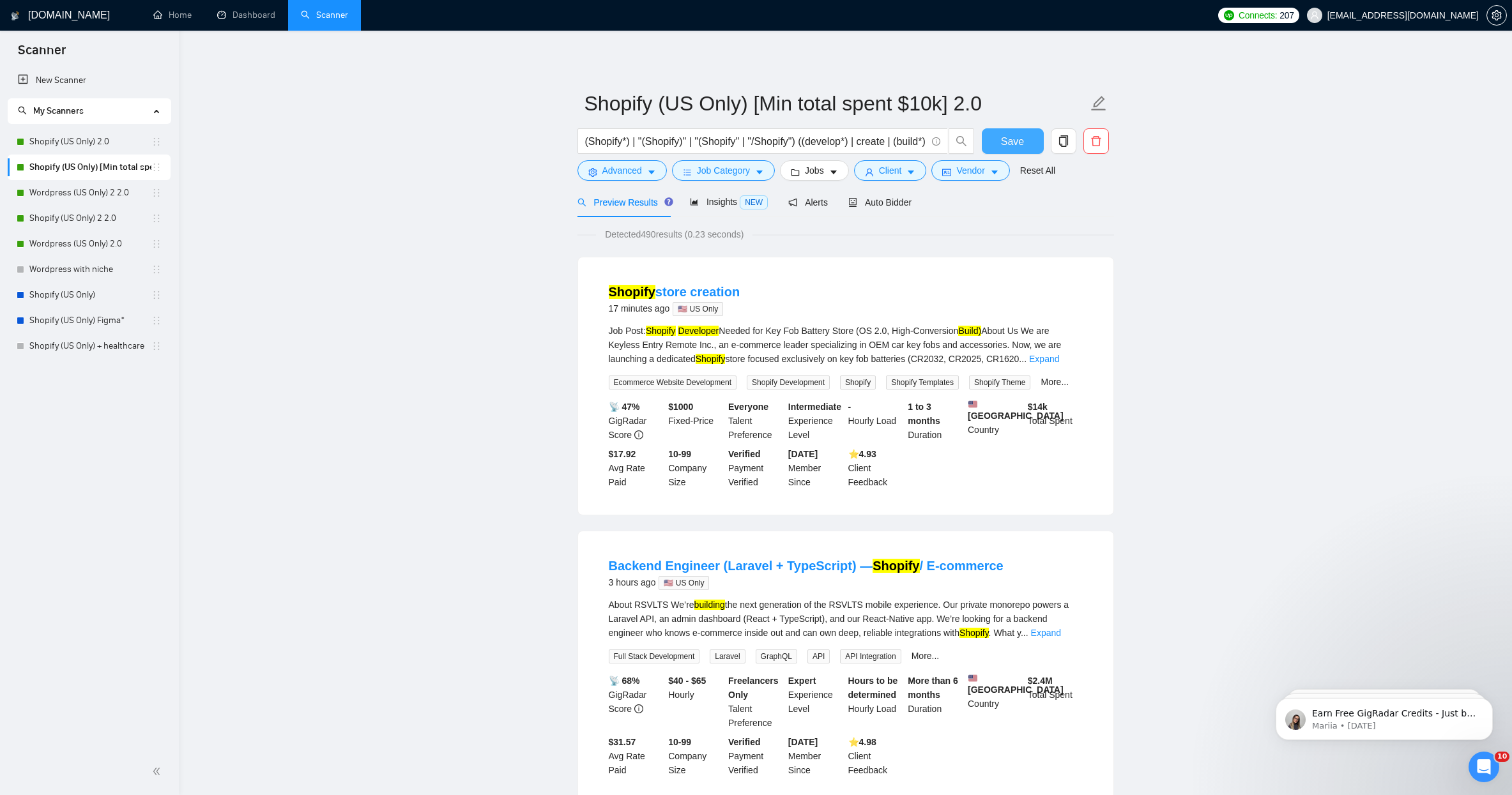
click at [999, 137] on button "Save" at bounding box center [1012, 141] width 62 height 25
click at [738, 177] on span "Job Category" at bounding box center [723, 170] width 53 height 14
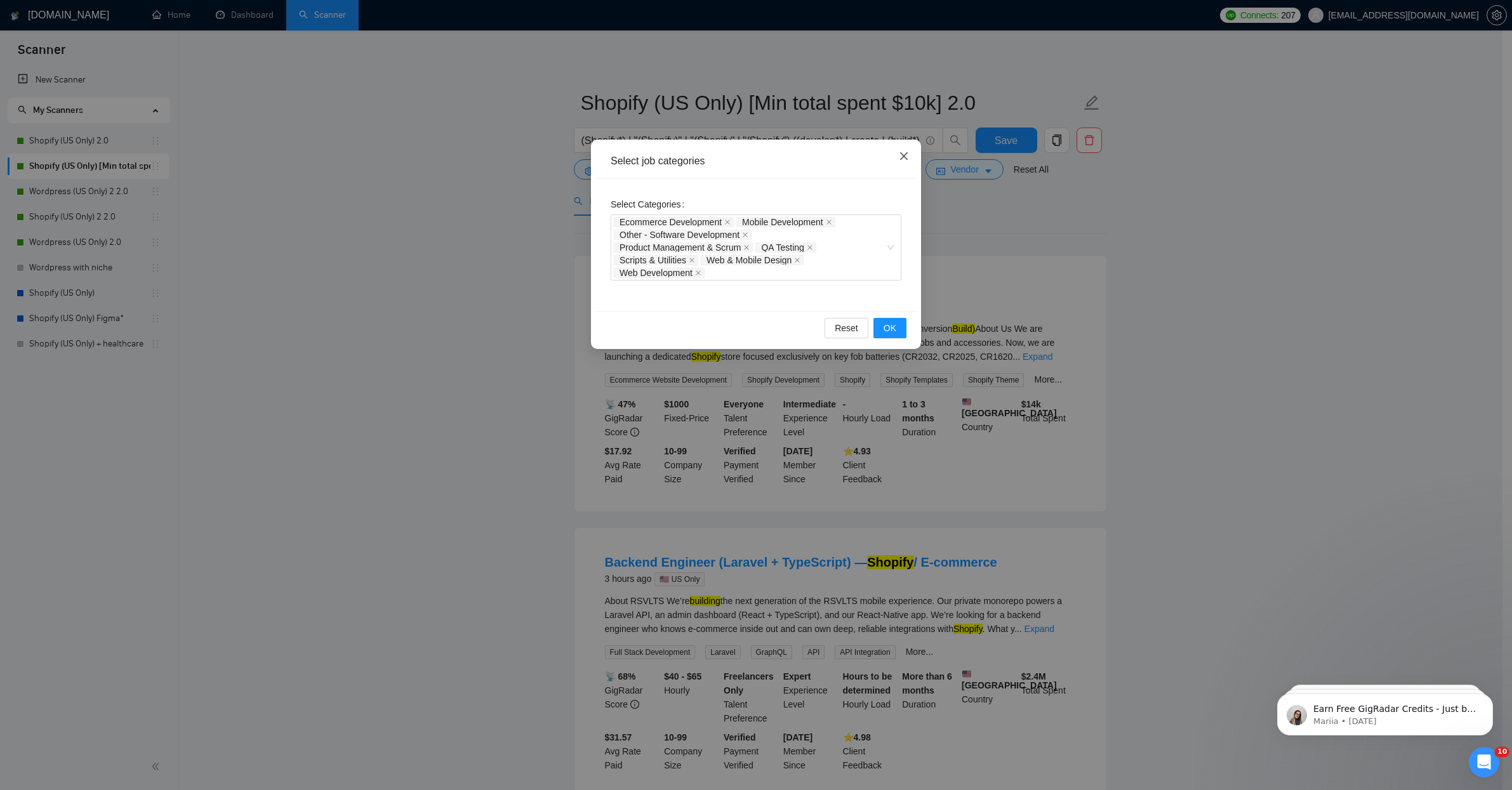
click at [906, 155] on icon "close" at bounding box center [904, 156] width 10 height 10
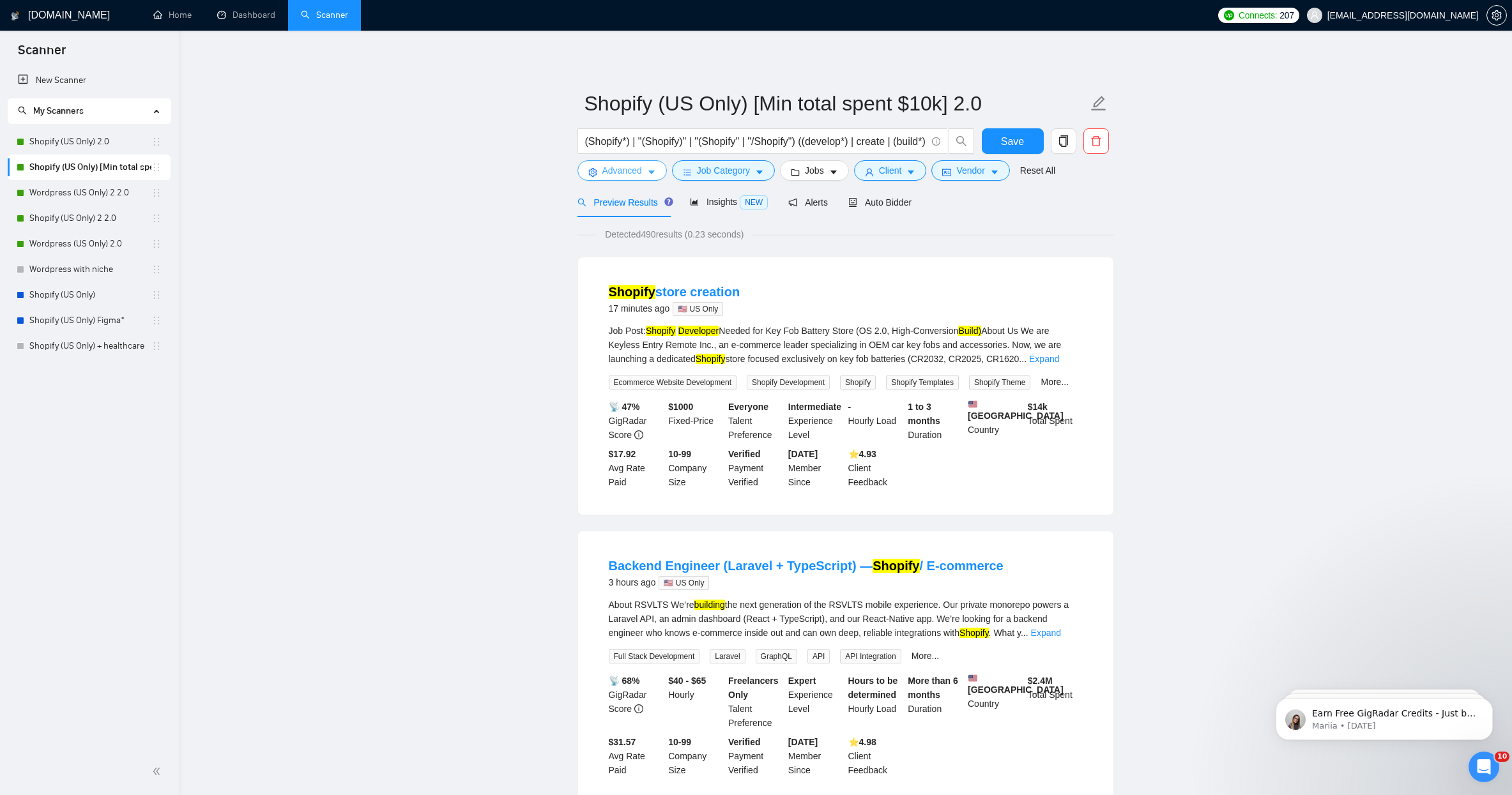
click at [641, 167] on span "Advanced" at bounding box center [622, 170] width 40 height 14
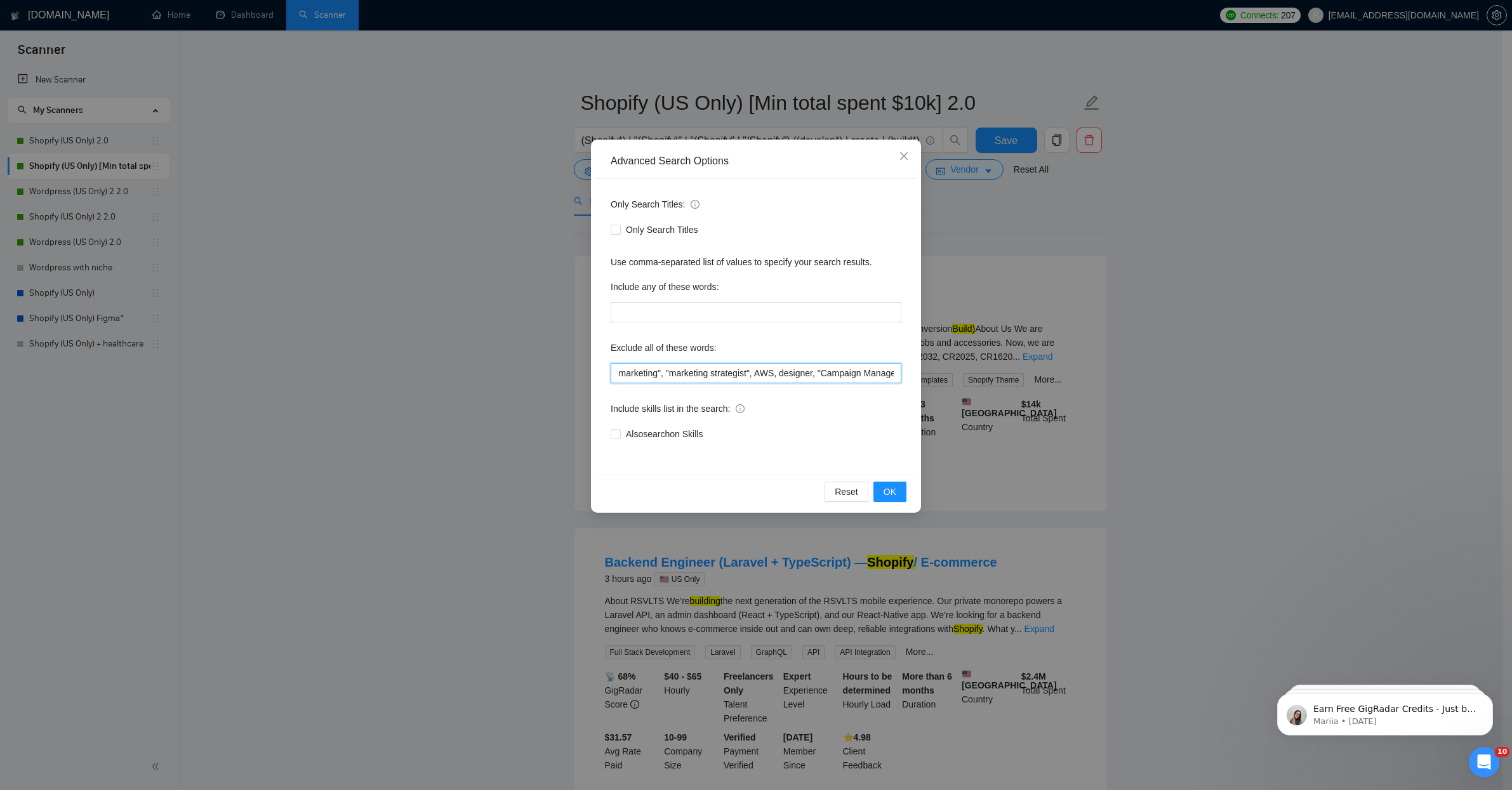
scroll to position [0, 656]
drag, startPoint x: 804, startPoint y: 376, endPoint x: 1033, endPoint y: 376, distance: 229.0
click at [1033, 376] on div "Advanced Search Options Only Search Titles: Only Search Titles Use comma-separa…" at bounding box center [756, 395] width 1512 height 790
type input "sales, designer, assistant, videographer, editor, "marketing specialist", "3D M…"
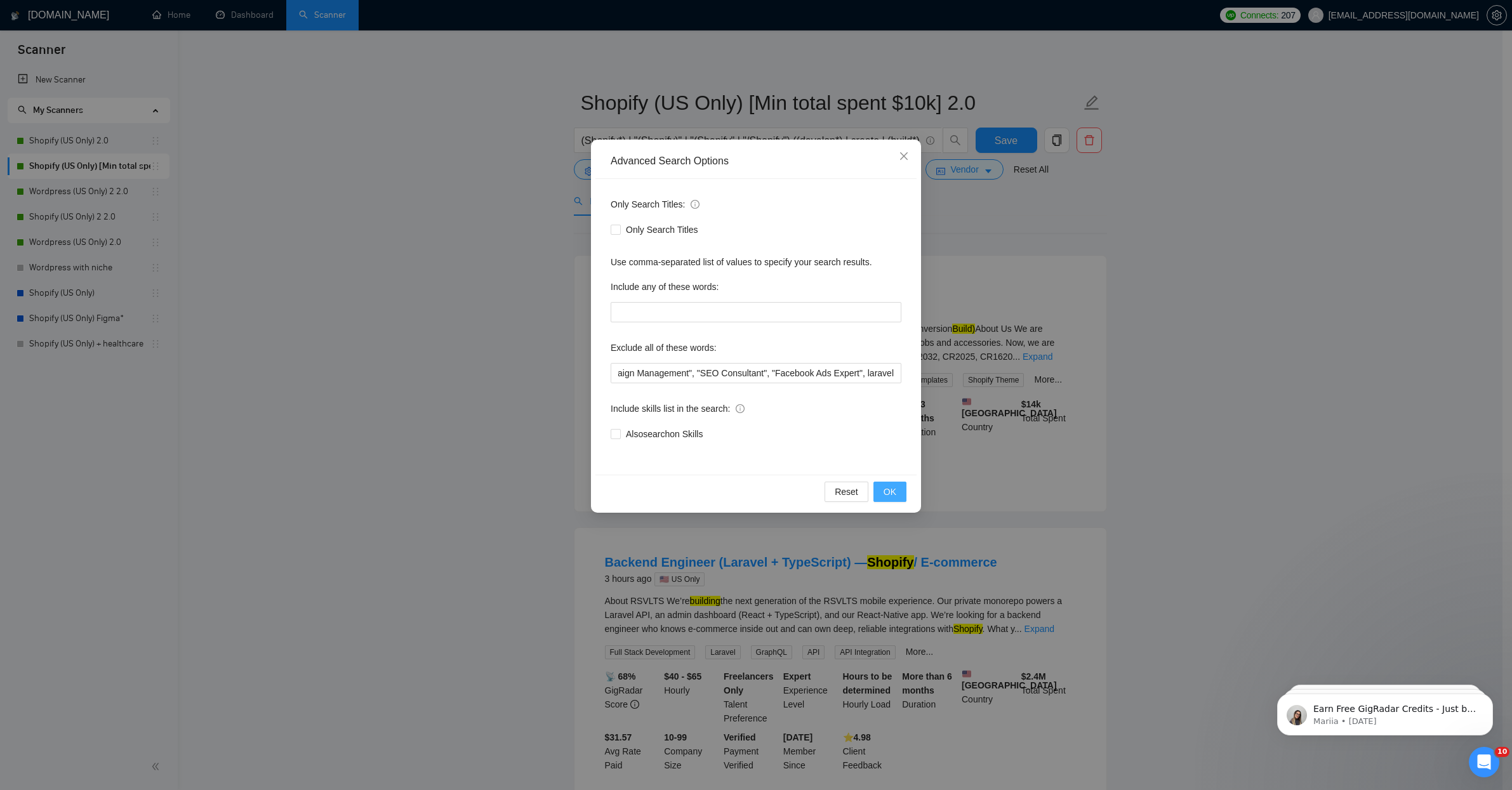
click at [885, 488] on span "OK" at bounding box center [890, 492] width 13 height 14
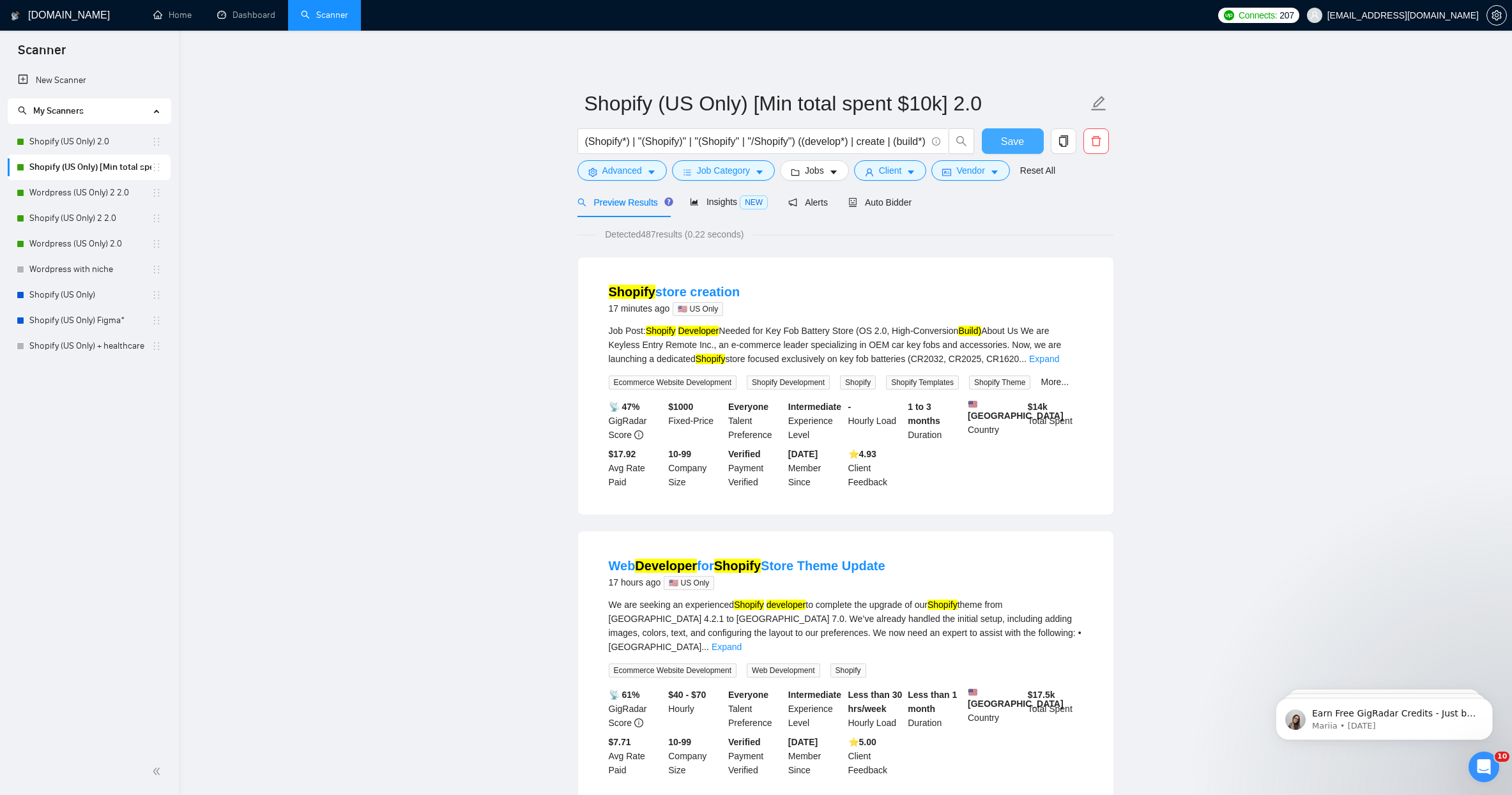
click at [1004, 135] on span "Save" at bounding box center [1012, 141] width 23 height 16
click at [73, 219] on link "Shopify (US Only) 2 2.0" at bounding box center [90, 218] width 122 height 25
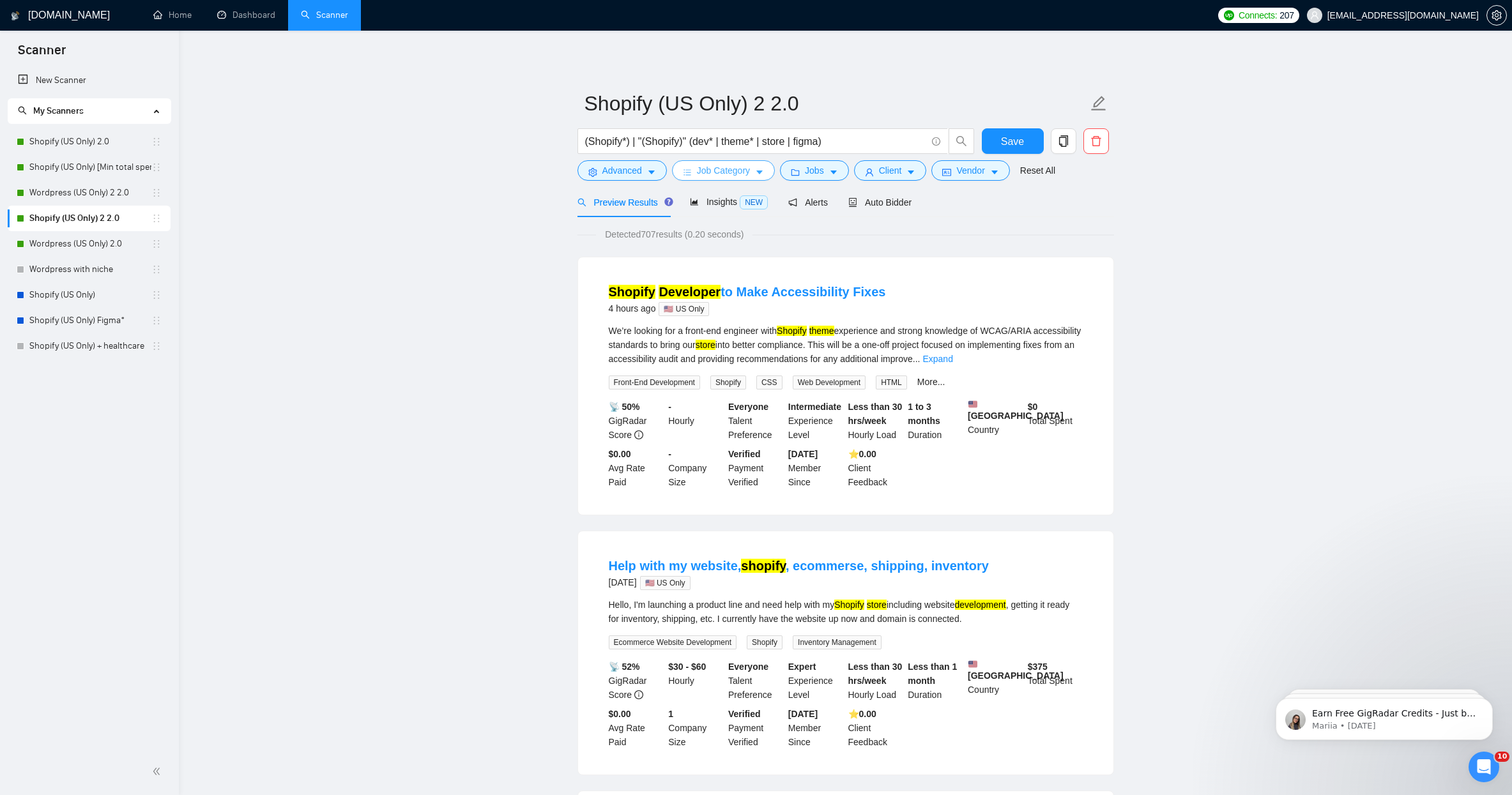
click at [746, 174] on span "Job Category" at bounding box center [723, 170] width 53 height 14
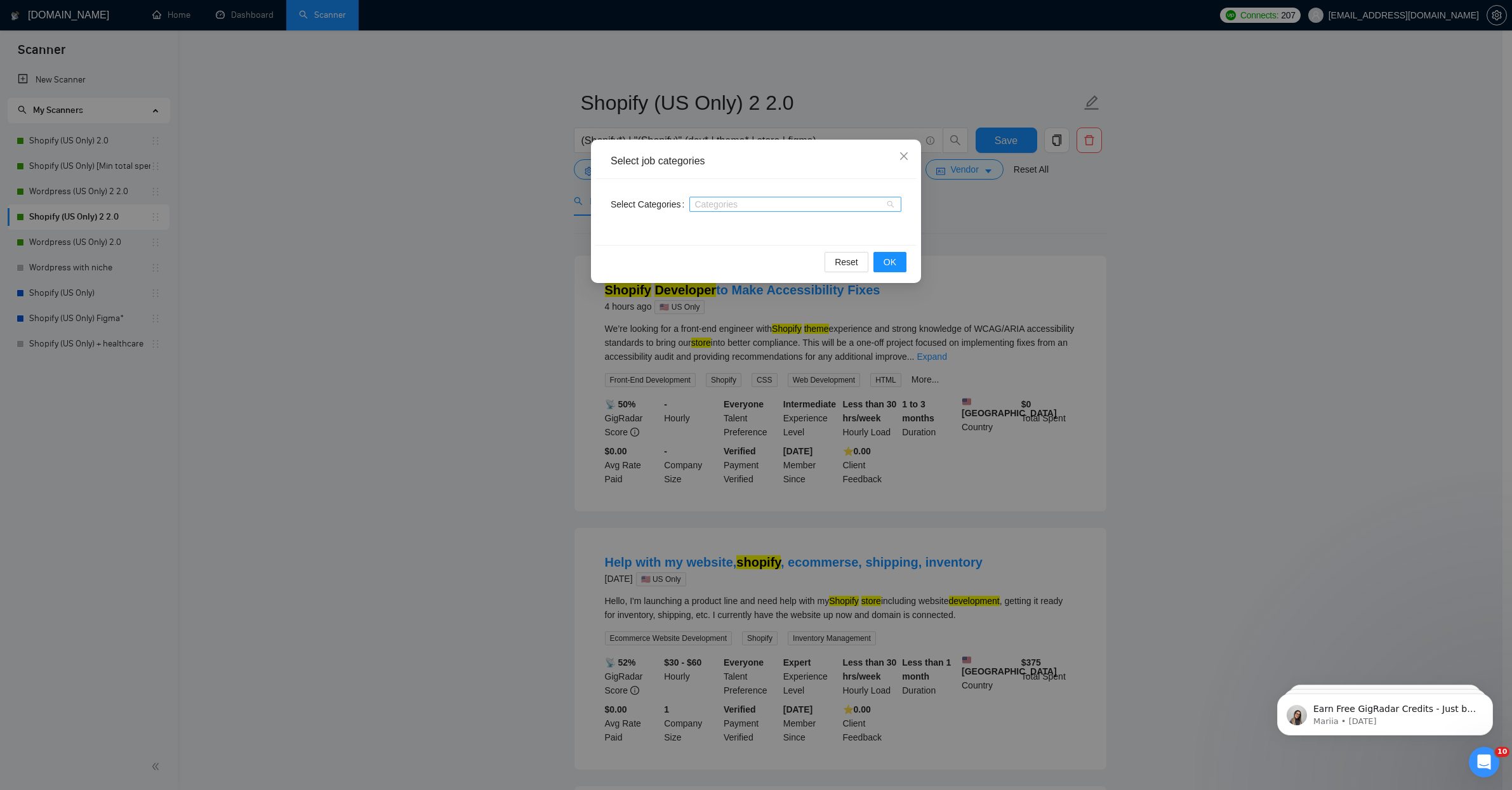
click at [817, 202] on div at bounding box center [789, 204] width 193 height 10
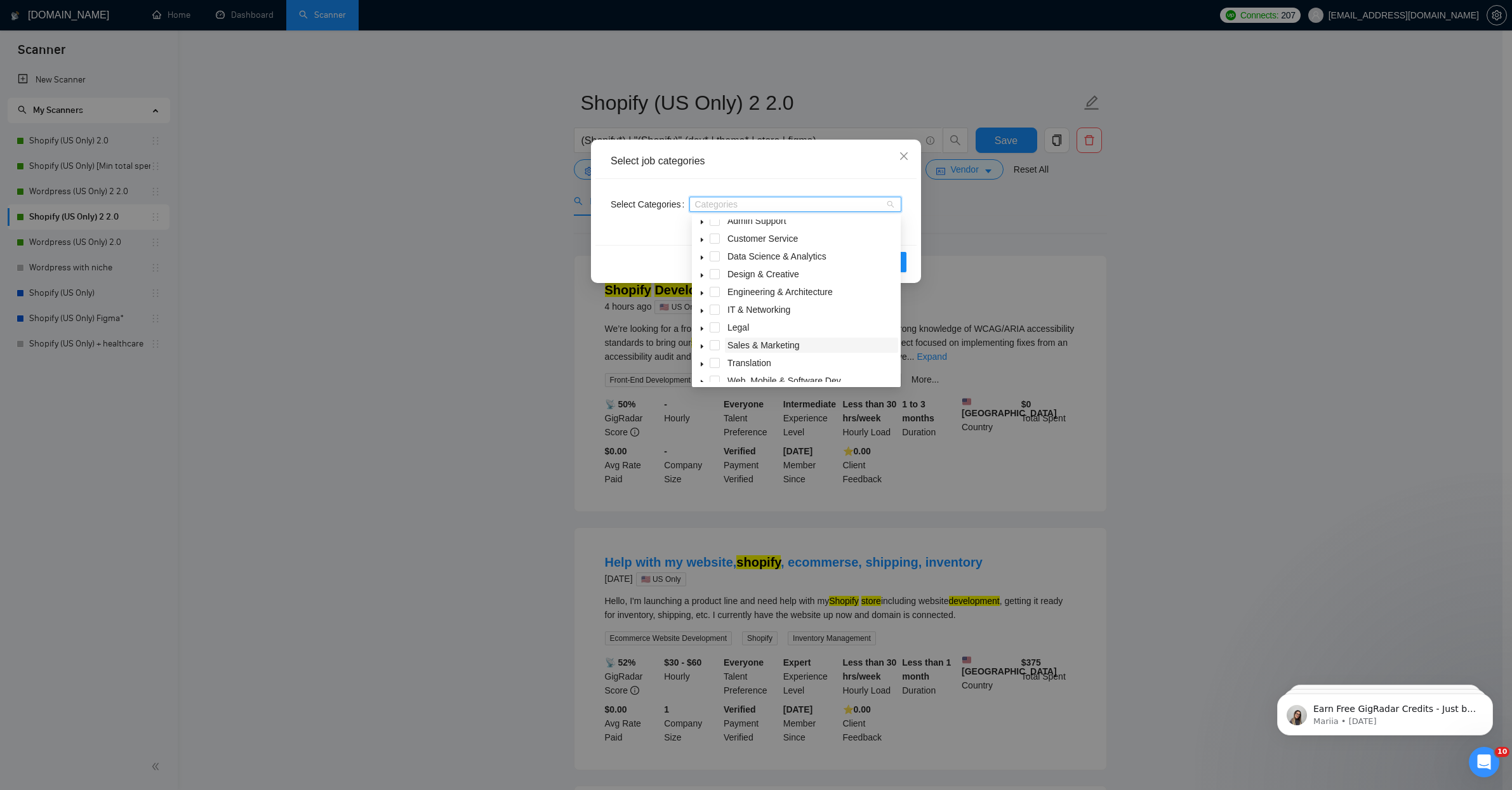
scroll to position [51, 0]
click at [794, 350] on span "Web, Mobile & Software Dev" at bounding box center [784, 354] width 113 height 10
click at [703, 353] on icon "caret-down" at bounding box center [701, 355] width 6 height 6
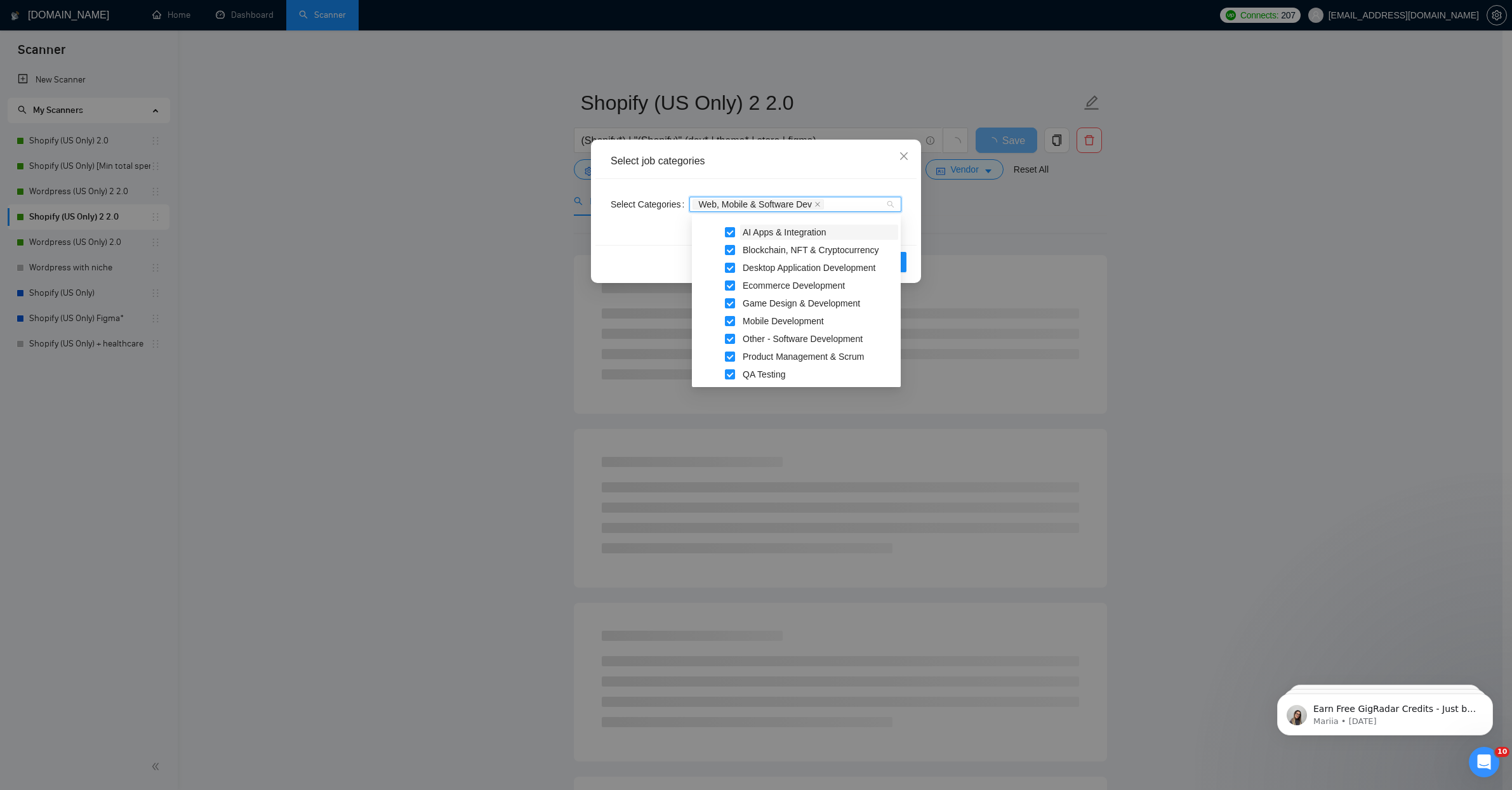
click at [787, 230] on span "AI Apps & Integration" at bounding box center [784, 232] width 84 height 10
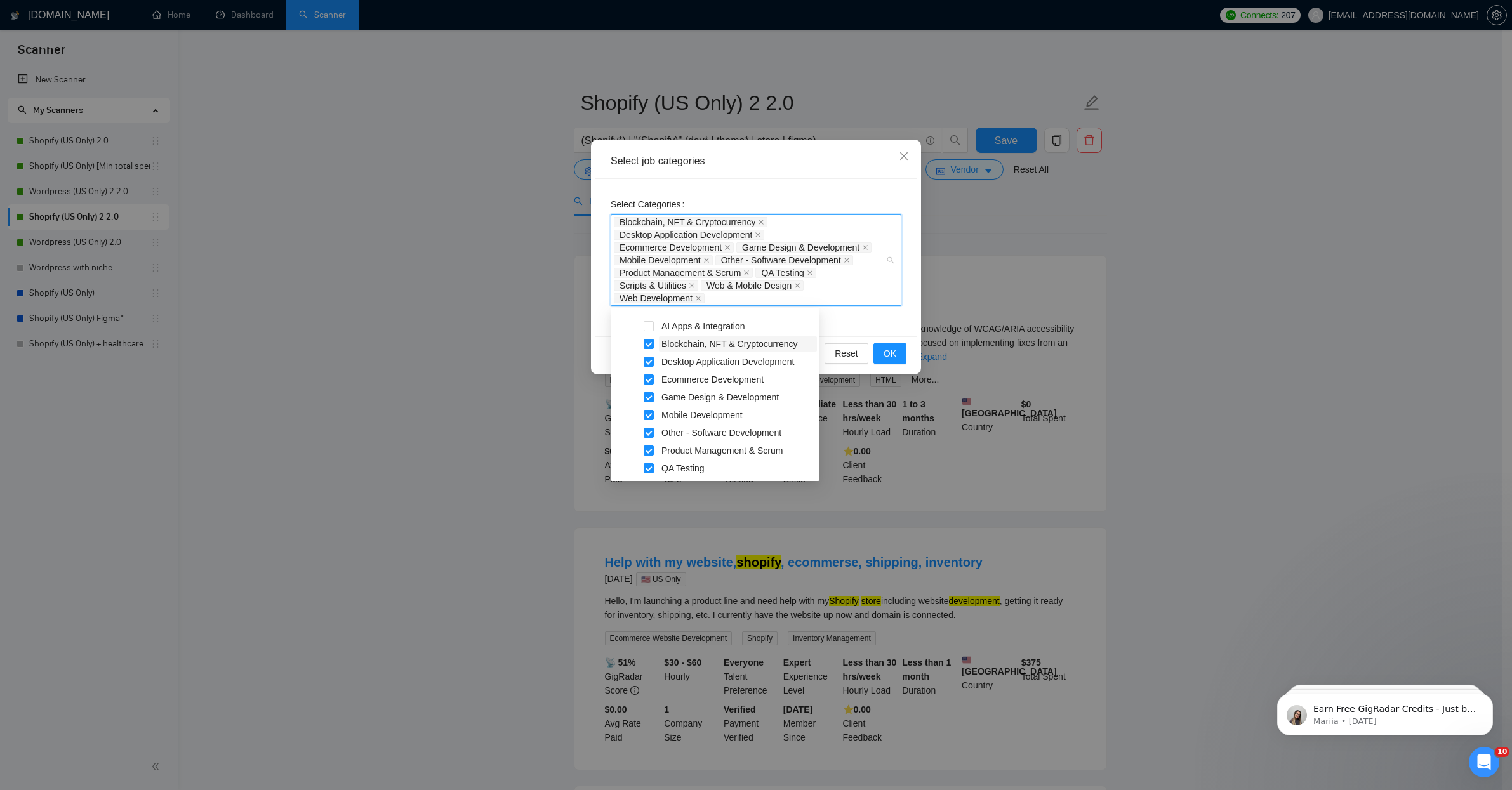
click at [696, 347] on span "Blockchain, NFT & Cryptocurrency" at bounding box center [729, 343] width 136 height 10
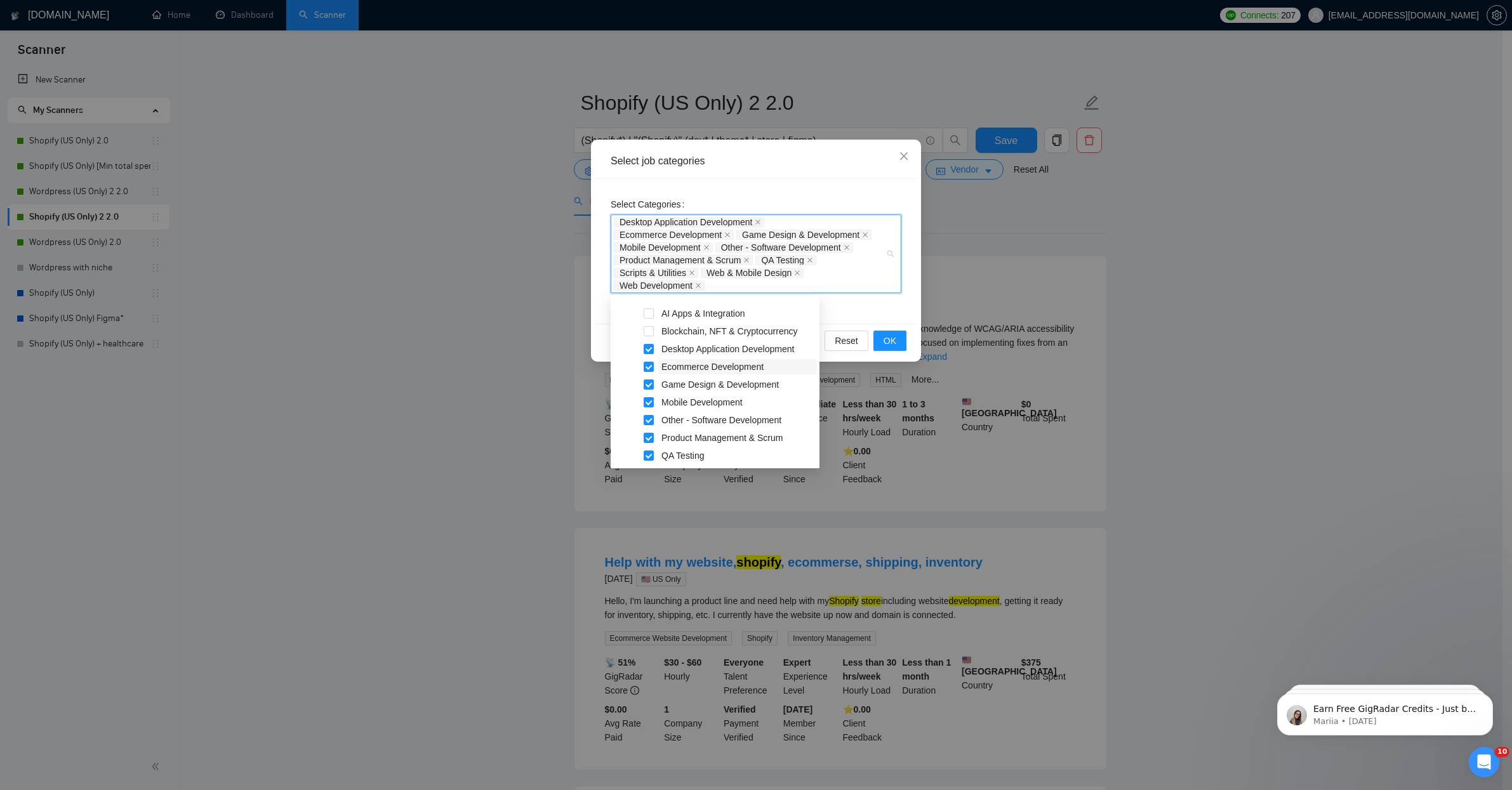
click at [712, 350] on span "Desktop Application Development" at bounding box center [727, 349] width 132 height 10
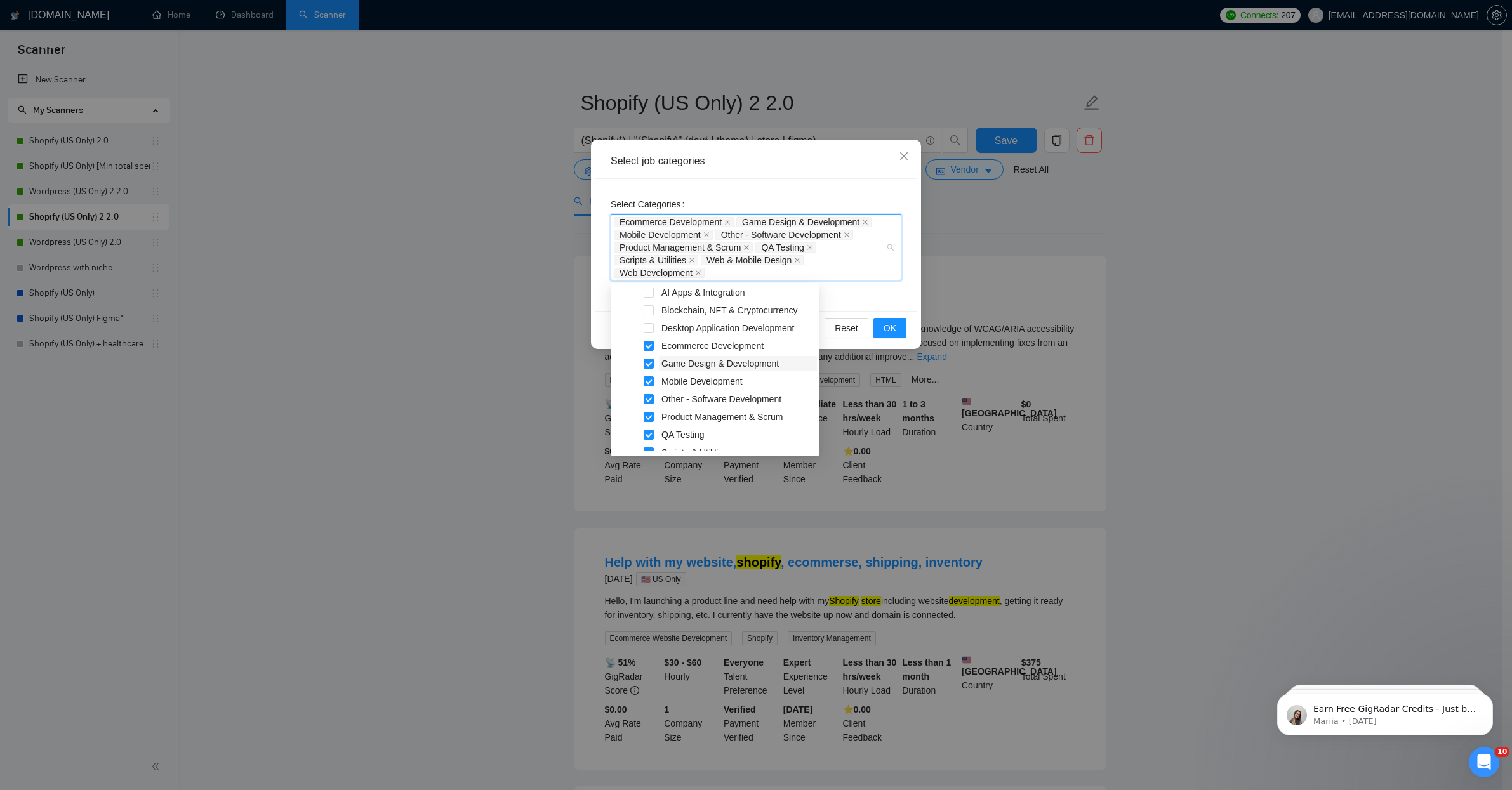
click at [736, 367] on span "Game Design & Development" at bounding box center [720, 363] width 117 height 10
click at [732, 358] on span "Mobile Development" at bounding box center [701, 356] width 81 height 10
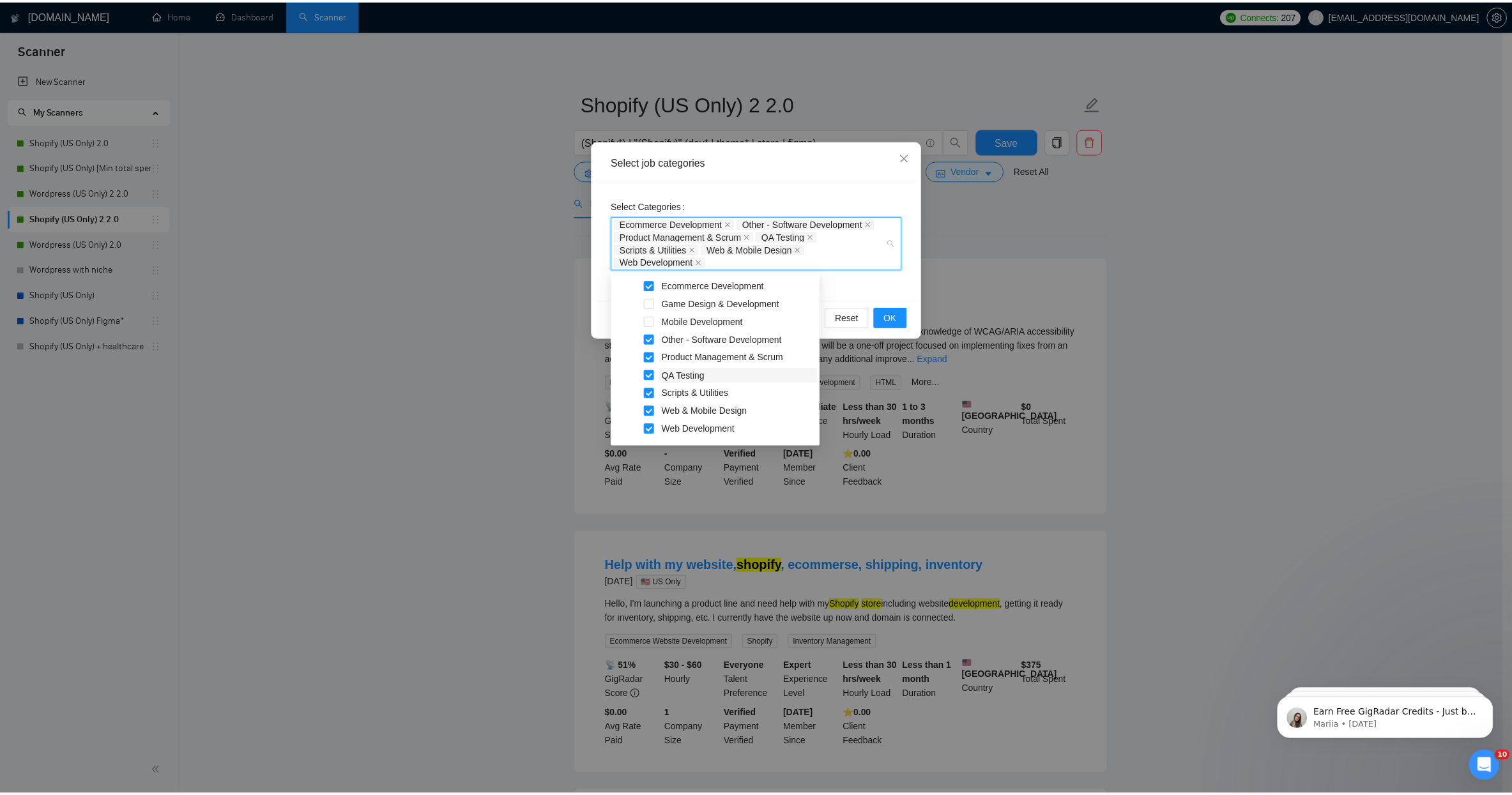
scroll to position [266, 0]
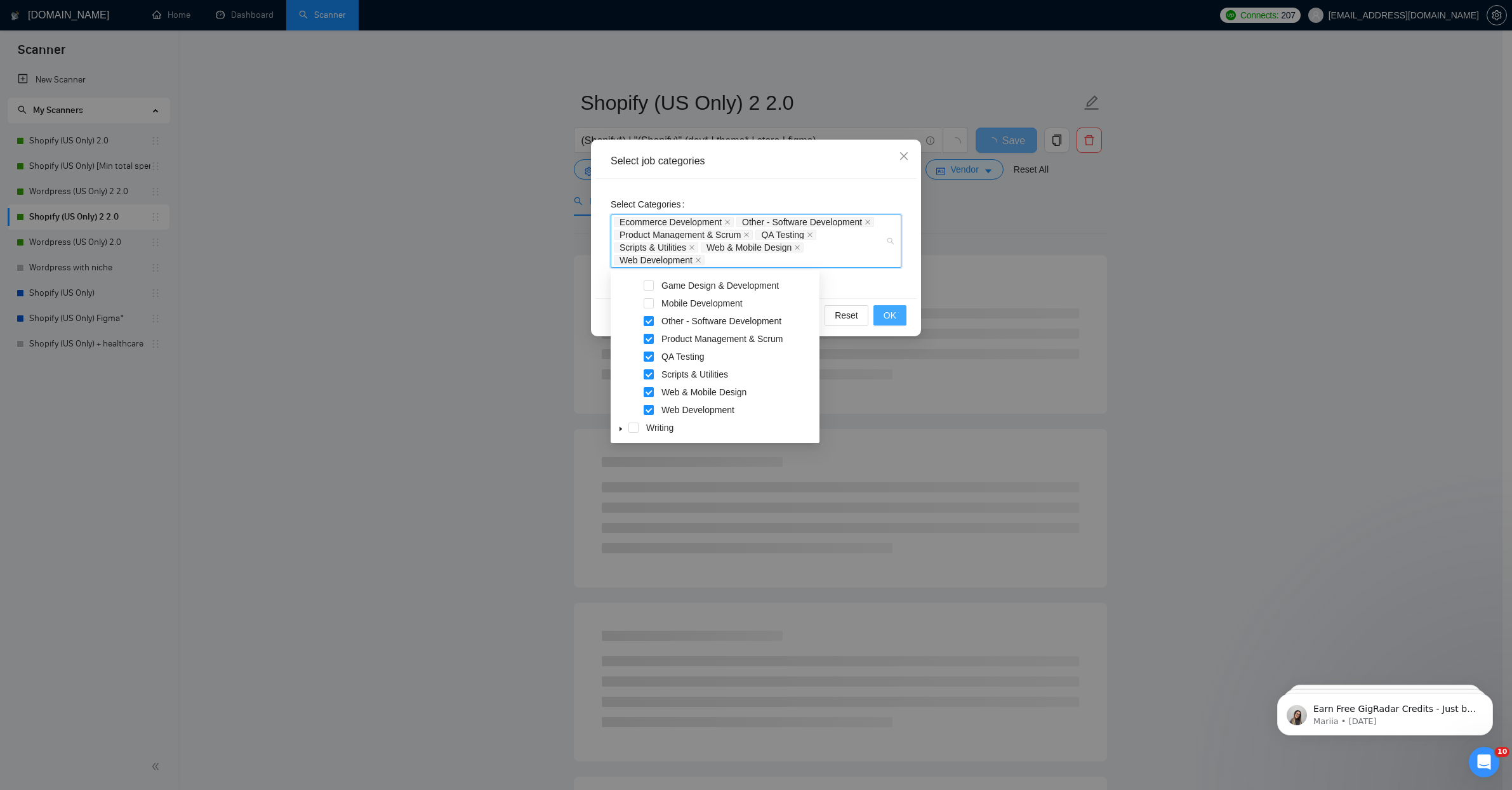
click at [887, 316] on span "OK" at bounding box center [890, 315] width 13 height 14
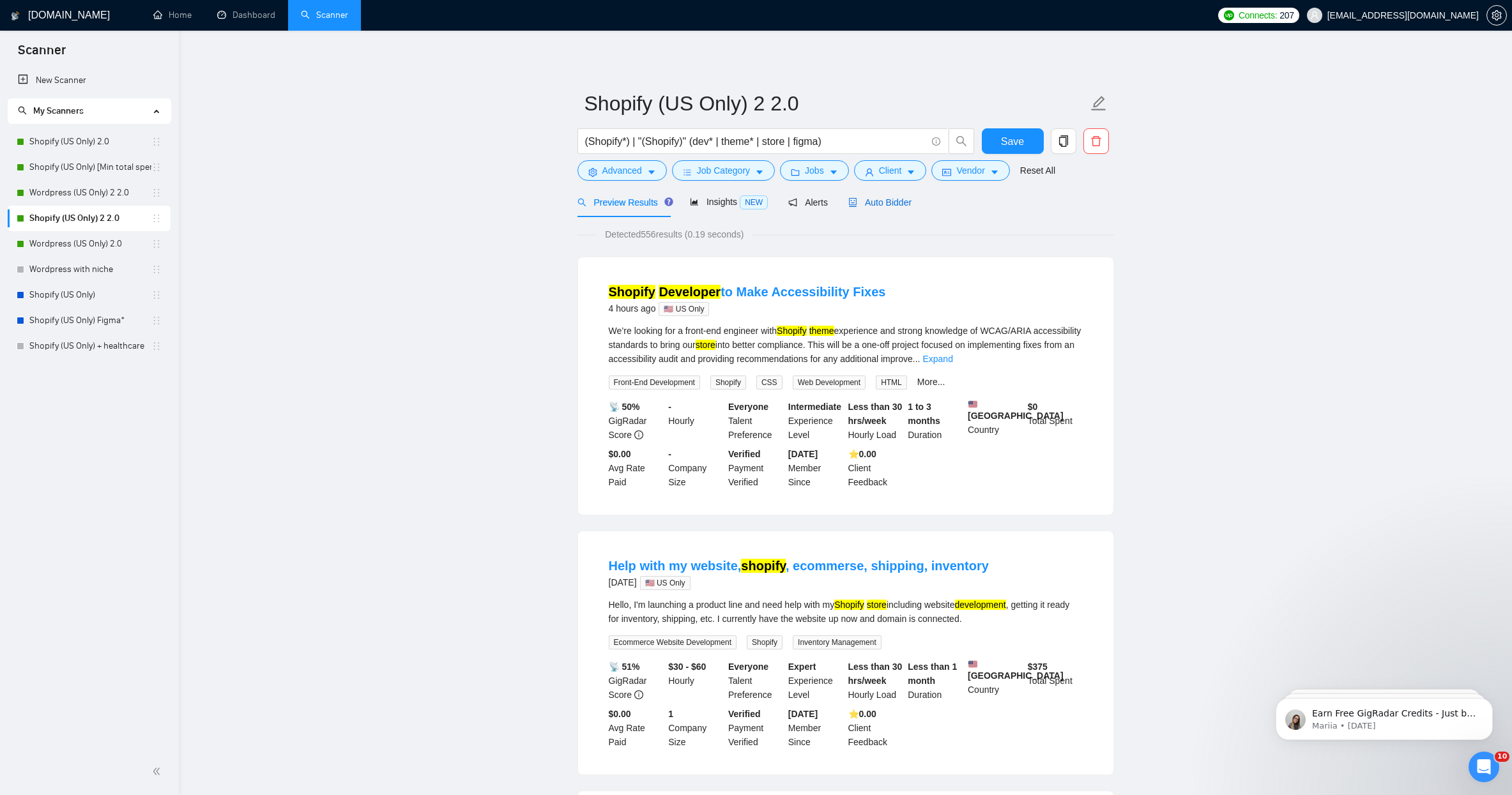
click at [893, 206] on span "Auto Bidder" at bounding box center [880, 202] width 63 height 10
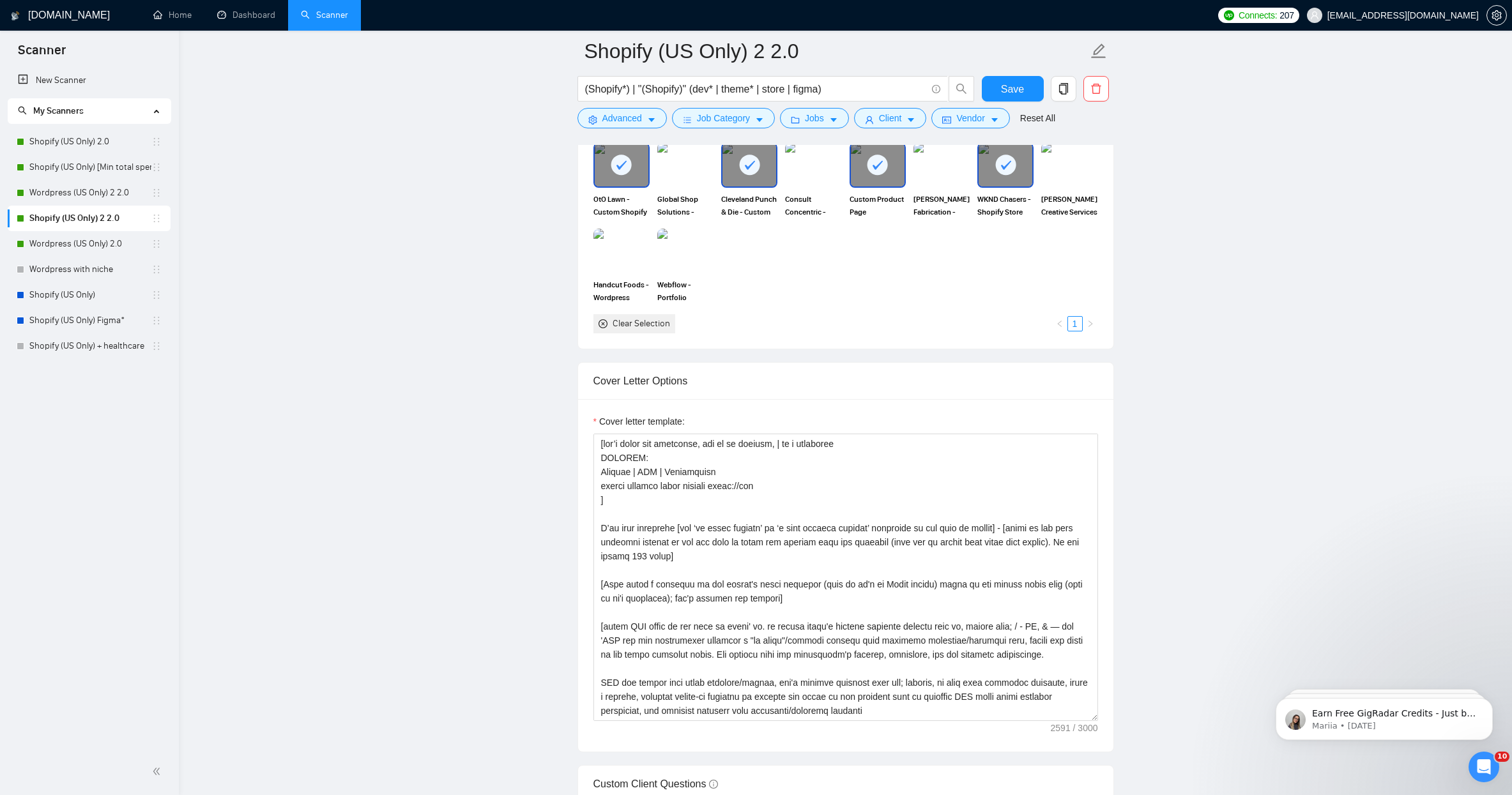
scroll to position [1284, 0]
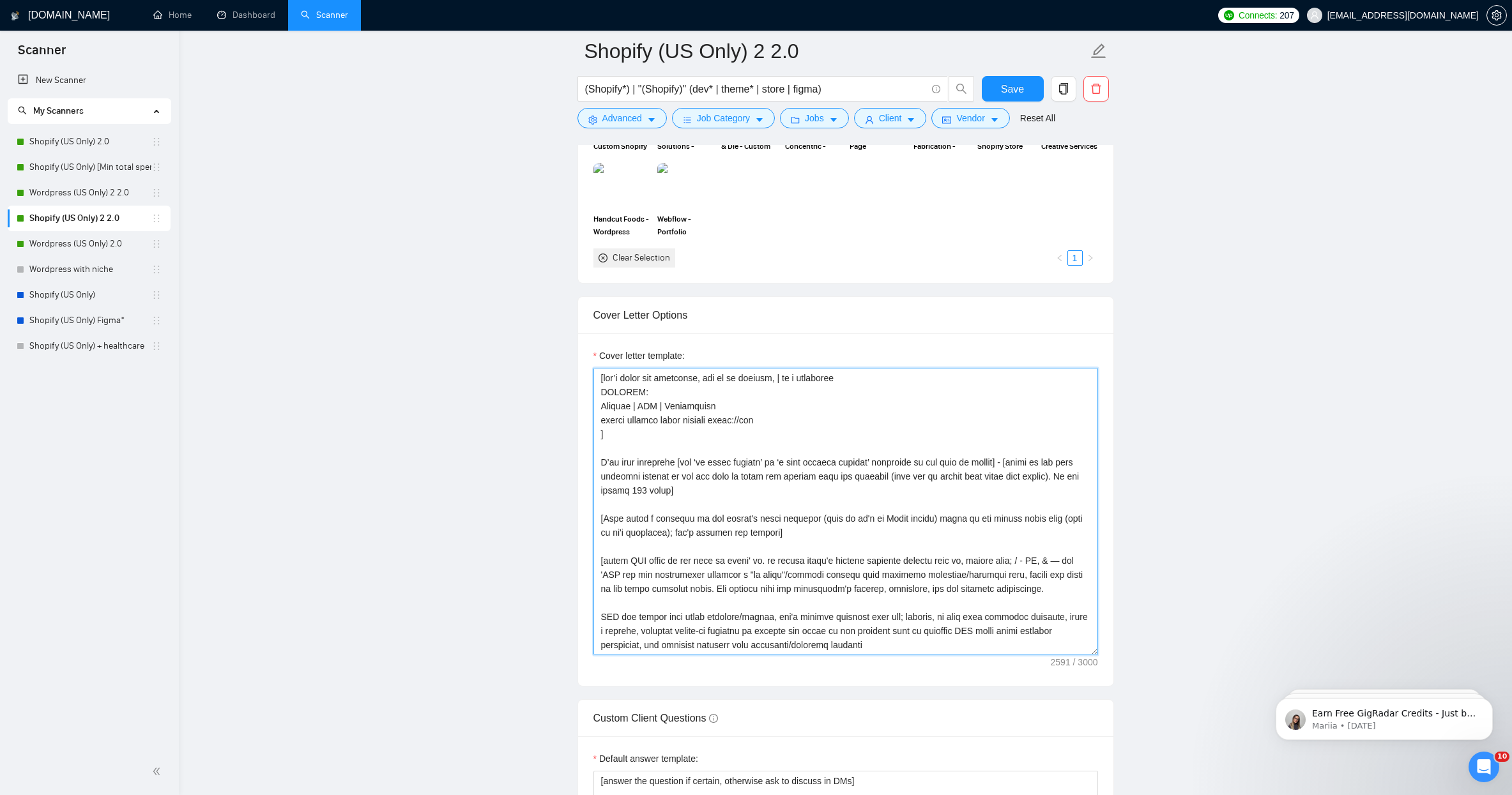
click at [773, 454] on textarea "Cover letter template:" at bounding box center [845, 511] width 504 height 287
paste textarea "OtO Lawn | [DOMAIN_NAME] | Figma to Custom Theme. Improved Page Speed and User …"
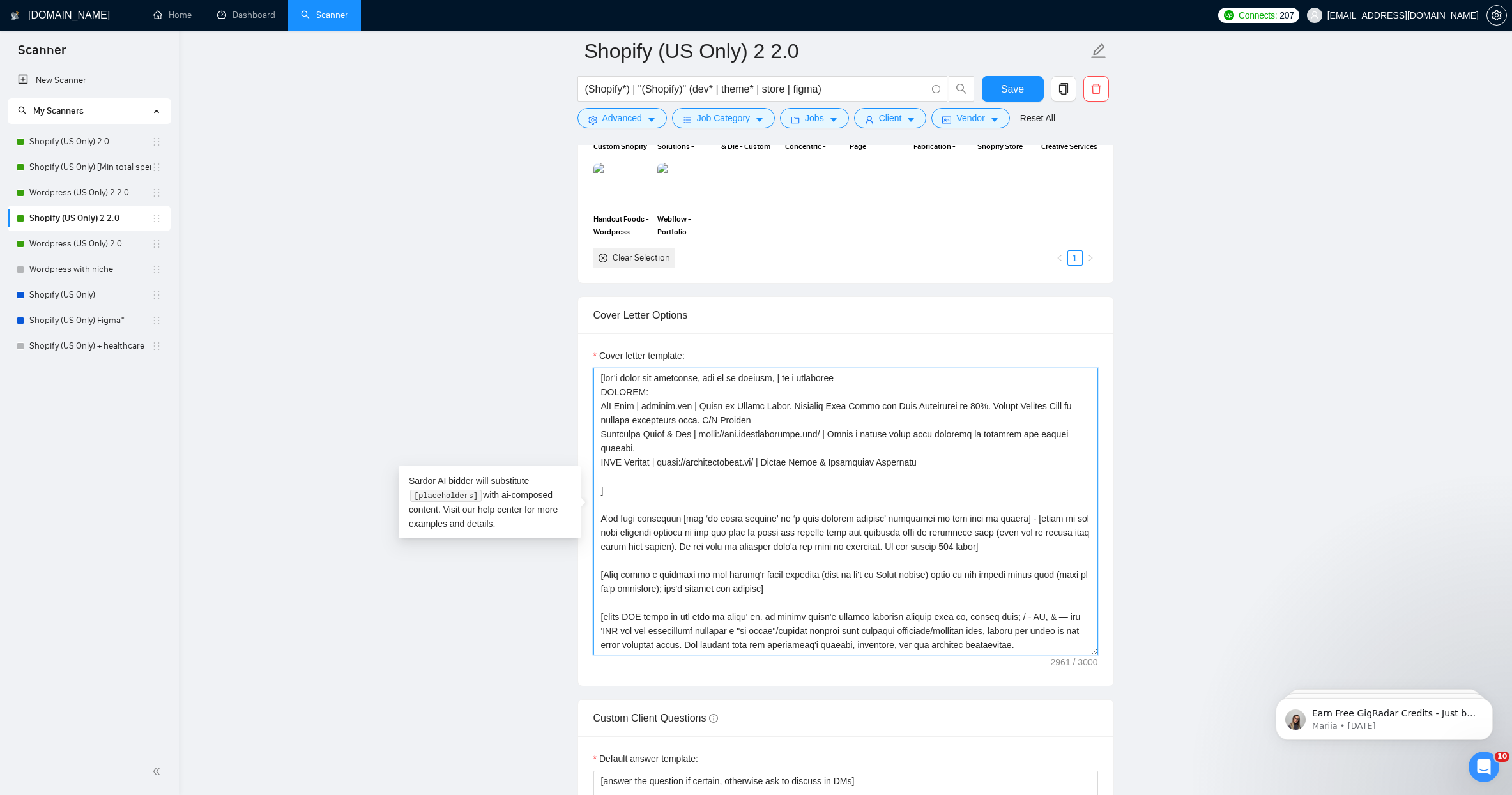
scroll to position [1, 0]
type textarea "[lor’i dolor sit ametconse, adi el se doeiusm, | te i utlaboree DOLOREM: AlI En…"
click at [447, 375] on main "Shopify (US Only) 2 2.0 (Shopify*) | "(Shopify)" (dev* | theme* | store | figma…" at bounding box center [845, 698] width 1292 height 3862
click at [992, 83] on button "Save" at bounding box center [1012, 89] width 62 height 25
